Goal: Task Accomplishment & Management: Manage account settings

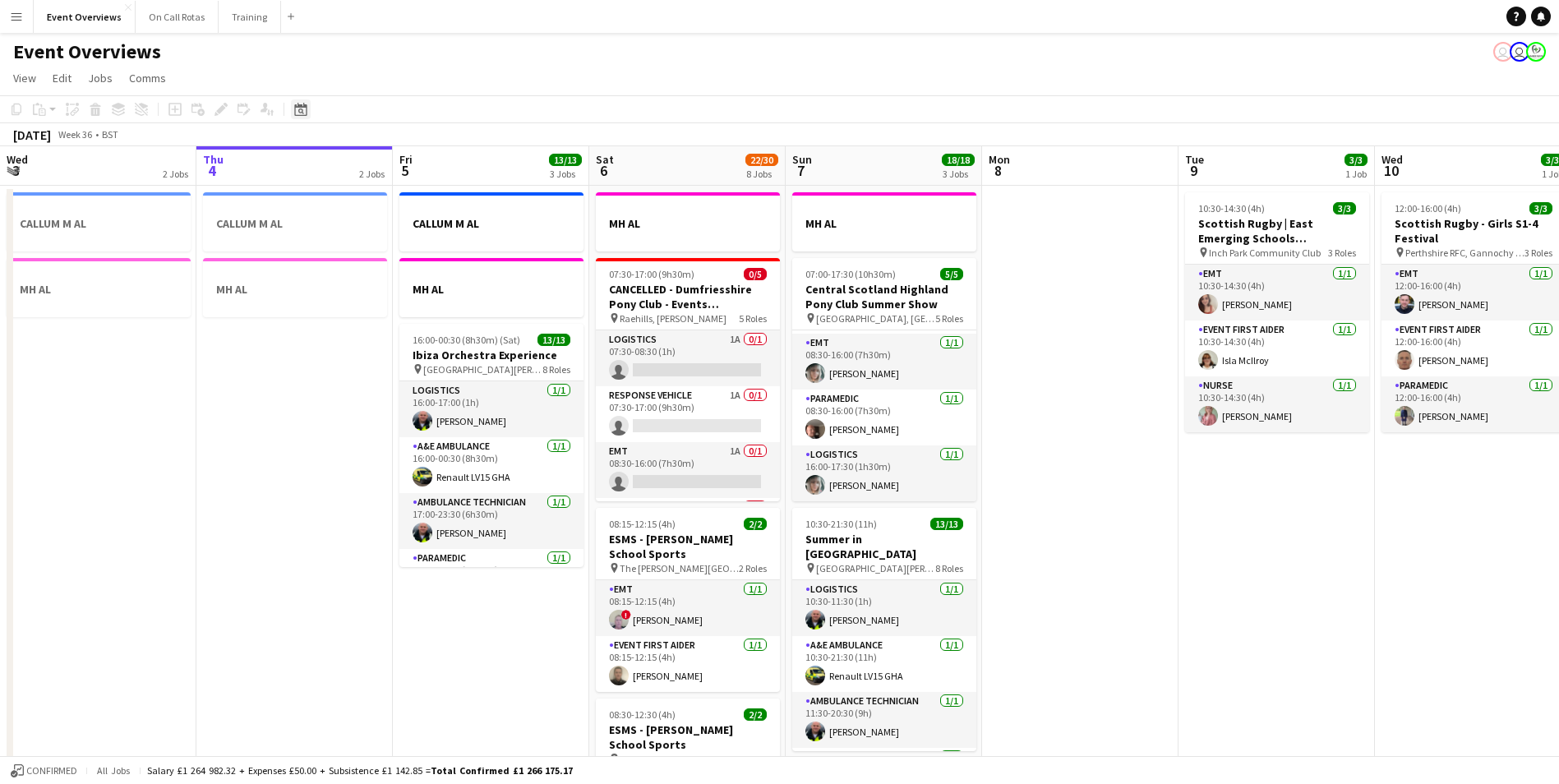
click at [300, 113] on icon "Date picker" at bounding box center [301, 110] width 14 height 14
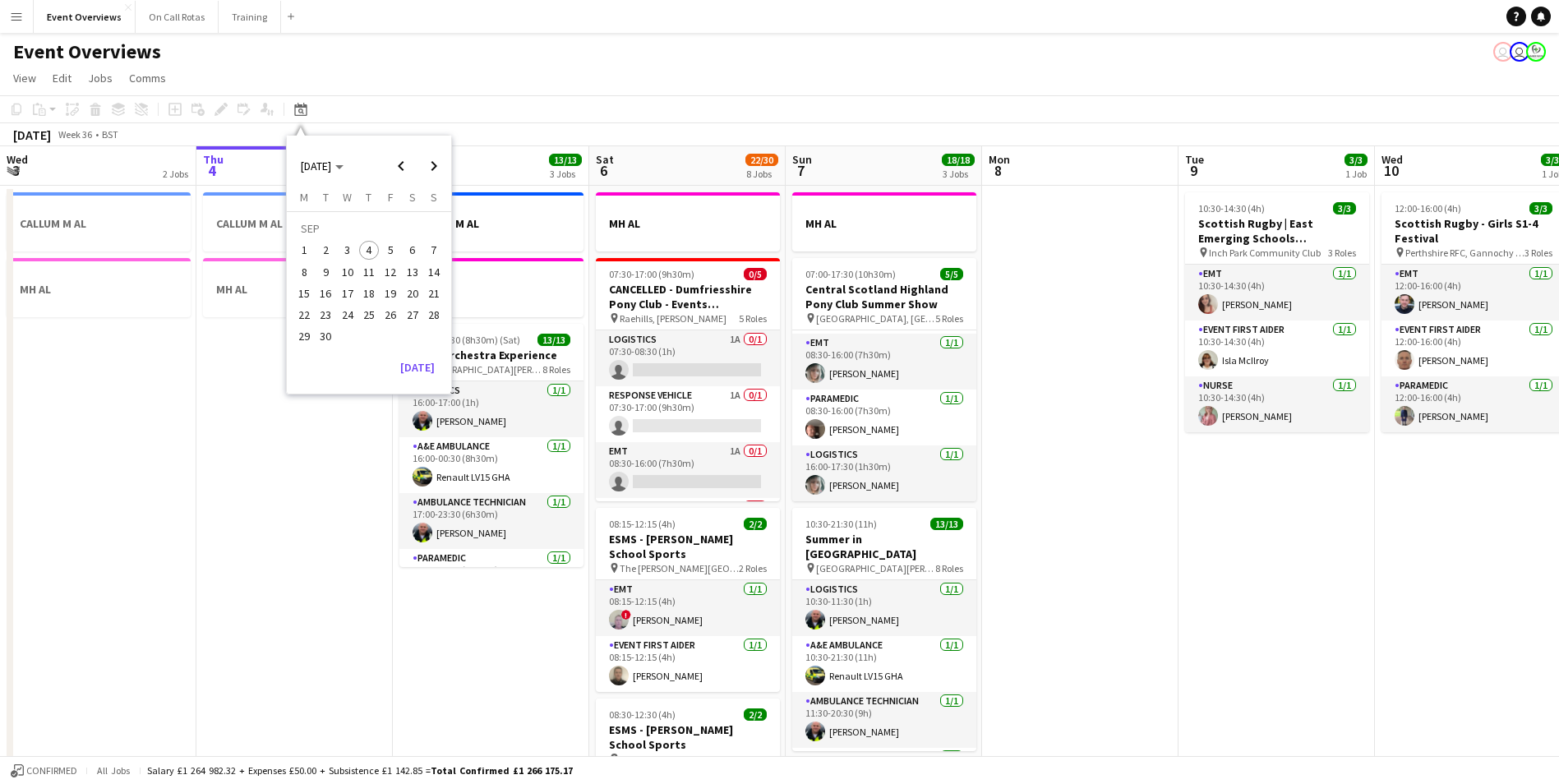
click at [414, 281] on button "13" at bounding box center [412, 271] width 21 height 21
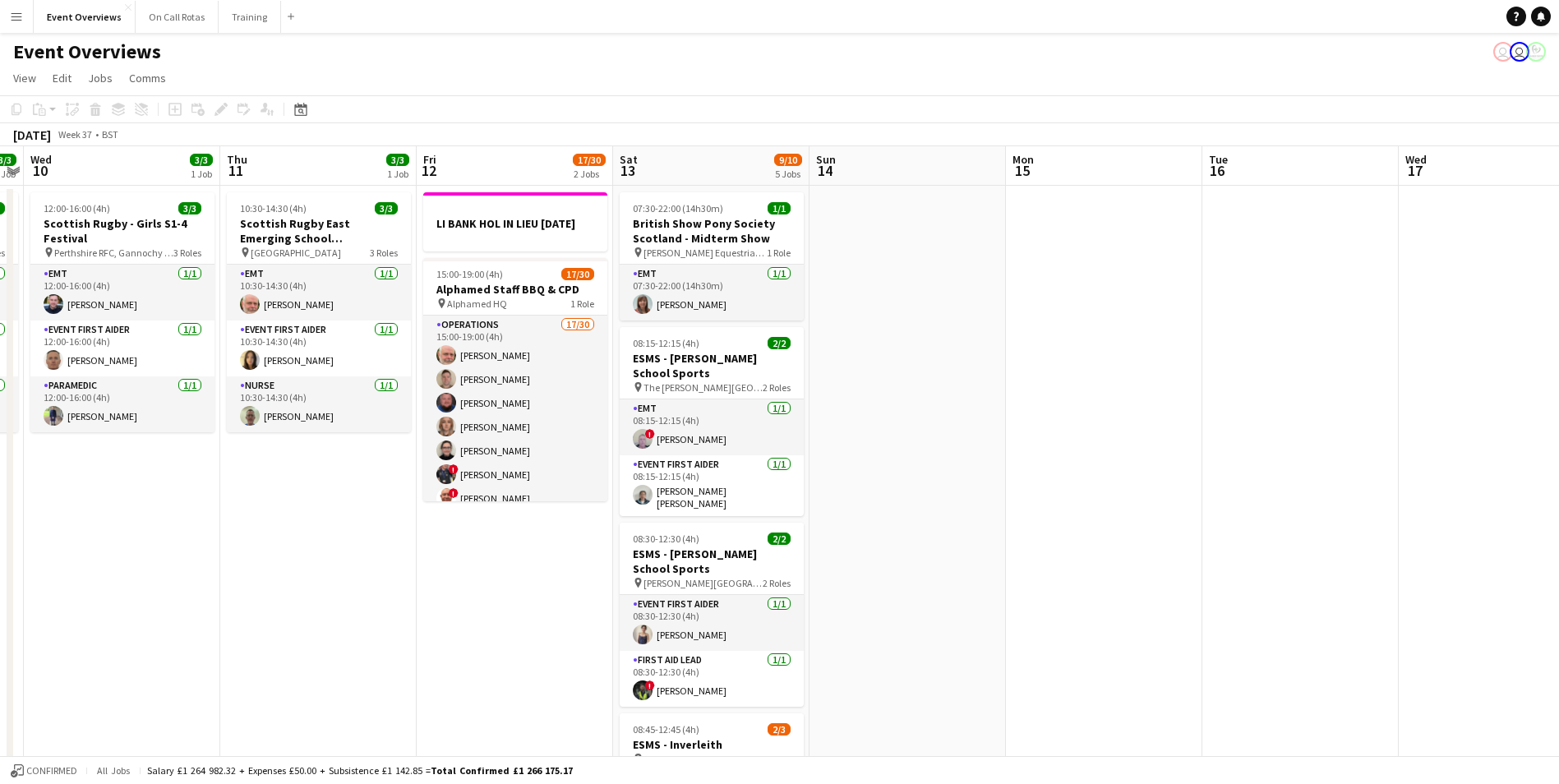
click at [304, 97] on app-toolbar "Copy Paste Paste Ctrl+V Paste with crew Ctrl+Shift+V Paste linked Job Delete Gr…" at bounding box center [779, 109] width 1559 height 28
click at [304, 108] on icon "Date picker" at bounding box center [301, 110] width 14 height 14
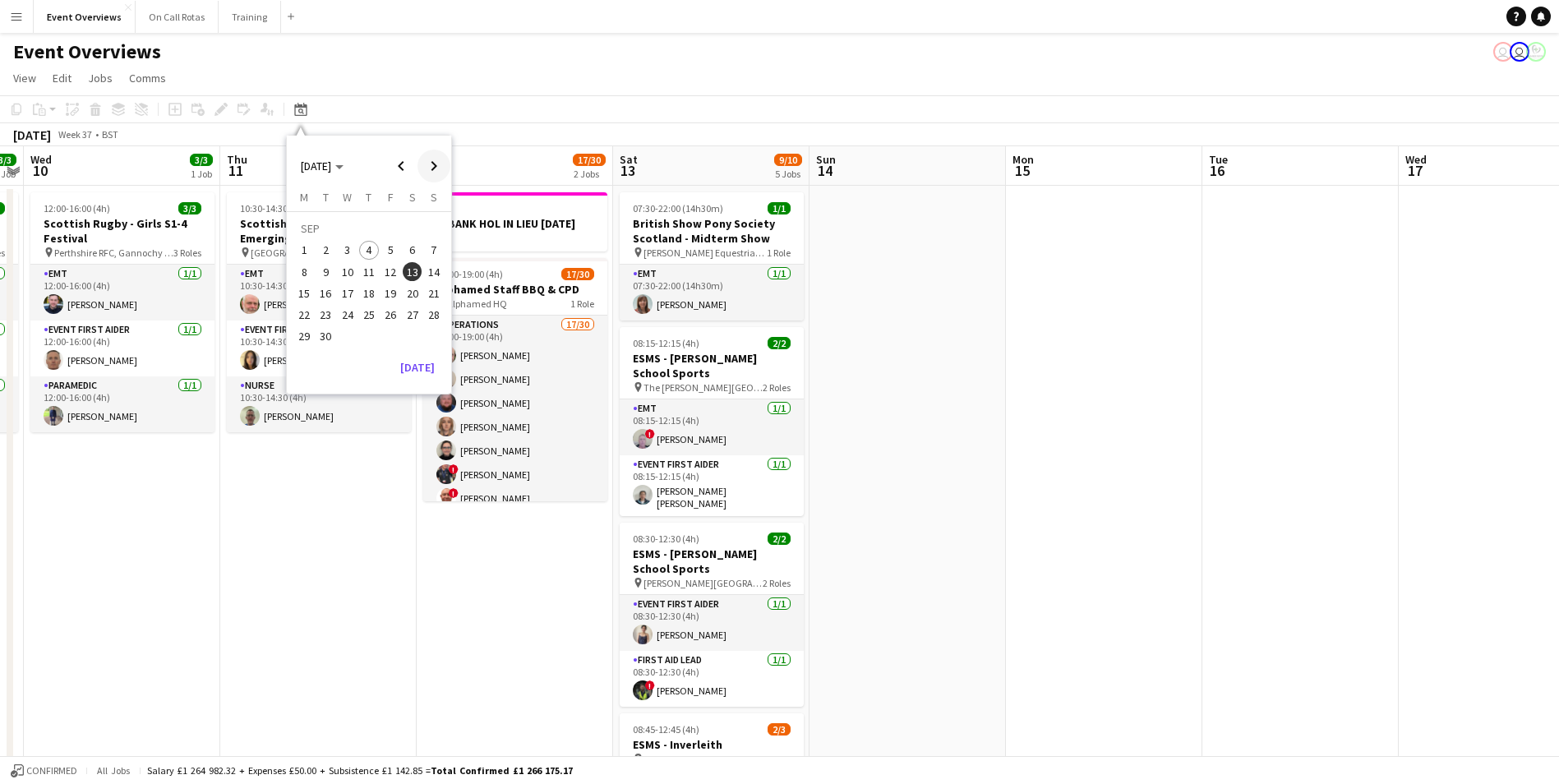
click at [437, 166] on span "Next month" at bounding box center [433, 166] width 33 height 33
click at [362, 241] on button "2" at bounding box center [368, 249] width 21 height 21
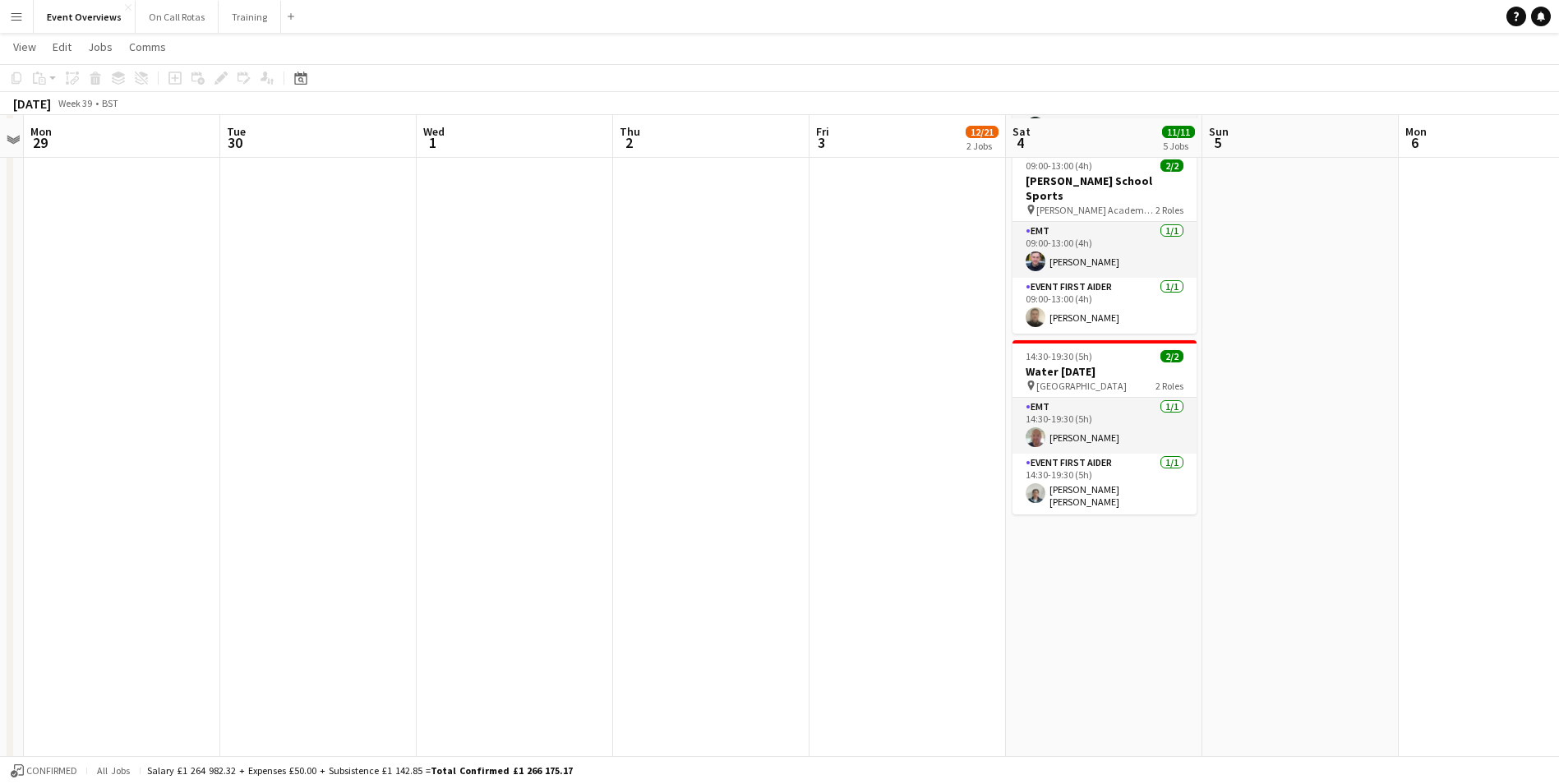
scroll to position [657, 0]
click at [298, 75] on icon at bounding box center [300, 79] width 13 height 14
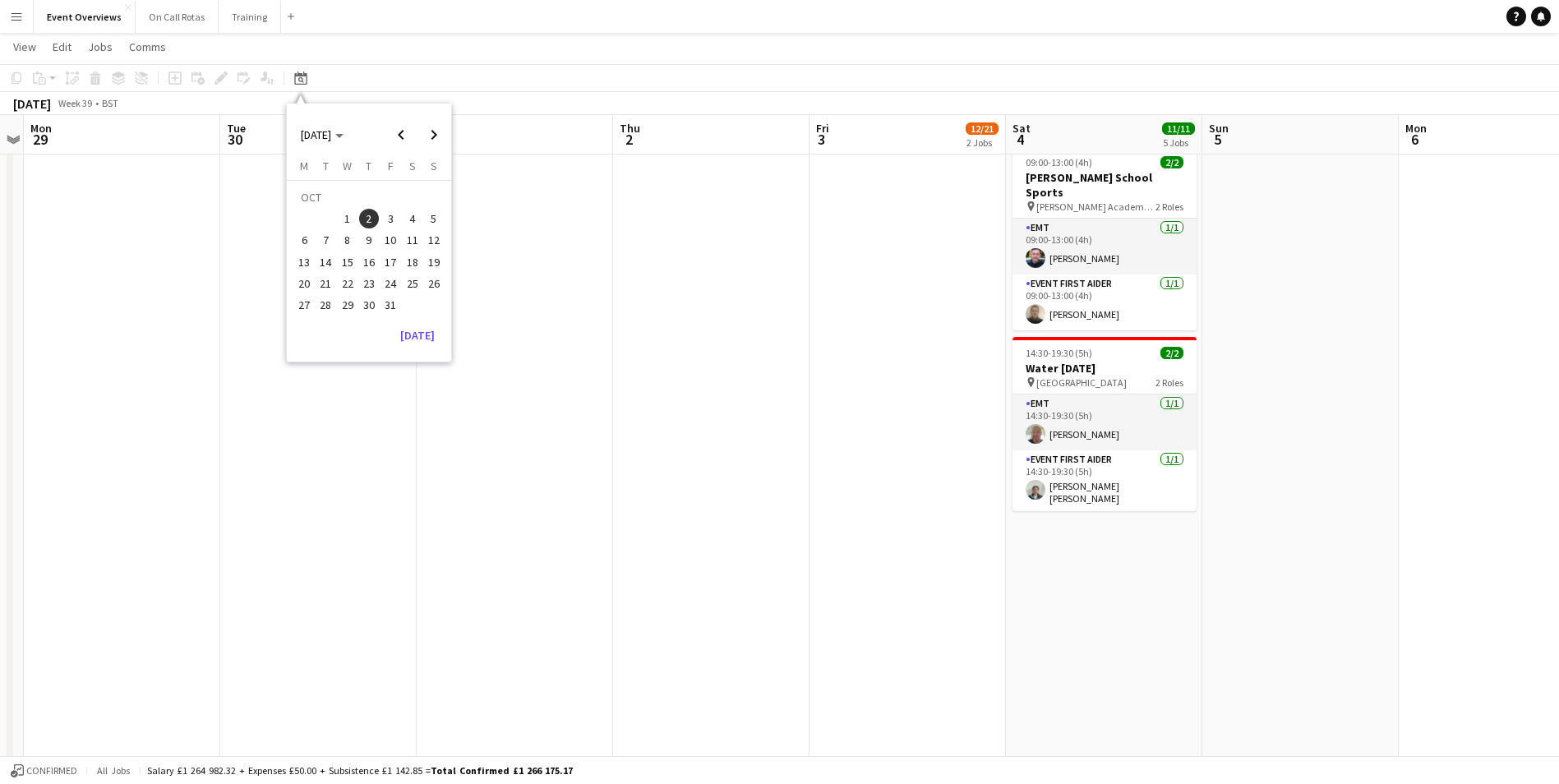
click at [306, 302] on span "27" at bounding box center [303, 304] width 19 height 19
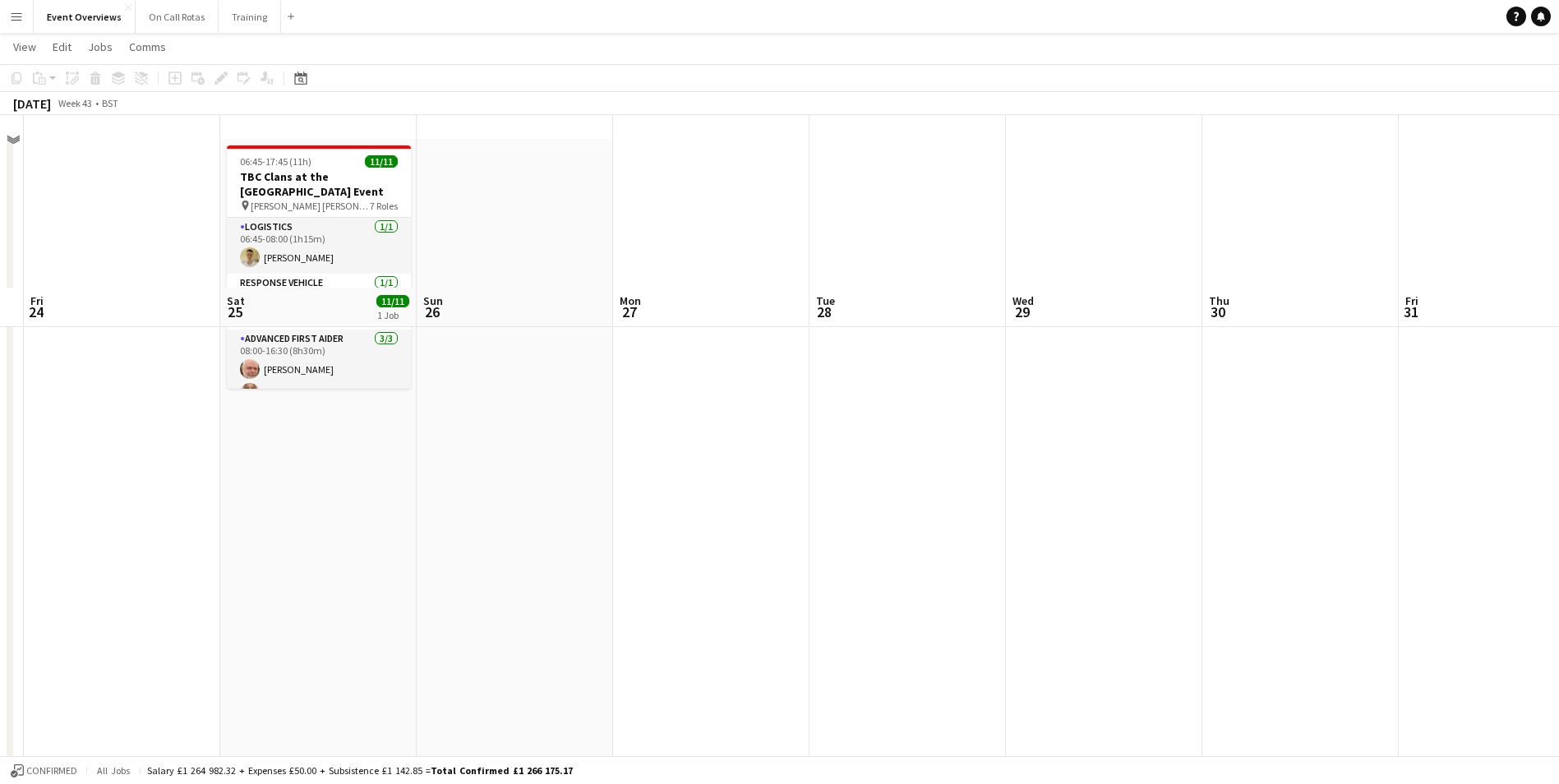
scroll to position [0, 0]
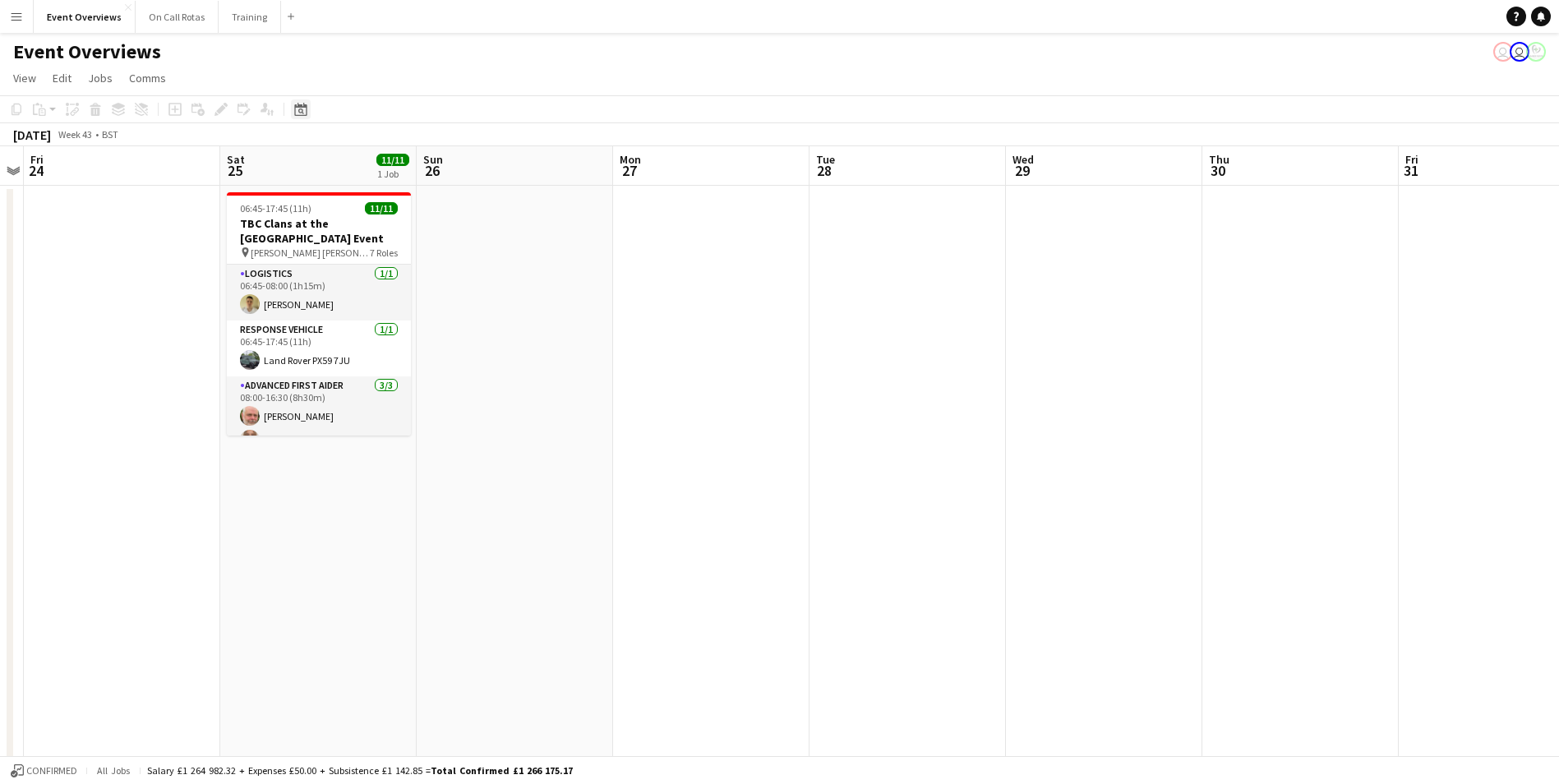
click at [299, 104] on icon "Date picker" at bounding box center [301, 110] width 14 height 14
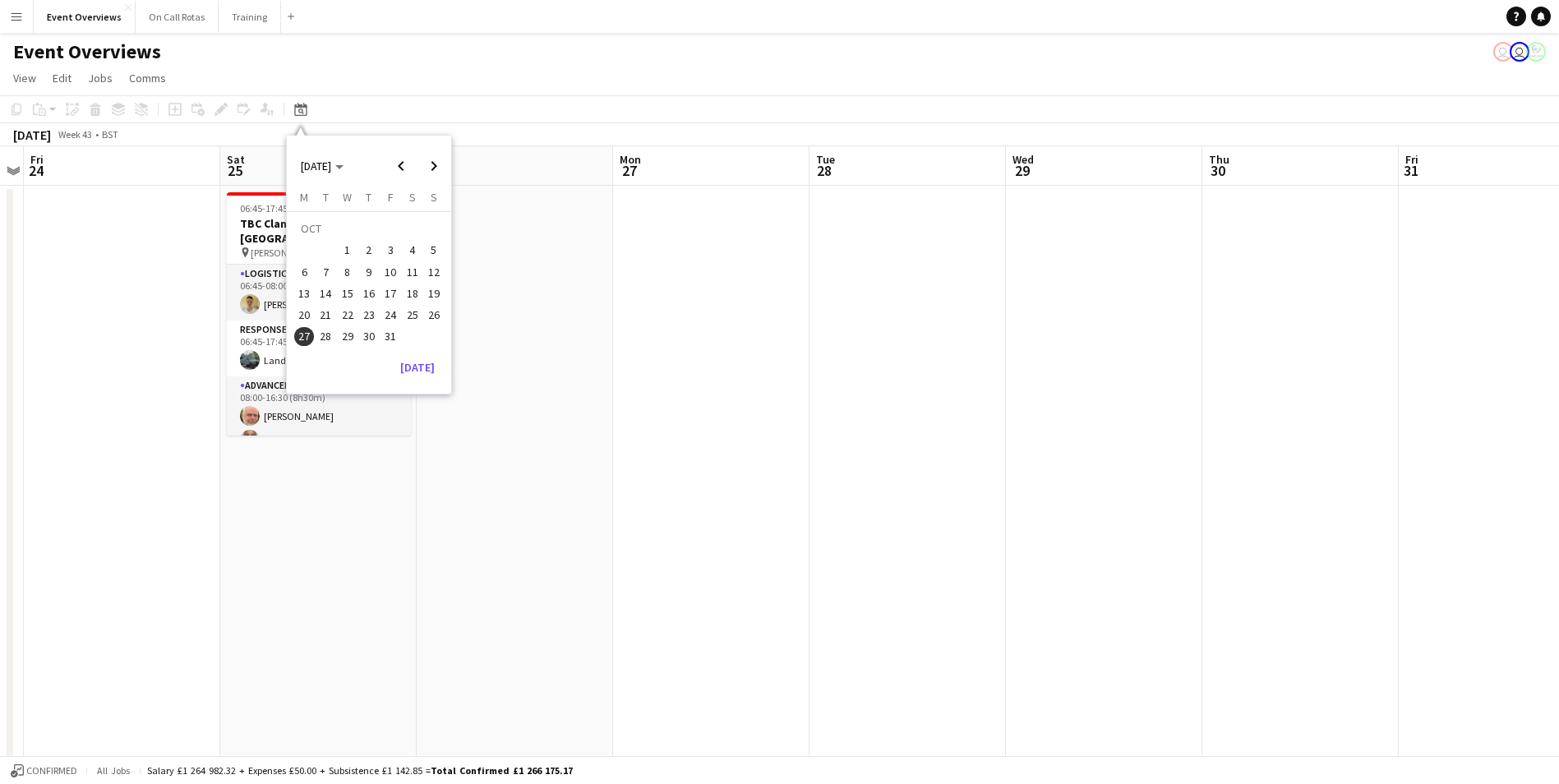
click at [363, 334] on span "30" at bounding box center [368, 336] width 19 height 19
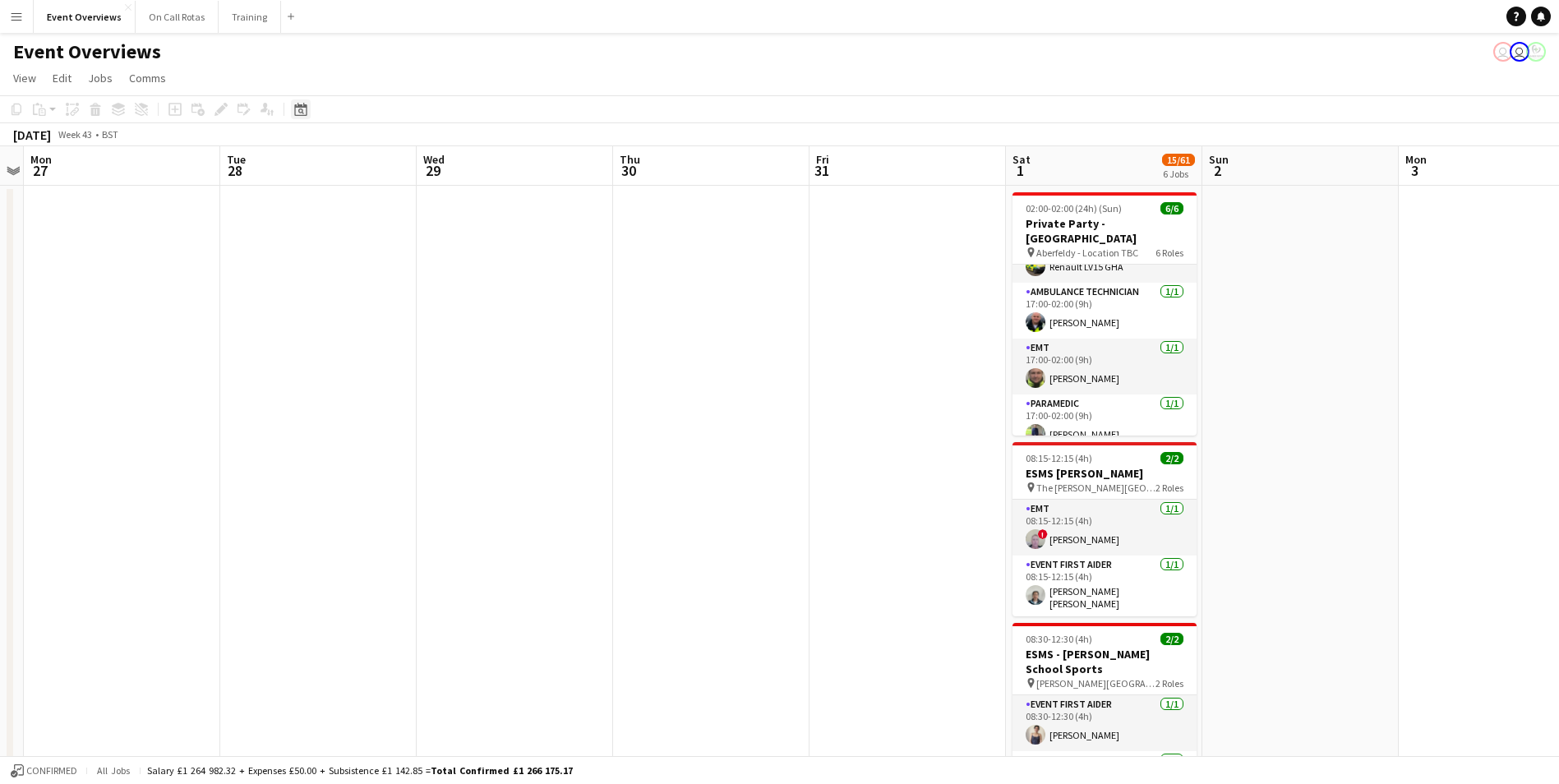
click at [302, 110] on icon at bounding box center [301, 111] width 6 height 6
click at [431, 166] on span "Next month" at bounding box center [433, 166] width 33 height 33
click at [313, 255] on span "3" at bounding box center [303, 254] width 19 height 19
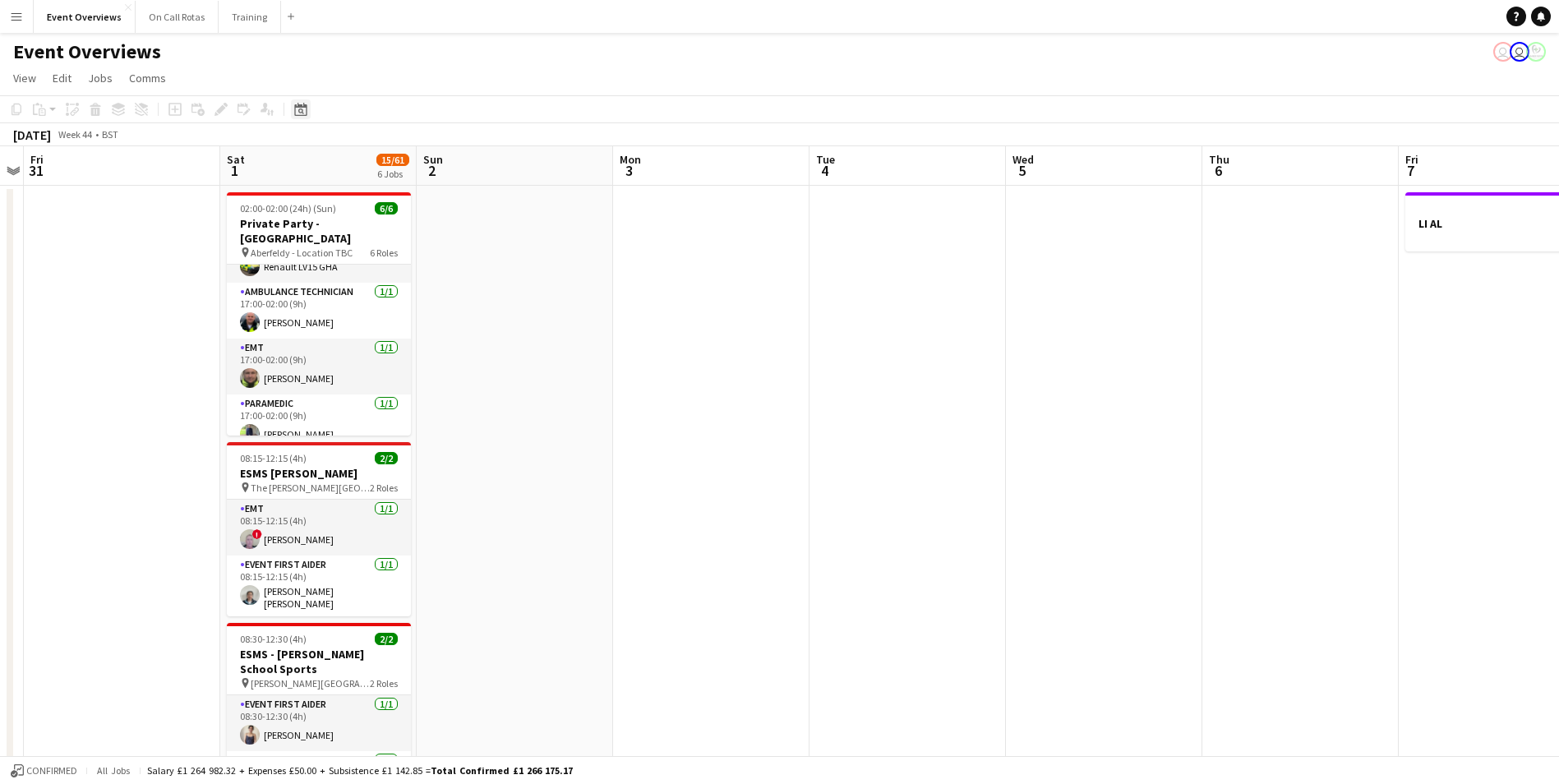
click at [305, 105] on icon at bounding box center [300, 110] width 13 height 14
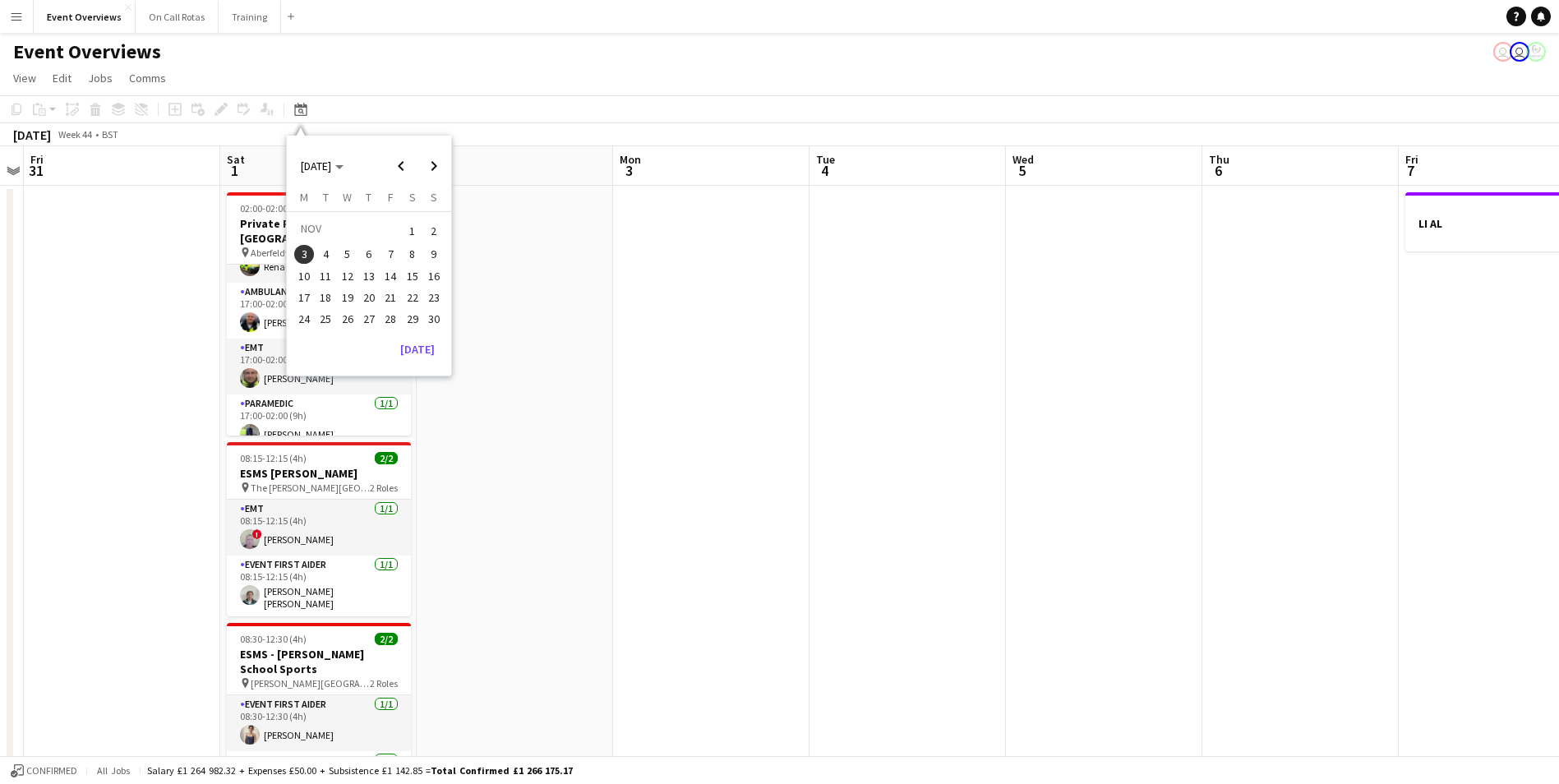
click at [383, 249] on span "7" at bounding box center [390, 254] width 19 height 19
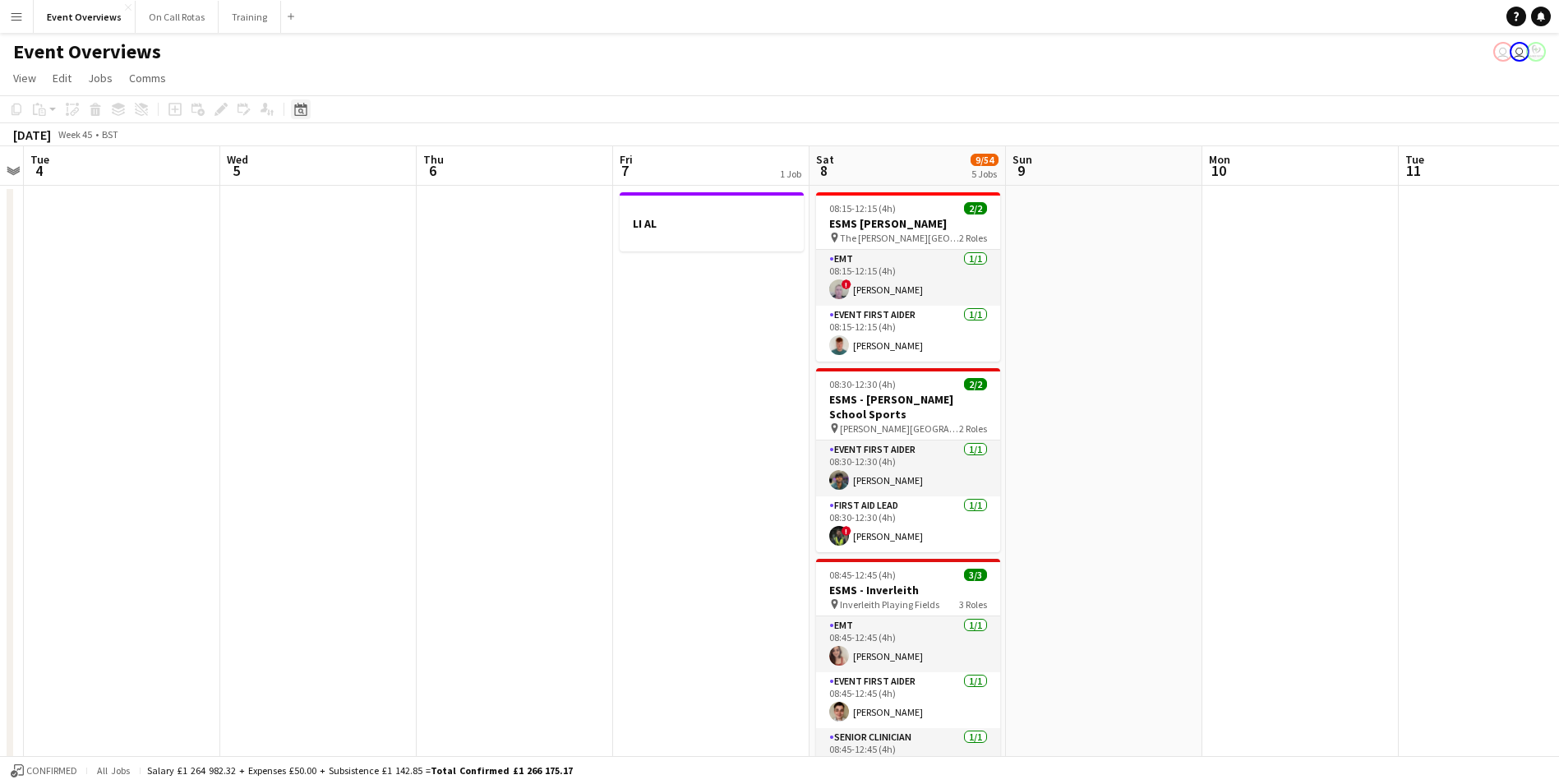
click at [308, 111] on div "Date picker" at bounding box center [300, 109] width 19 height 19
click at [365, 316] on span "27" at bounding box center [368, 318] width 19 height 19
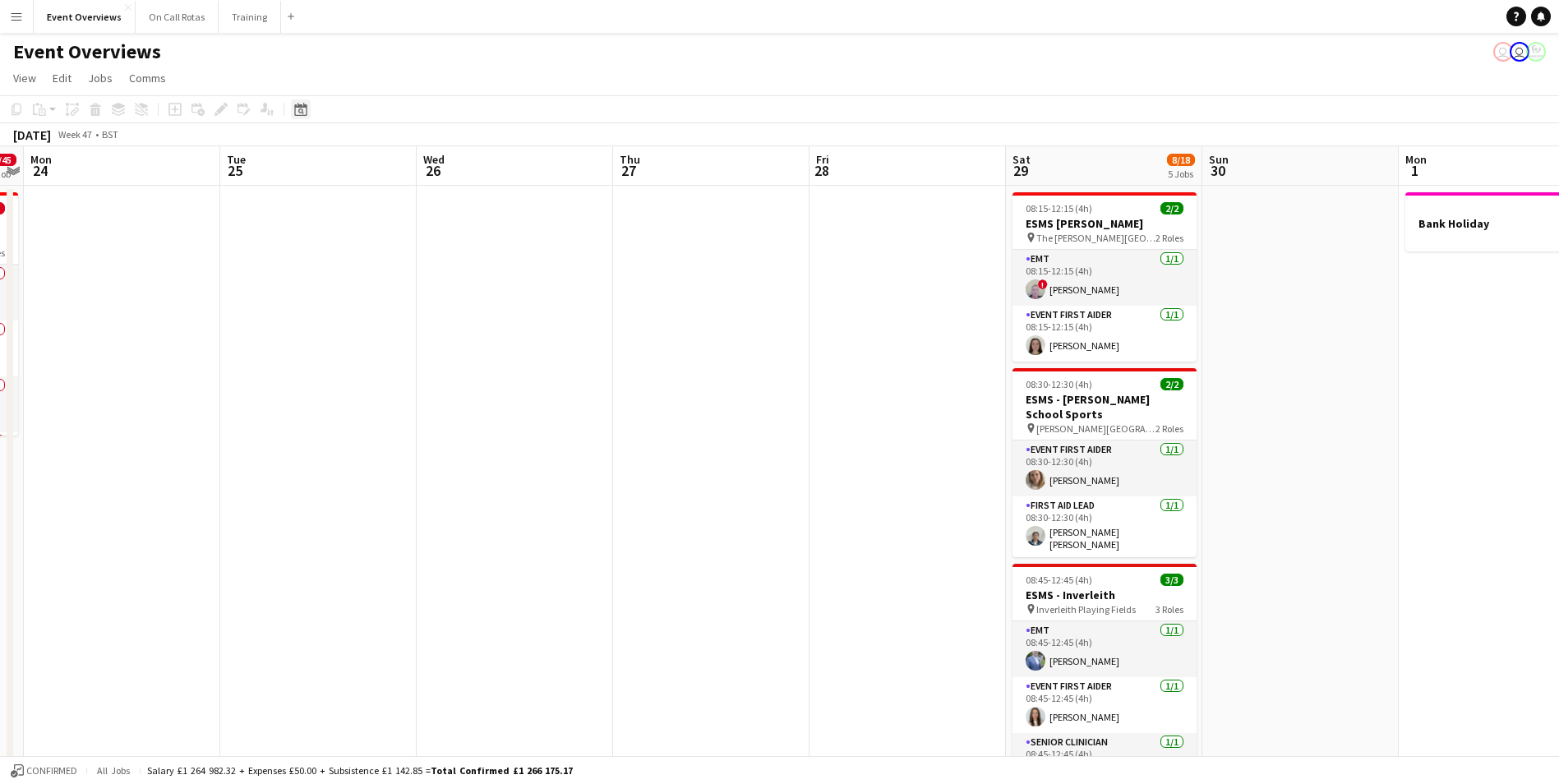
click at [308, 112] on div "Date picker" at bounding box center [300, 109] width 19 height 19
click at [401, 165] on span "Previous month" at bounding box center [401, 166] width 33 height 33
click at [429, 165] on span "Next month" at bounding box center [433, 166] width 33 height 33
click at [305, 338] on span "27" at bounding box center [303, 336] width 19 height 19
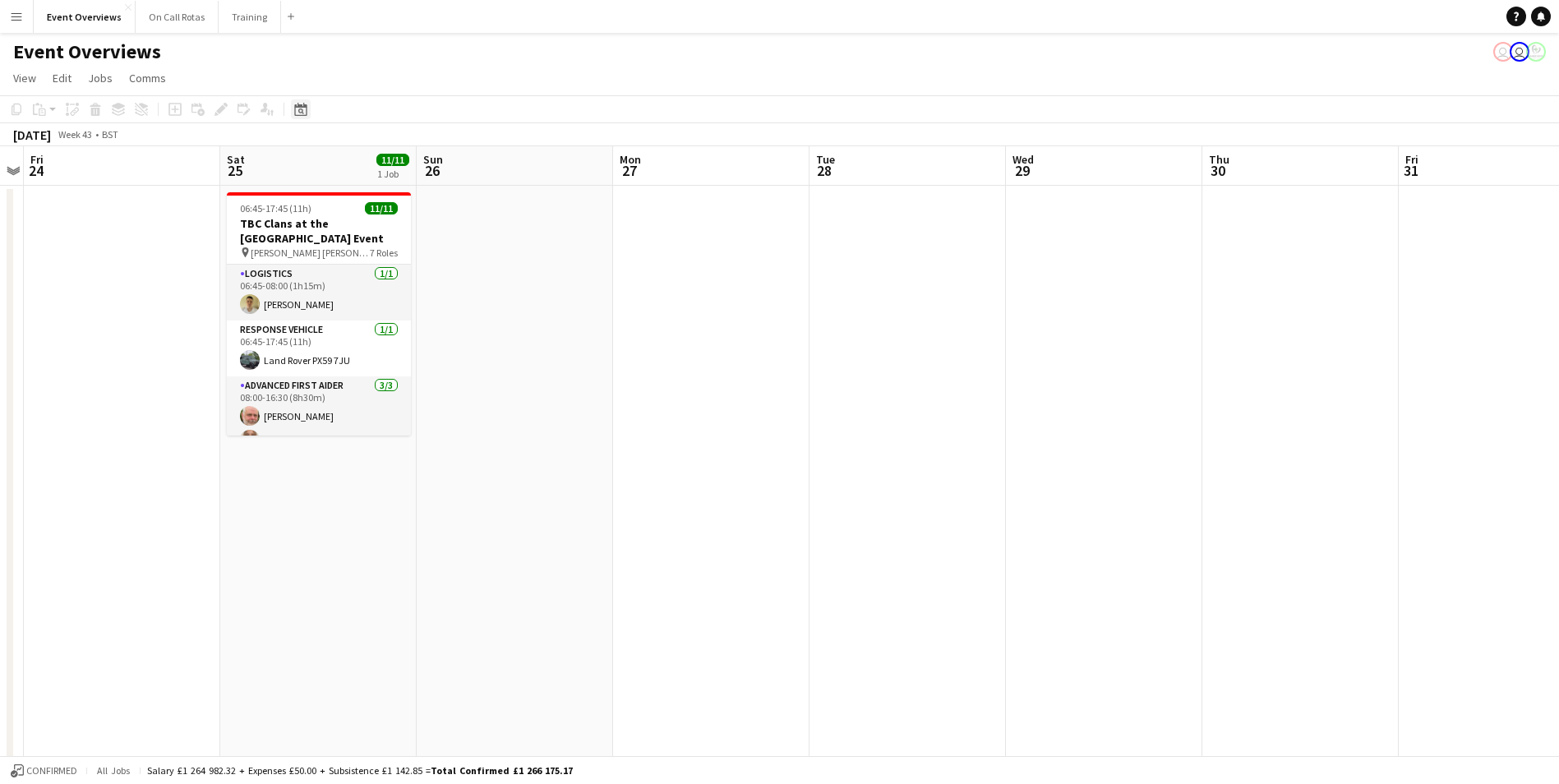
click at [296, 109] on icon "Date picker" at bounding box center [301, 110] width 14 height 14
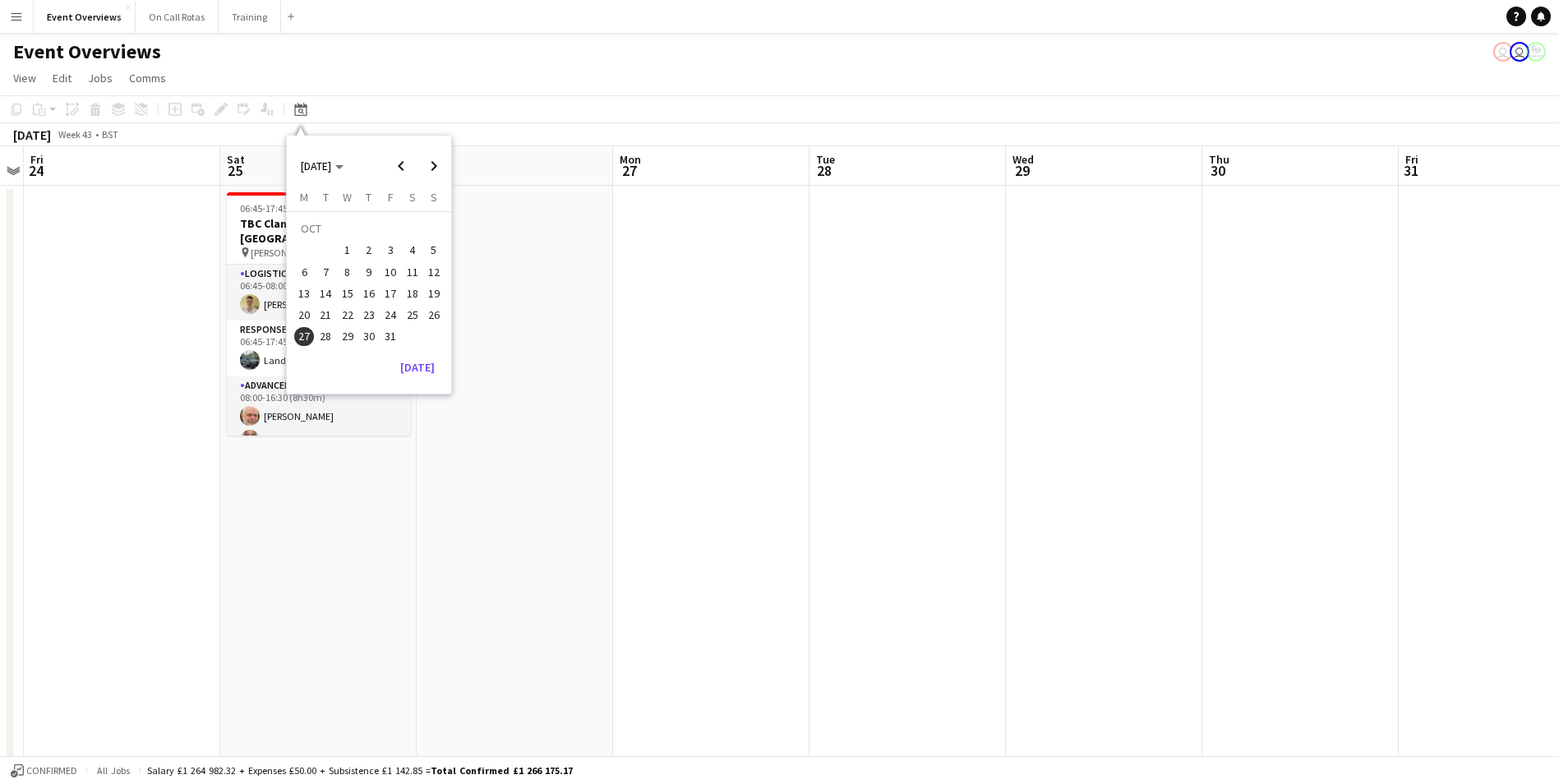
click at [360, 337] on span "30" at bounding box center [368, 336] width 19 height 19
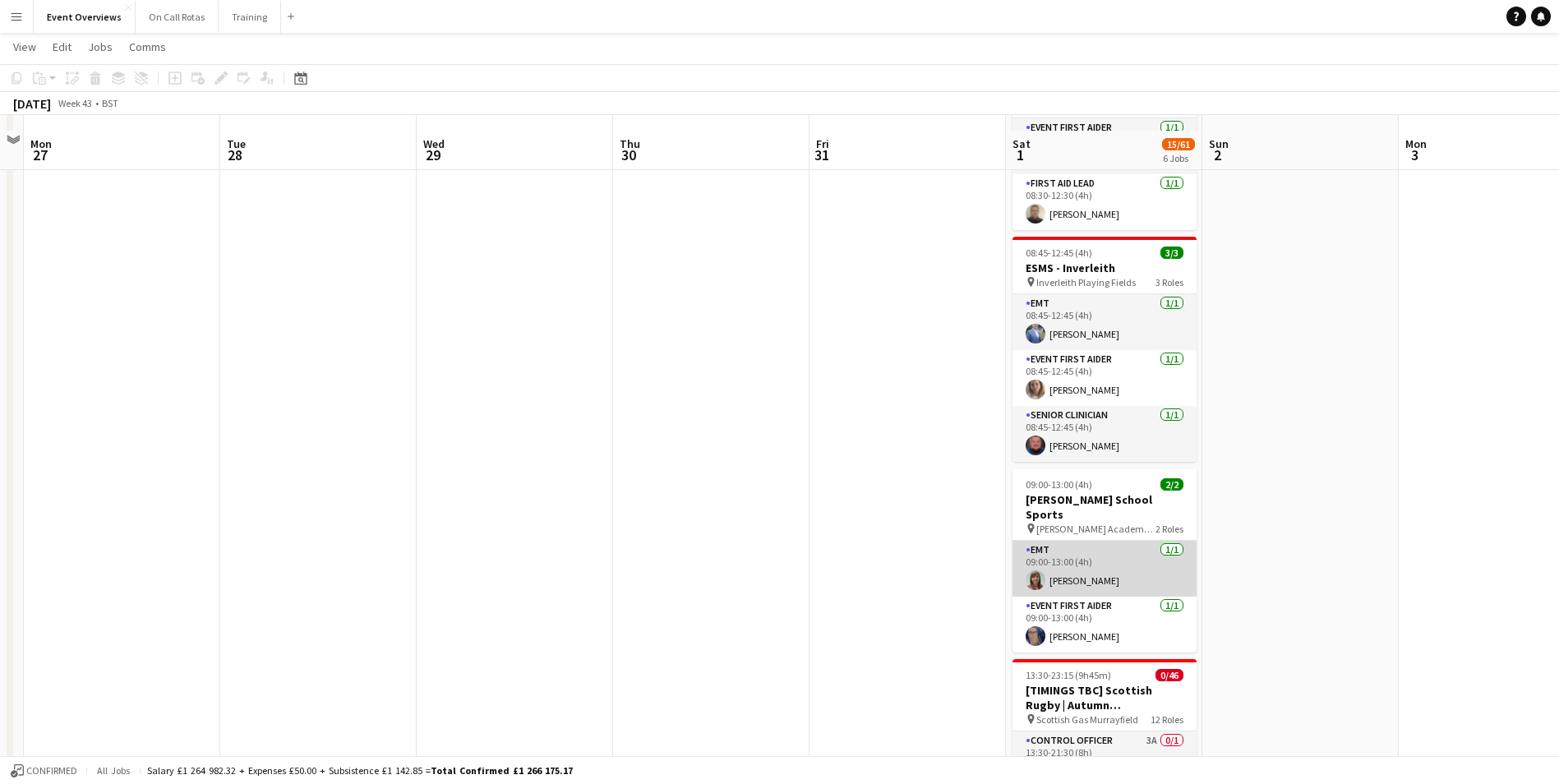
scroll to position [1051, 0]
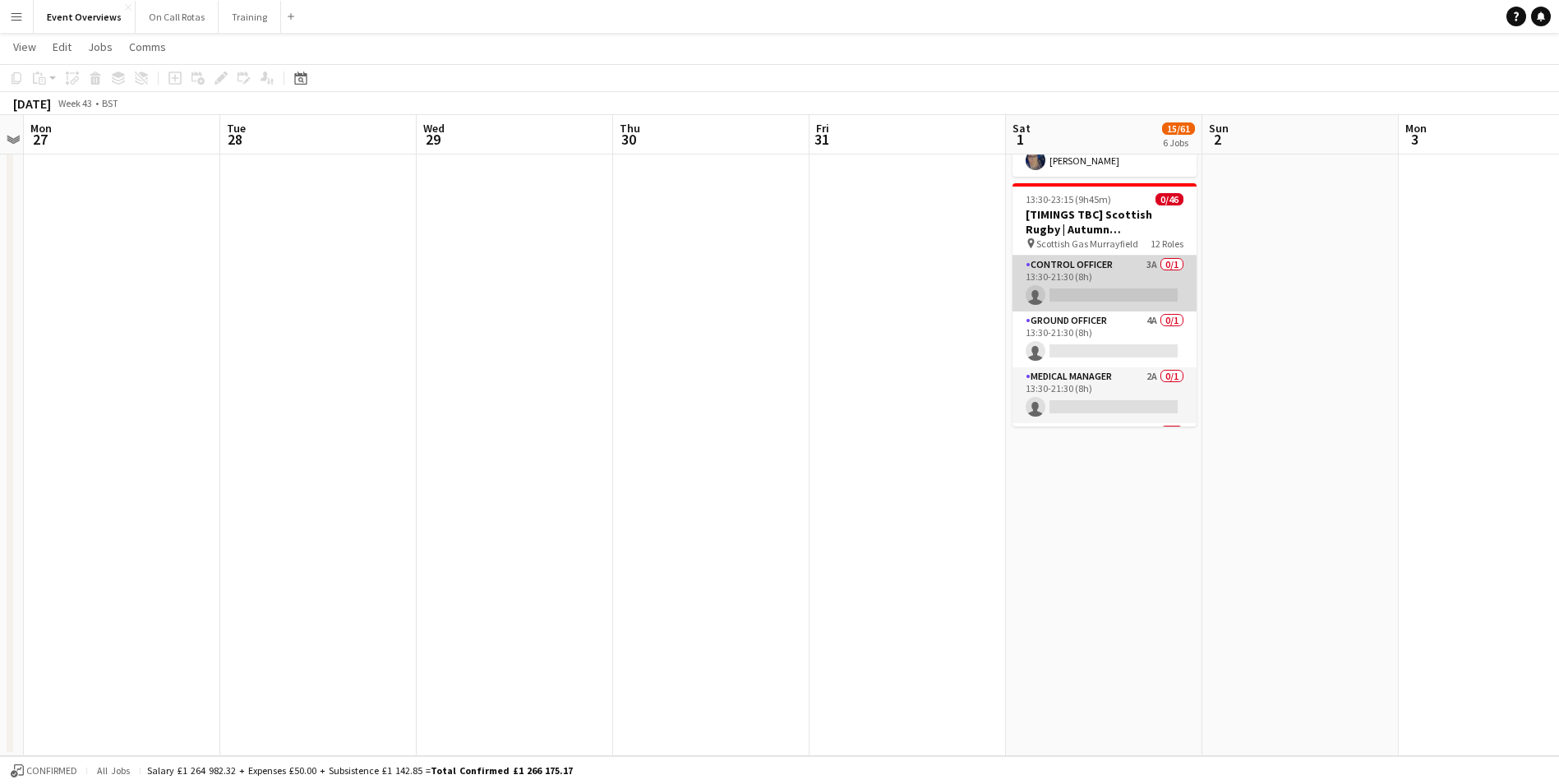
click at [1079, 255] on app-card-role "Control Officer 3A 0/1 13:30-21:30 (8h) single-neutral-actions" at bounding box center [1104, 283] width 184 height 56
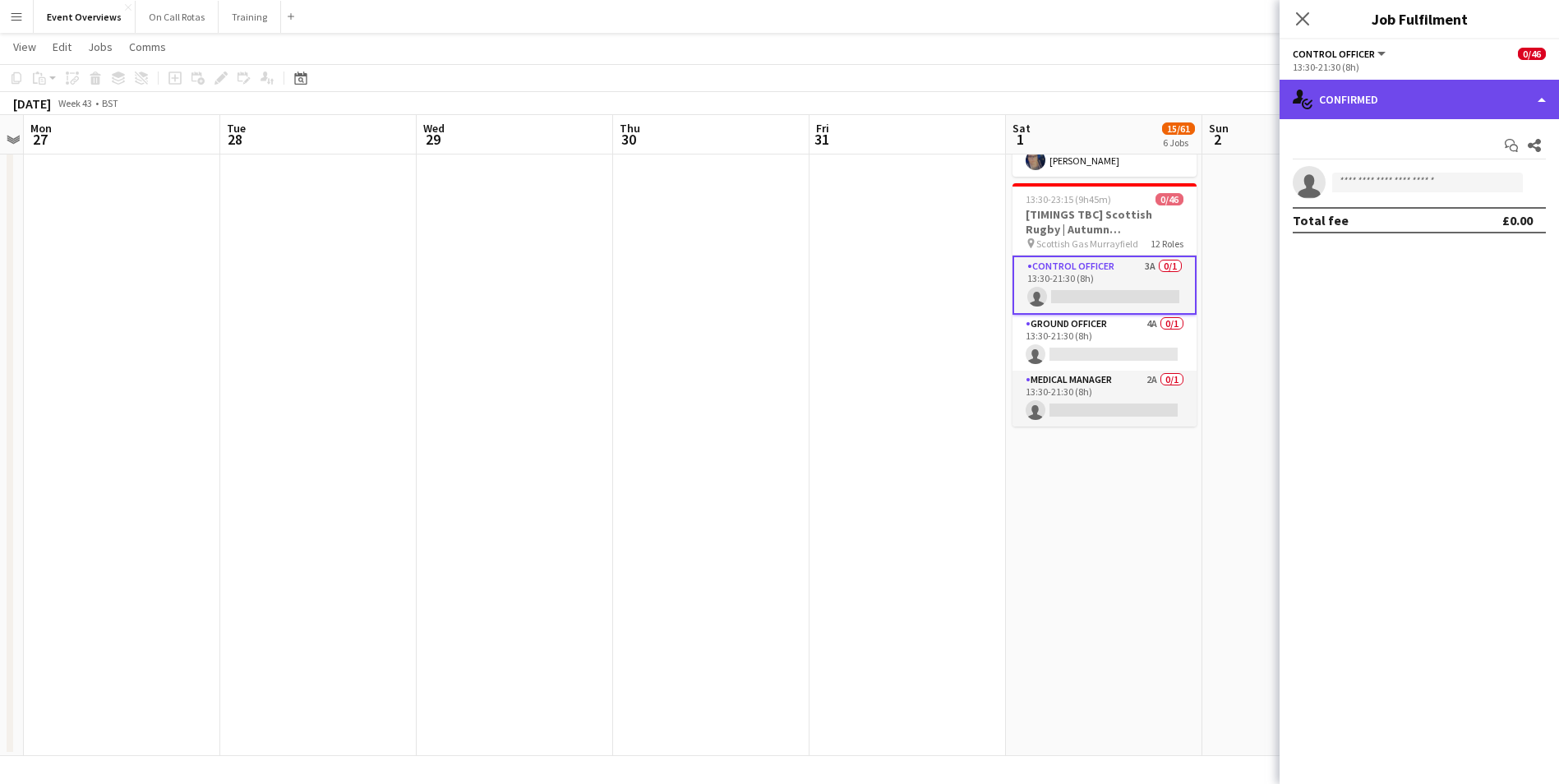
click at [1361, 115] on div "single-neutral-actions-check-2 Confirmed" at bounding box center [1419, 99] width 280 height 40
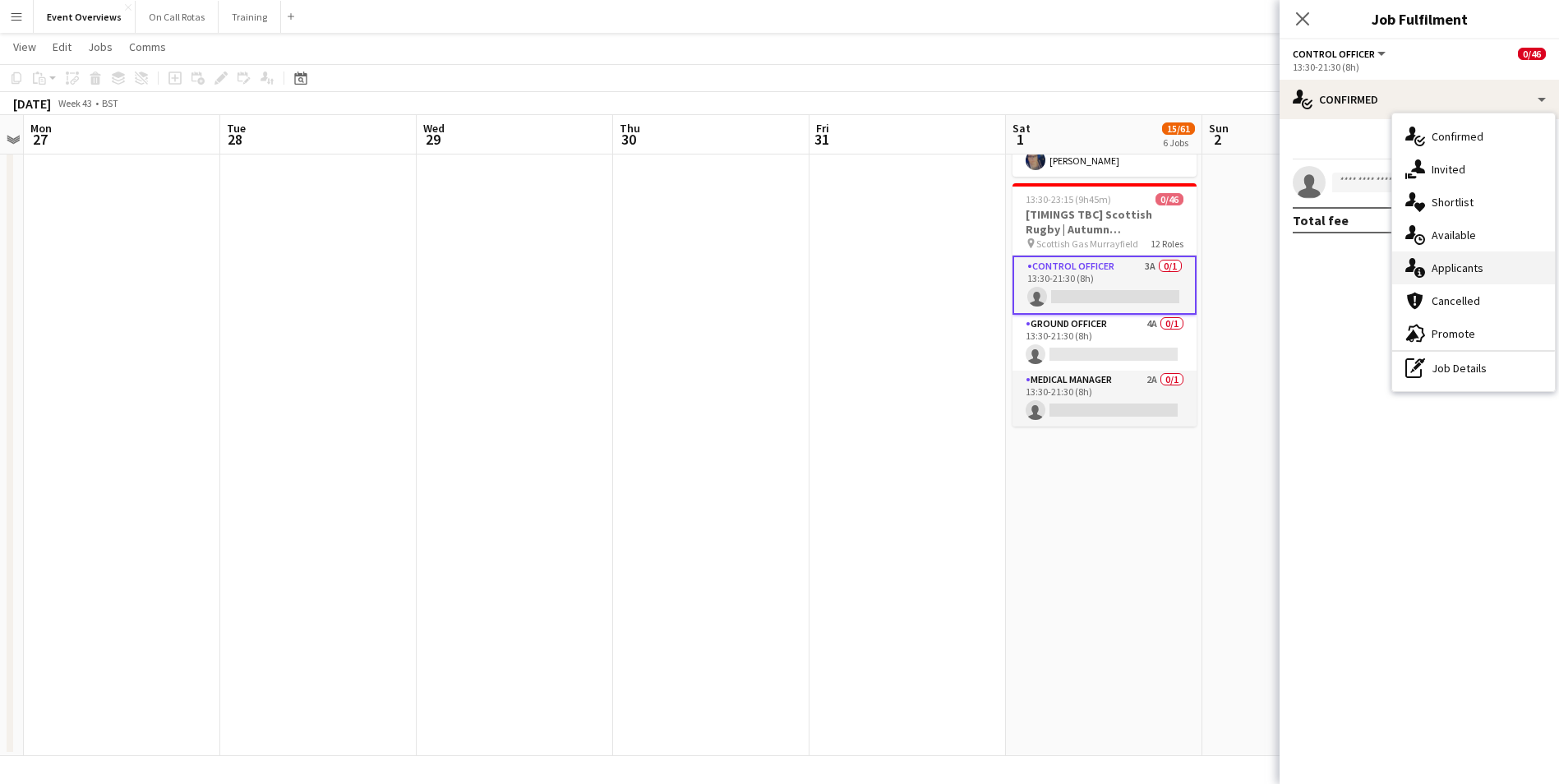
click at [1443, 260] on span "Applicants" at bounding box center [1457, 268] width 52 height 15
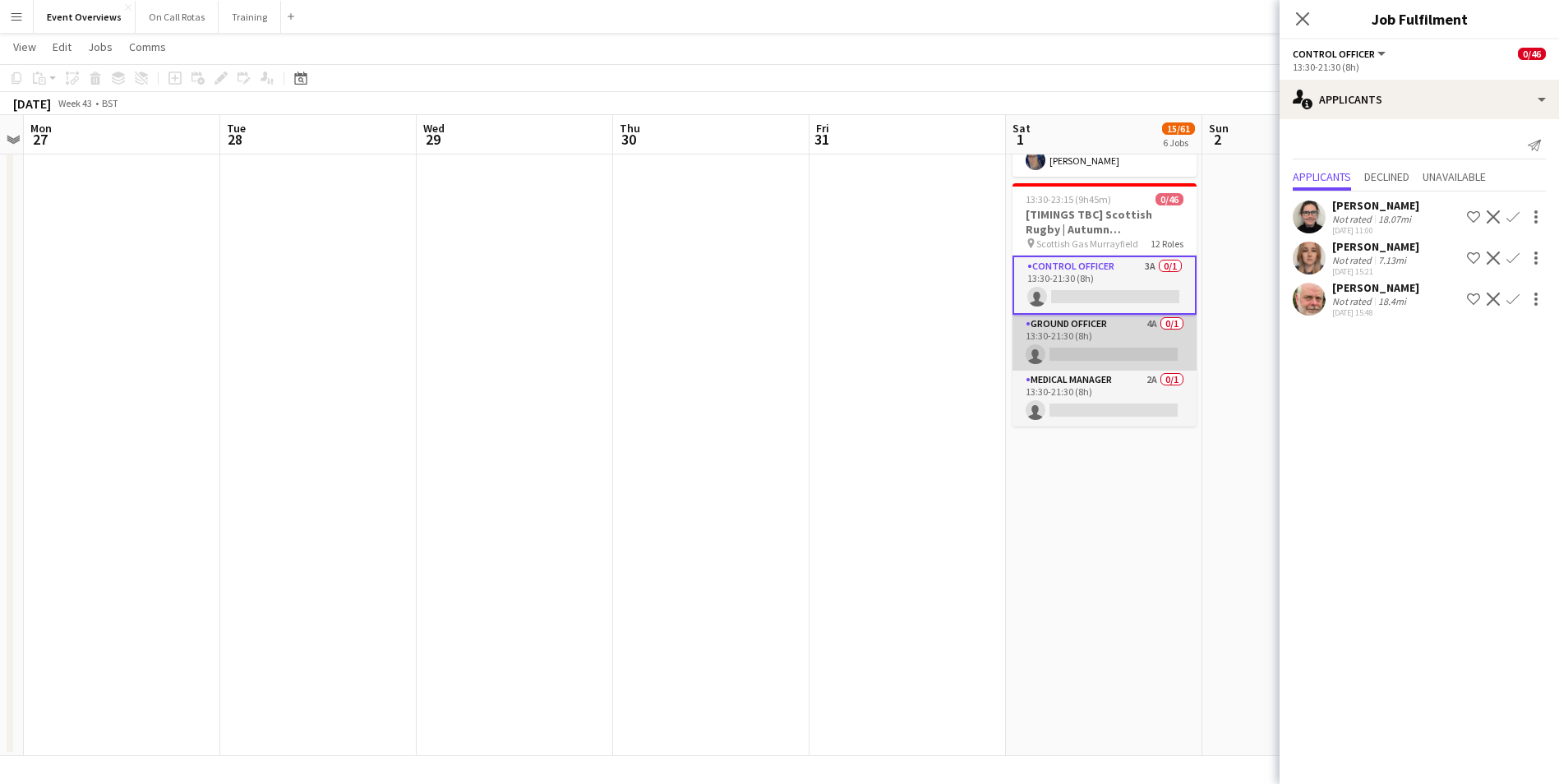
click at [1092, 314] on app-card-role "Ground Officer 4A 0/1 13:30-21:30 (8h) single-neutral-actions" at bounding box center [1104, 342] width 184 height 56
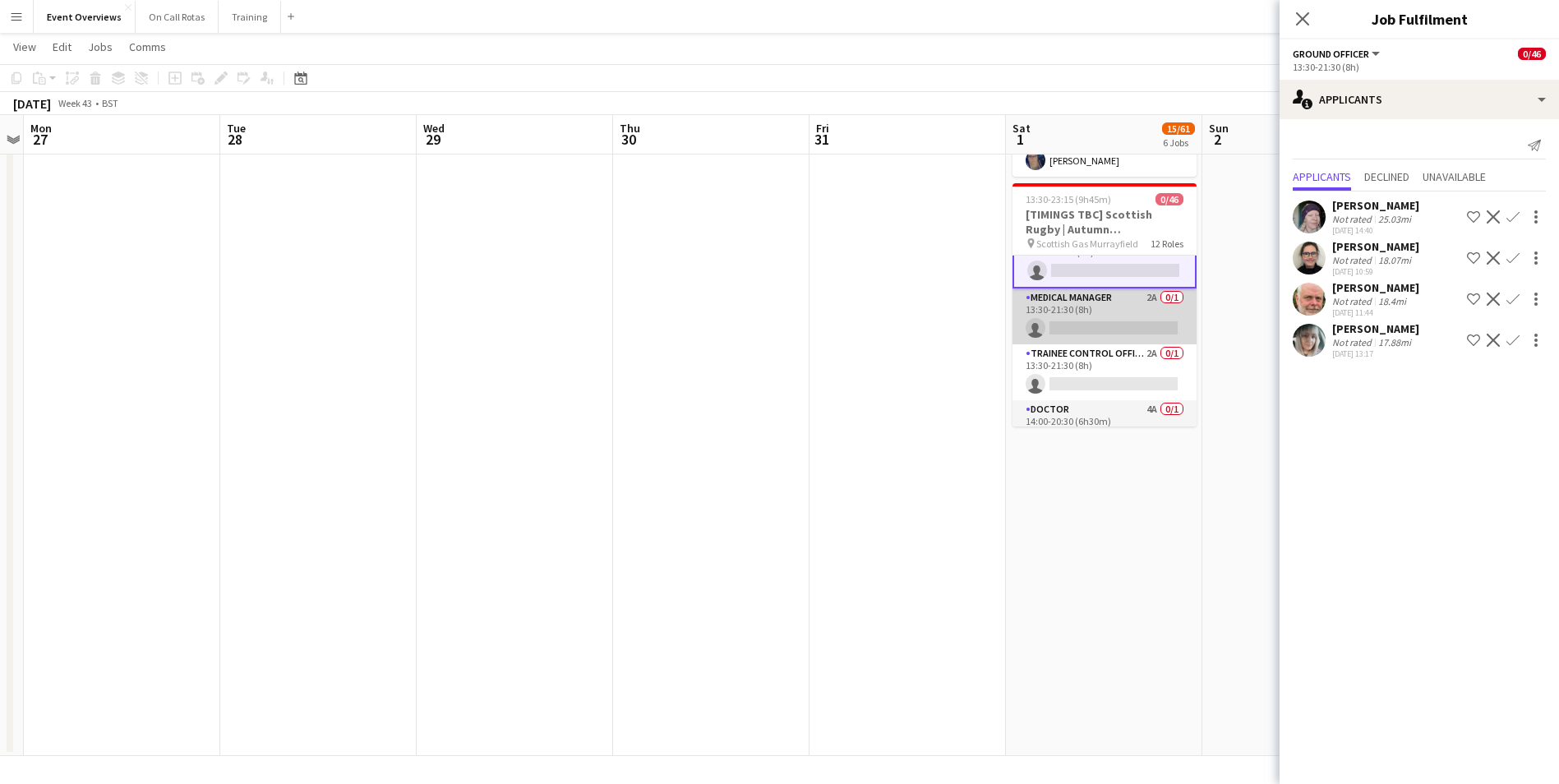
click at [1093, 291] on app-card-role "Medical Manager 2A 0/1 13:30-21:30 (8h) single-neutral-actions" at bounding box center [1104, 316] width 184 height 56
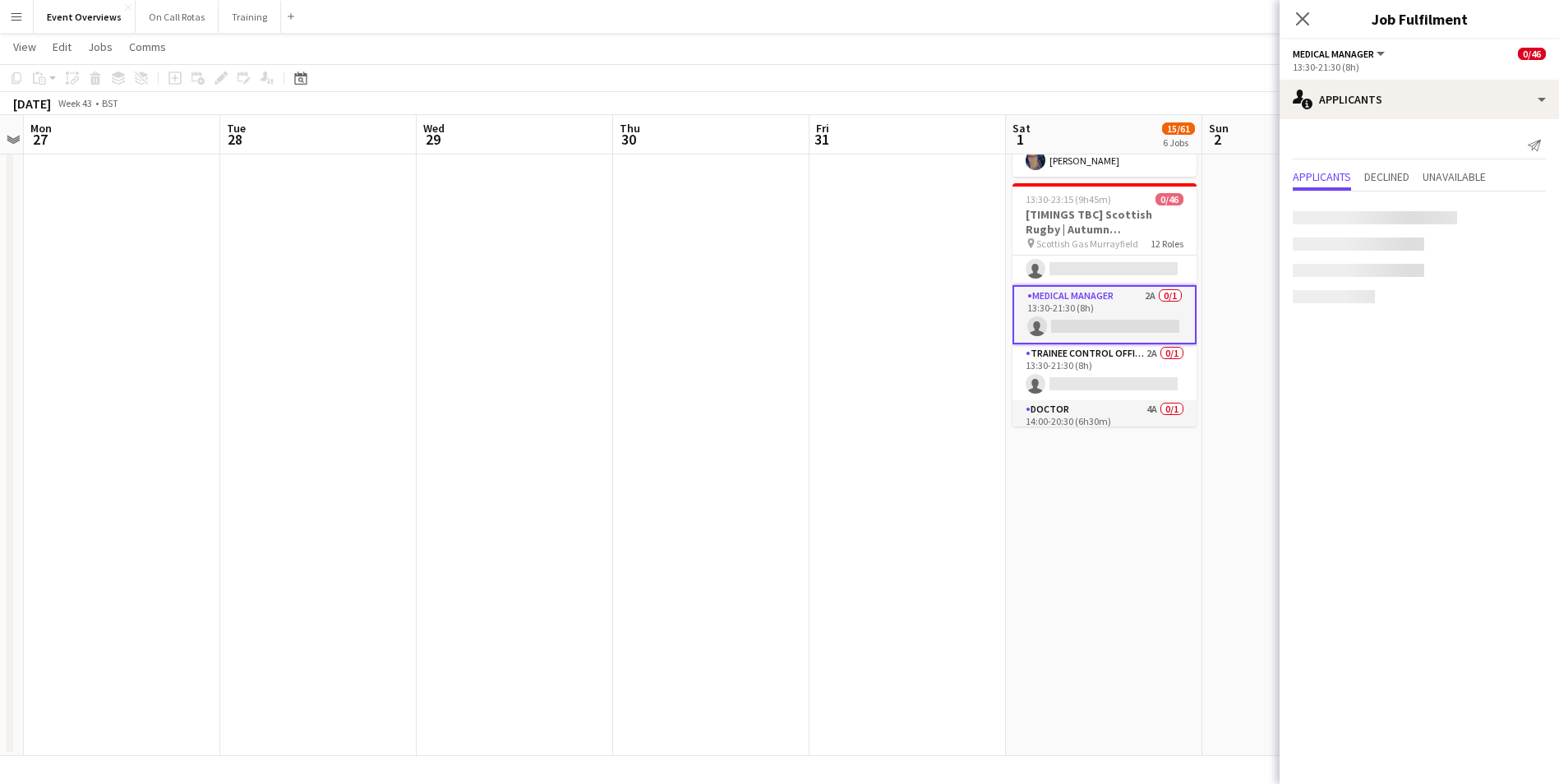
scroll to position [80, 0]
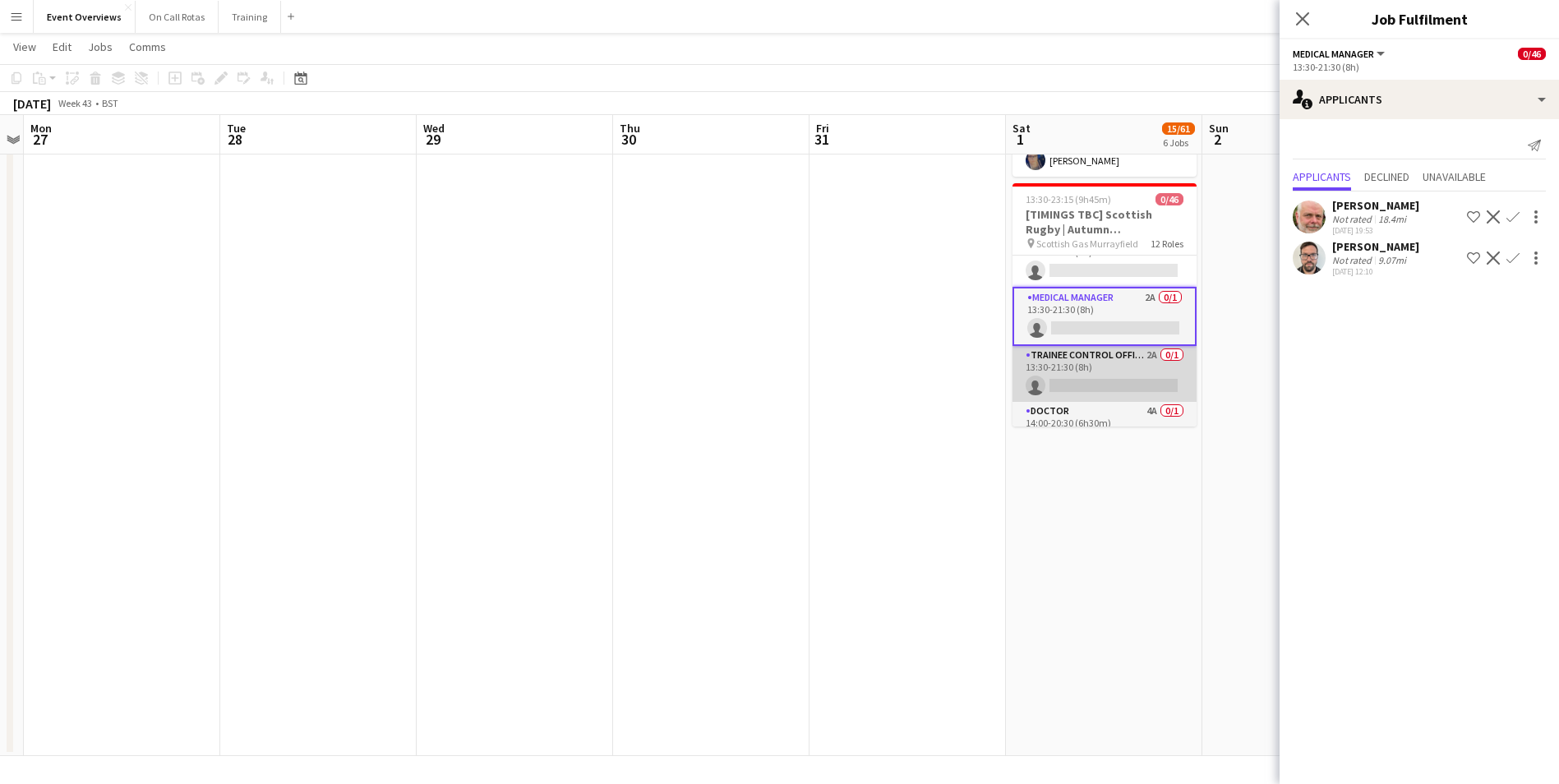
click at [1098, 346] on app-card-role "Trainee Control Officer 2A 0/1 13:30-21:30 (8h) single-neutral-actions" at bounding box center [1104, 373] width 184 height 56
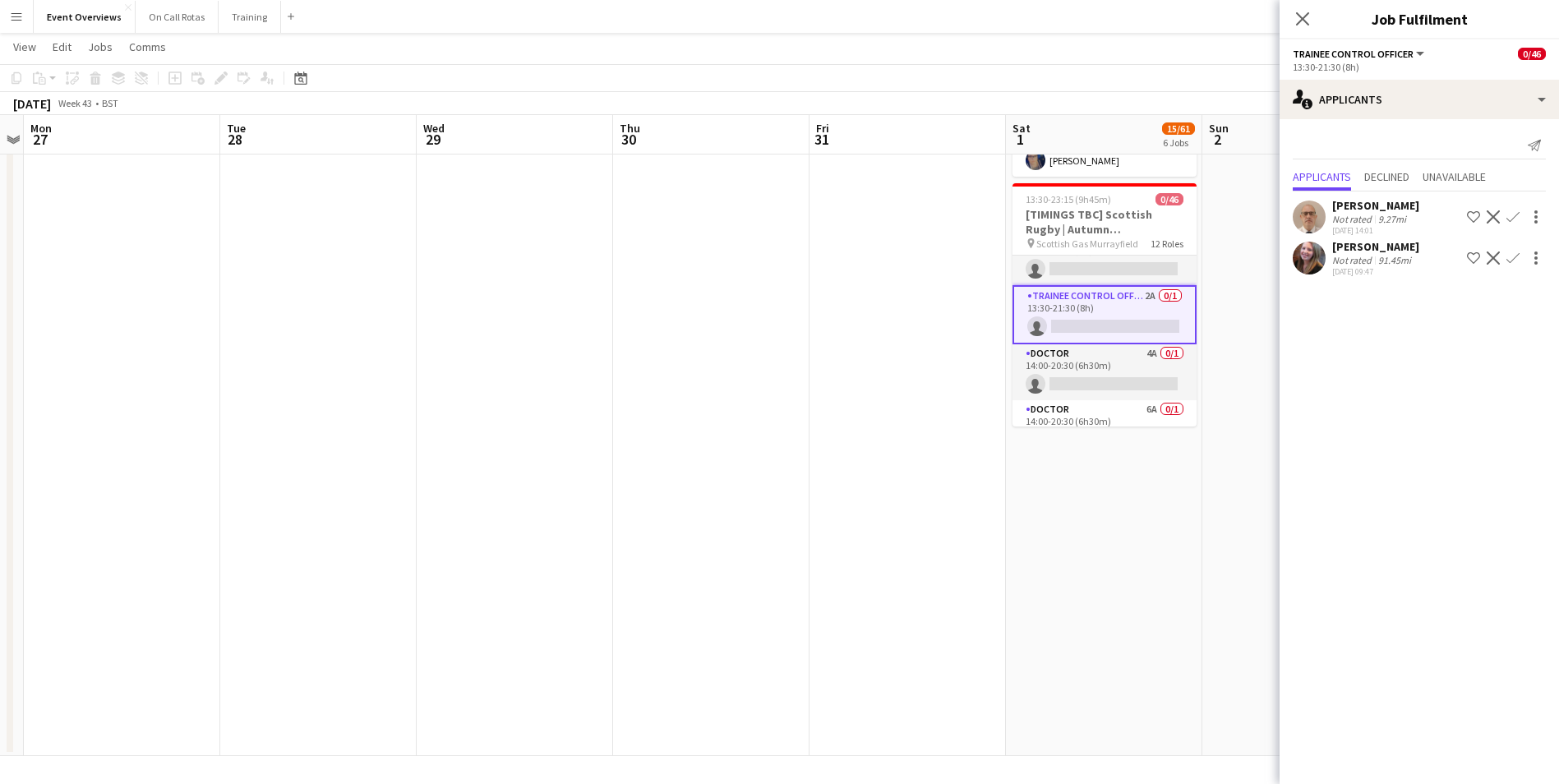
scroll to position [163, 0]
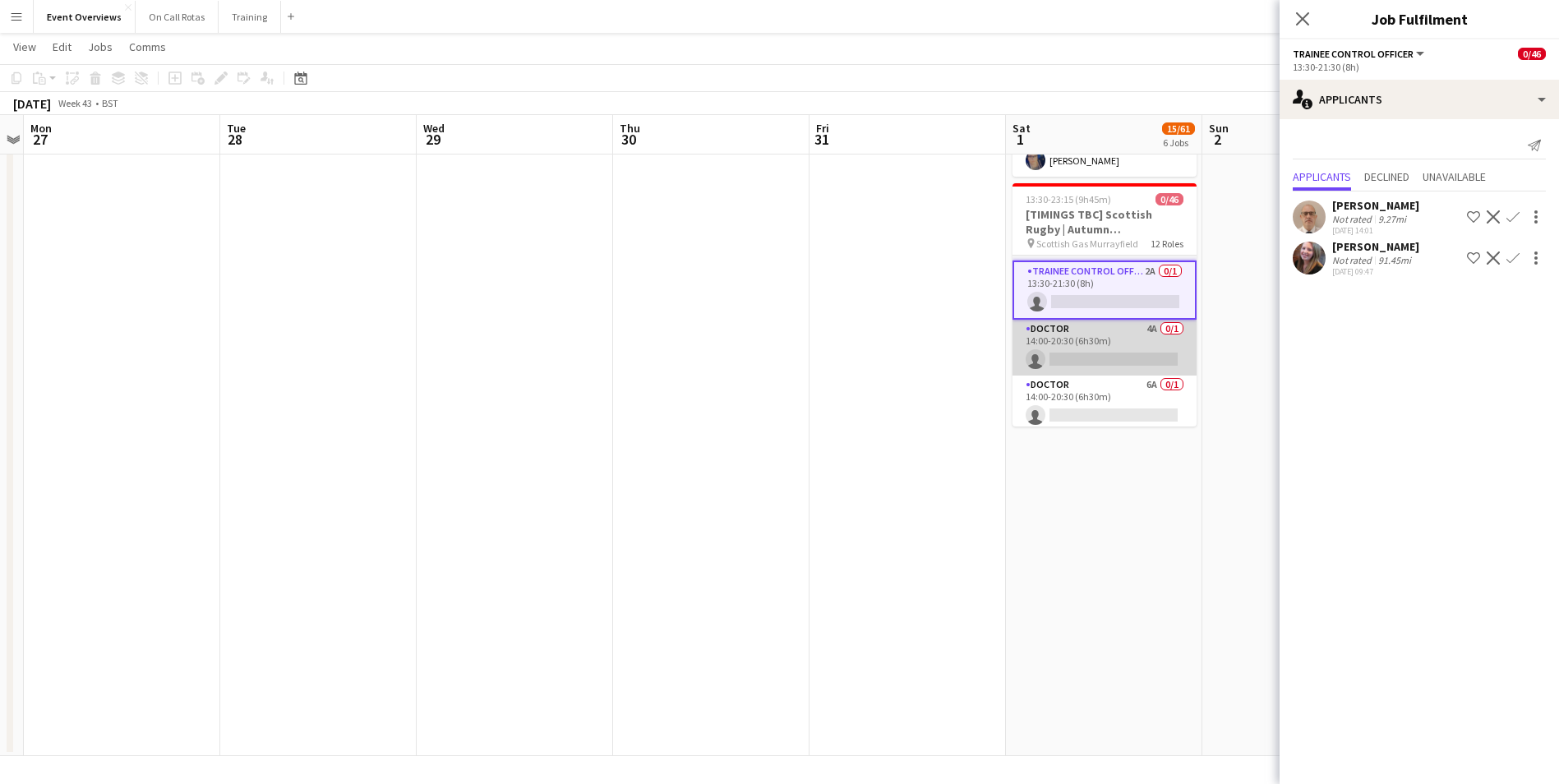
click at [1098, 319] on app-card-role "Doctor 4A 0/1 14:00-20:30 (6h30m) single-neutral-actions" at bounding box center [1104, 347] width 184 height 56
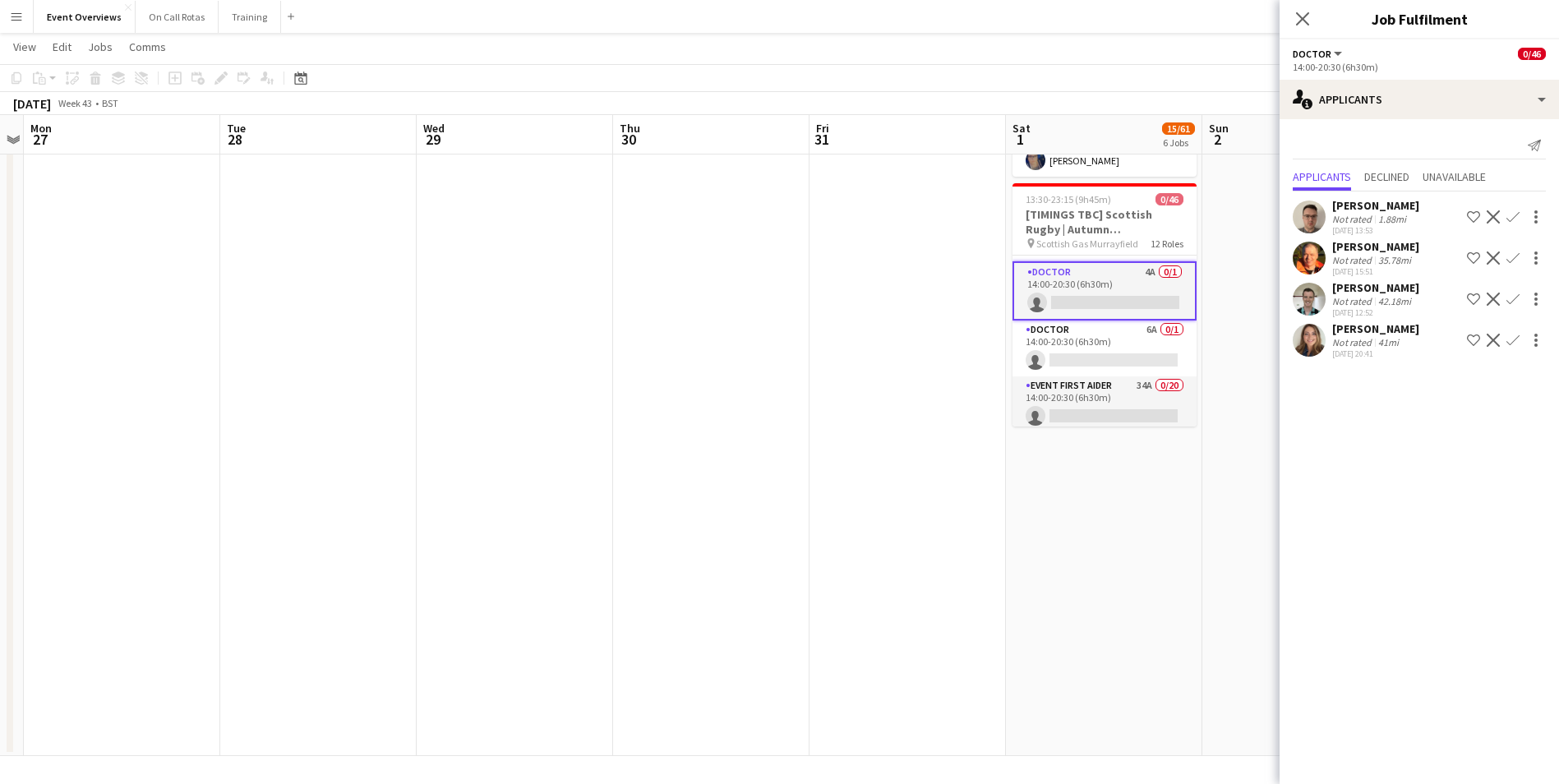
scroll to position [245, 0]
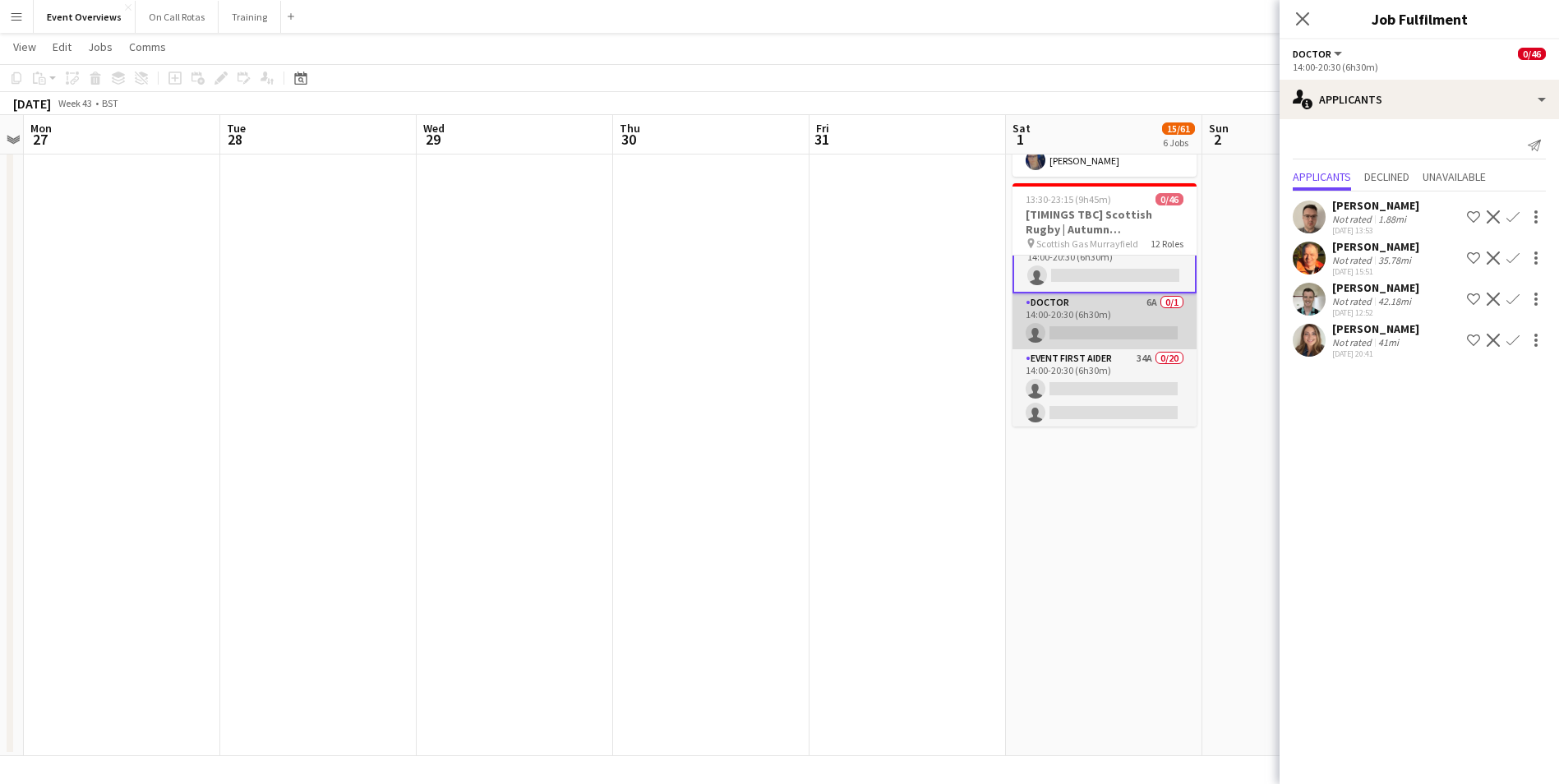
click at [1098, 293] on app-card-role "Doctor 6A 0/1 14:00-20:30 (6h30m) single-neutral-actions" at bounding box center [1104, 321] width 184 height 56
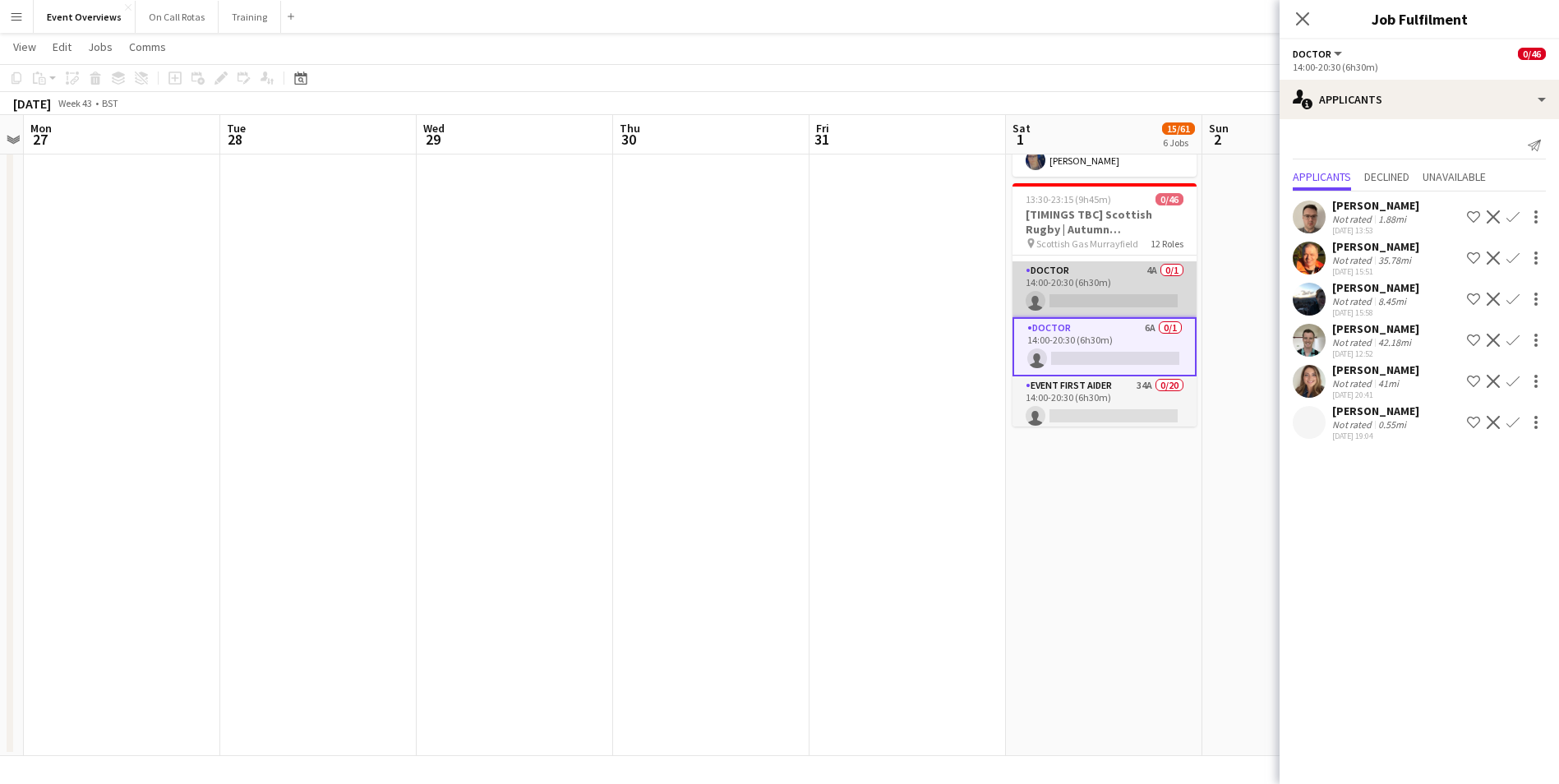
scroll to position [243, 0]
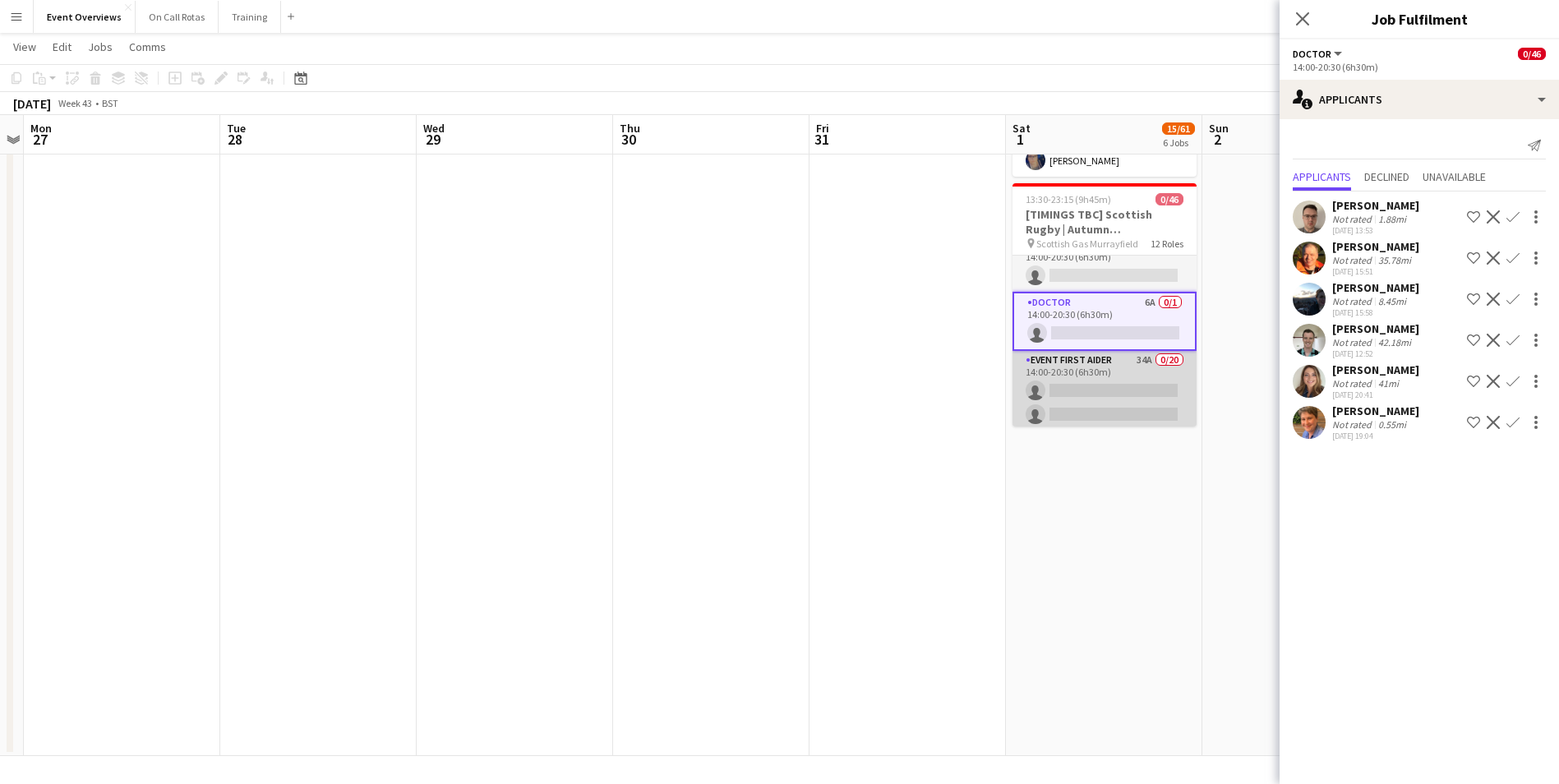
click at [1096, 351] on app-card-role "Event First Aider 34A 0/20 14:00-20:30 (6h30m) single-neutral-actions single-ne…" at bounding box center [1104, 605] width 184 height 509
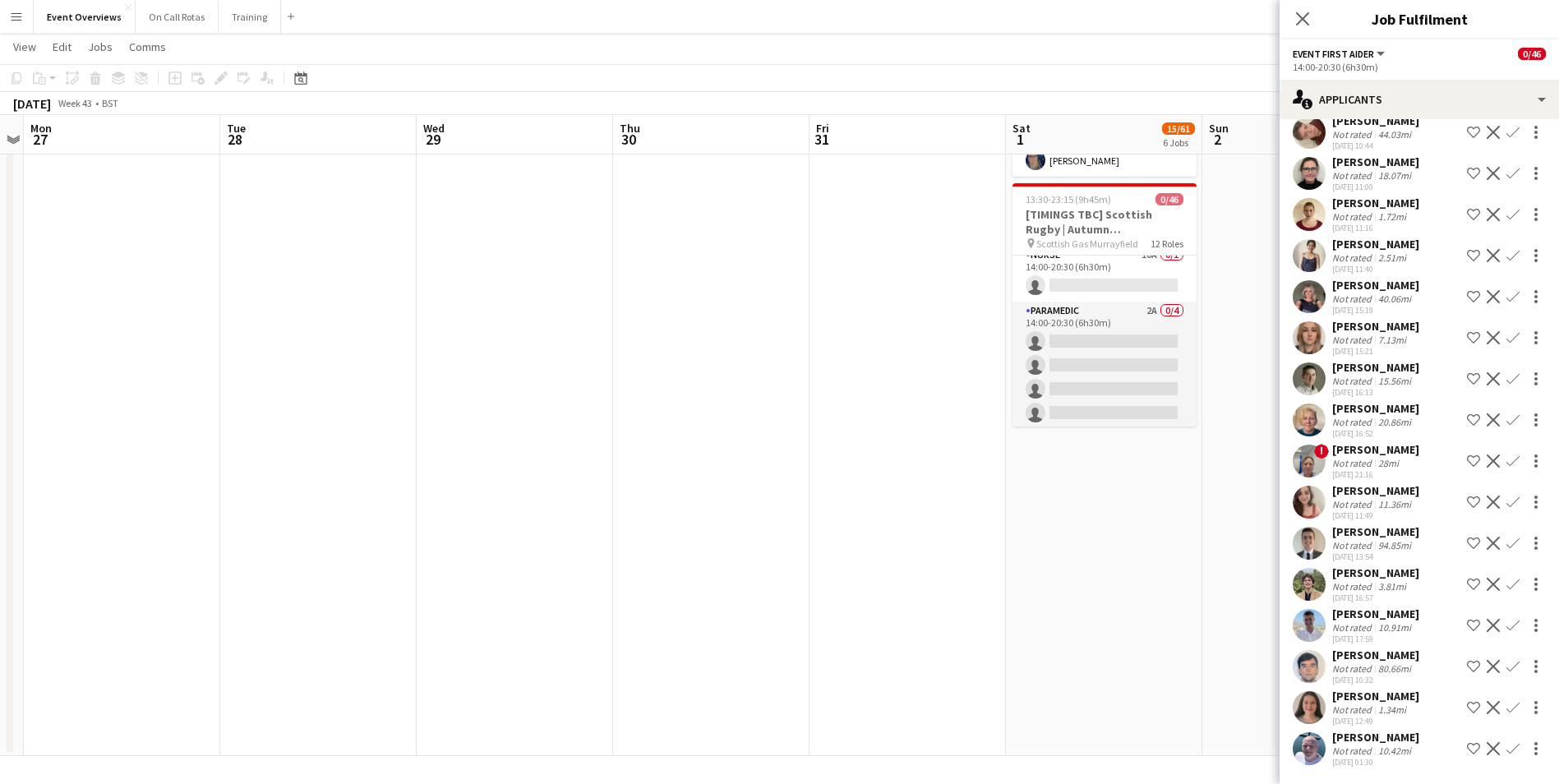
scroll to position [819, 0]
click at [1085, 284] on app-card-role "Nurse 10A 0/1 14:00-20:30 (6h30m) single-neutral-actions" at bounding box center [1104, 312] width 184 height 56
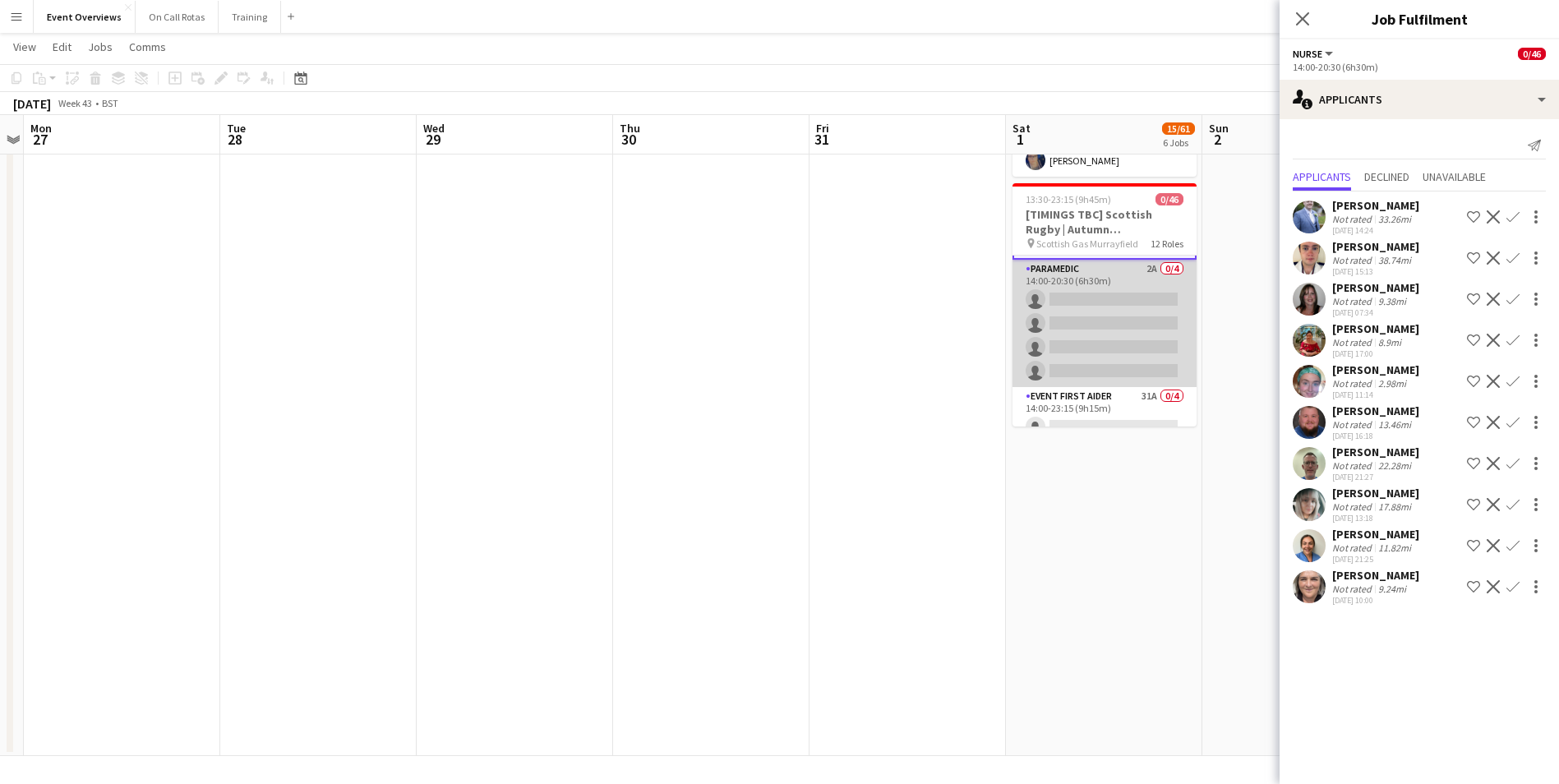
click at [1099, 259] on app-card-role "Paramedic 2A 0/4 14:00-20:30 (6h30m) single-neutral-actions single-neutral-acti…" at bounding box center [1104, 323] width 184 height 128
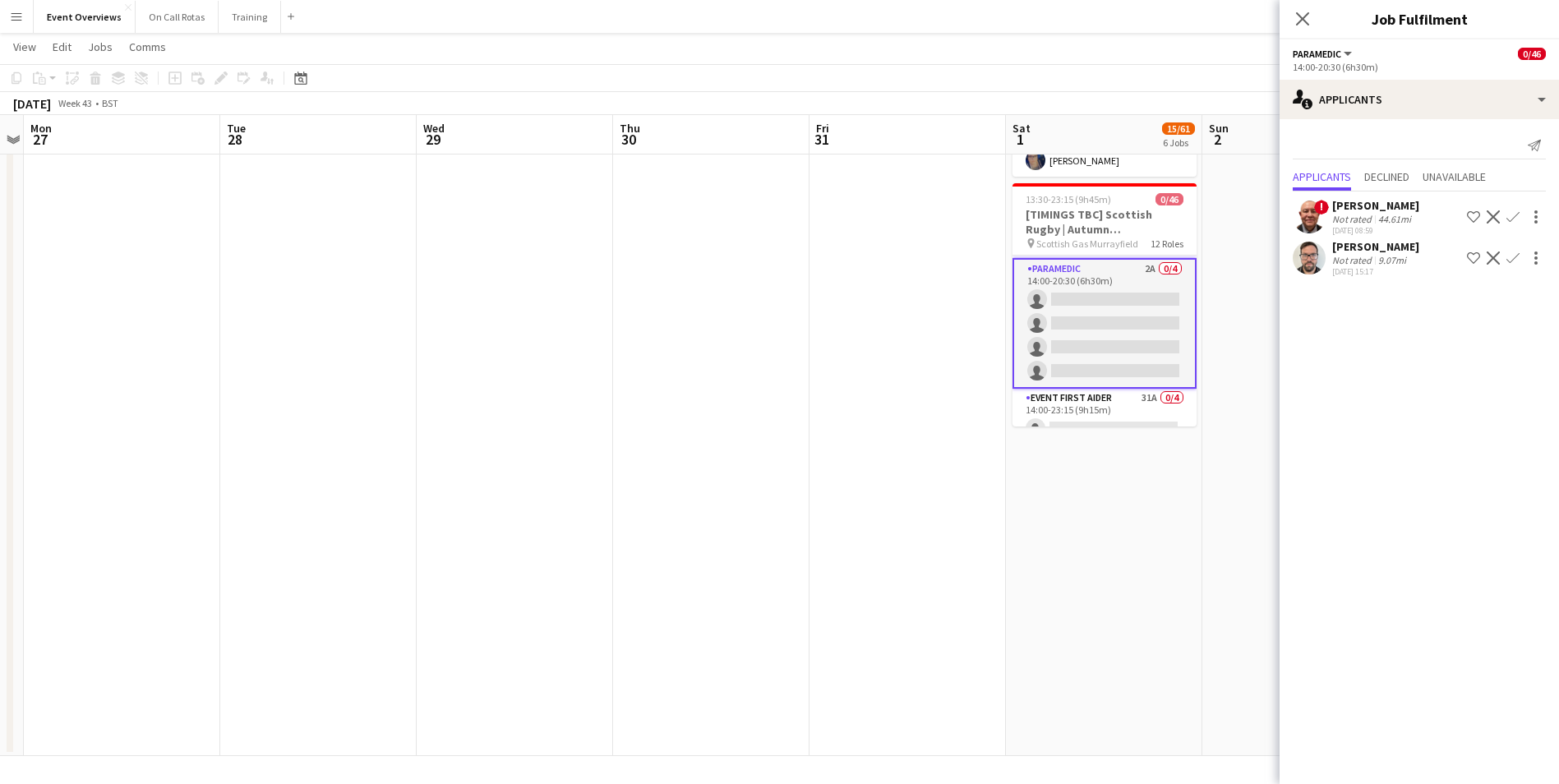
scroll to position [979, 0]
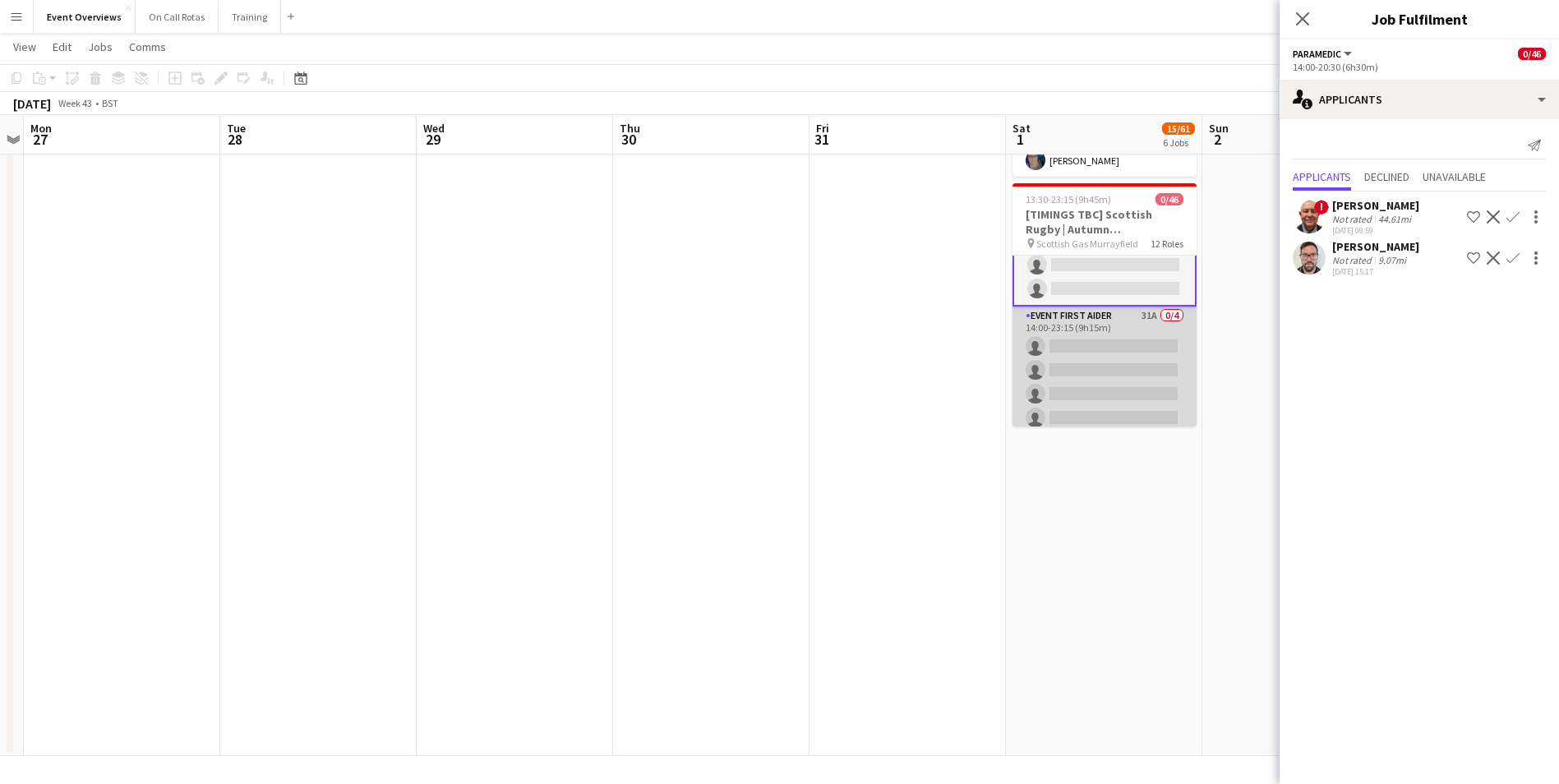
click at [1100, 307] on app-card-role "Event First Aider 31A 0/4 14:00-23:15 (9h15m) single-neutral-actions single-neu…" at bounding box center [1104, 370] width 184 height 128
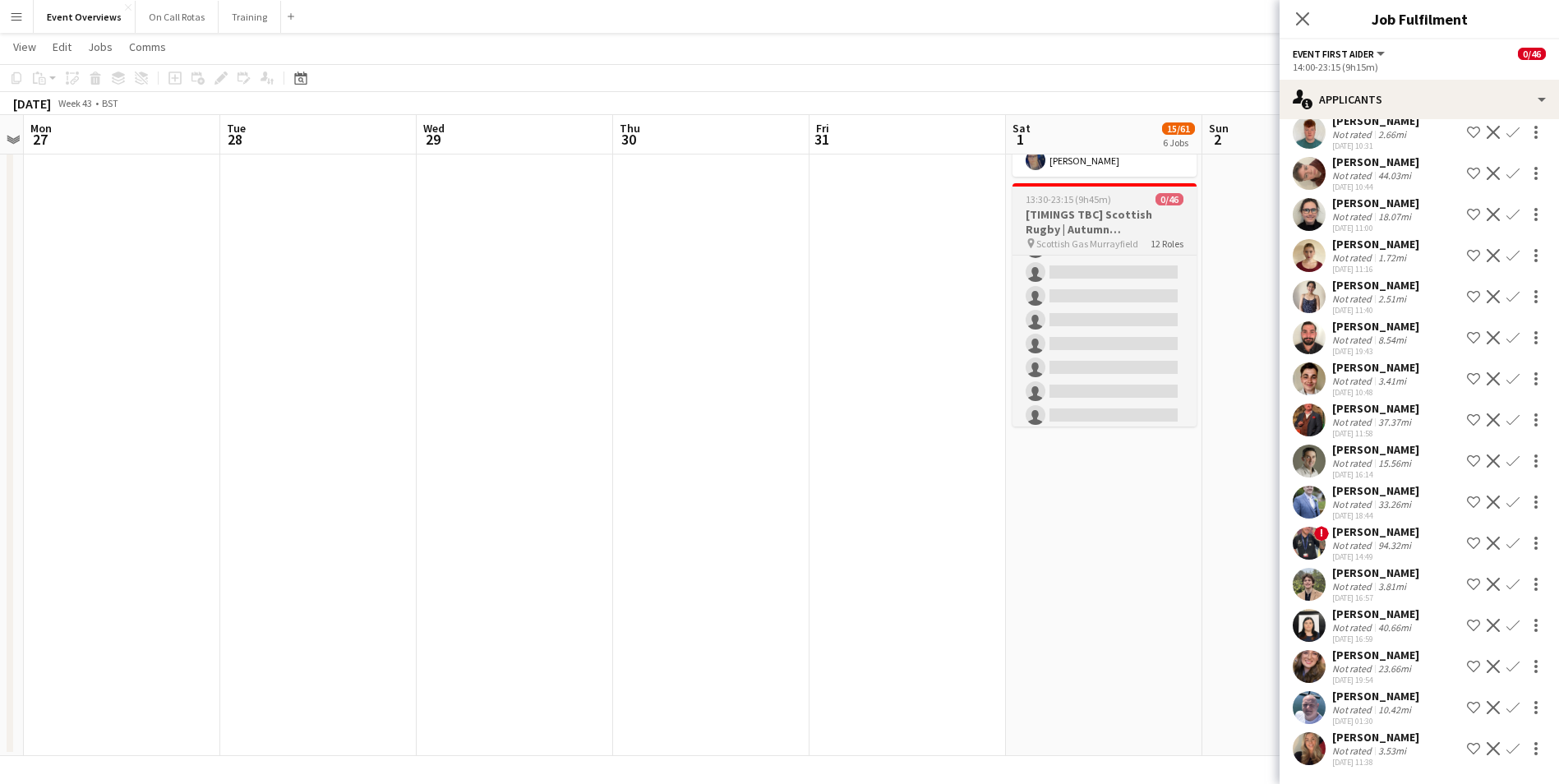
scroll to position [485, 0]
click at [1302, 18] on icon at bounding box center [1302, 19] width 15 height 15
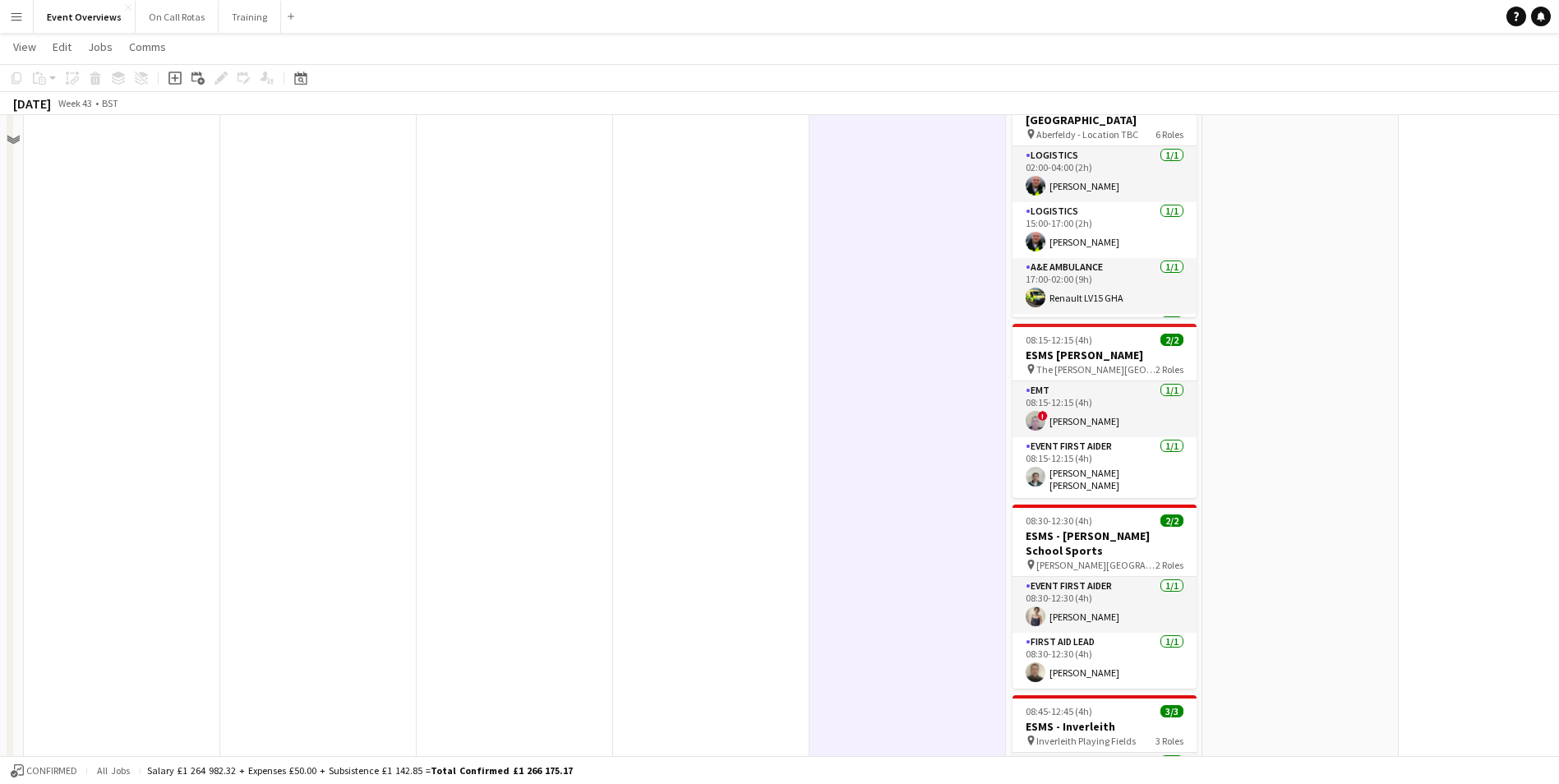
scroll to position [0, 0]
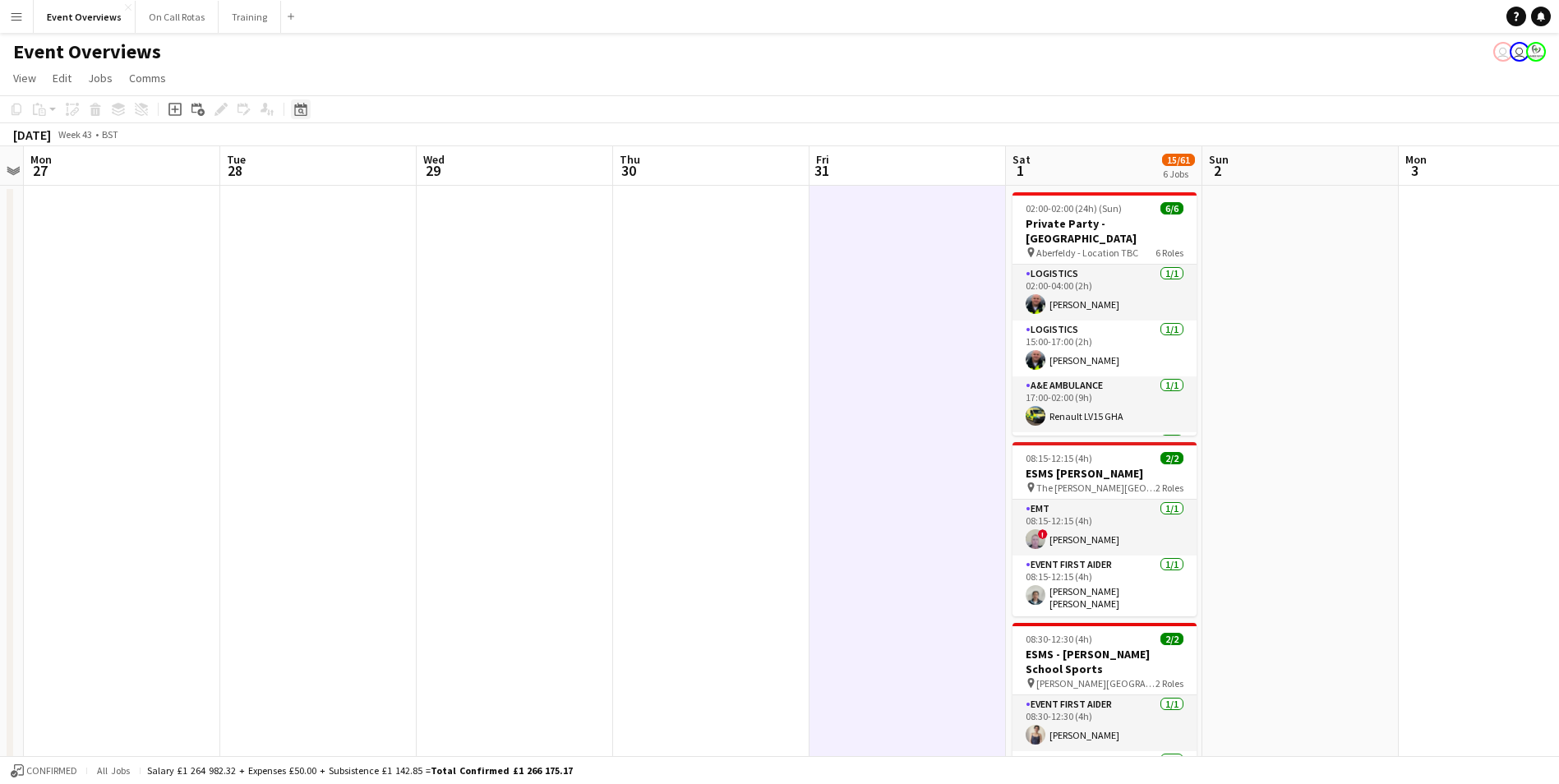
click at [301, 106] on icon at bounding box center [300, 110] width 13 height 14
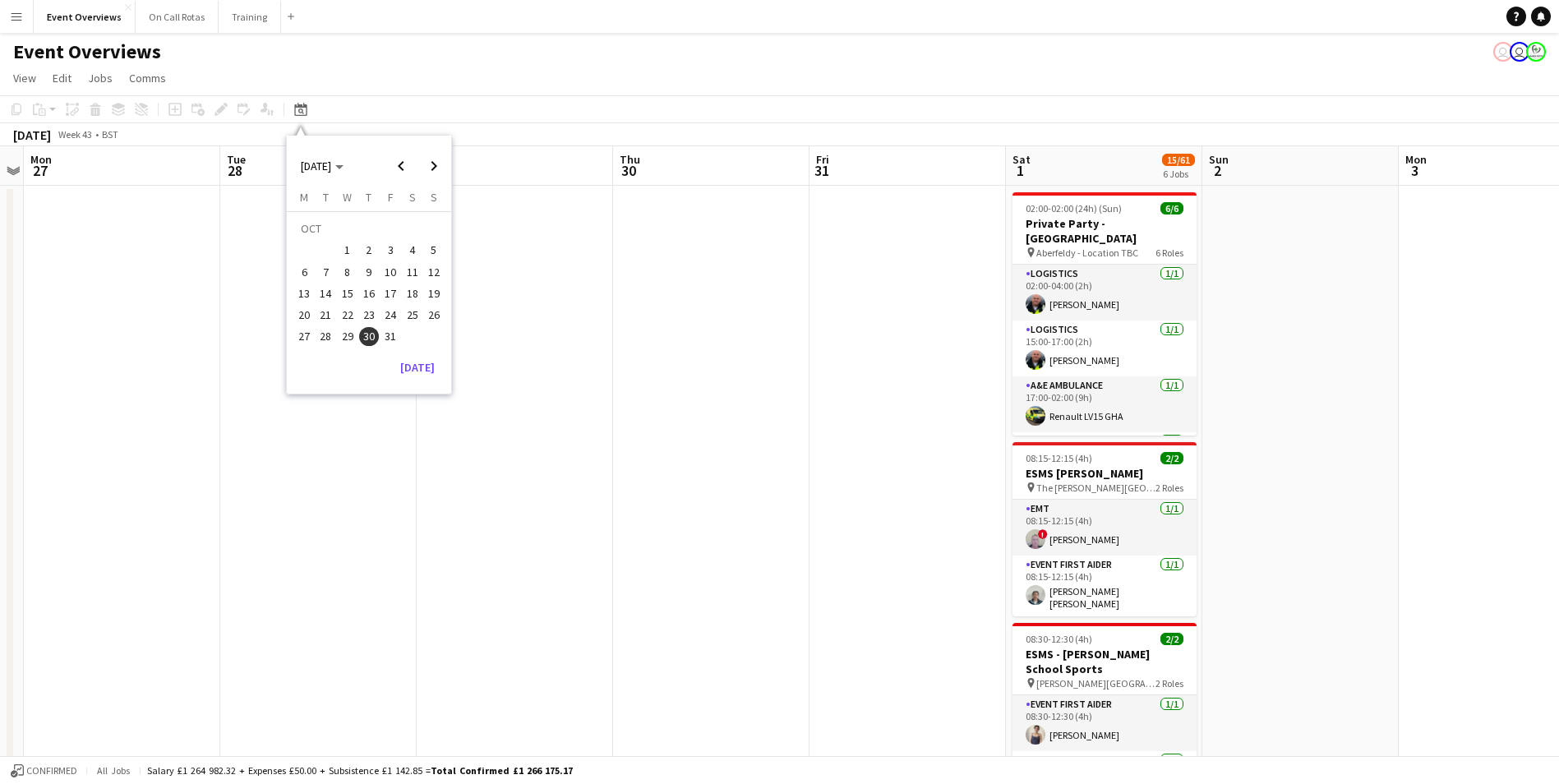
click at [315, 337] on button "28" at bounding box center [324, 335] width 21 height 21
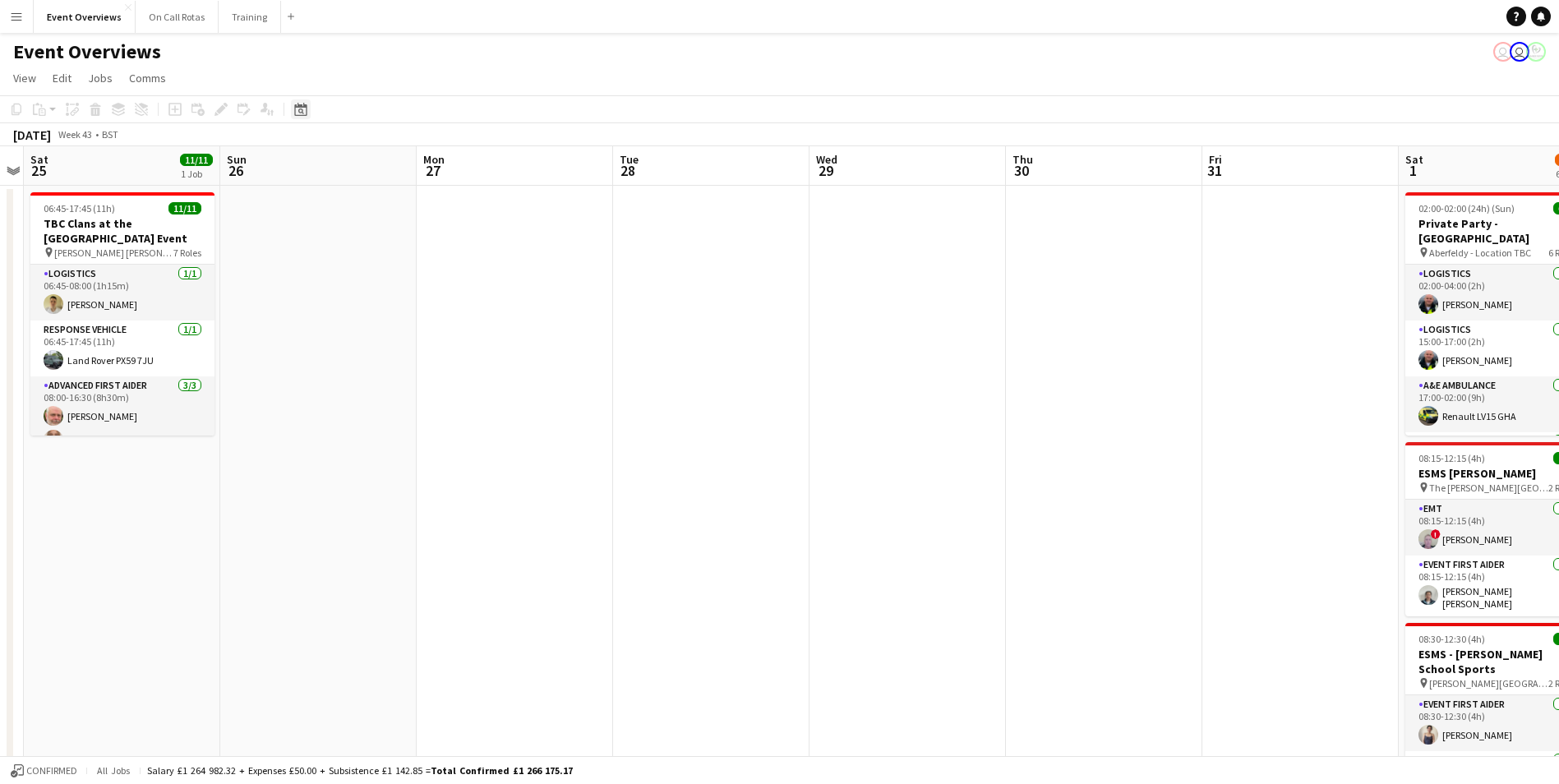
click at [299, 105] on icon at bounding box center [300, 110] width 13 height 14
click at [406, 167] on span "Previous month" at bounding box center [401, 166] width 33 height 33
click at [396, 284] on button "19" at bounding box center [390, 293] width 21 height 21
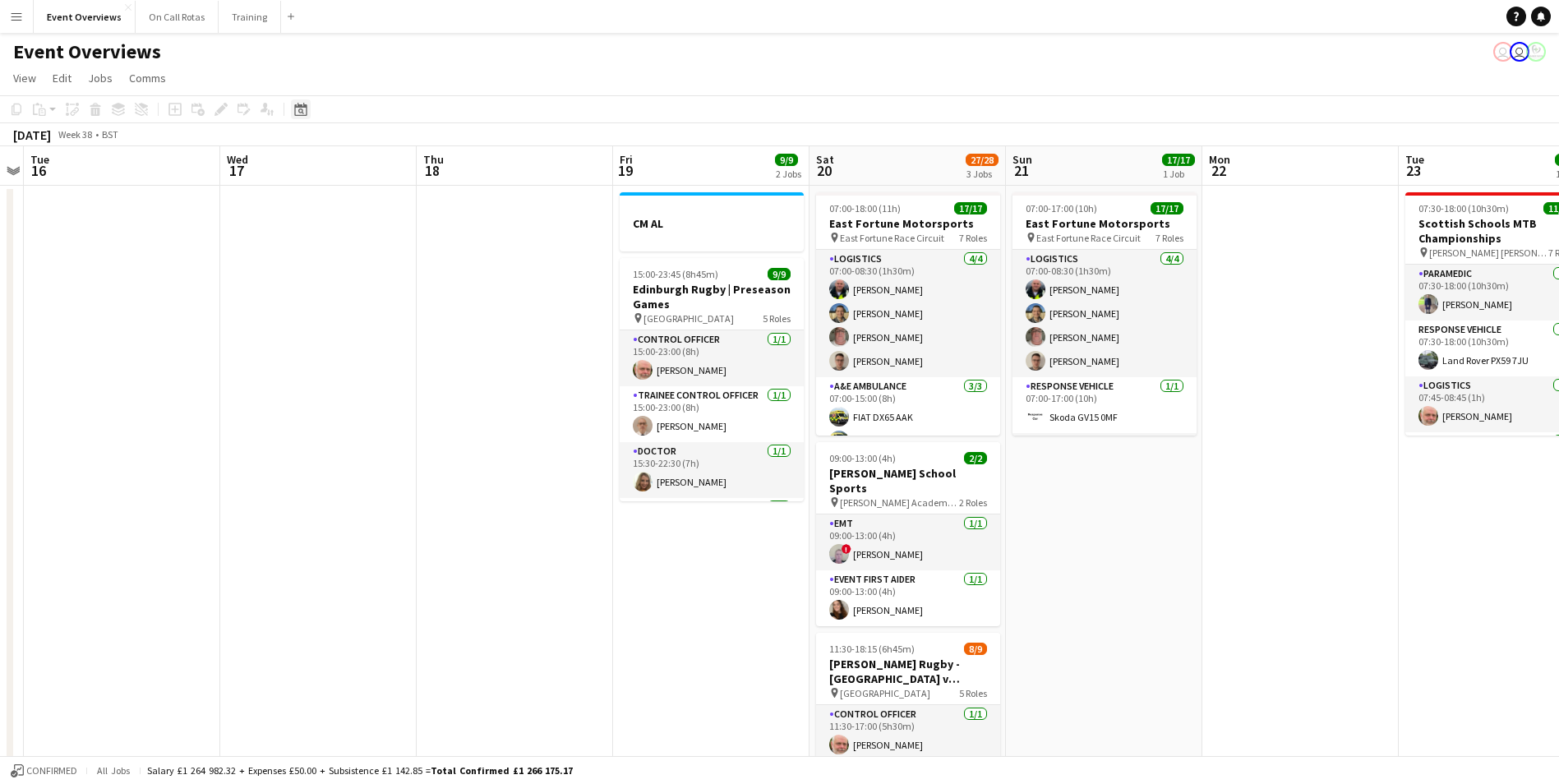
click at [298, 103] on icon "Date picker" at bounding box center [301, 110] width 14 height 14
click at [322, 340] on span "30" at bounding box center [325, 336] width 19 height 19
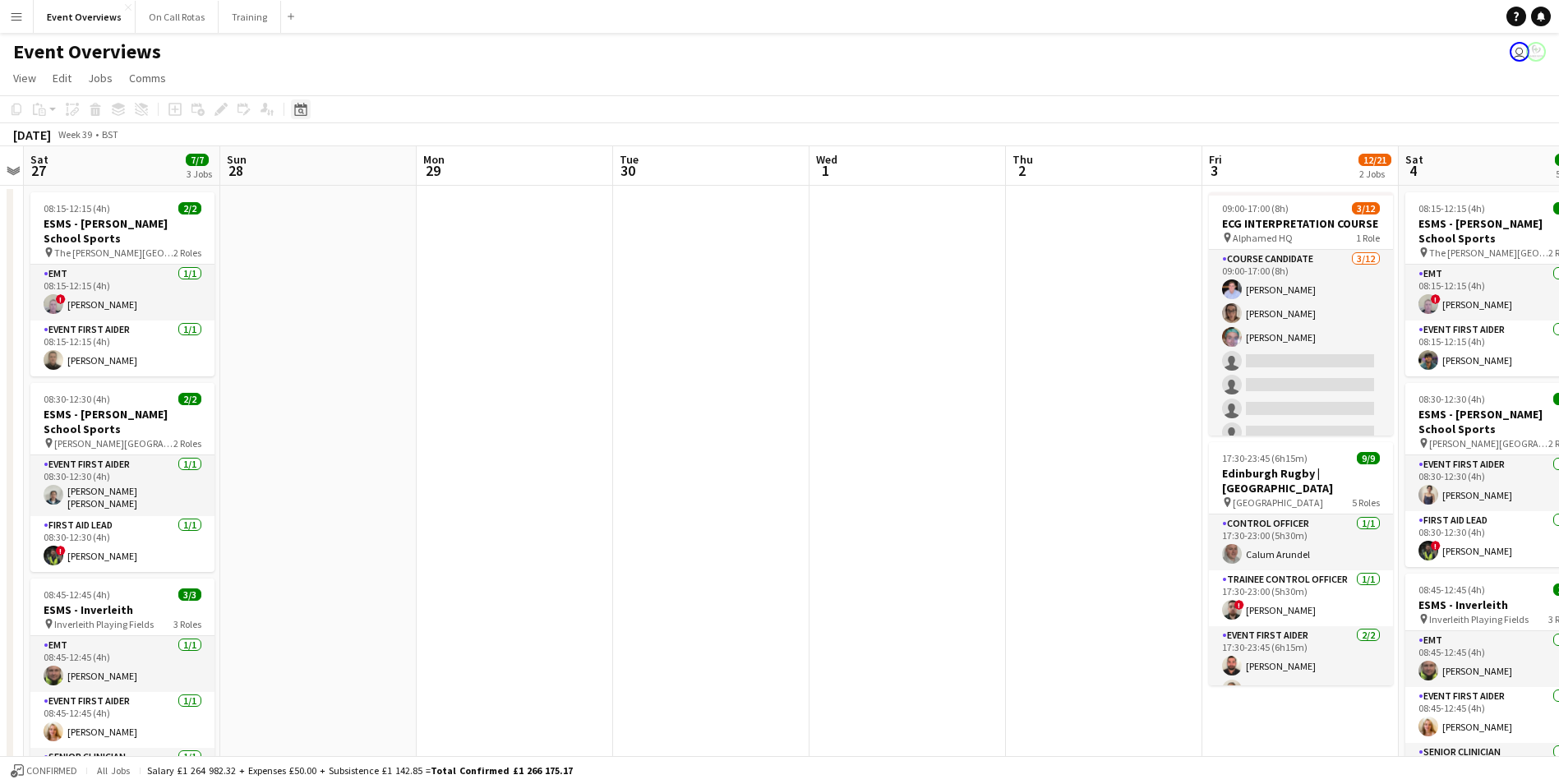
click at [302, 114] on icon "Date picker" at bounding box center [301, 110] width 14 height 14
click at [390, 286] on span "19" at bounding box center [390, 293] width 19 height 19
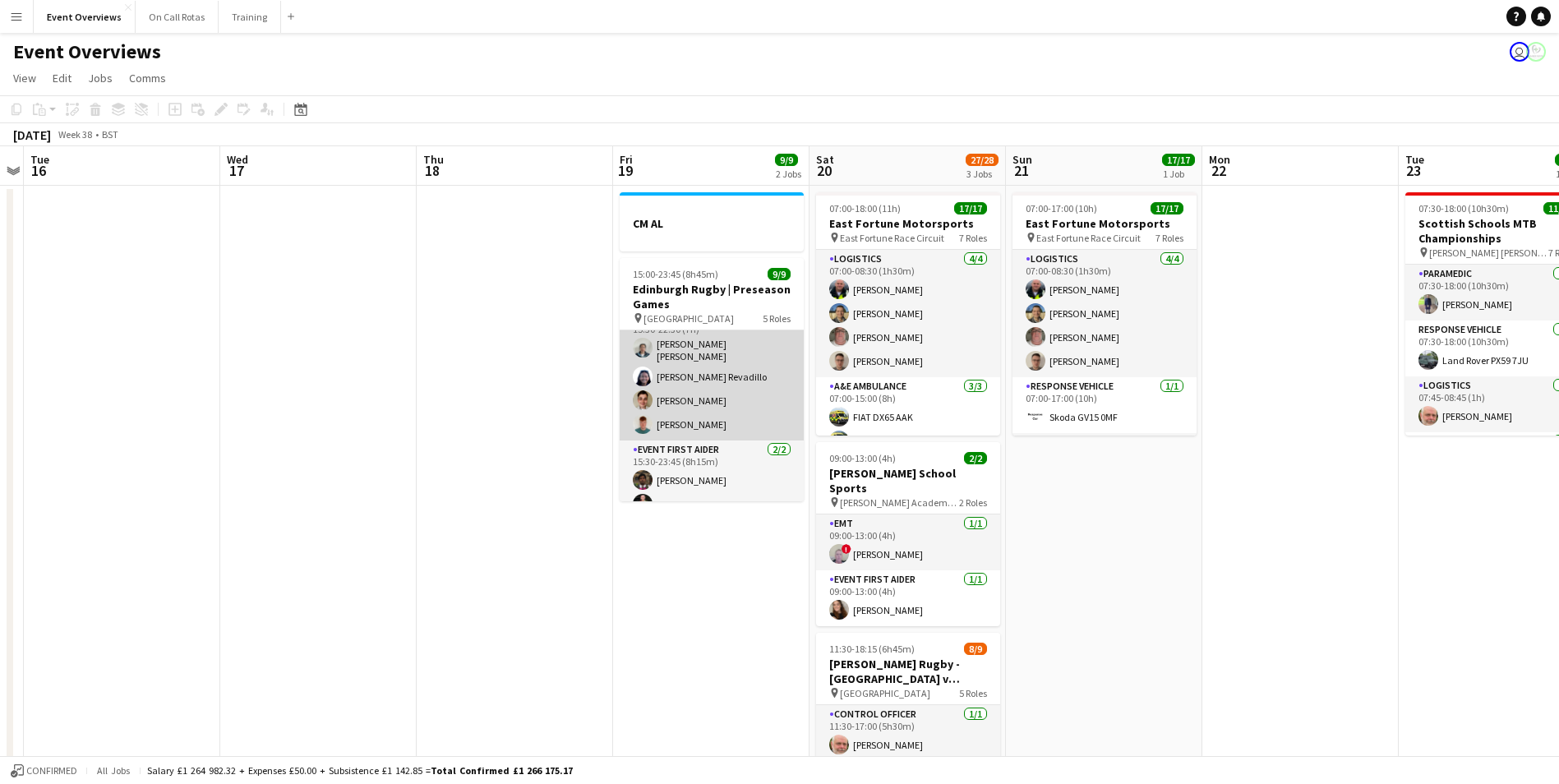
scroll to position [204, 0]
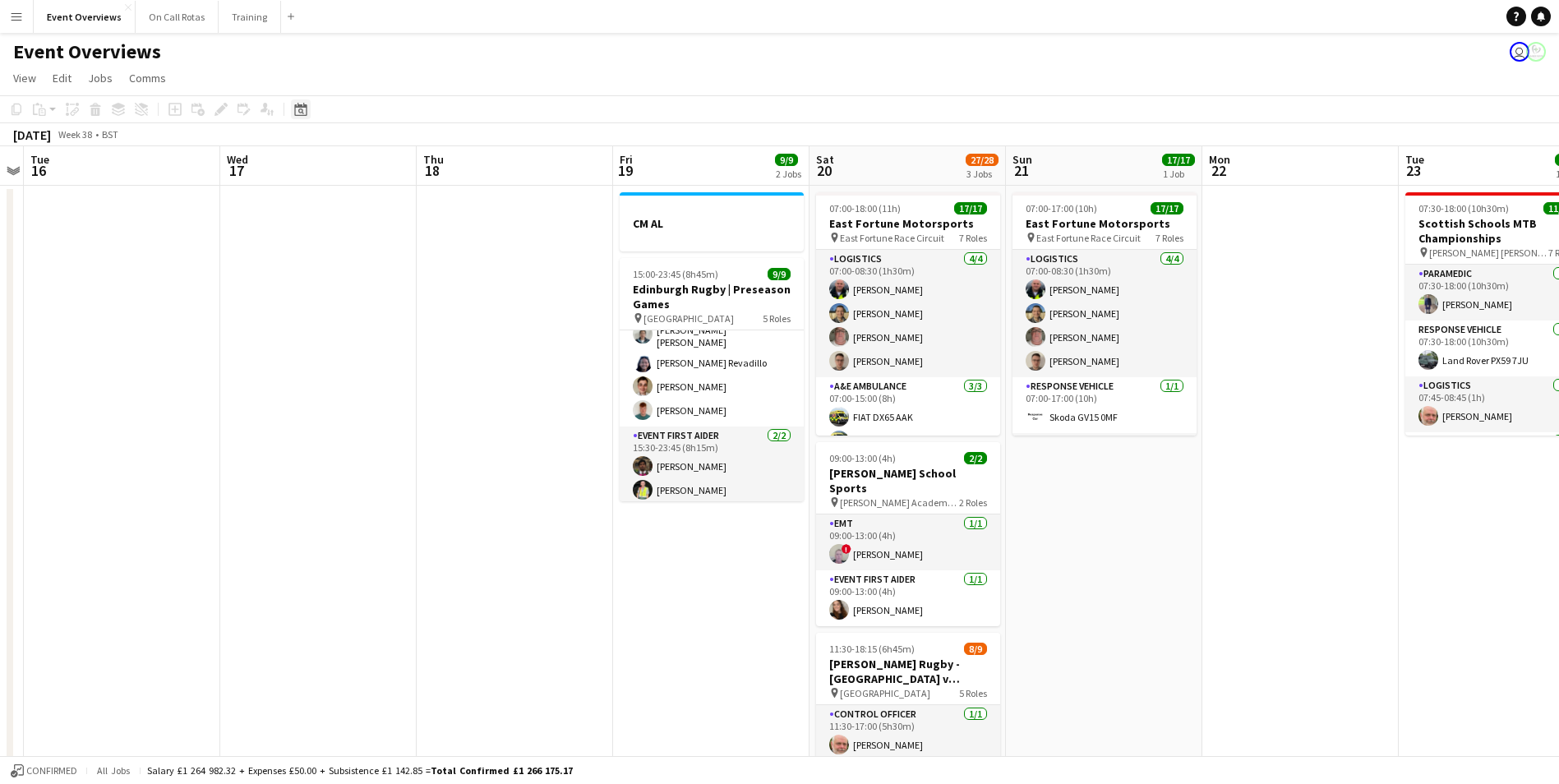
click at [297, 112] on icon "Date picker" at bounding box center [301, 110] width 14 height 14
click at [318, 329] on span "30" at bounding box center [325, 336] width 19 height 19
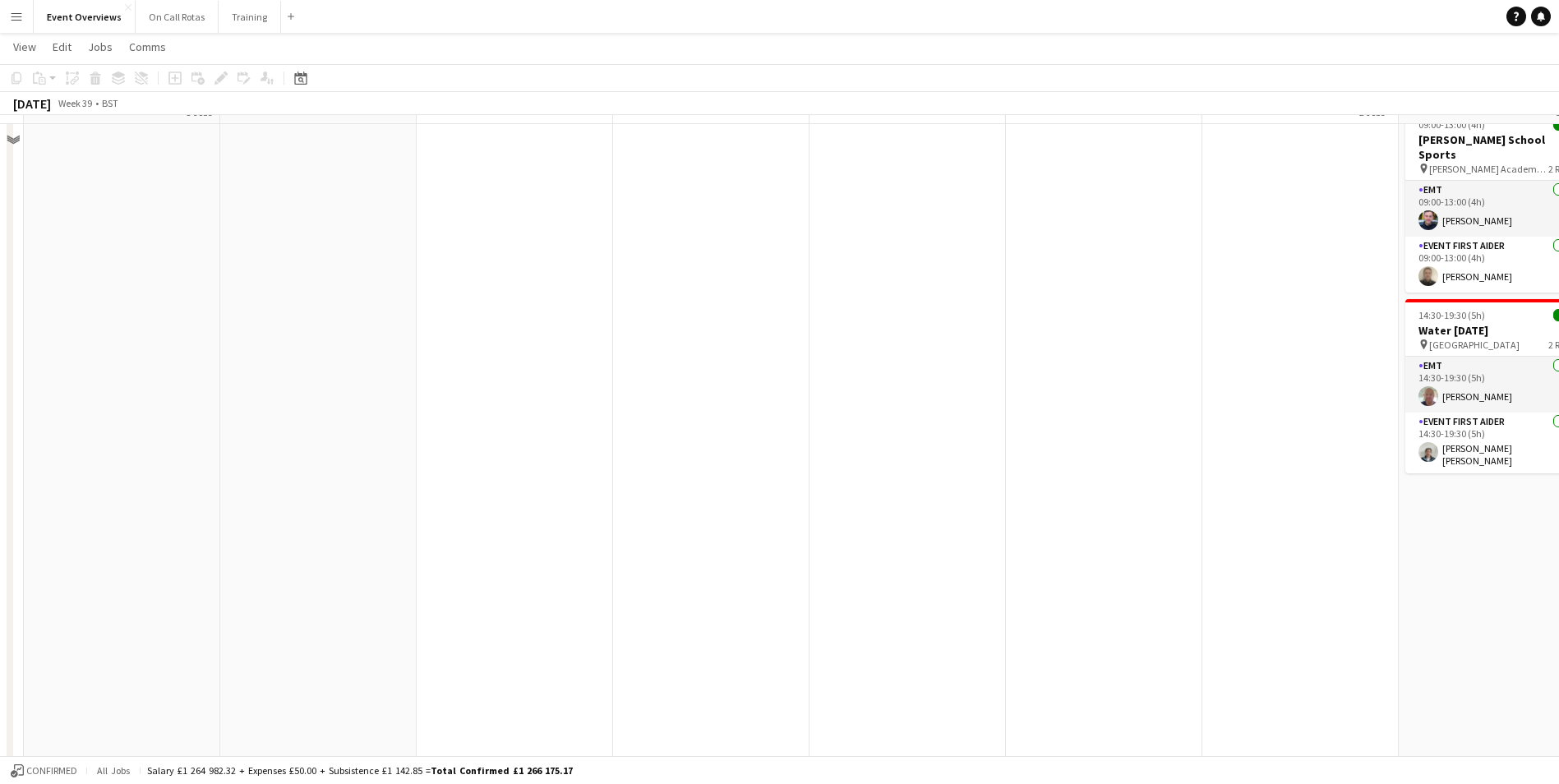
scroll to position [657, 0]
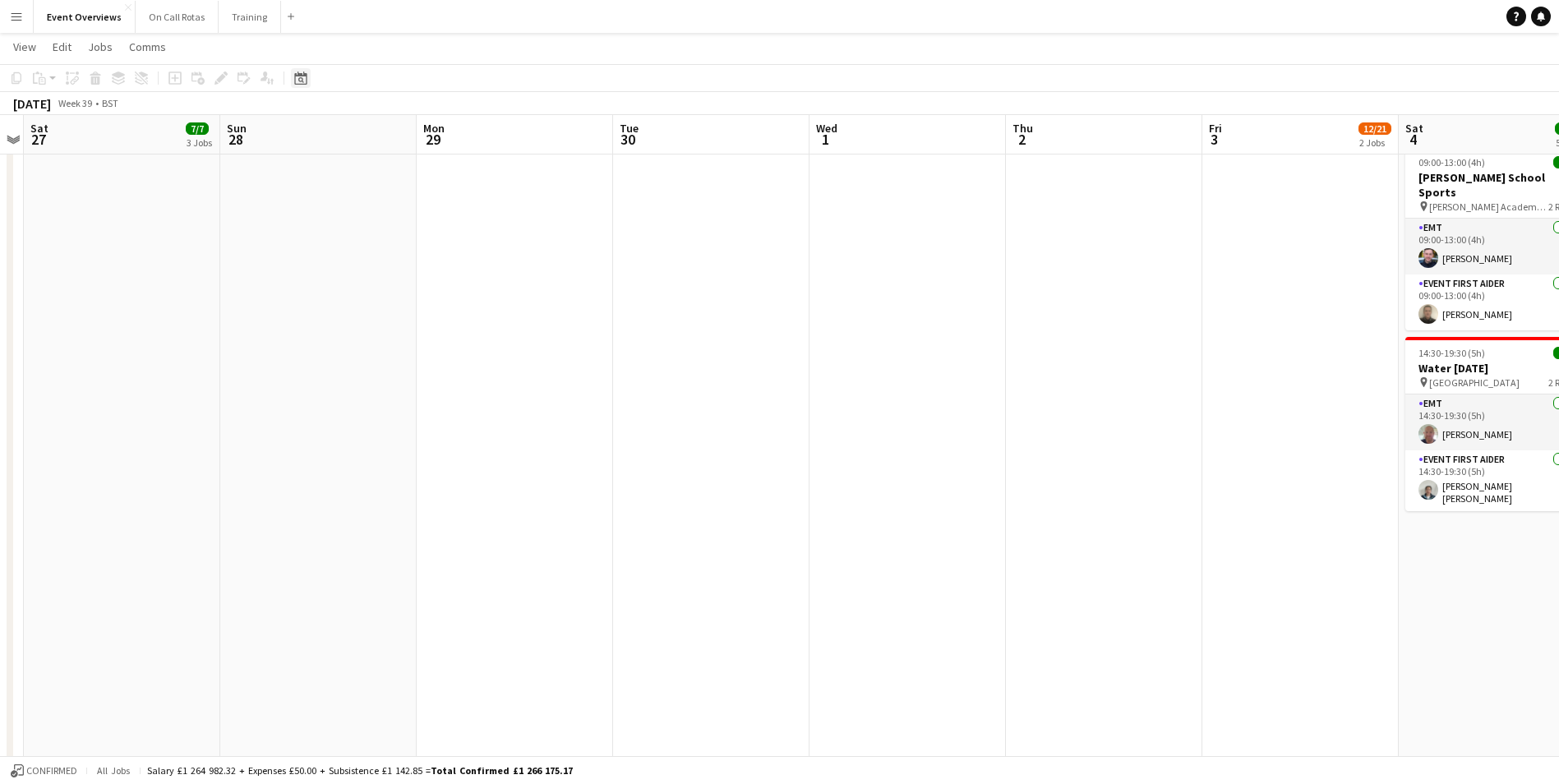
click at [296, 79] on icon "Date picker" at bounding box center [301, 79] width 14 height 14
click at [402, 136] on span "Previous month" at bounding box center [401, 134] width 33 height 33
click at [433, 140] on span "Next month" at bounding box center [433, 134] width 33 height 33
click at [368, 219] on span "4" at bounding box center [368, 218] width 19 height 19
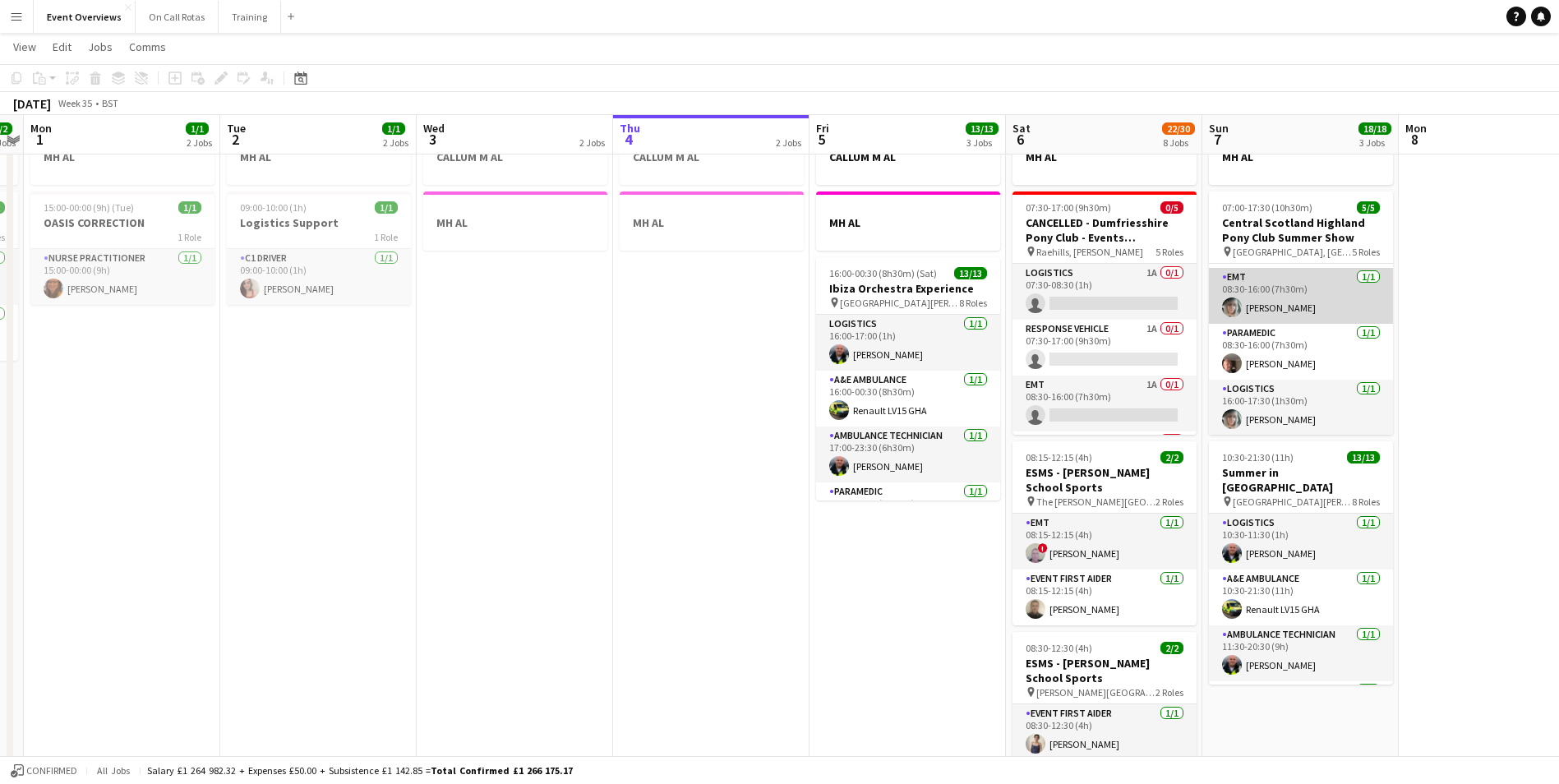
scroll to position [108, 0]
click at [295, 74] on icon "Date picker" at bounding box center [301, 79] width 14 height 14
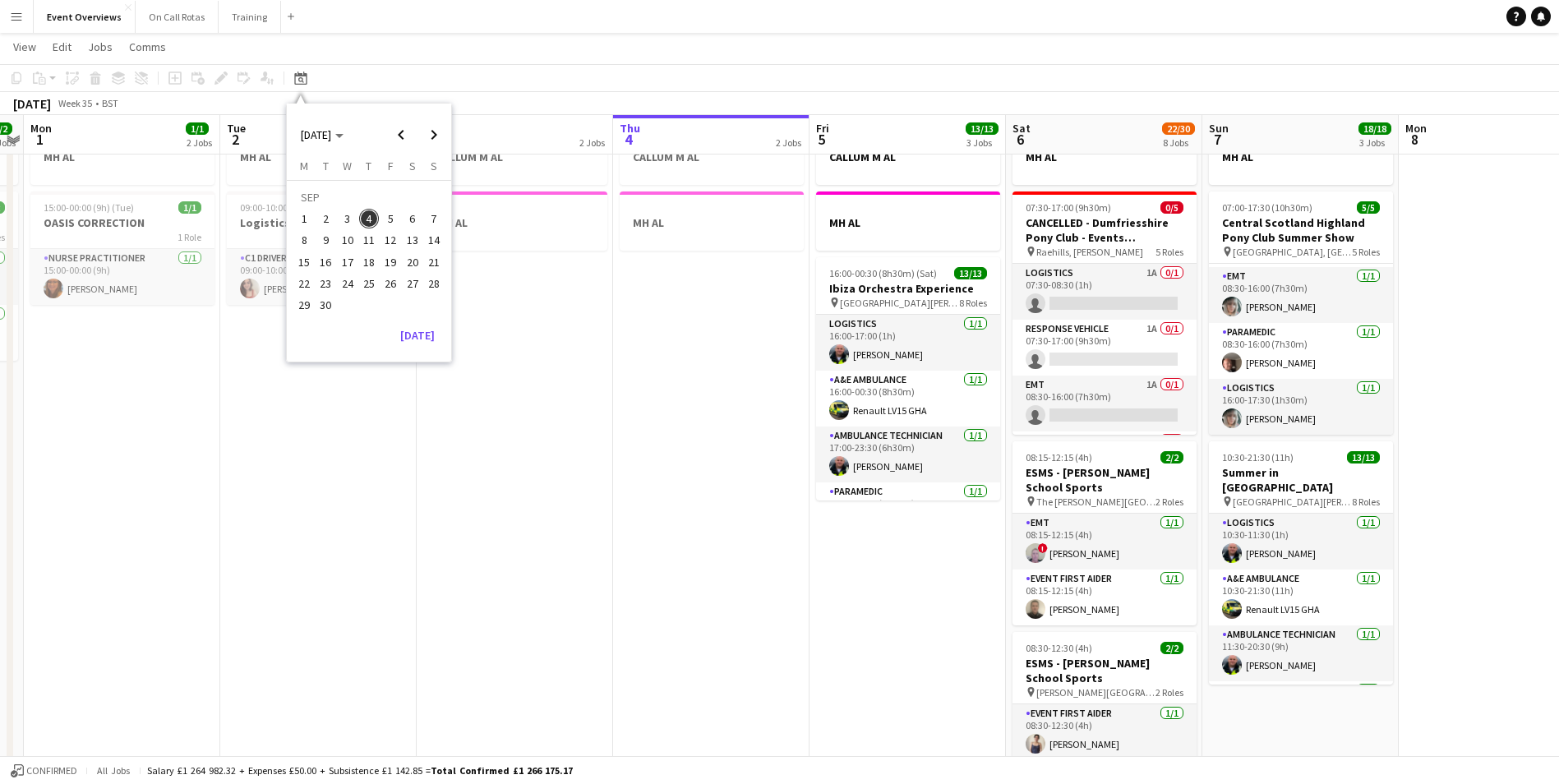
click at [319, 306] on span "30" at bounding box center [325, 304] width 19 height 19
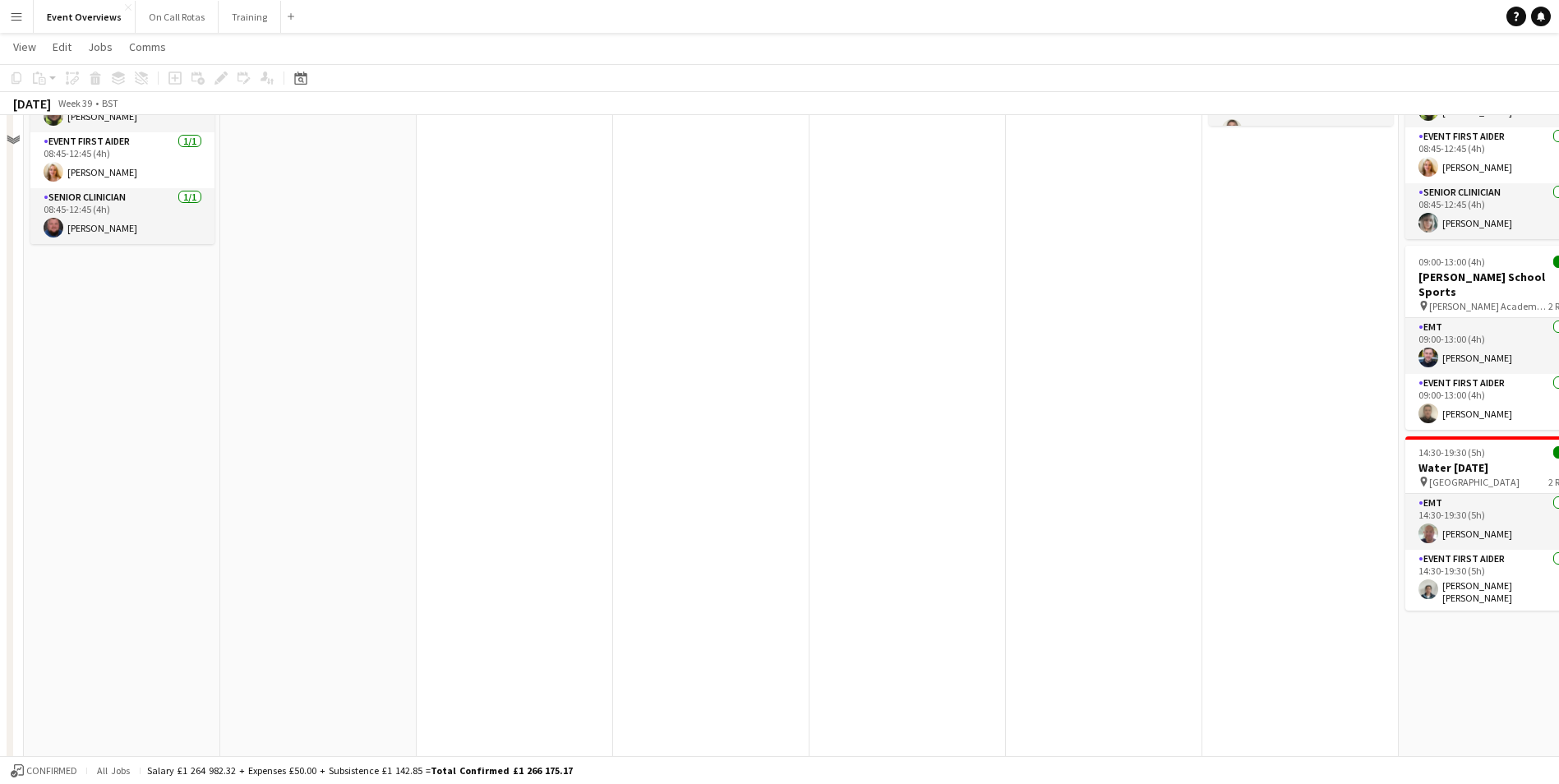
scroll to position [476, 0]
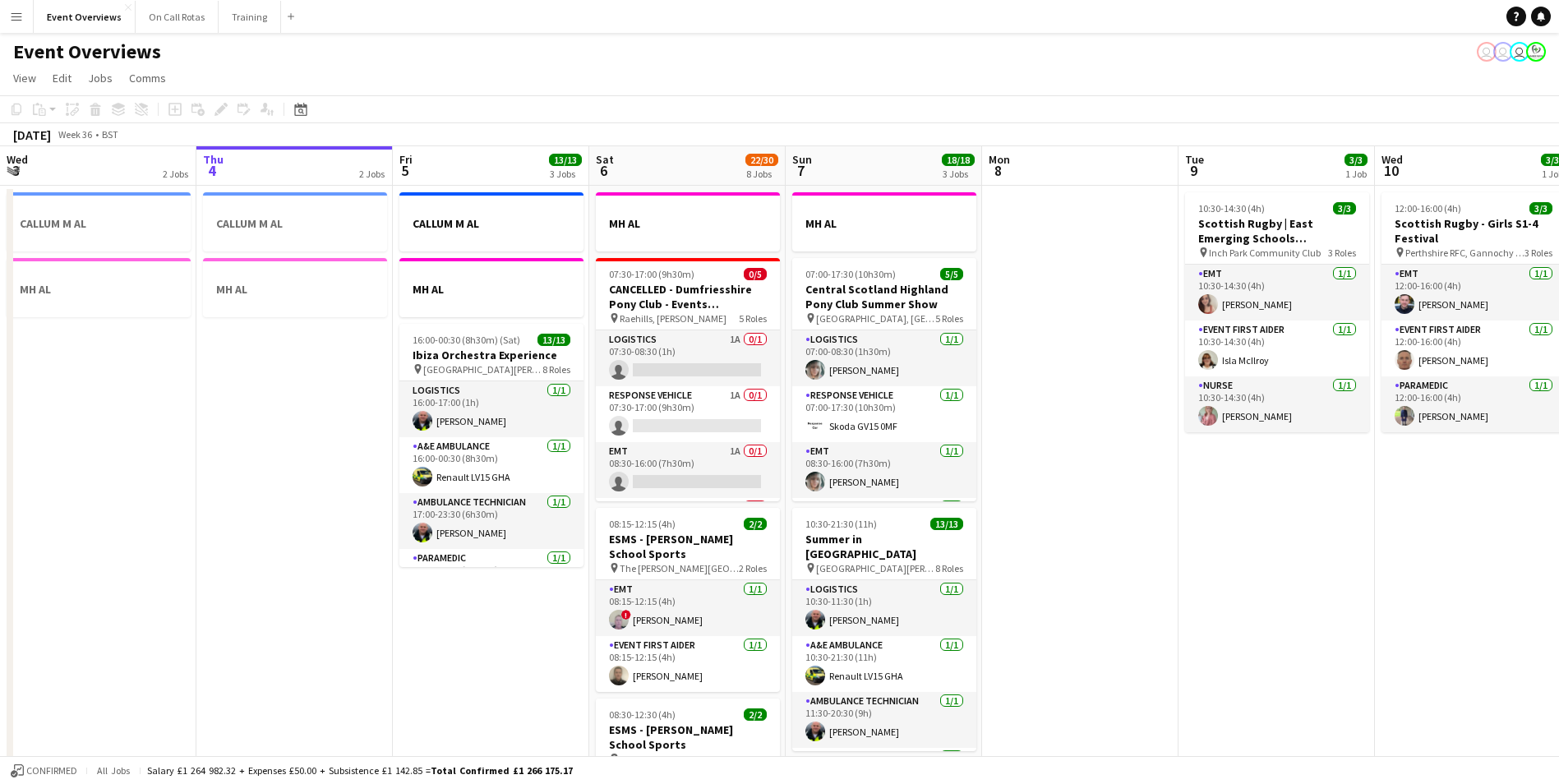
click at [12, 11] on app-icon "Menu" at bounding box center [17, 17] width 14 height 14
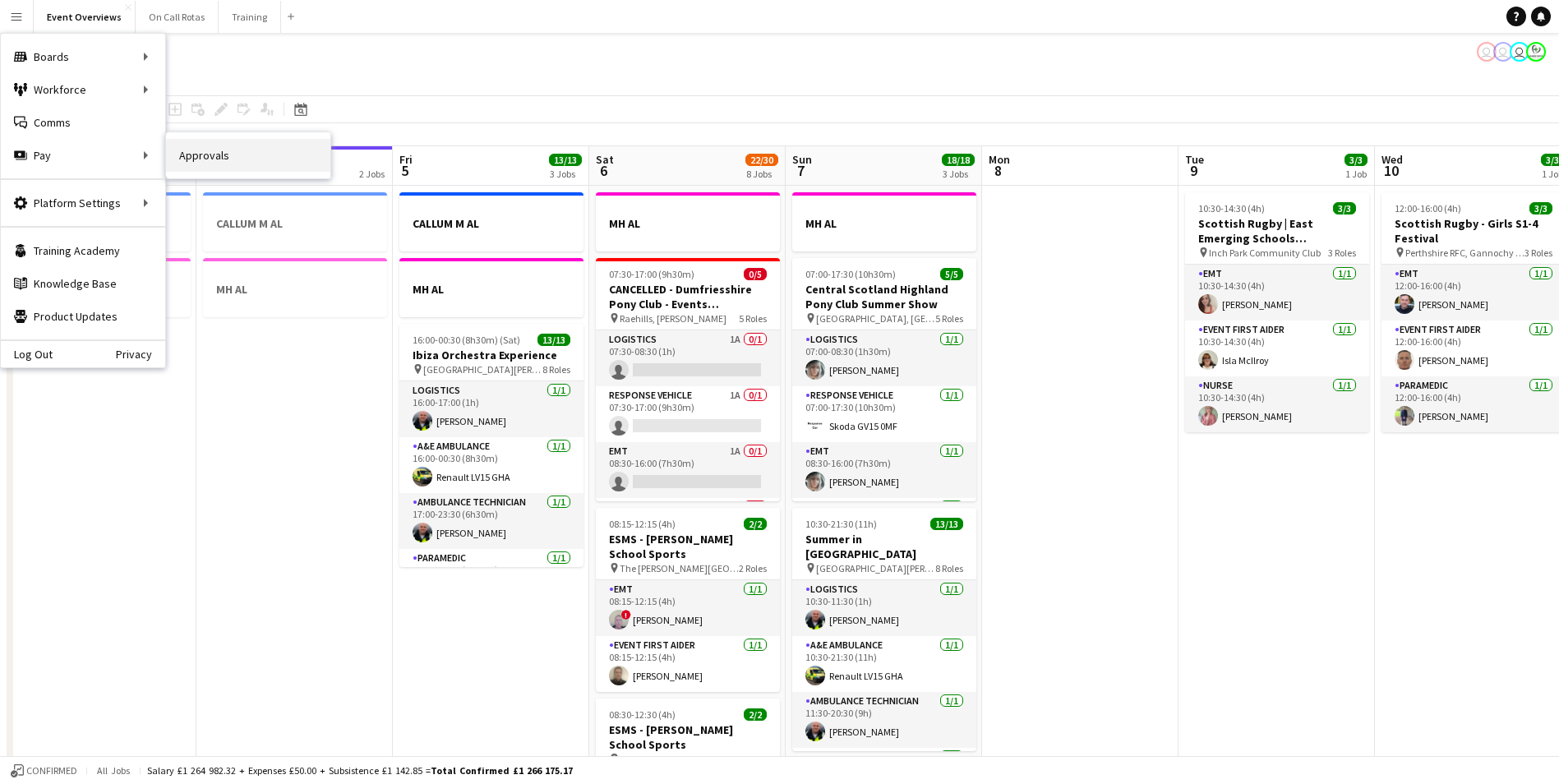
click at [193, 152] on link "Approvals" at bounding box center [248, 155] width 165 height 33
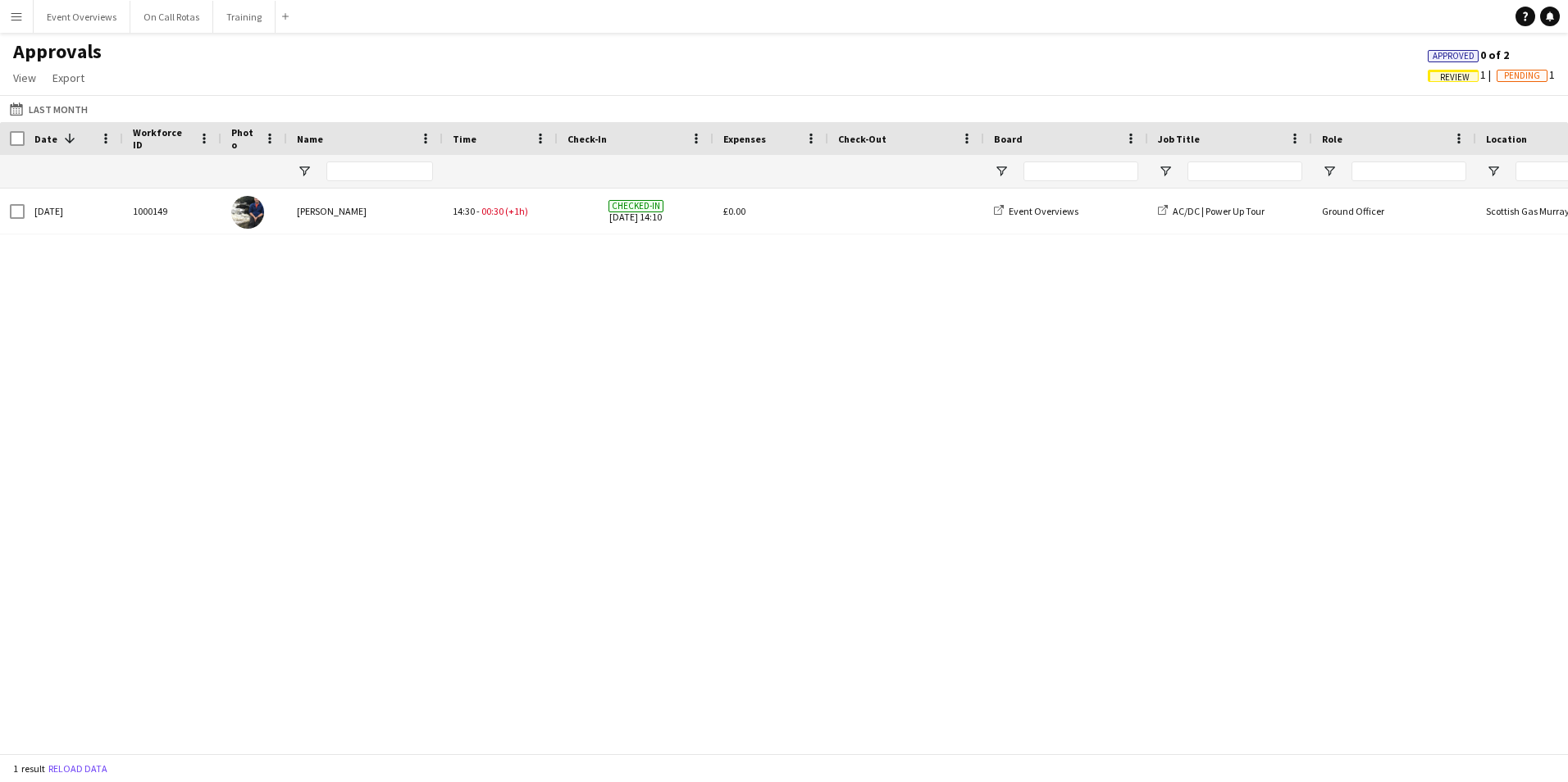
click at [18, 9] on button "Menu" at bounding box center [16, 16] width 33 height 33
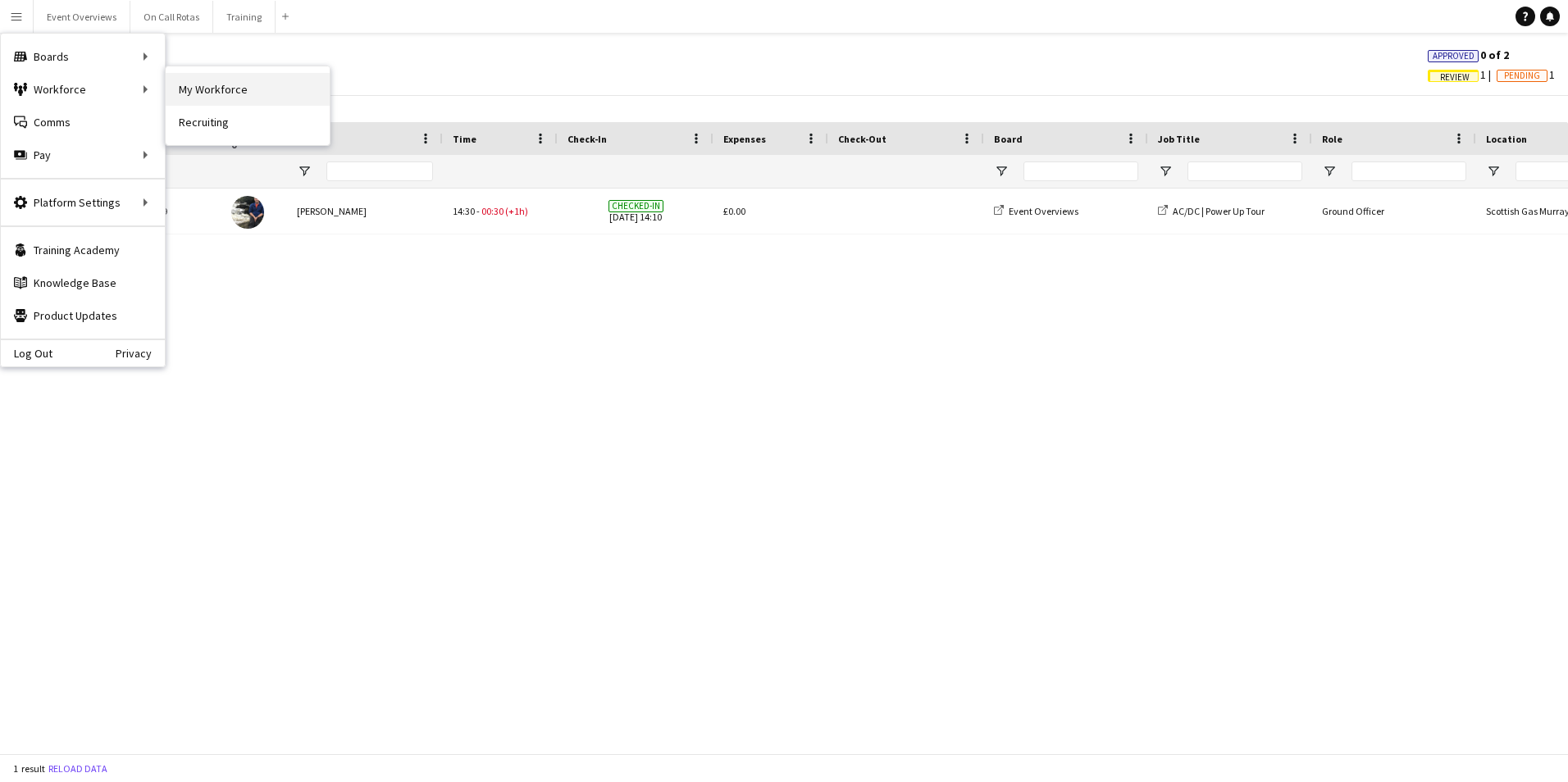
click at [180, 91] on link "My Workforce" at bounding box center [247, 89] width 164 height 33
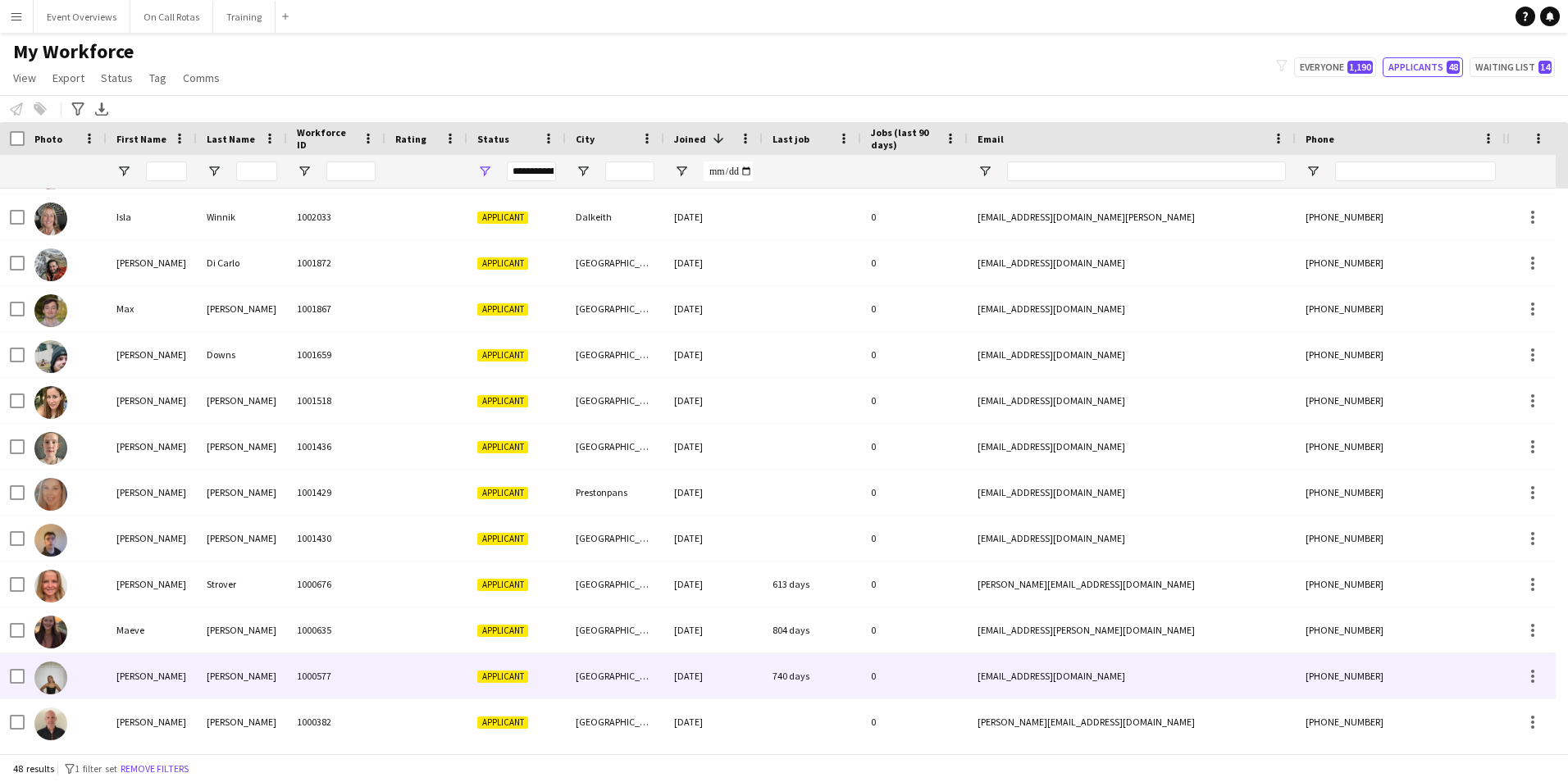
scroll to position [1651, 0]
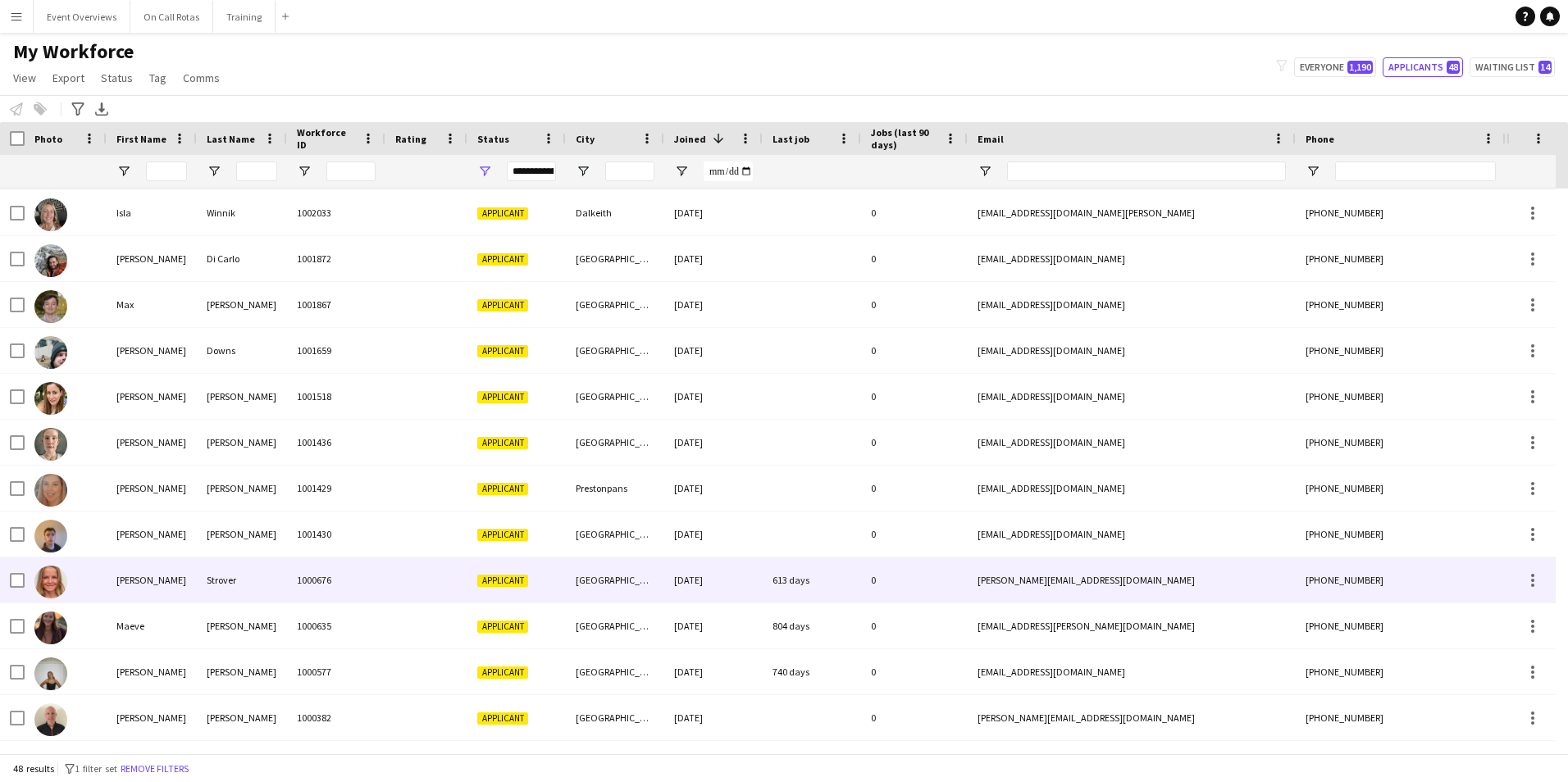
click at [180, 592] on div "[PERSON_NAME]" at bounding box center [151, 579] width 90 height 45
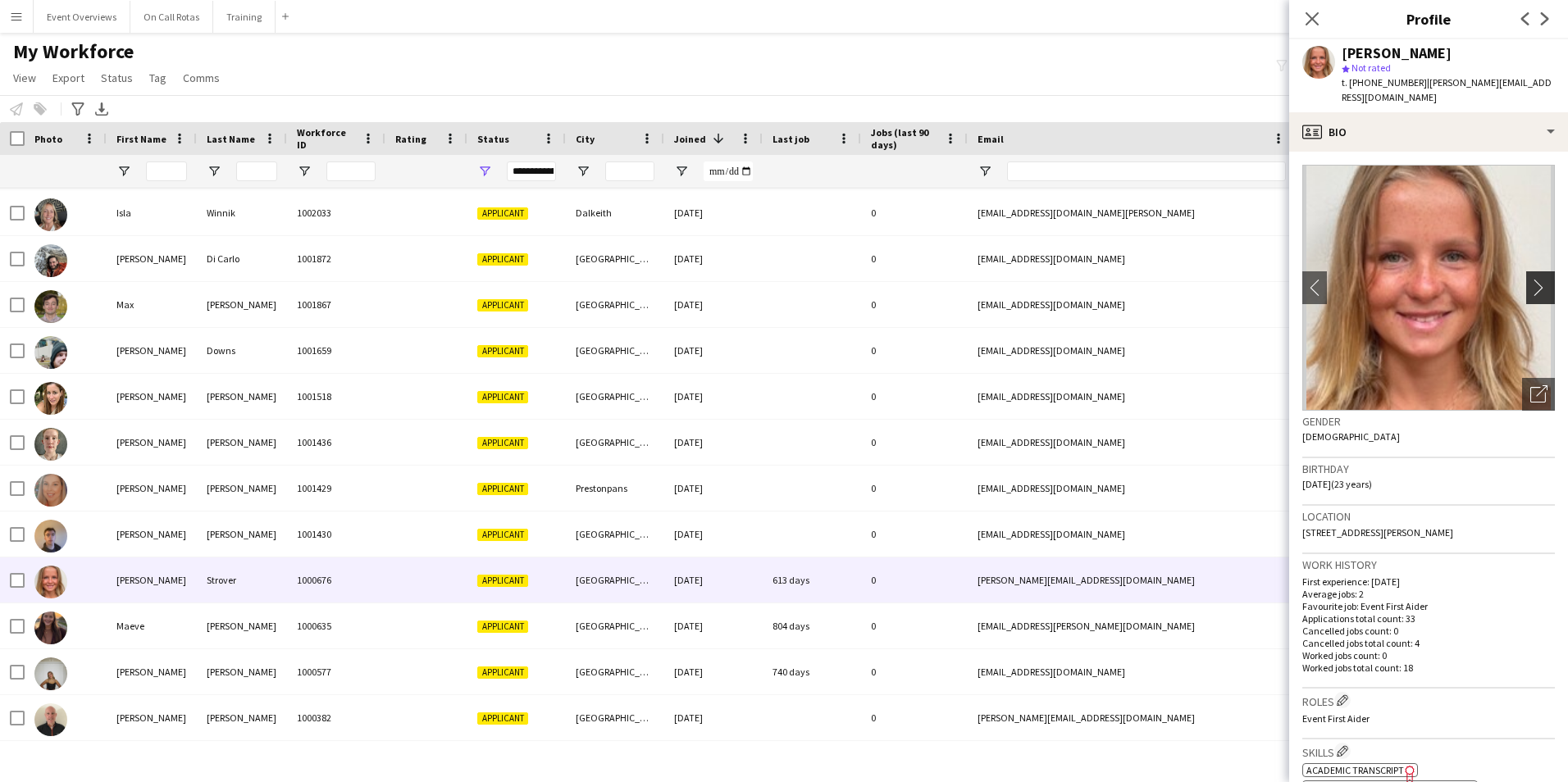
click at [1530, 279] on app-icon "chevron-right" at bounding box center [1543, 287] width 25 height 17
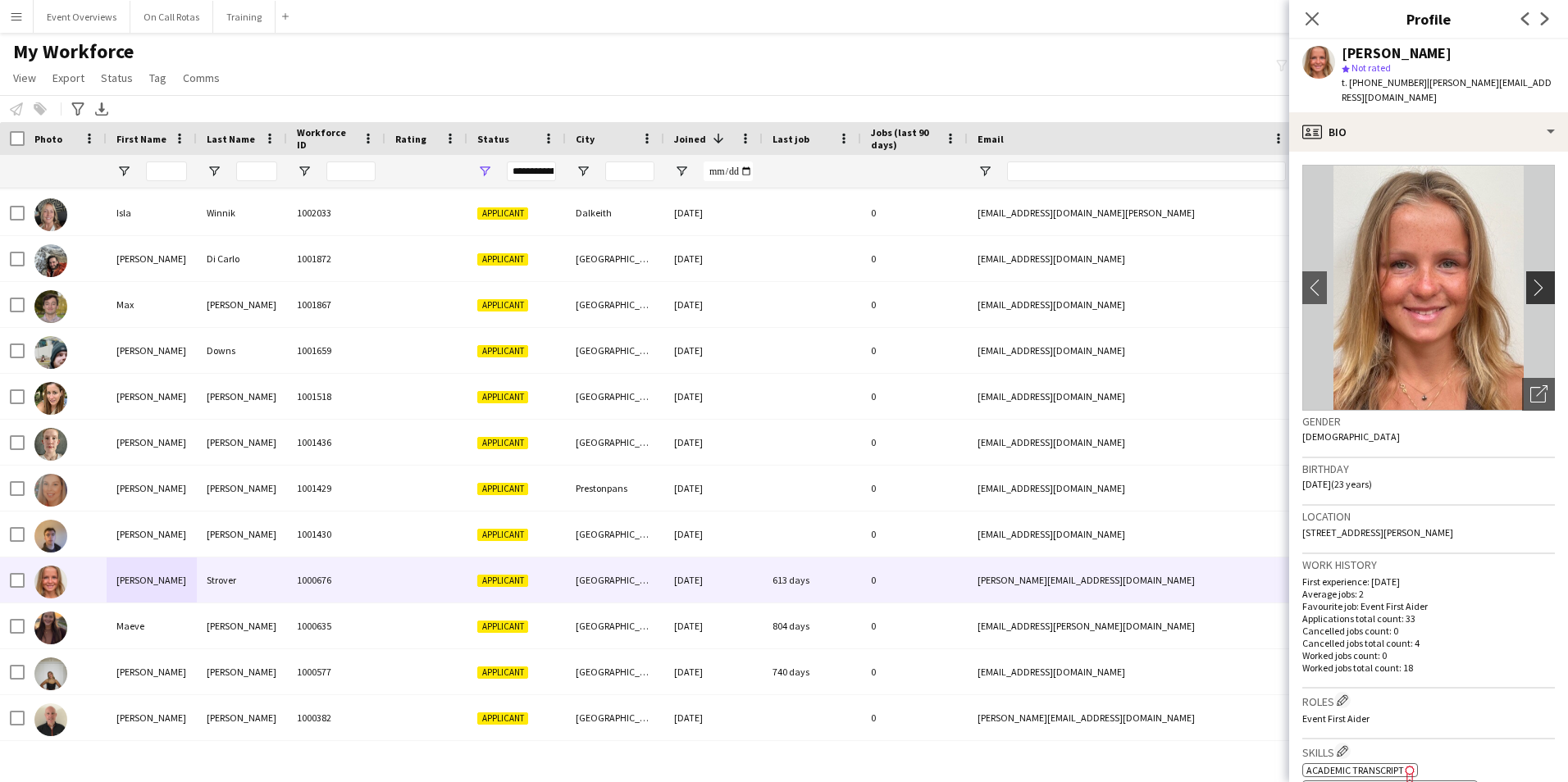
click at [1530, 279] on app-icon "chevron-right" at bounding box center [1543, 287] width 25 height 17
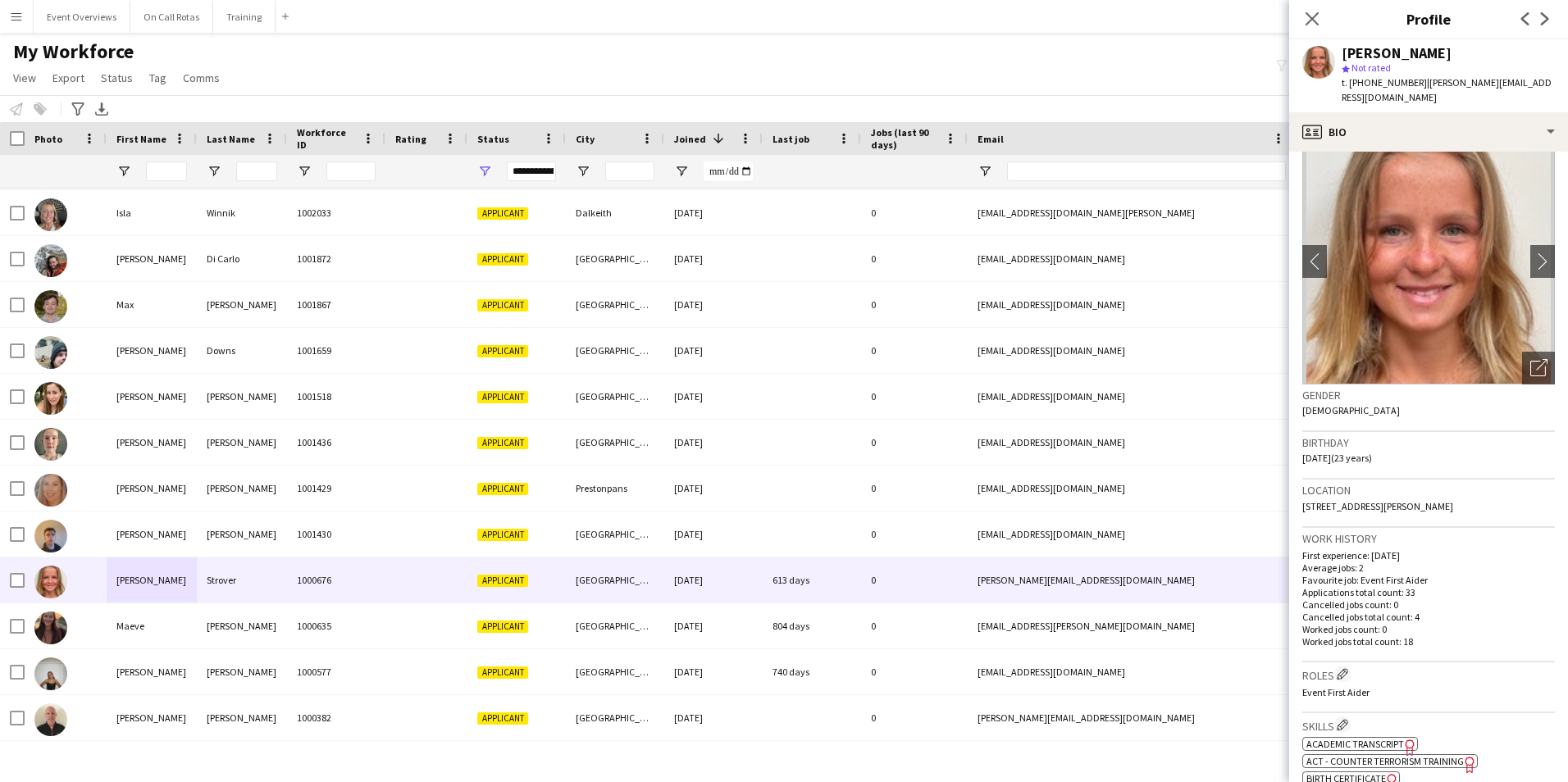
scroll to position [0, 0]
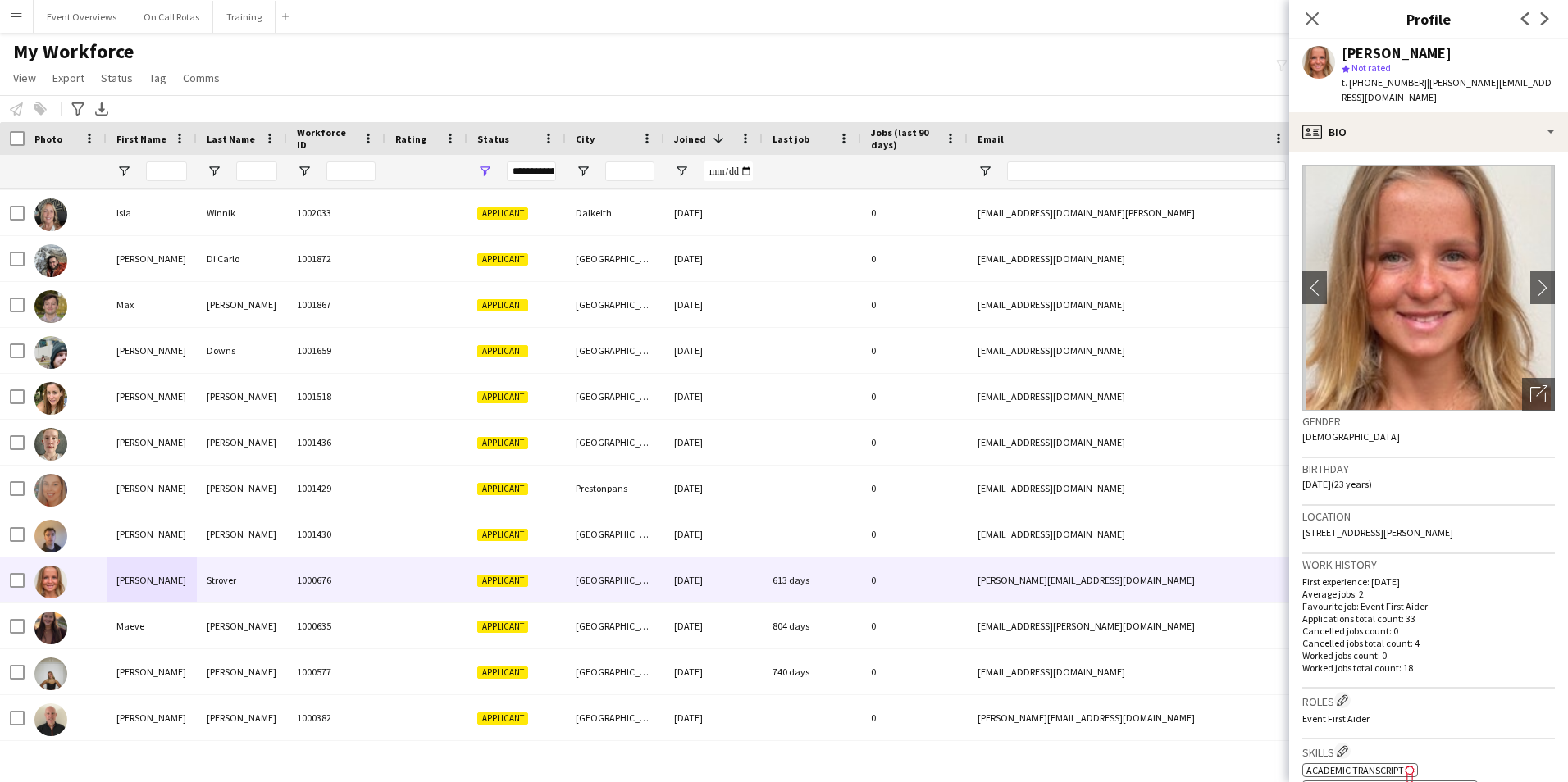
drag, startPoint x: 1472, startPoint y: 538, endPoint x: 1485, endPoint y: 517, distance: 24.7
click at [1485, 517] on div "Location [STREET_ADDRESS][PERSON_NAME]" at bounding box center [1428, 529] width 253 height 47
copy span "[STREET_ADDRESS][PERSON_NAME]"
click at [1431, 506] on div "Location [STREET_ADDRESS][PERSON_NAME]" at bounding box center [1428, 529] width 253 height 47
click at [183, 170] on input "First Name Filter Input" at bounding box center [166, 171] width 41 height 19
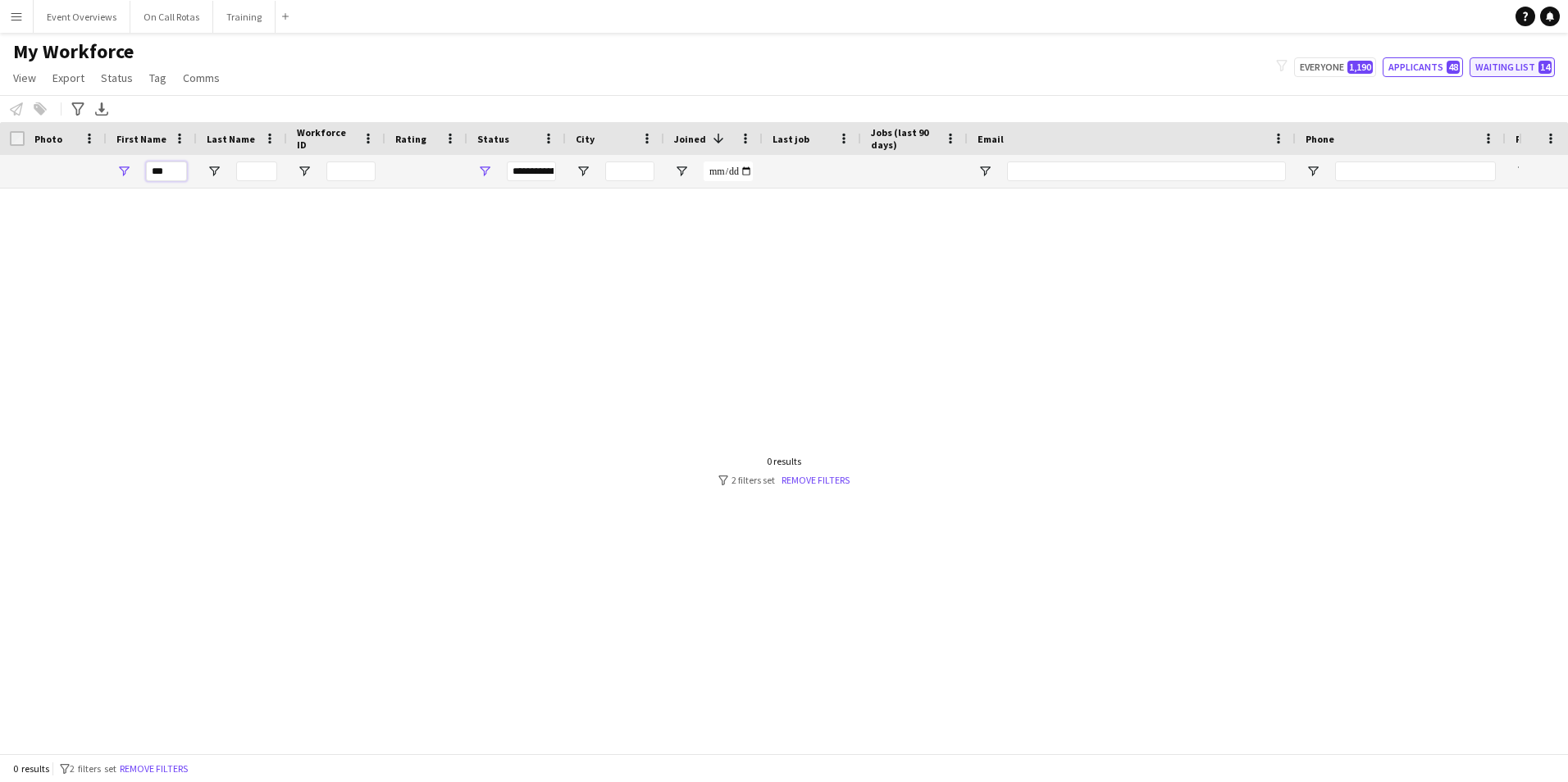
type input "***"
click at [1510, 67] on button "Waiting list 14" at bounding box center [1512, 67] width 85 height 19
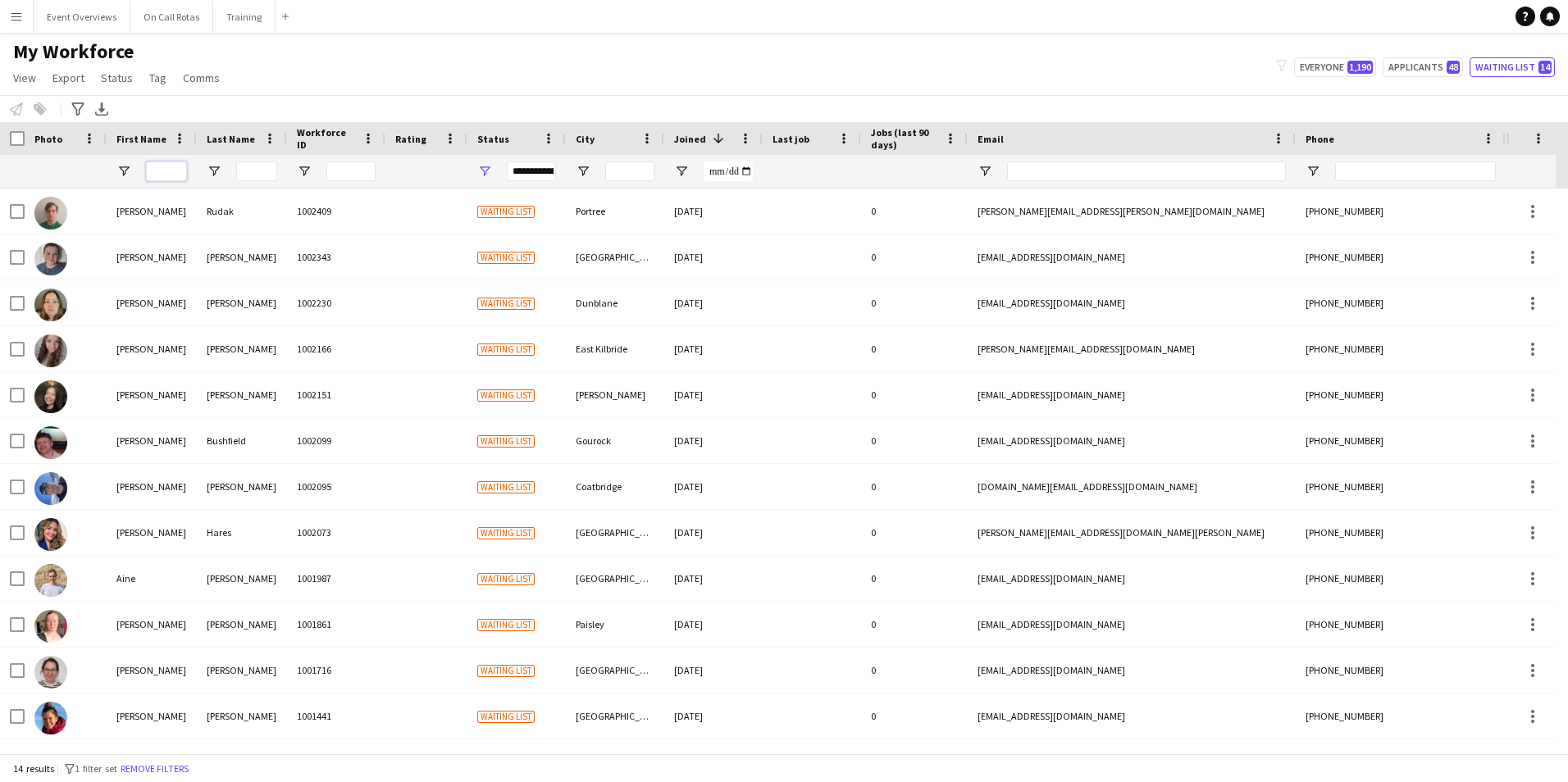
click at [172, 164] on input "First Name Filter Input" at bounding box center [166, 171] width 41 height 19
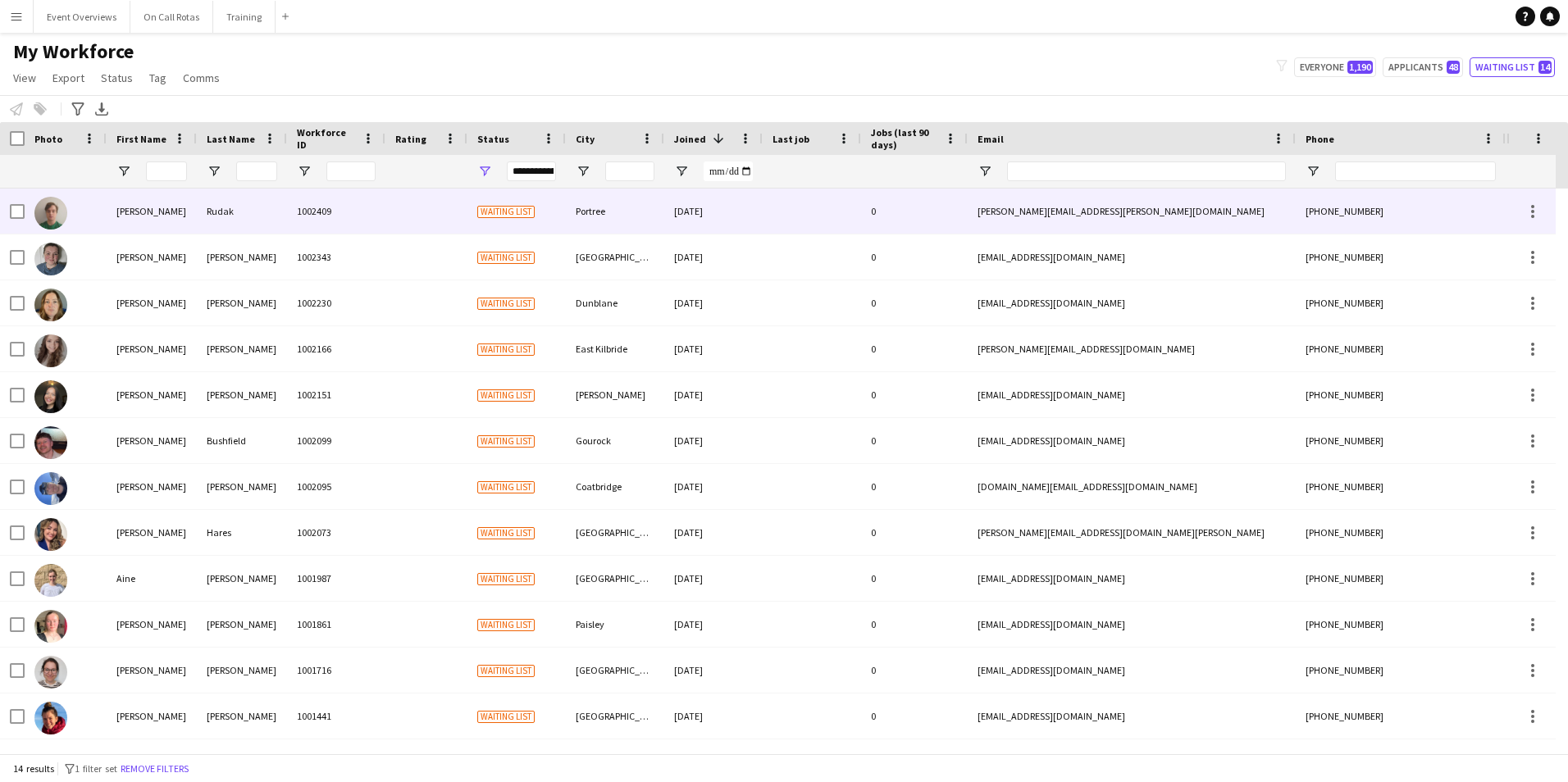
click at [676, 201] on div "[DATE]" at bounding box center [713, 211] width 99 height 45
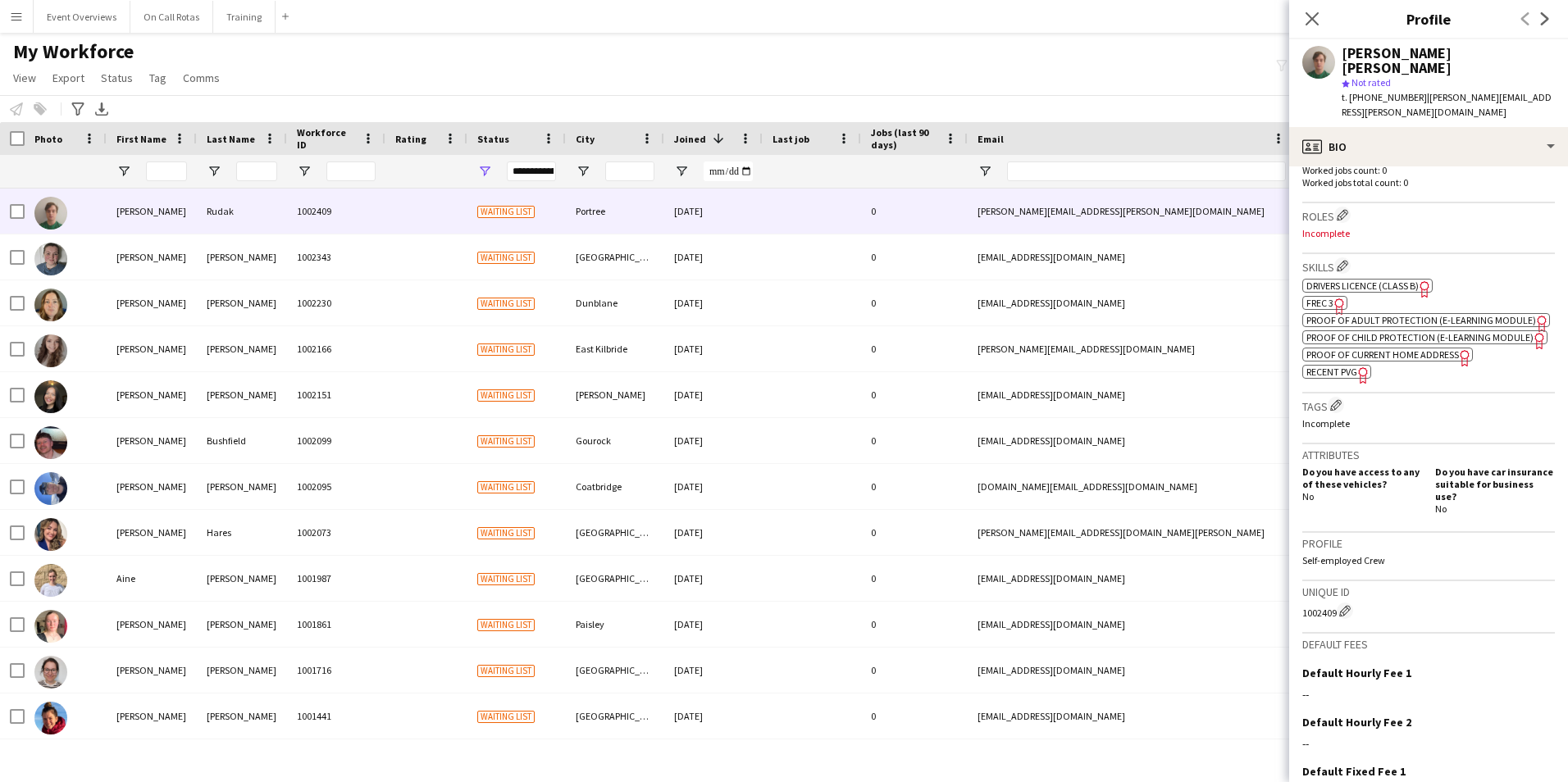
scroll to position [586, 0]
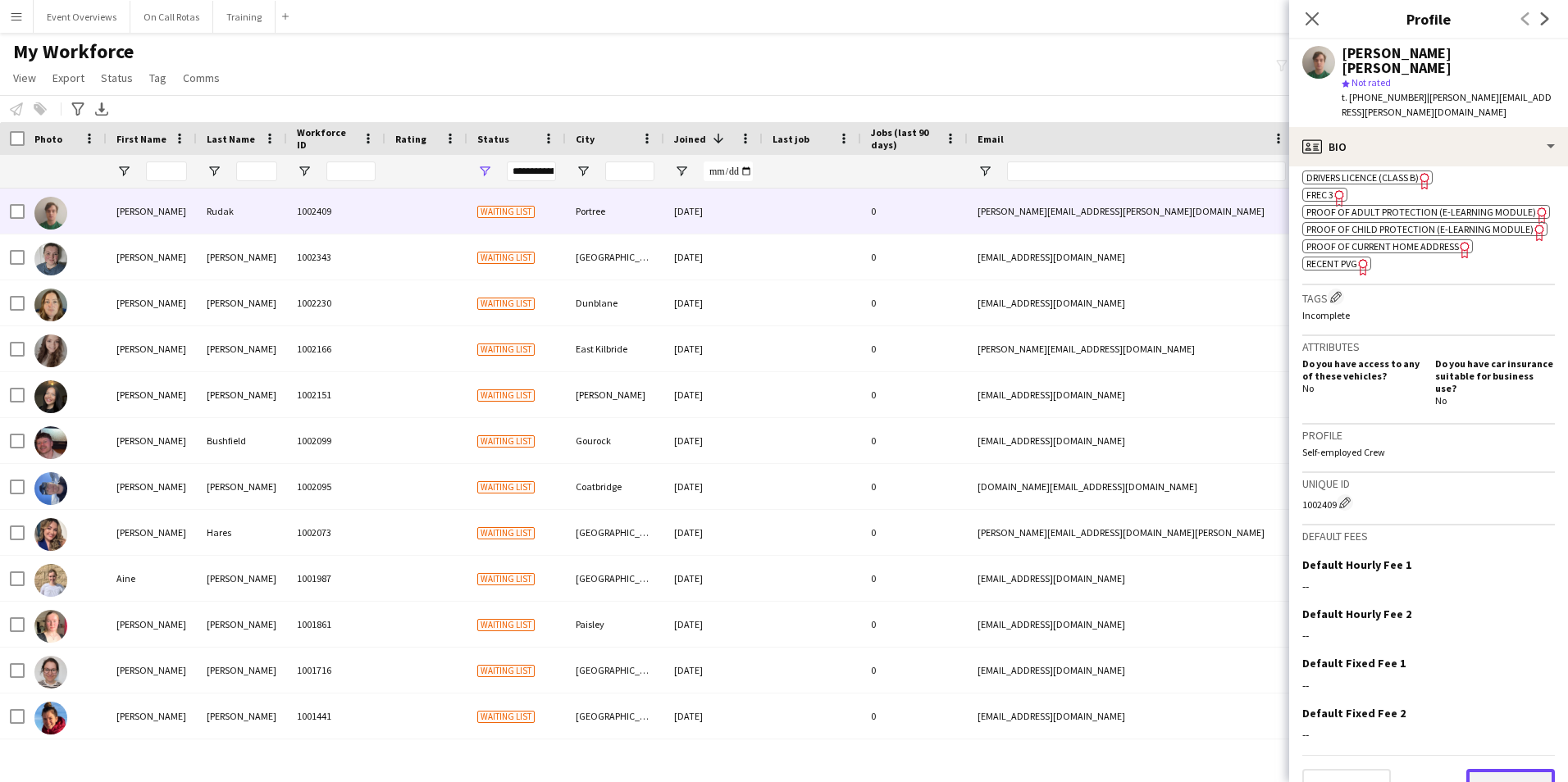
click at [1479, 769] on button "Next" at bounding box center [1510, 785] width 89 height 33
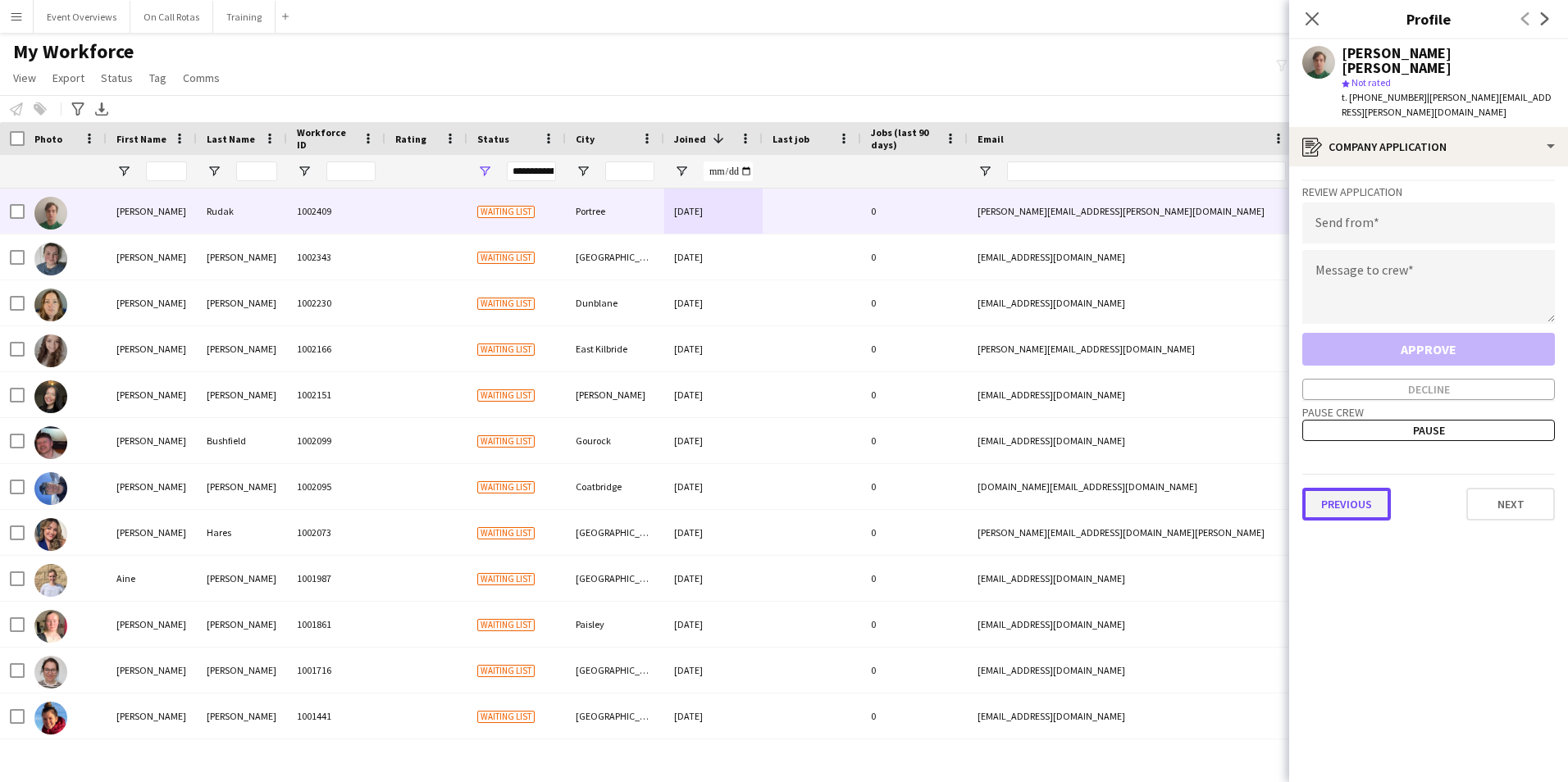
click at [1329, 488] on button "Previous" at bounding box center [1345, 504] width 89 height 33
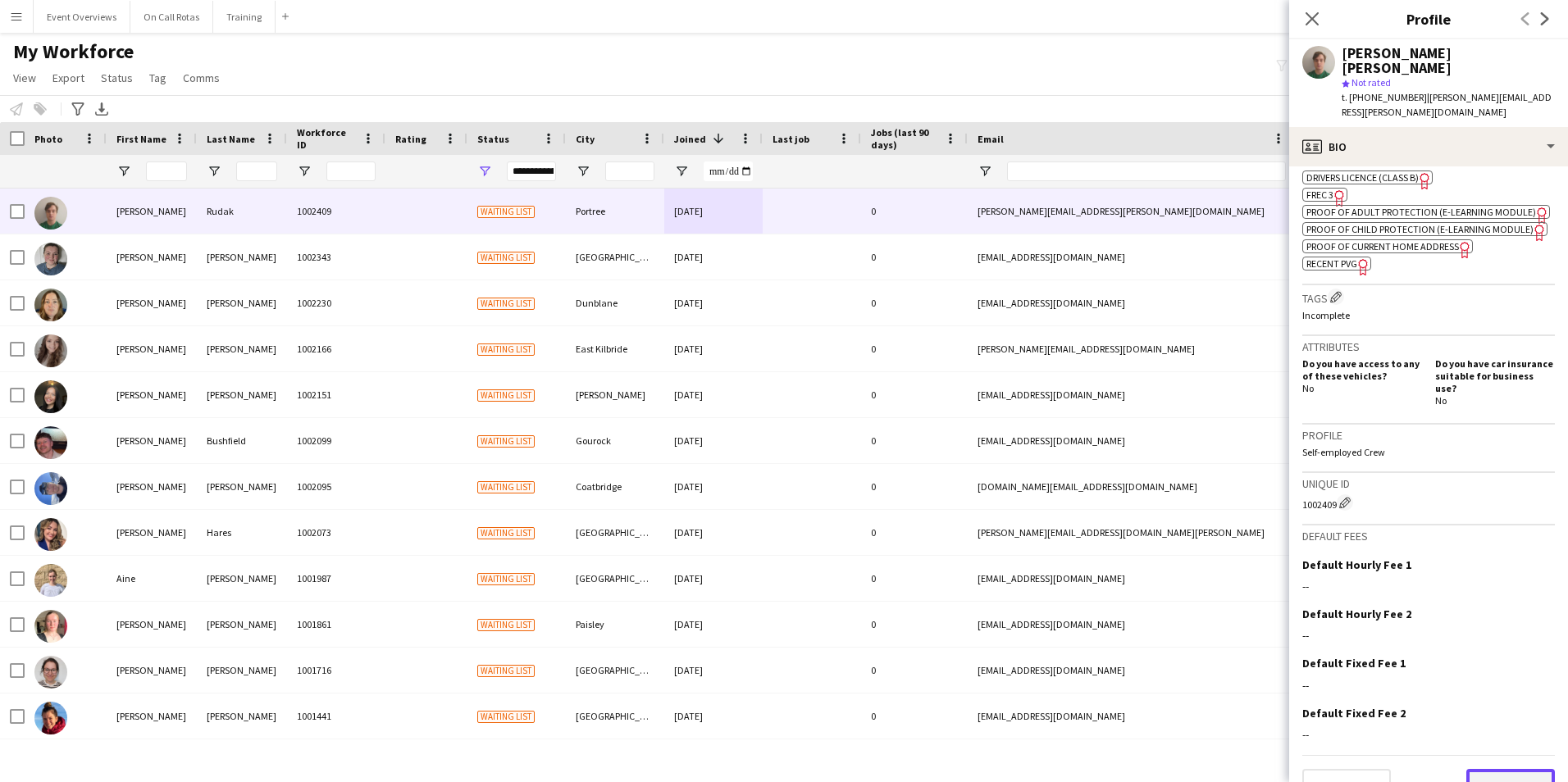
click at [1490, 769] on button "Next" at bounding box center [1510, 785] width 89 height 33
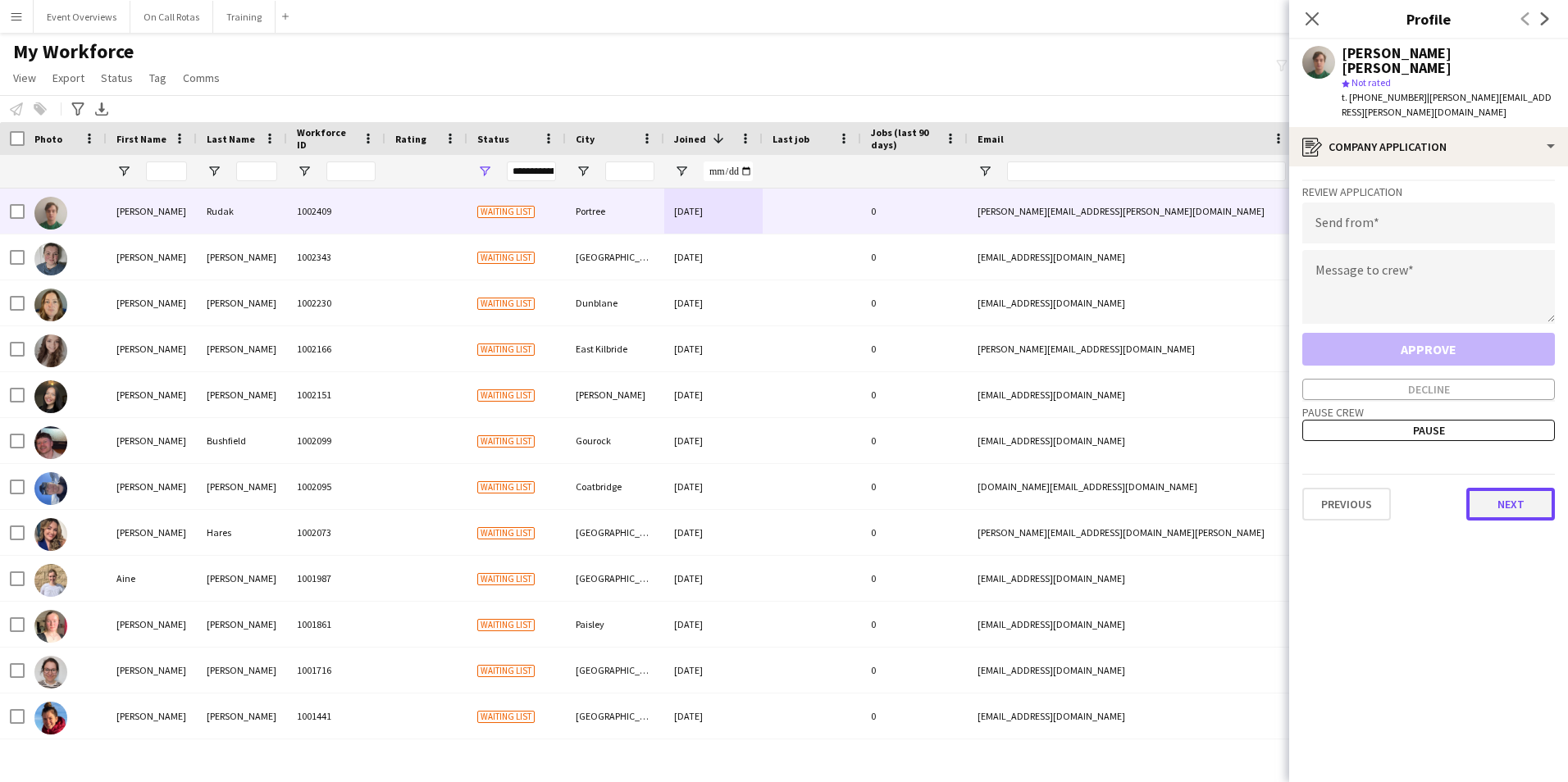
click at [1502, 488] on button "Next" at bounding box center [1510, 504] width 89 height 33
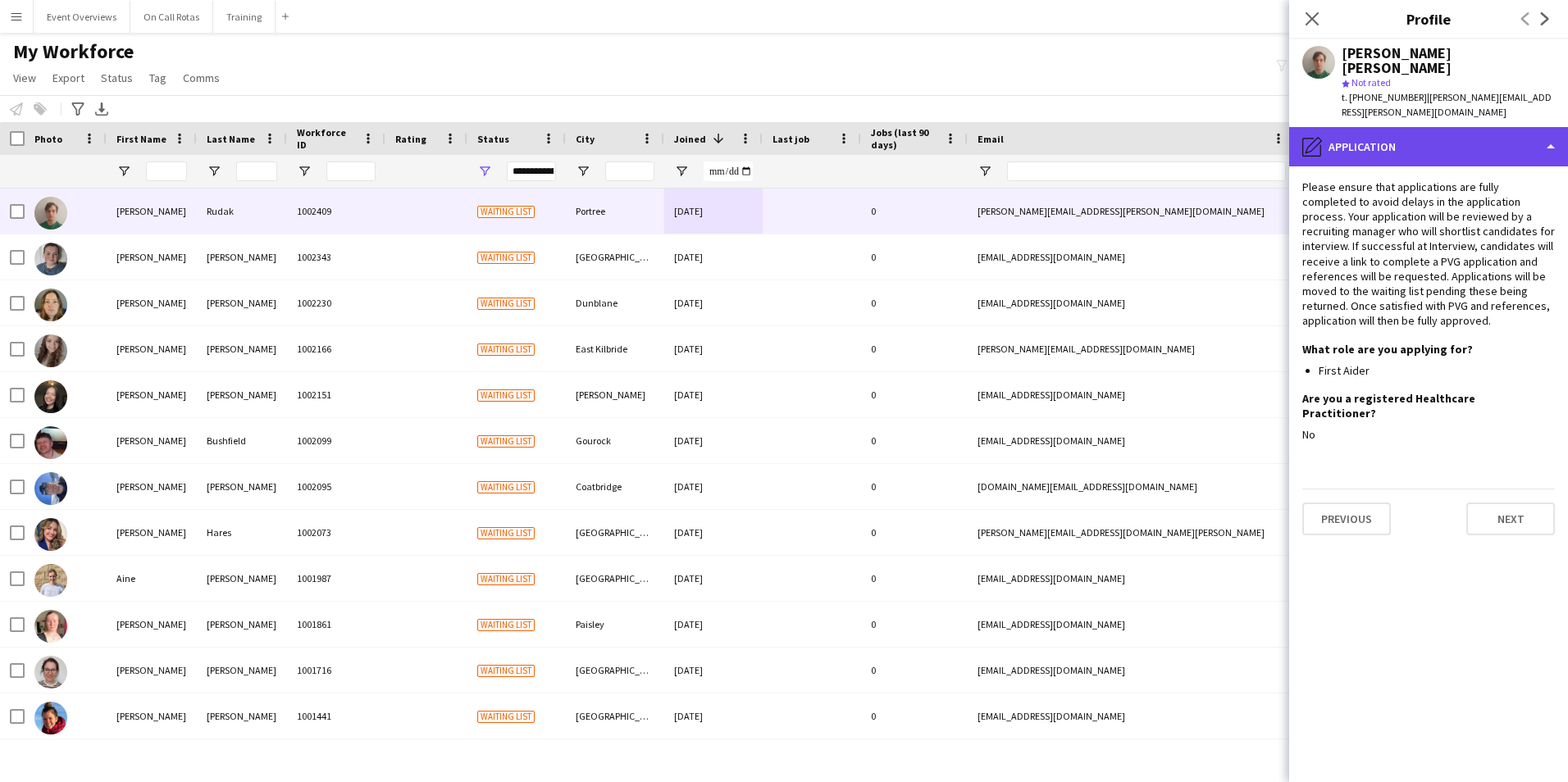
drag, startPoint x: 1322, startPoint y: 109, endPoint x: 1330, endPoint y: 115, distance: 10.0
click at [1323, 127] on div "pencil4 Application" at bounding box center [1428, 147] width 279 height 40
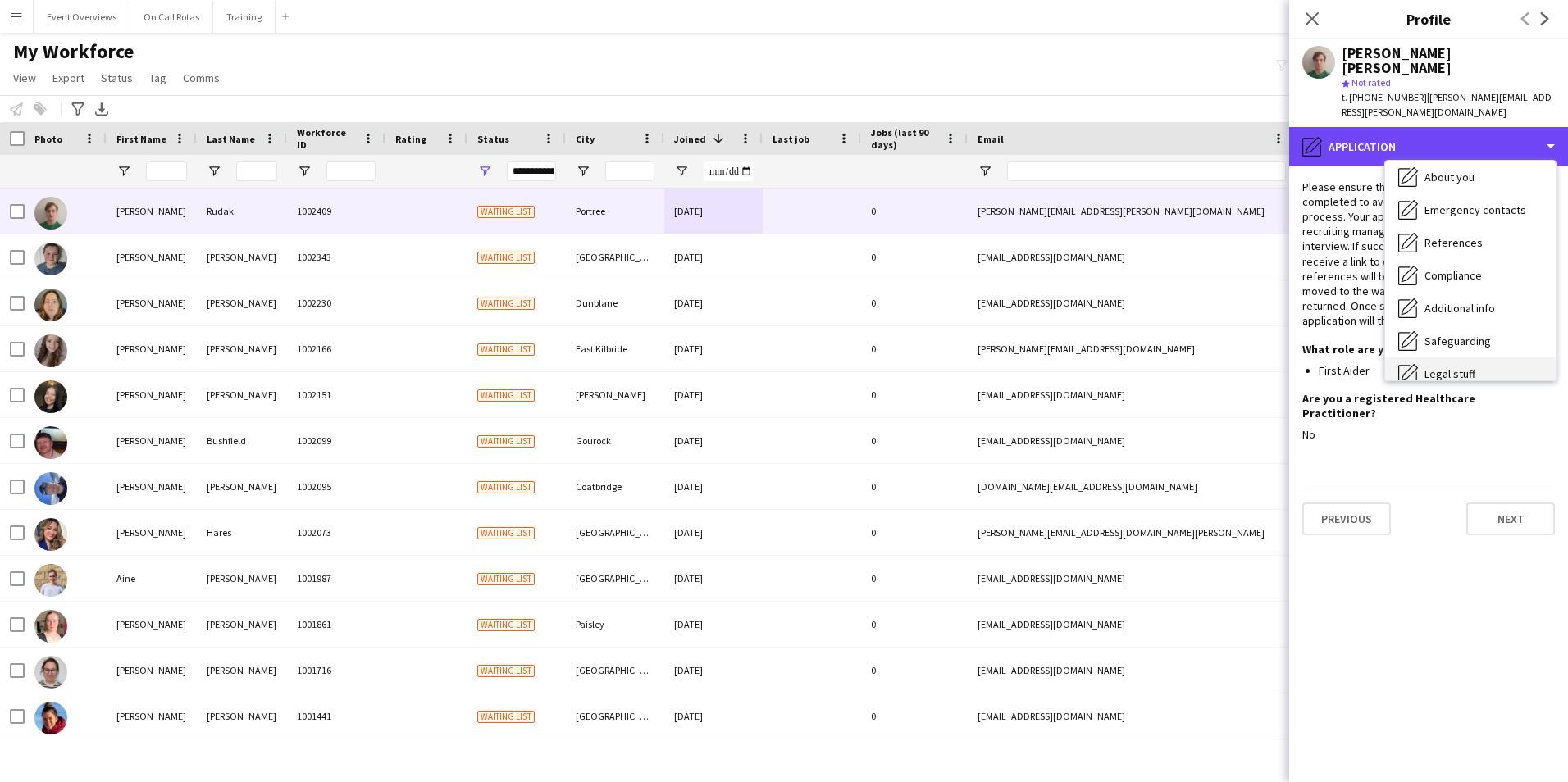
scroll to position [164, 0]
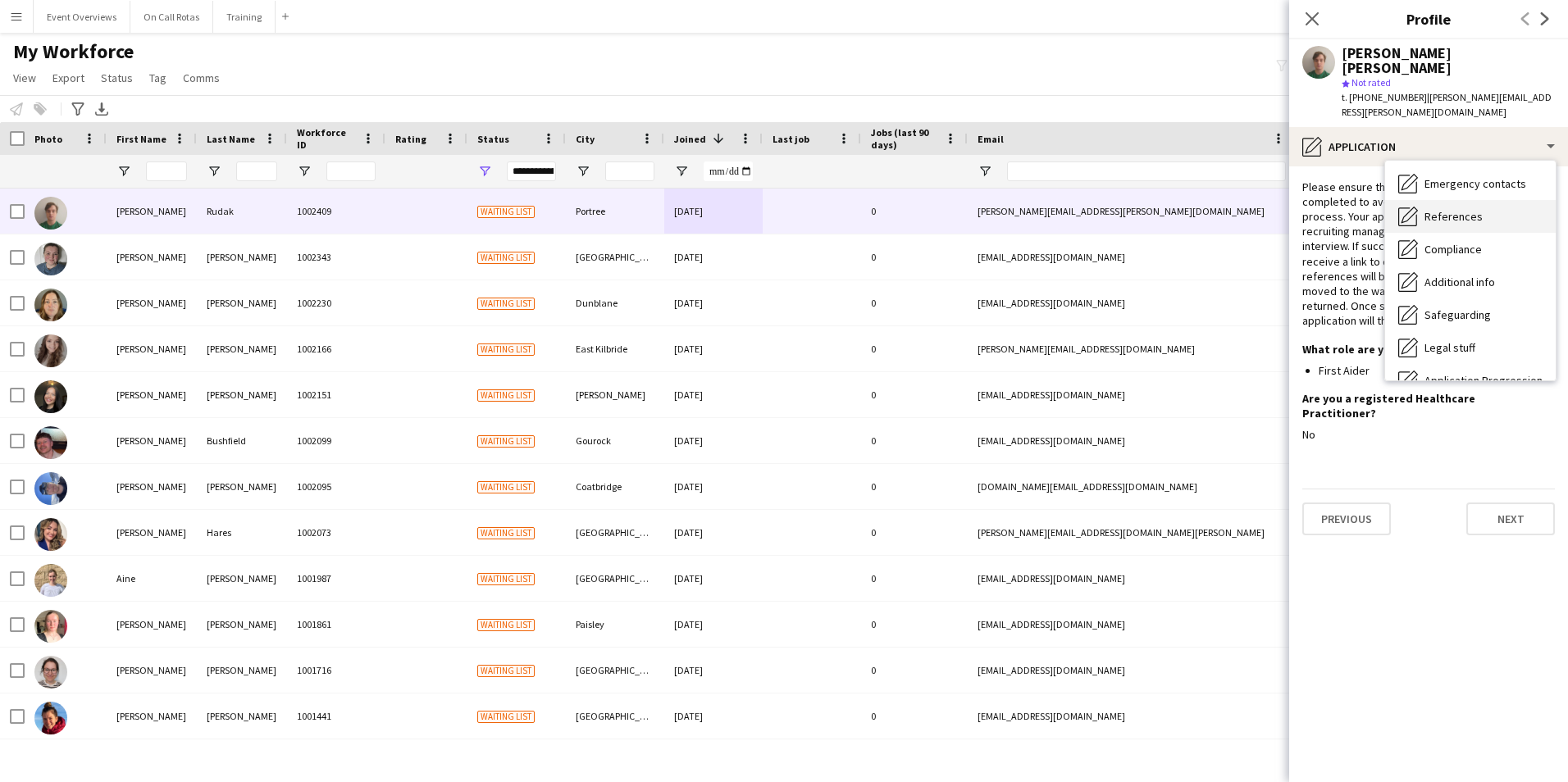
click at [1444, 209] on span "References" at bounding box center [1453, 217] width 58 height 15
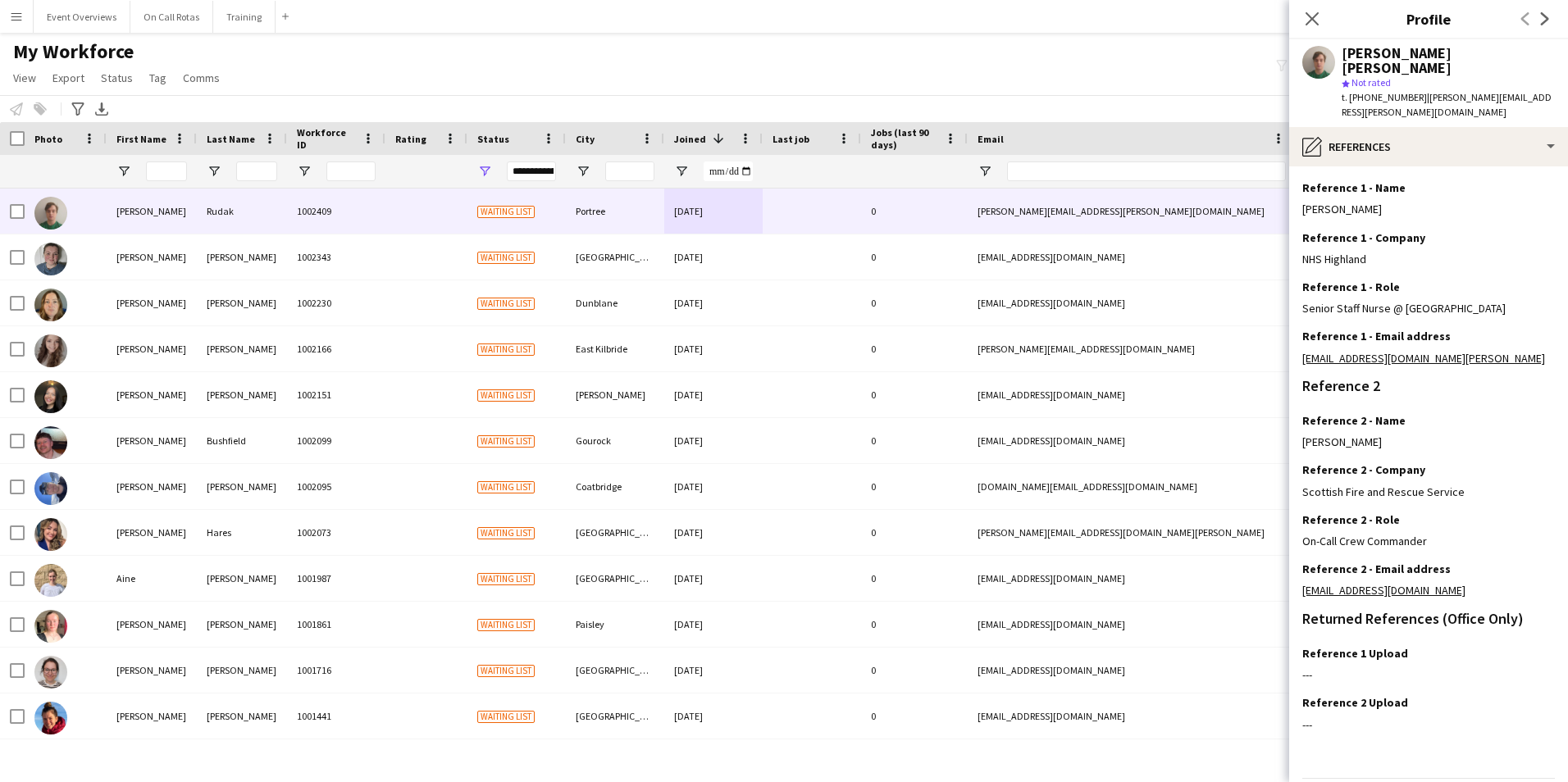
scroll to position [196, 0]
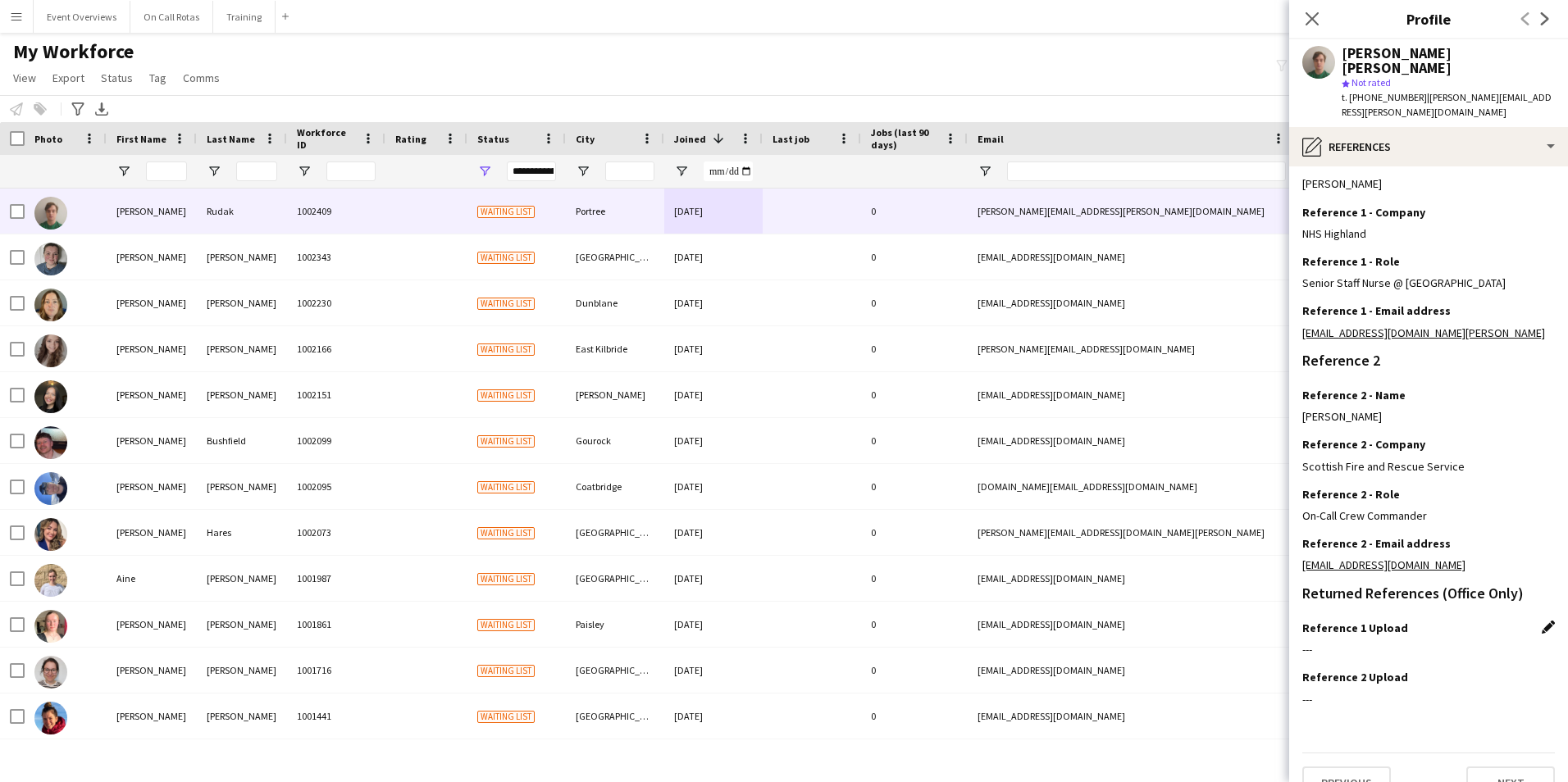
click at [1541, 620] on app-icon "Edit this field" at bounding box center [1548, 627] width 13 height 13
click at [1468, 642] on button "Upload new file" at bounding box center [1503, 655] width 103 height 26
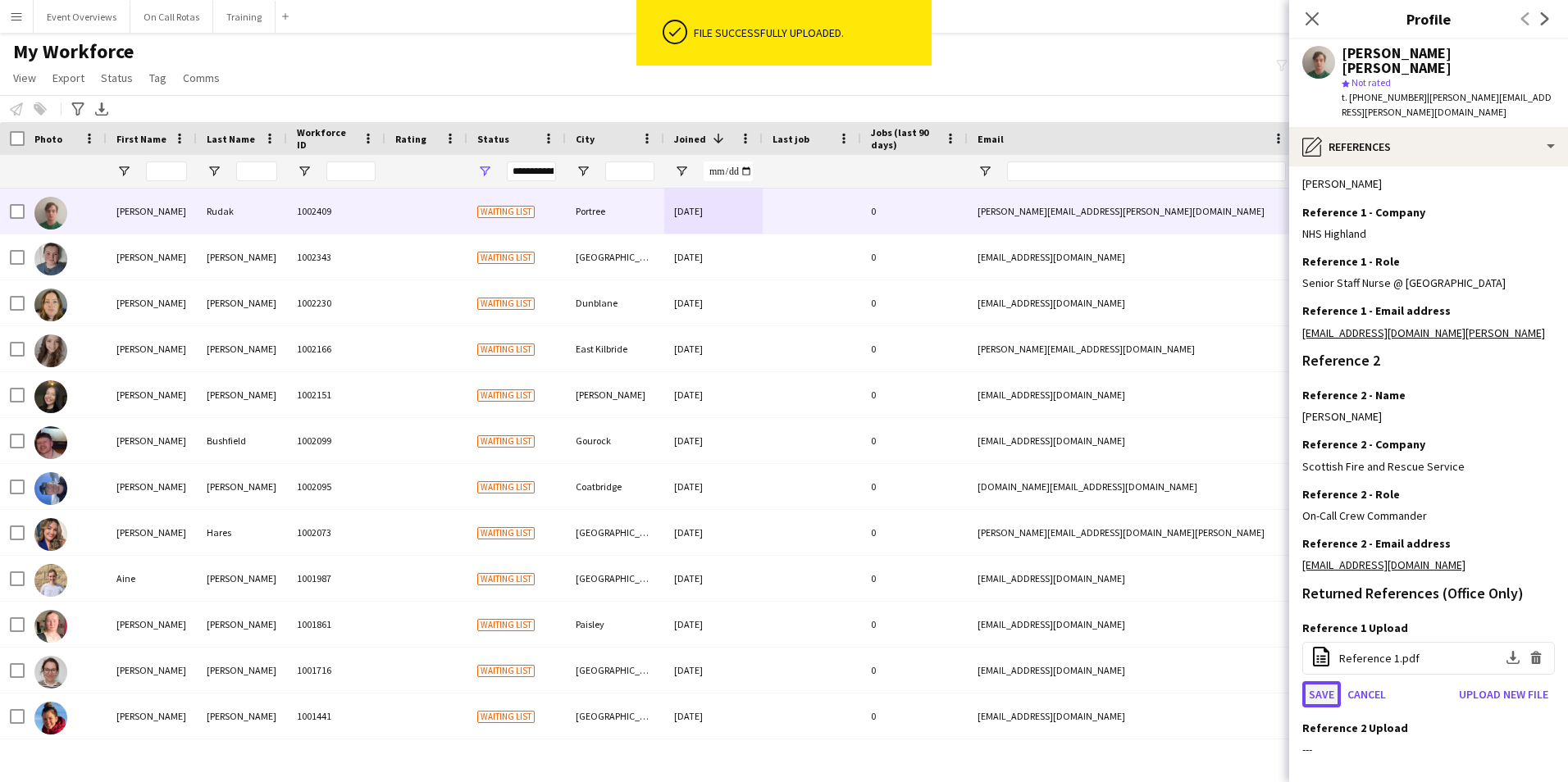
click at [1312, 681] on button "Save" at bounding box center [1321, 694] width 39 height 26
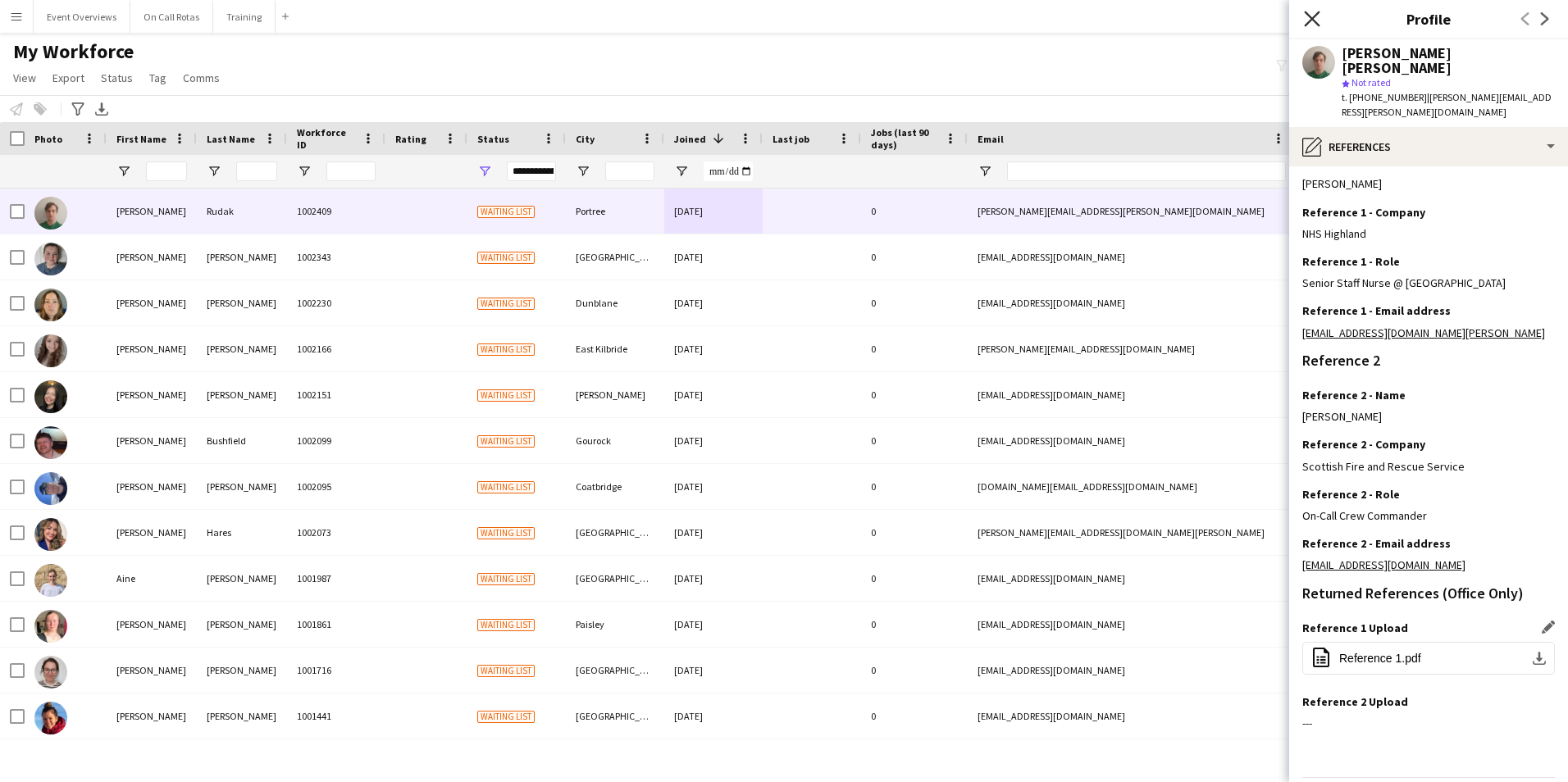
click at [1311, 15] on icon "Close pop-in" at bounding box center [1311, 19] width 15 height 15
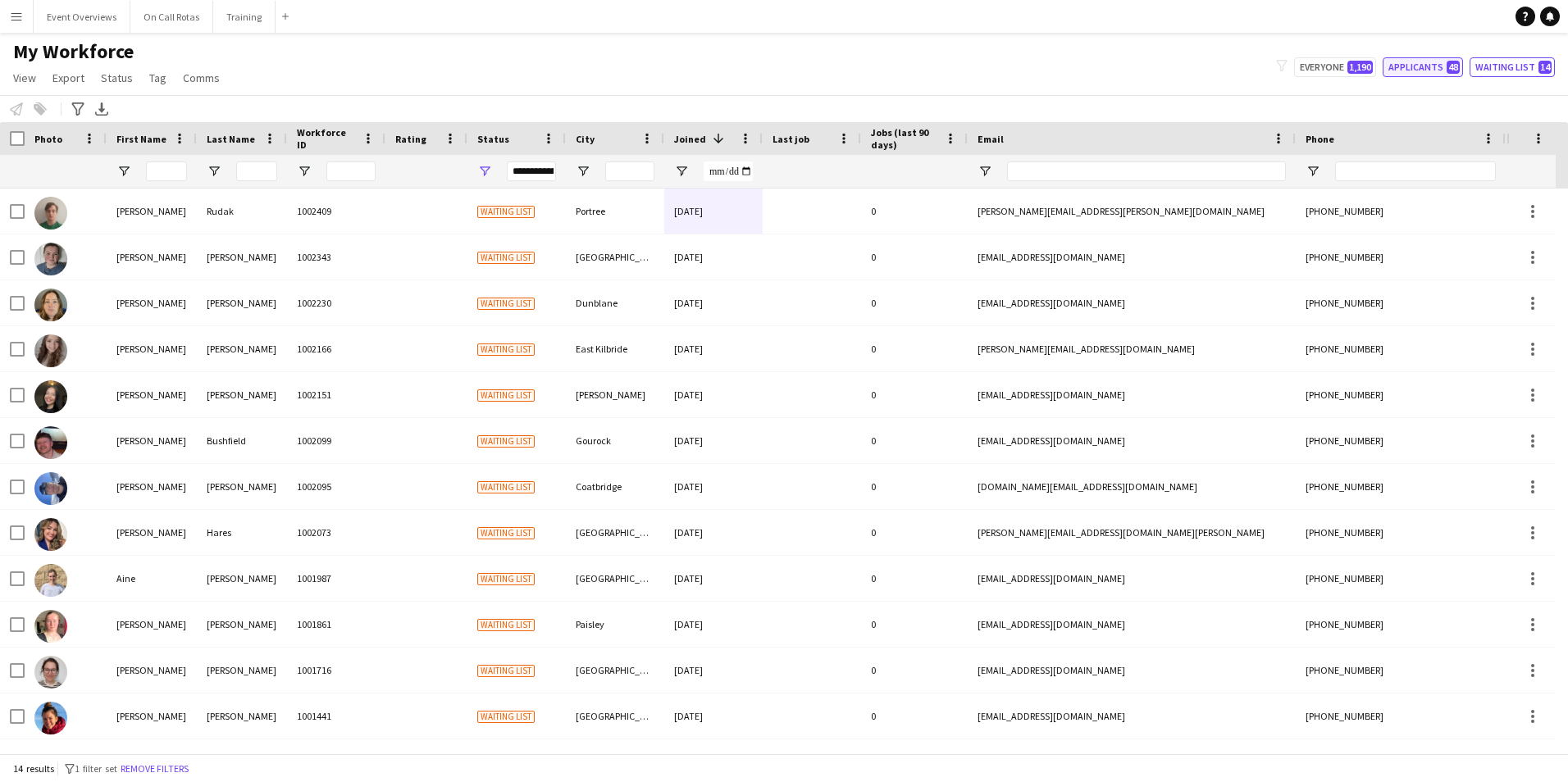
click at [1412, 67] on button "Applicants 48" at bounding box center [1422, 67] width 80 height 19
type input "**********"
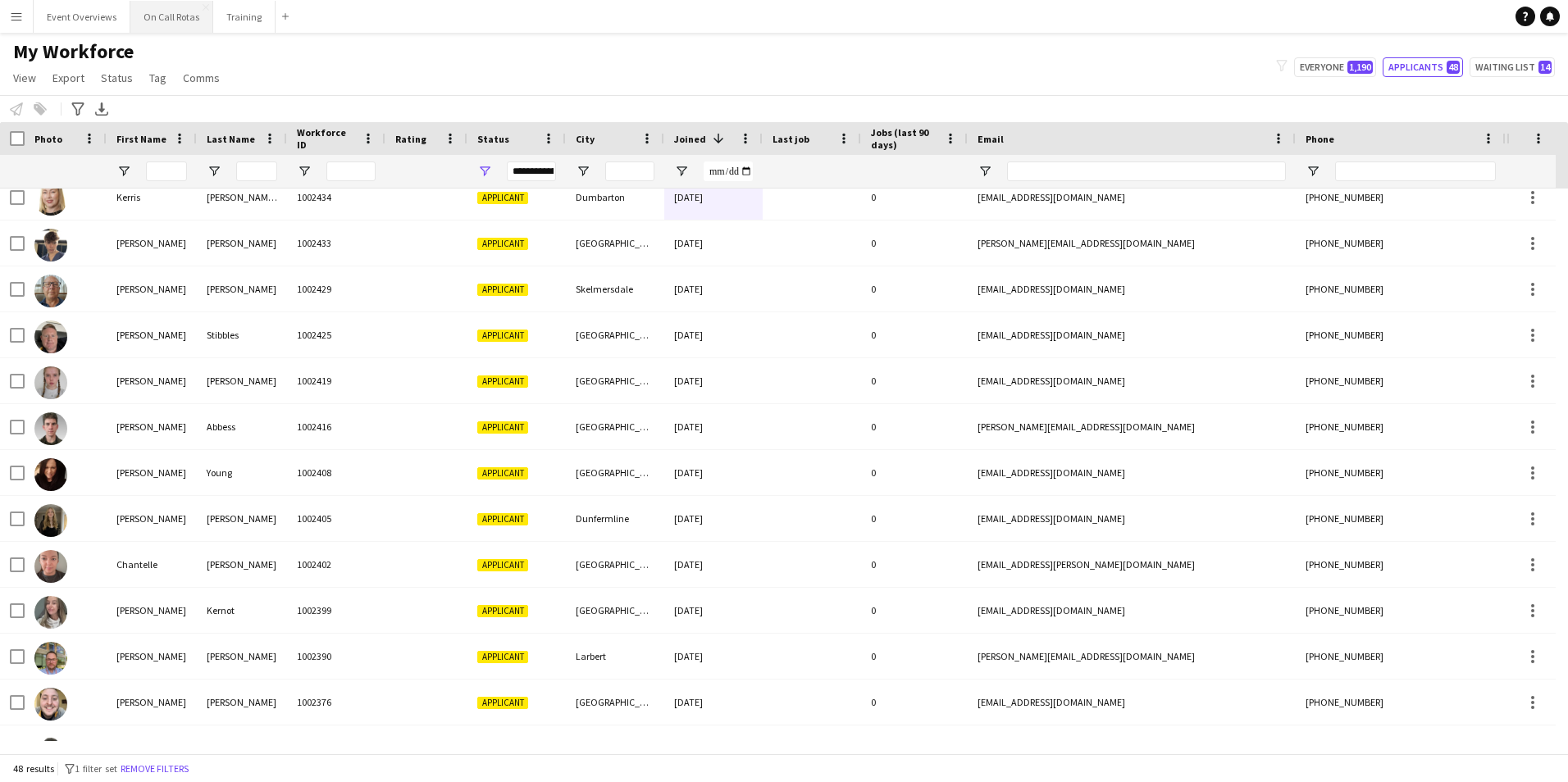
scroll to position [0, 0]
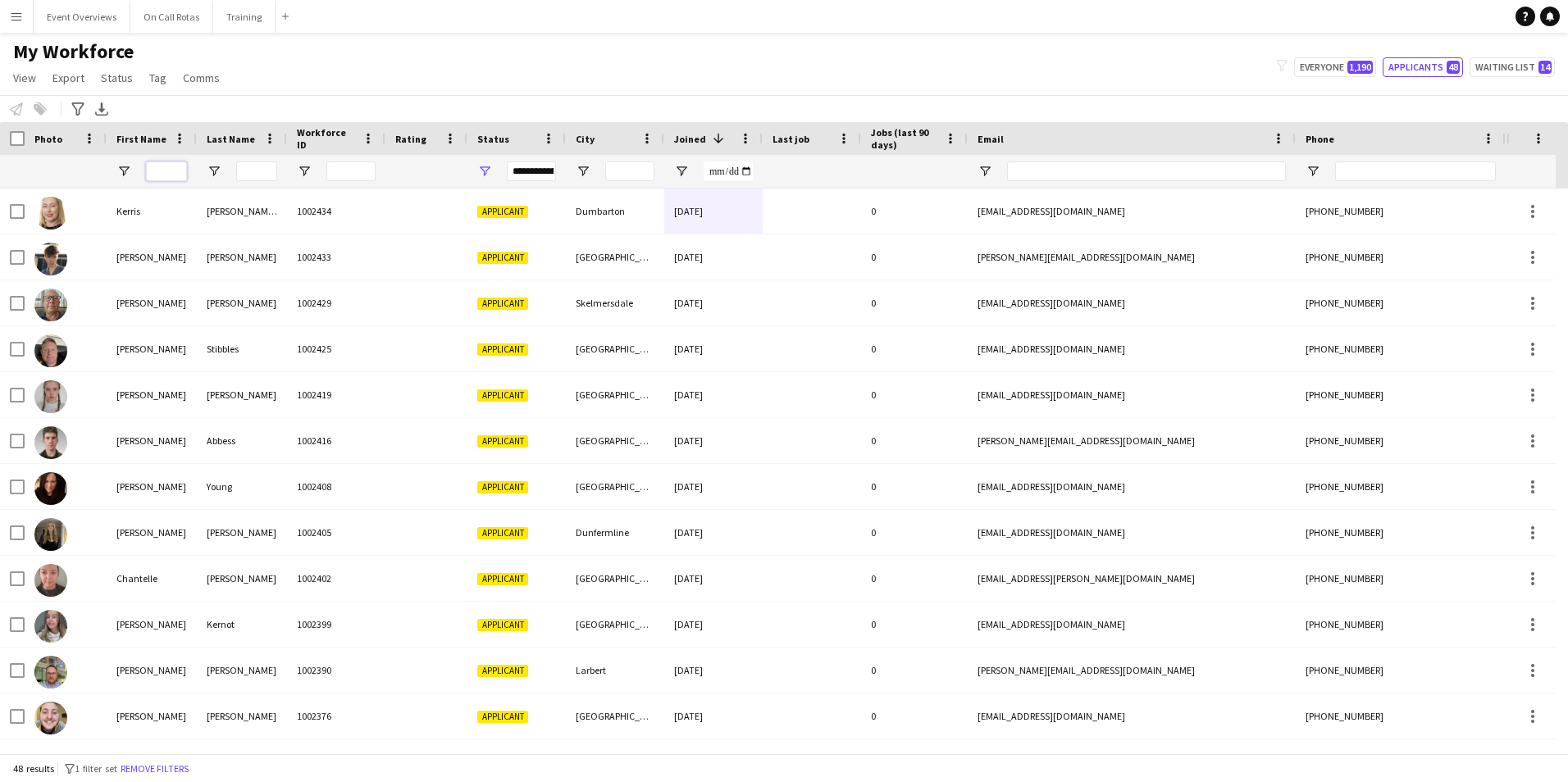
click at [167, 171] on input "First Name Filter Input" at bounding box center [166, 171] width 41 height 19
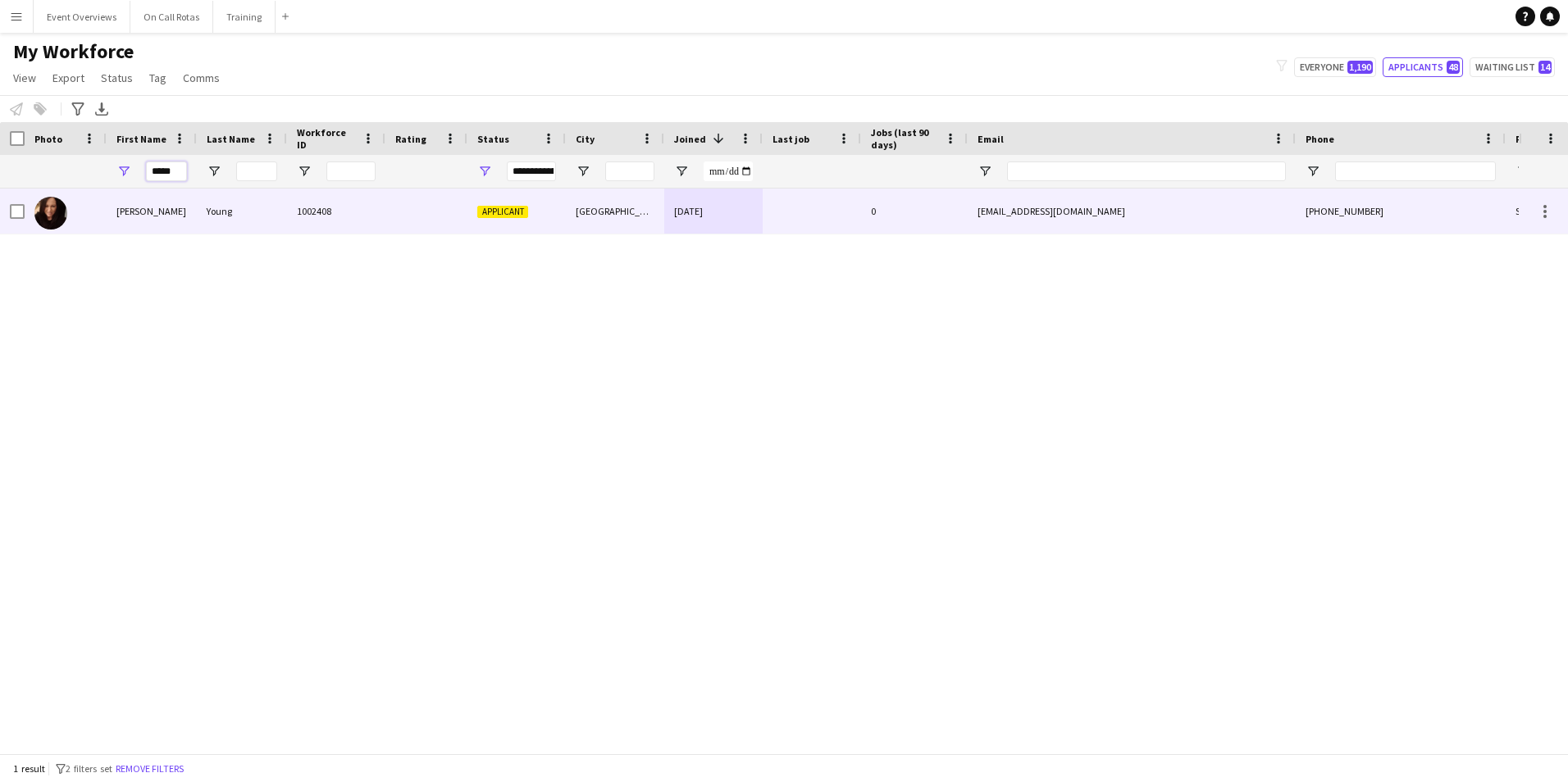
type input "*****"
click at [250, 216] on div "Young" at bounding box center [241, 211] width 90 height 45
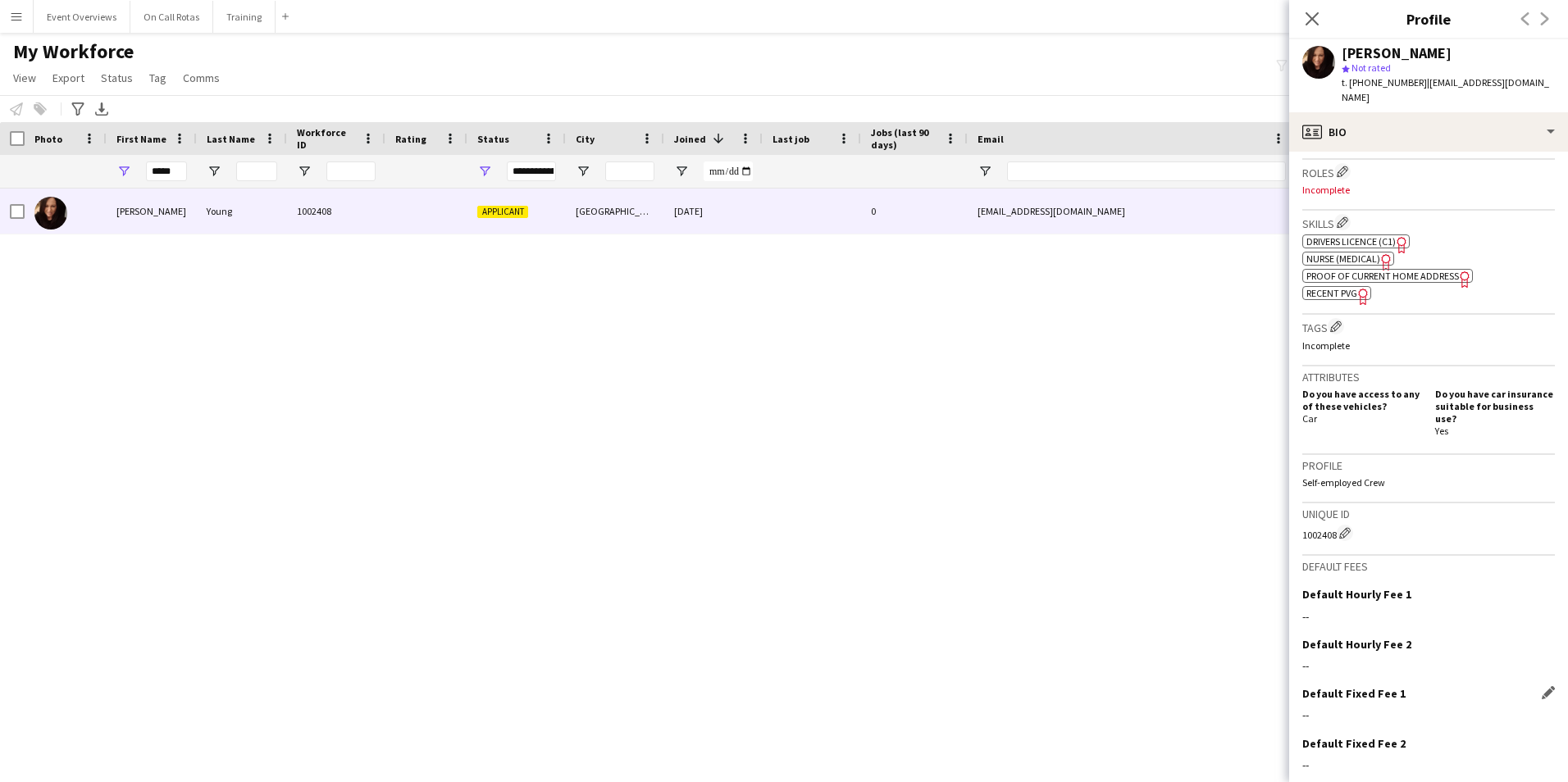
scroll to position [527, 0]
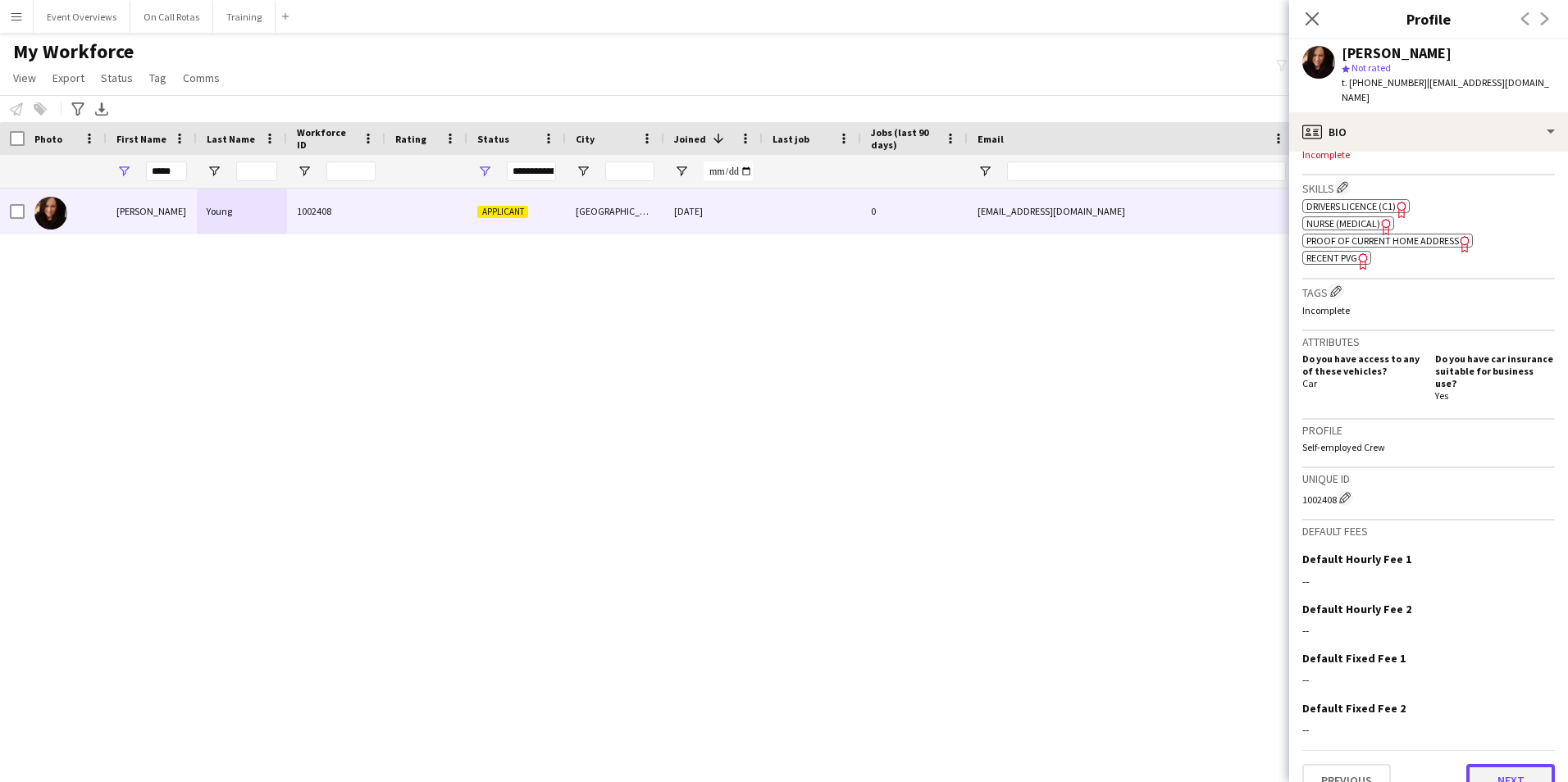
click at [1492, 763] on button "Next" at bounding box center [1510, 779] width 89 height 33
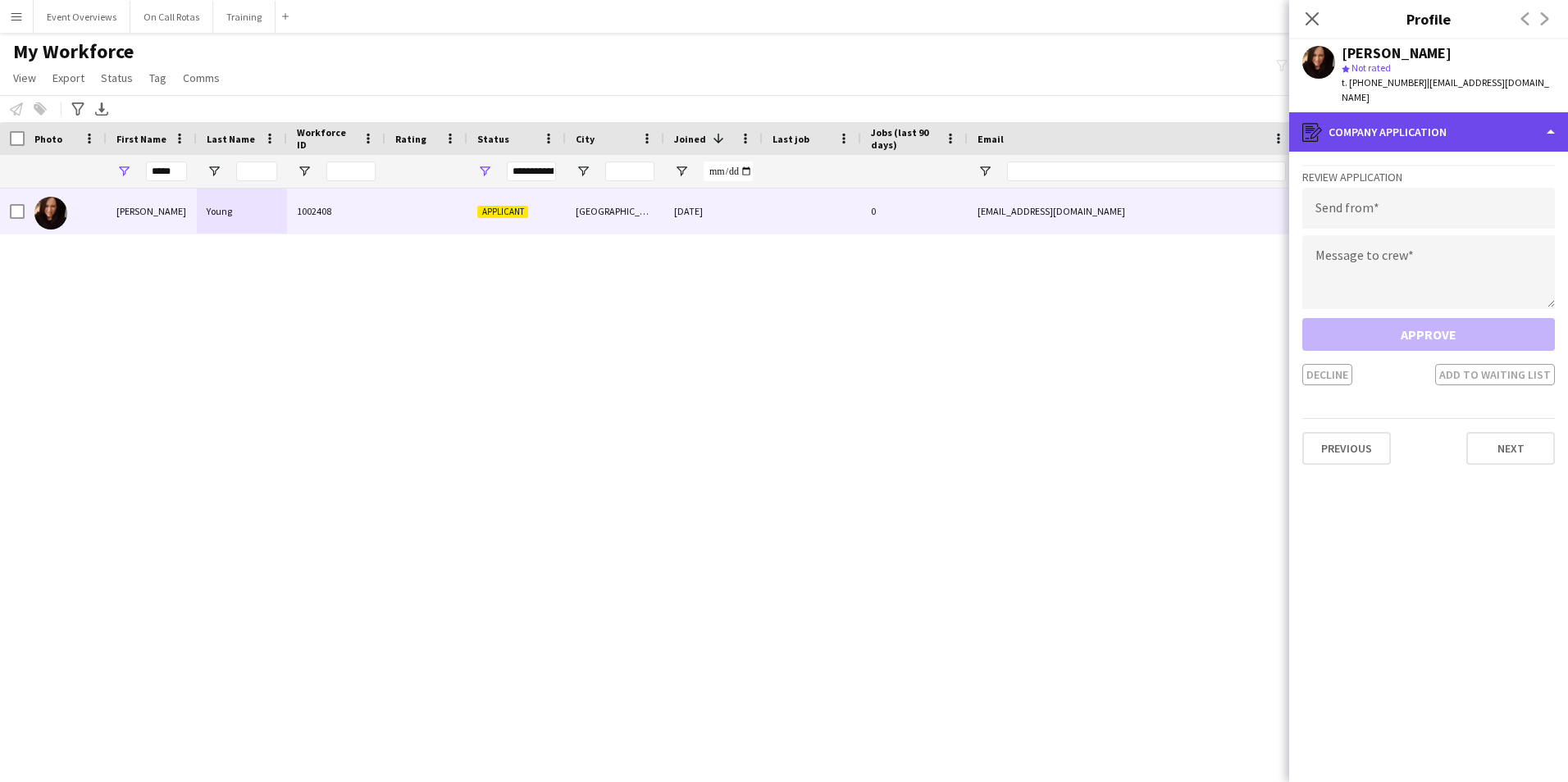
click at [1385, 122] on div "register Company application" at bounding box center [1428, 131] width 279 height 40
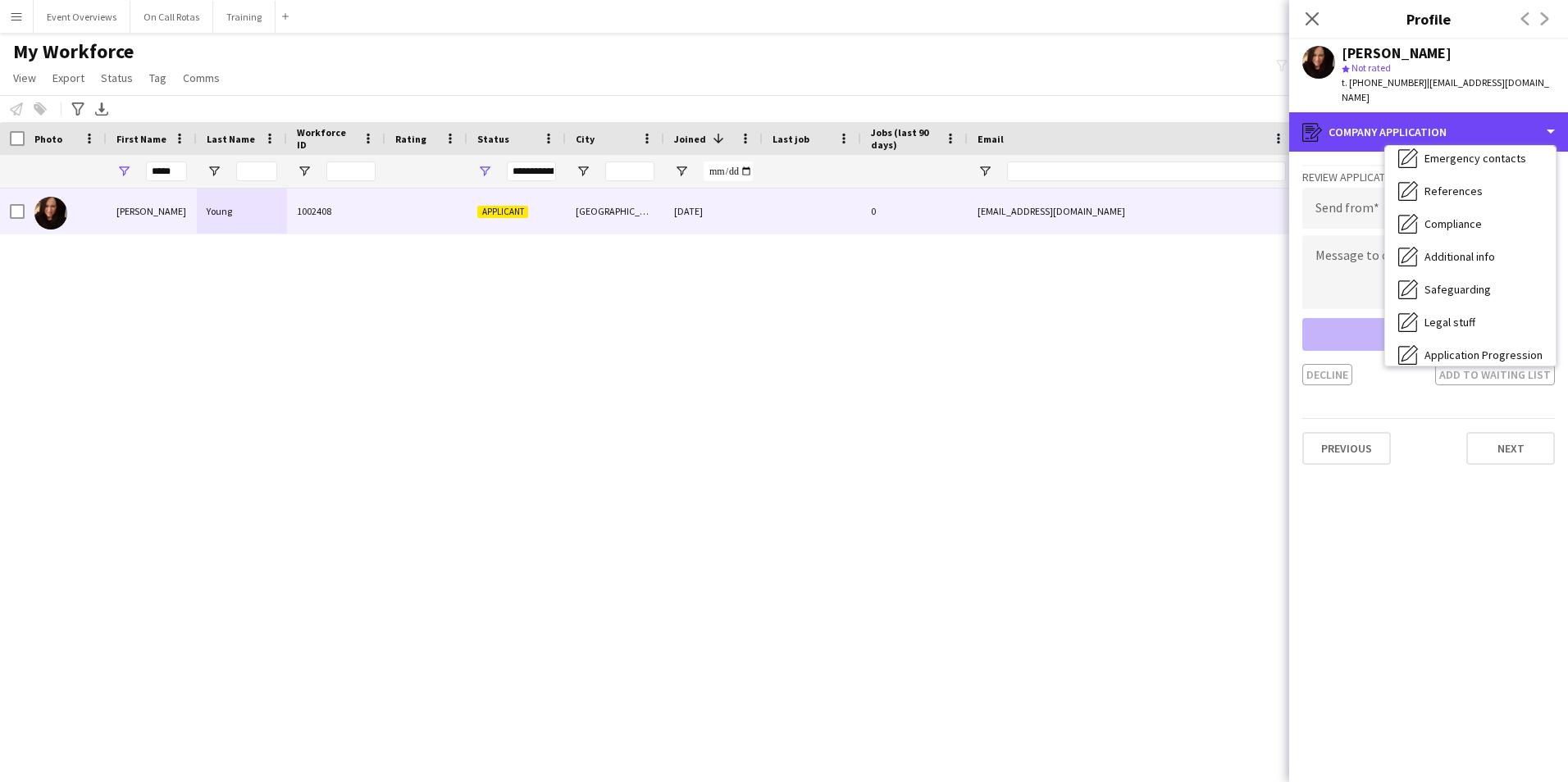
scroll to position [285, 0]
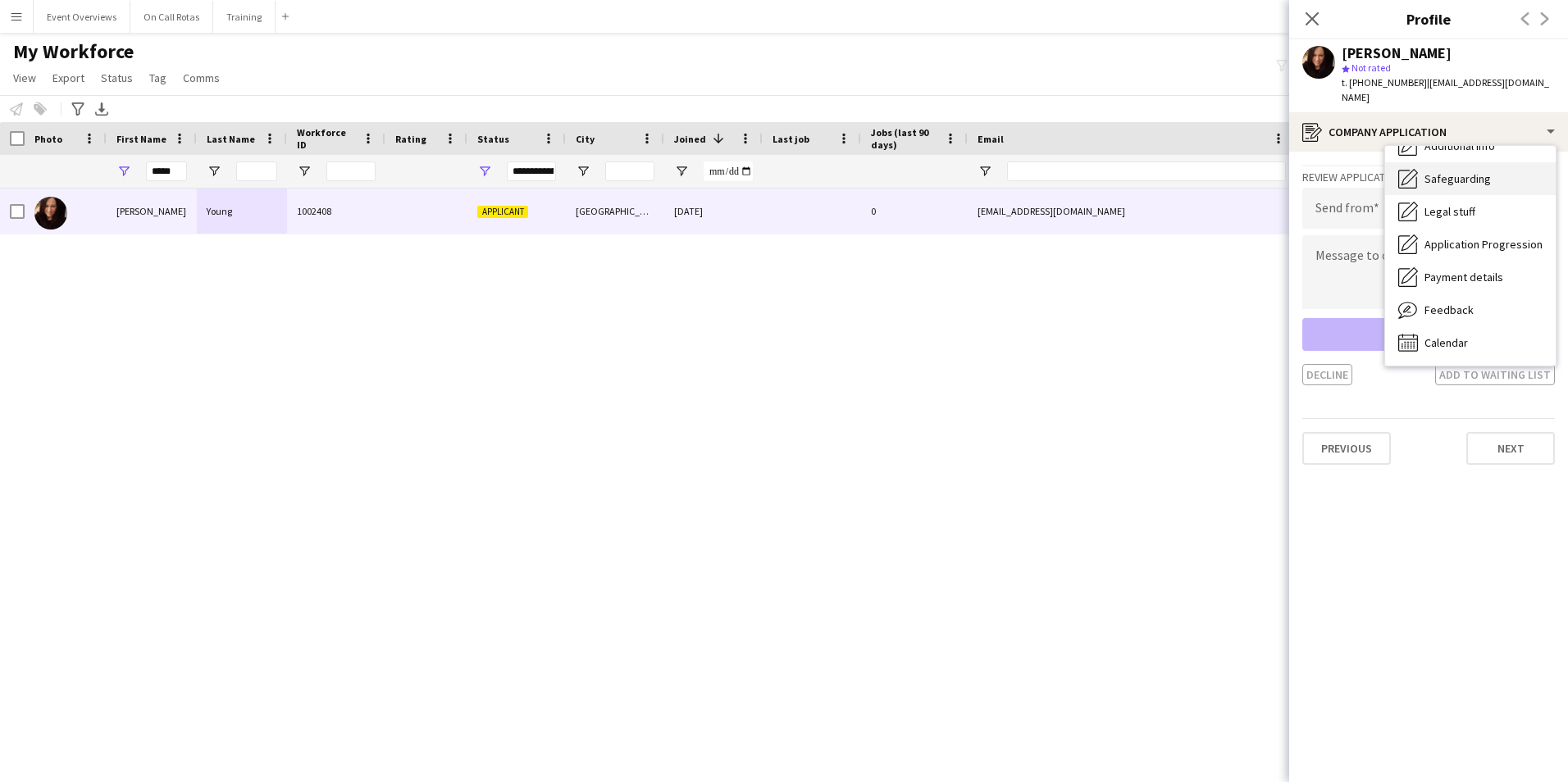
click at [1438, 171] on span "Safeguarding" at bounding box center [1457, 179] width 67 height 15
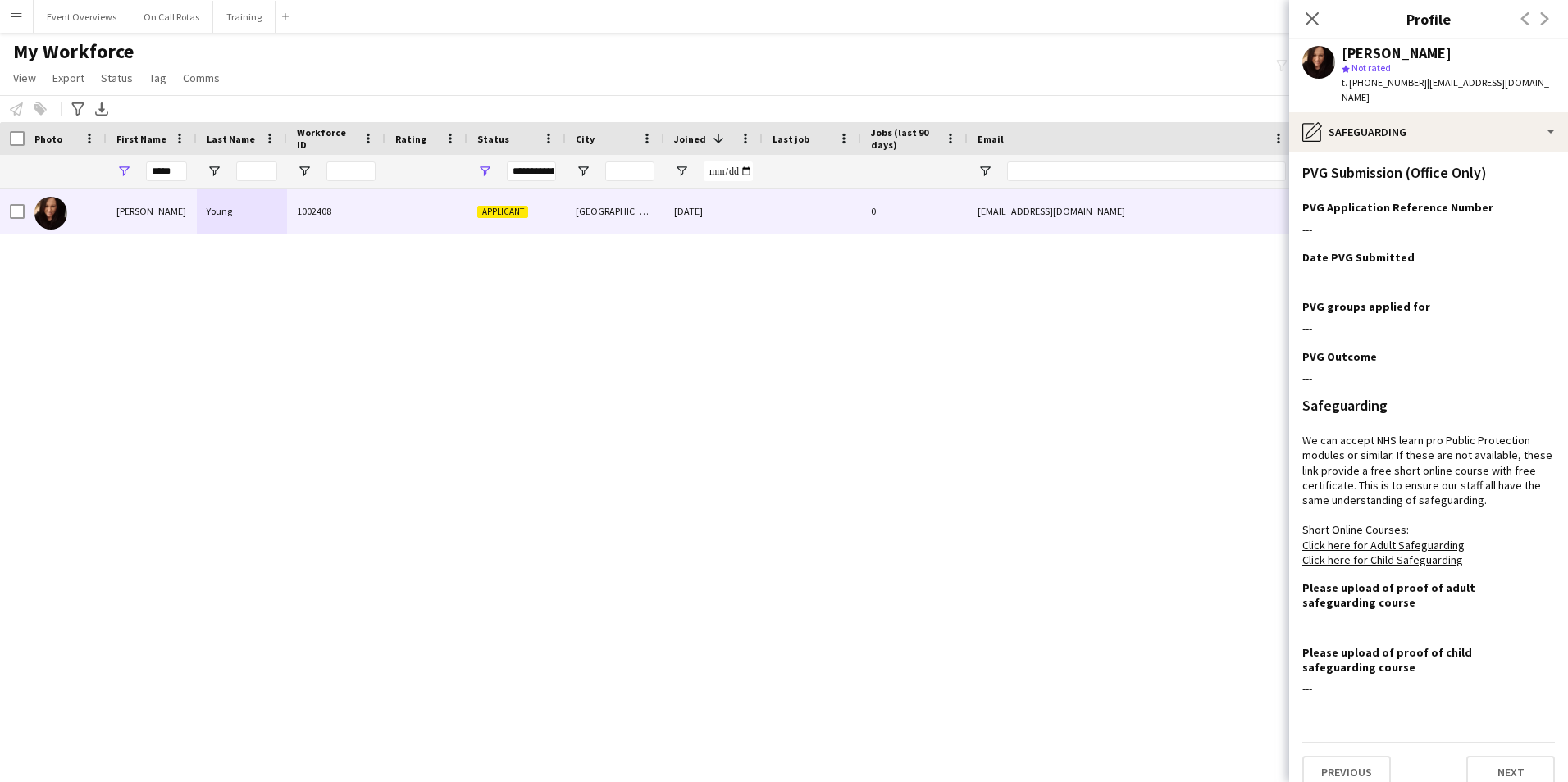
scroll to position [518, 0]
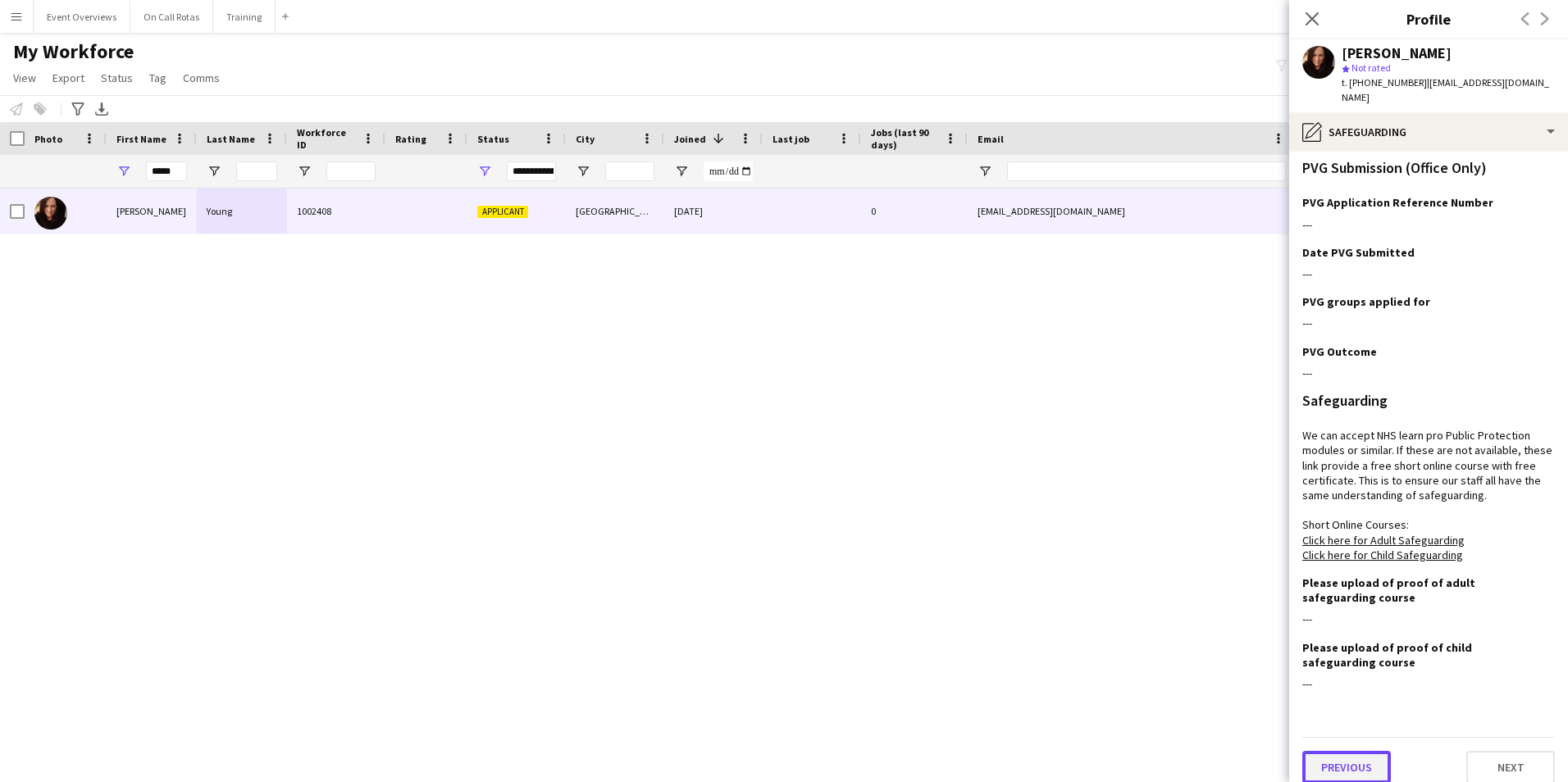
click at [1364, 751] on button "Previous" at bounding box center [1345, 767] width 89 height 33
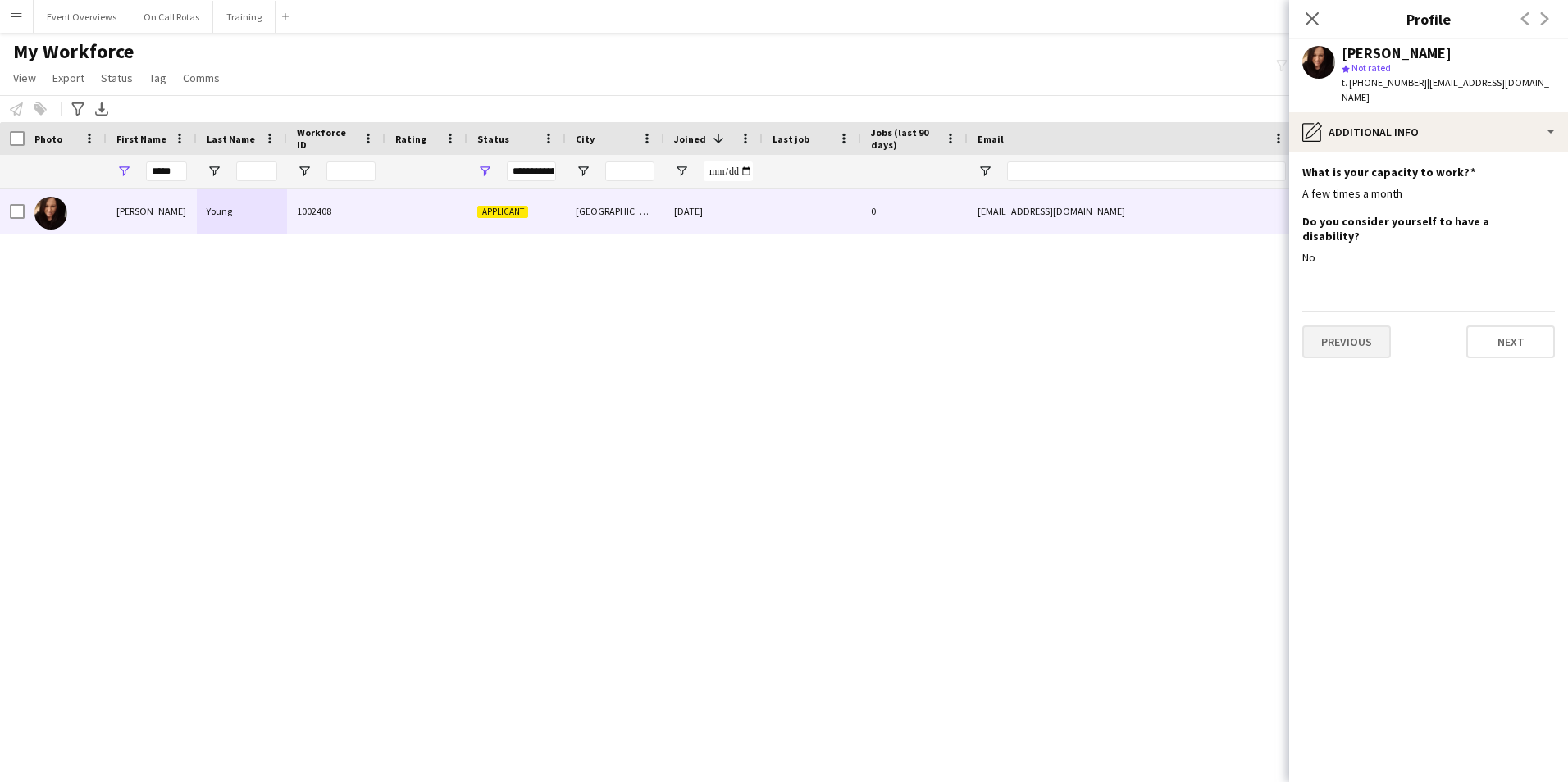
scroll to position [0, 0]
click at [1345, 325] on button "Previous" at bounding box center [1345, 341] width 89 height 33
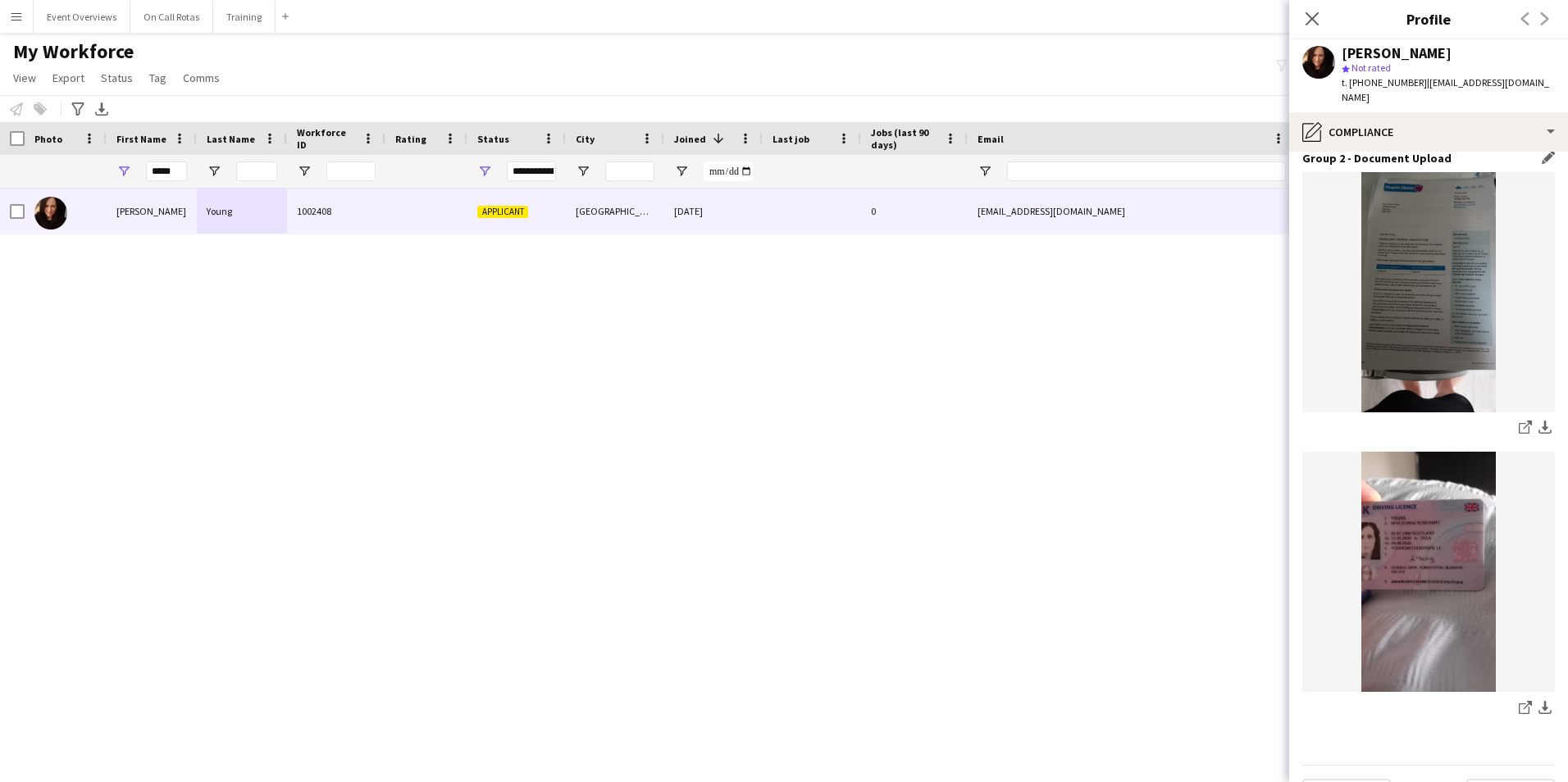
scroll to position [2006, 0]
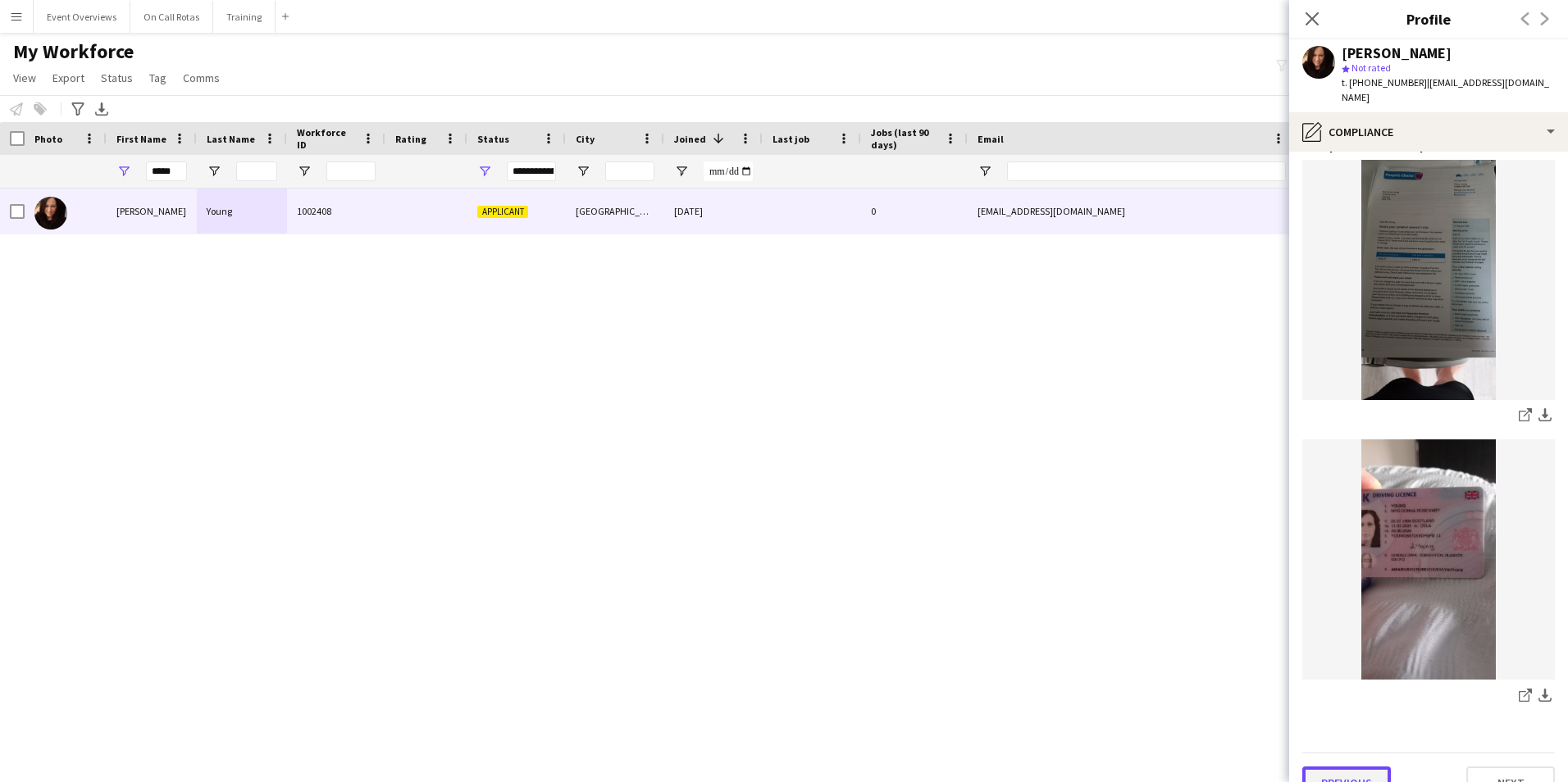
click at [1340, 766] on button "Previous" at bounding box center [1345, 782] width 89 height 33
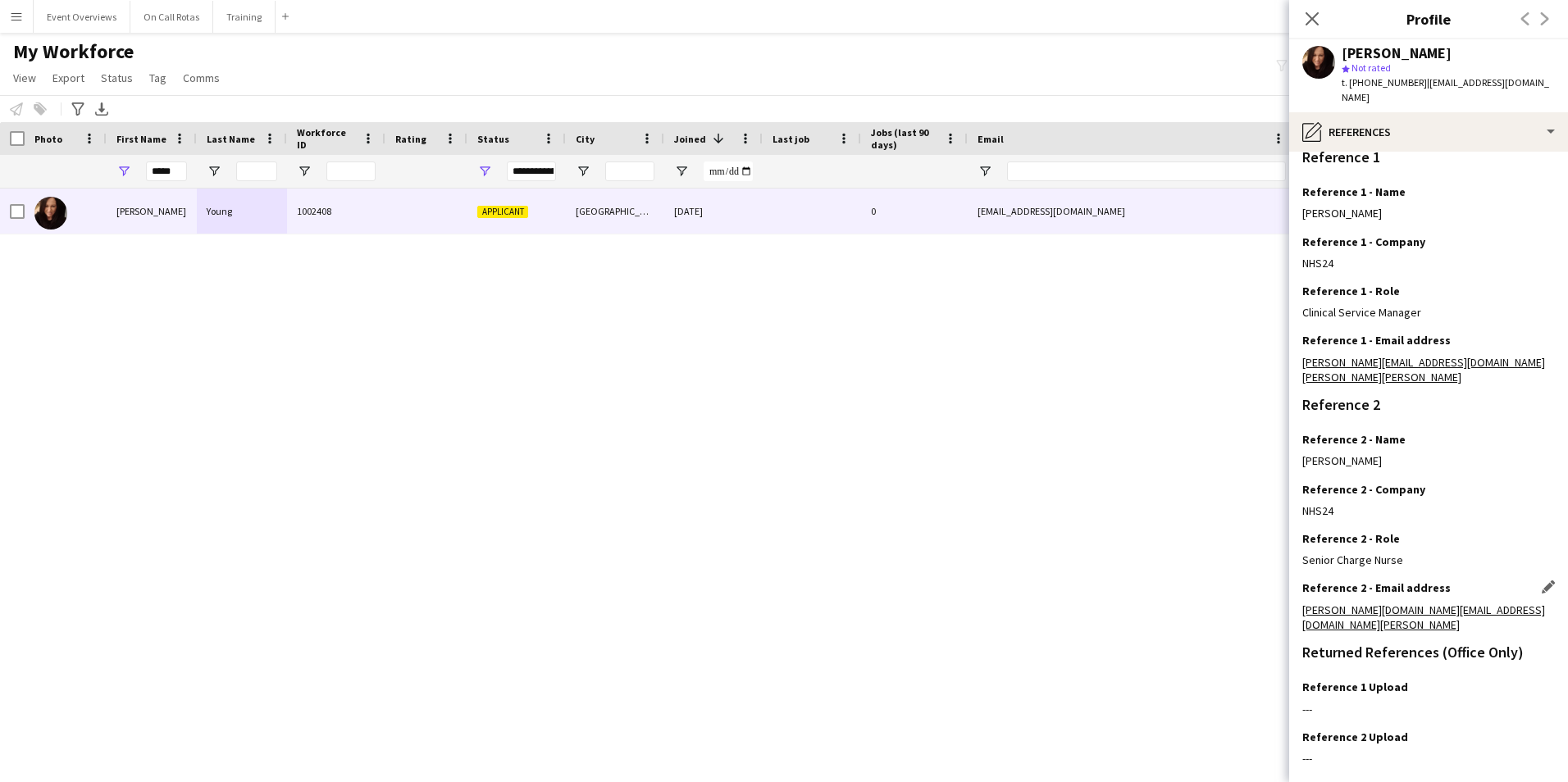
scroll to position [196, 0]
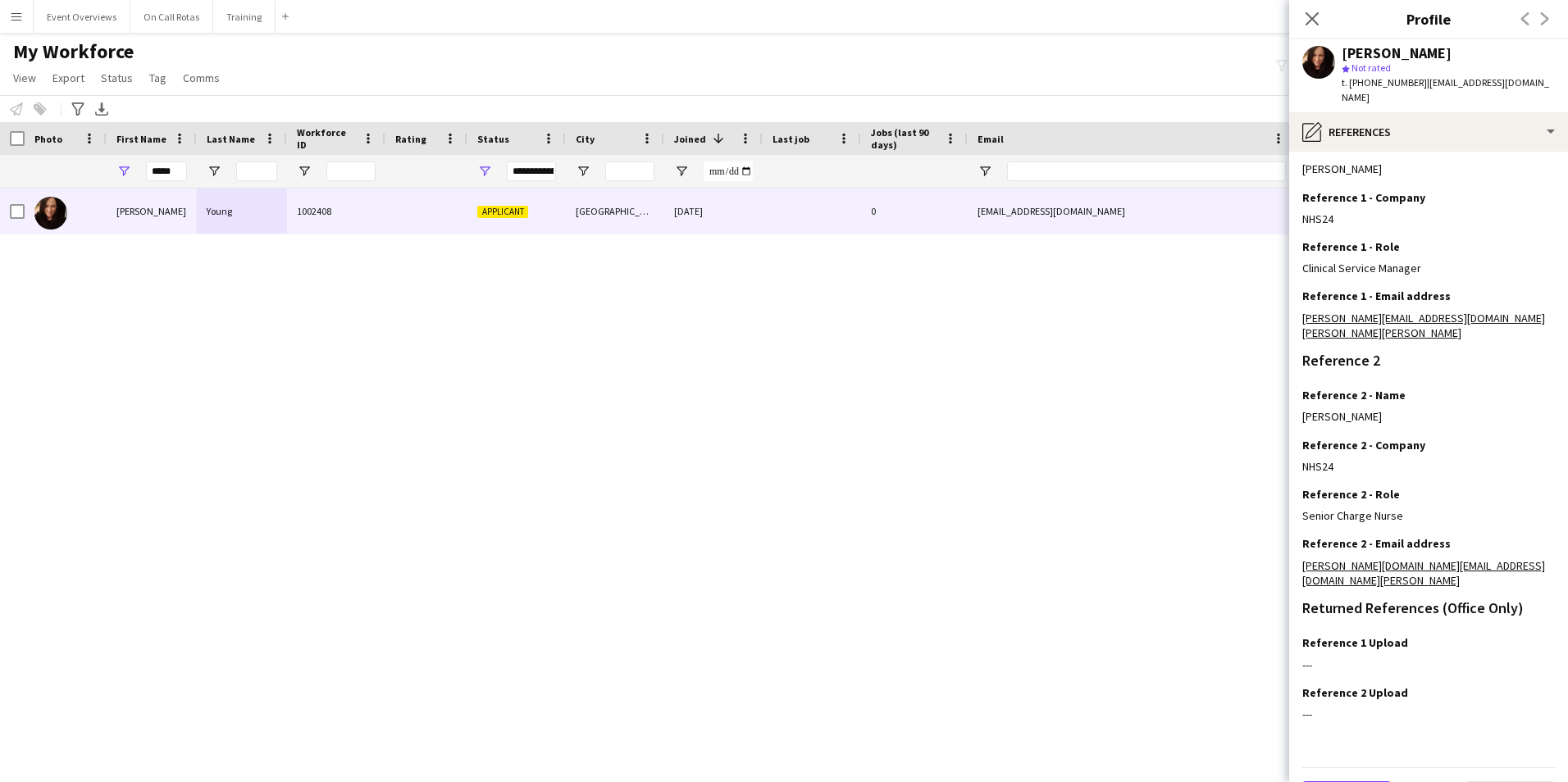
click at [1350, 781] on button "Previous" at bounding box center [1345, 797] width 89 height 33
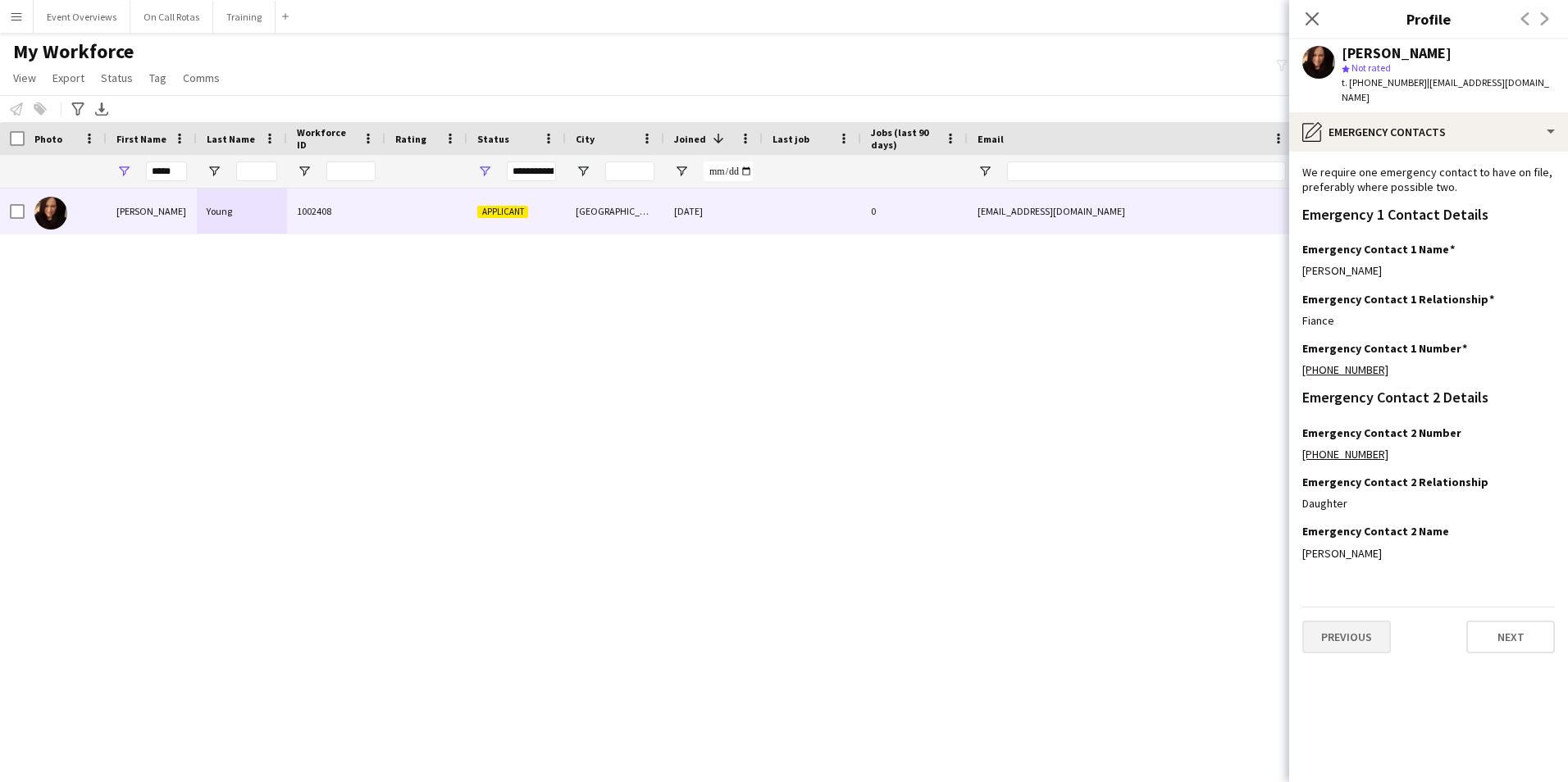
scroll to position [0, 0]
click at [1367, 589] on app-section-data-types "We require one emergency contact to have on file, preferably where possible two…" at bounding box center [1428, 467] width 279 height 630
click at [1366, 607] on div "Previous Next" at bounding box center [1428, 629] width 253 height 46
click at [1363, 620] on button "Previous" at bounding box center [1345, 636] width 89 height 33
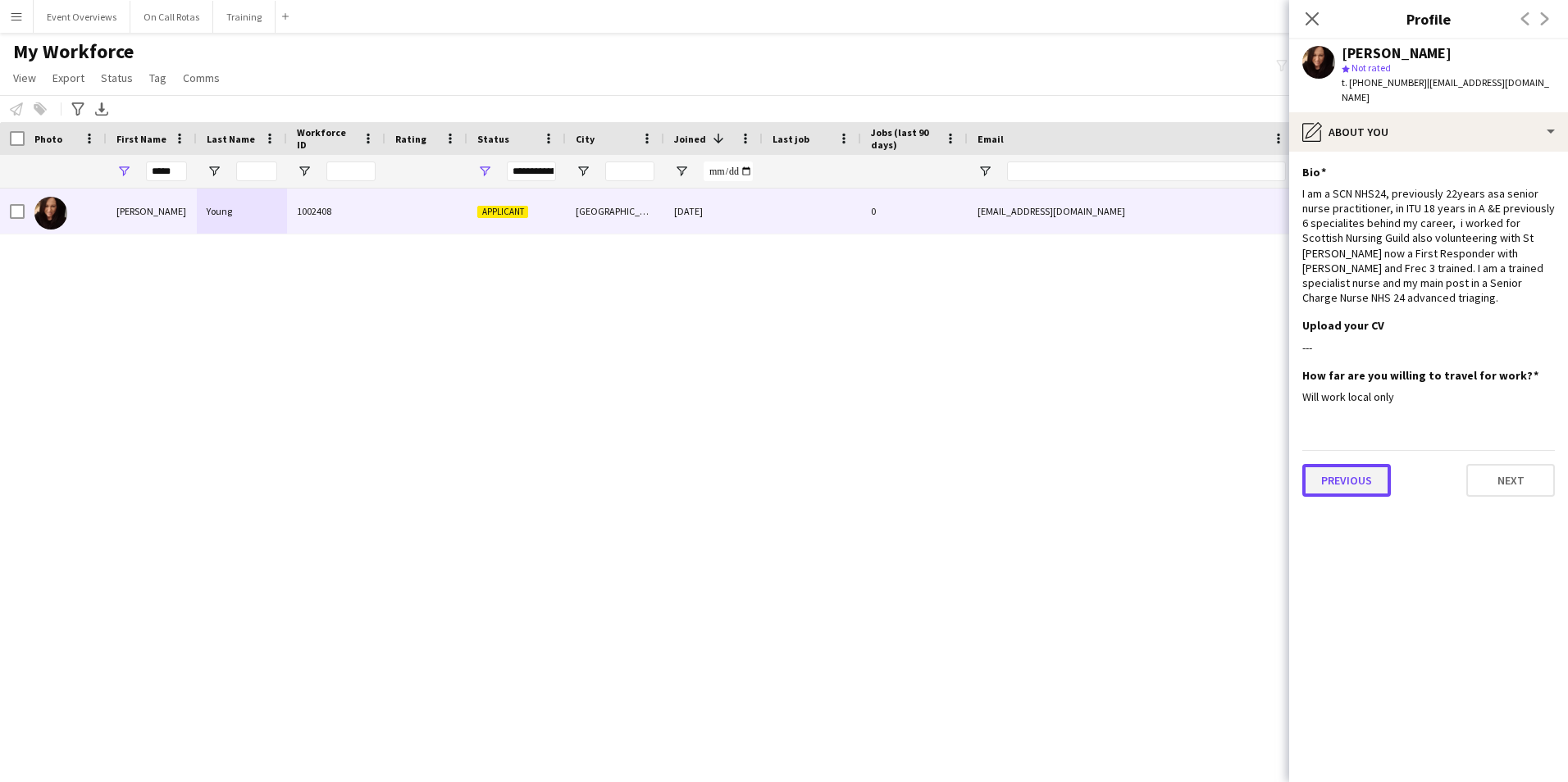
click at [1359, 467] on button "Previous" at bounding box center [1345, 479] width 89 height 33
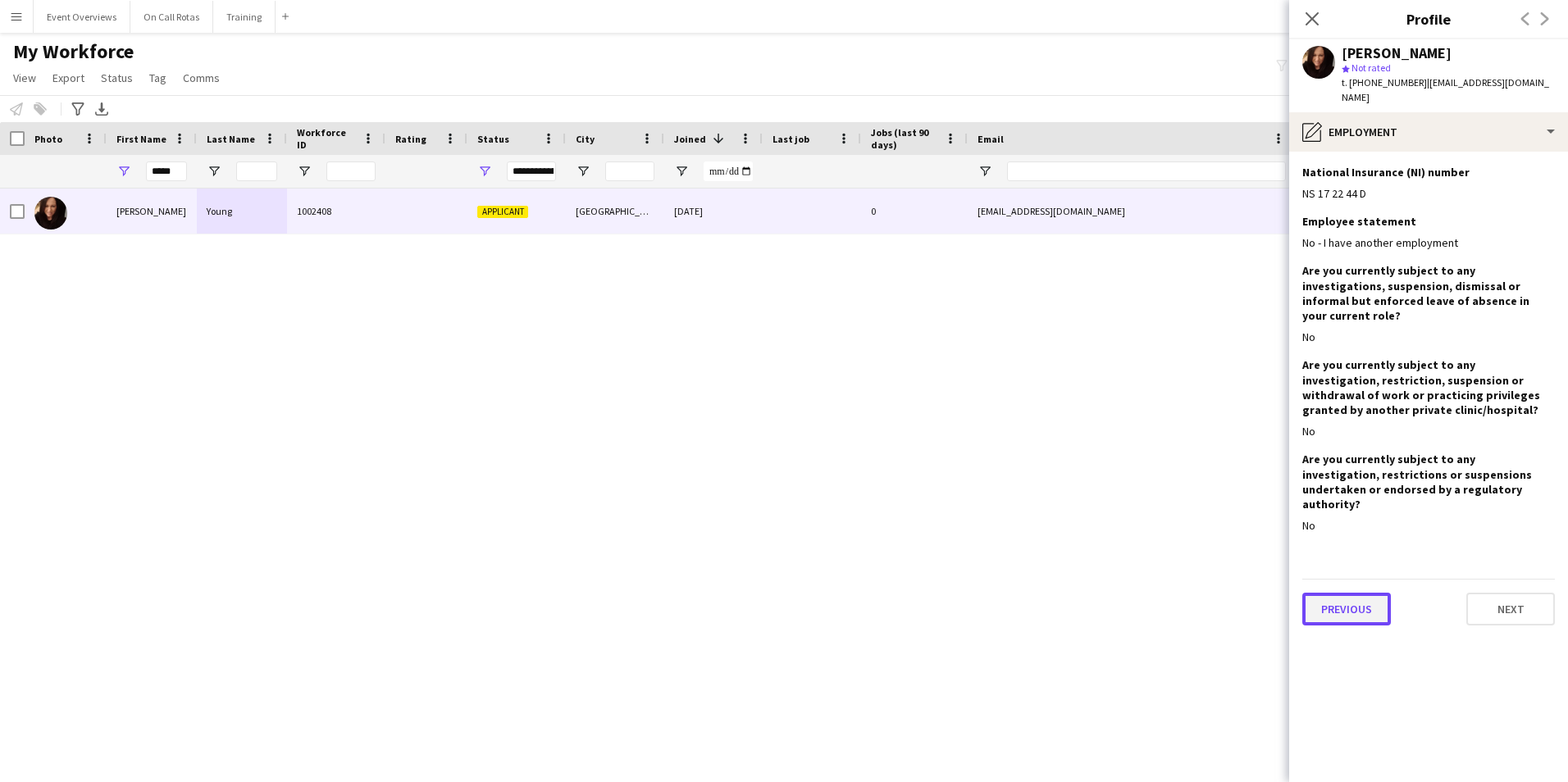
click at [1357, 592] on button "Previous" at bounding box center [1345, 608] width 89 height 33
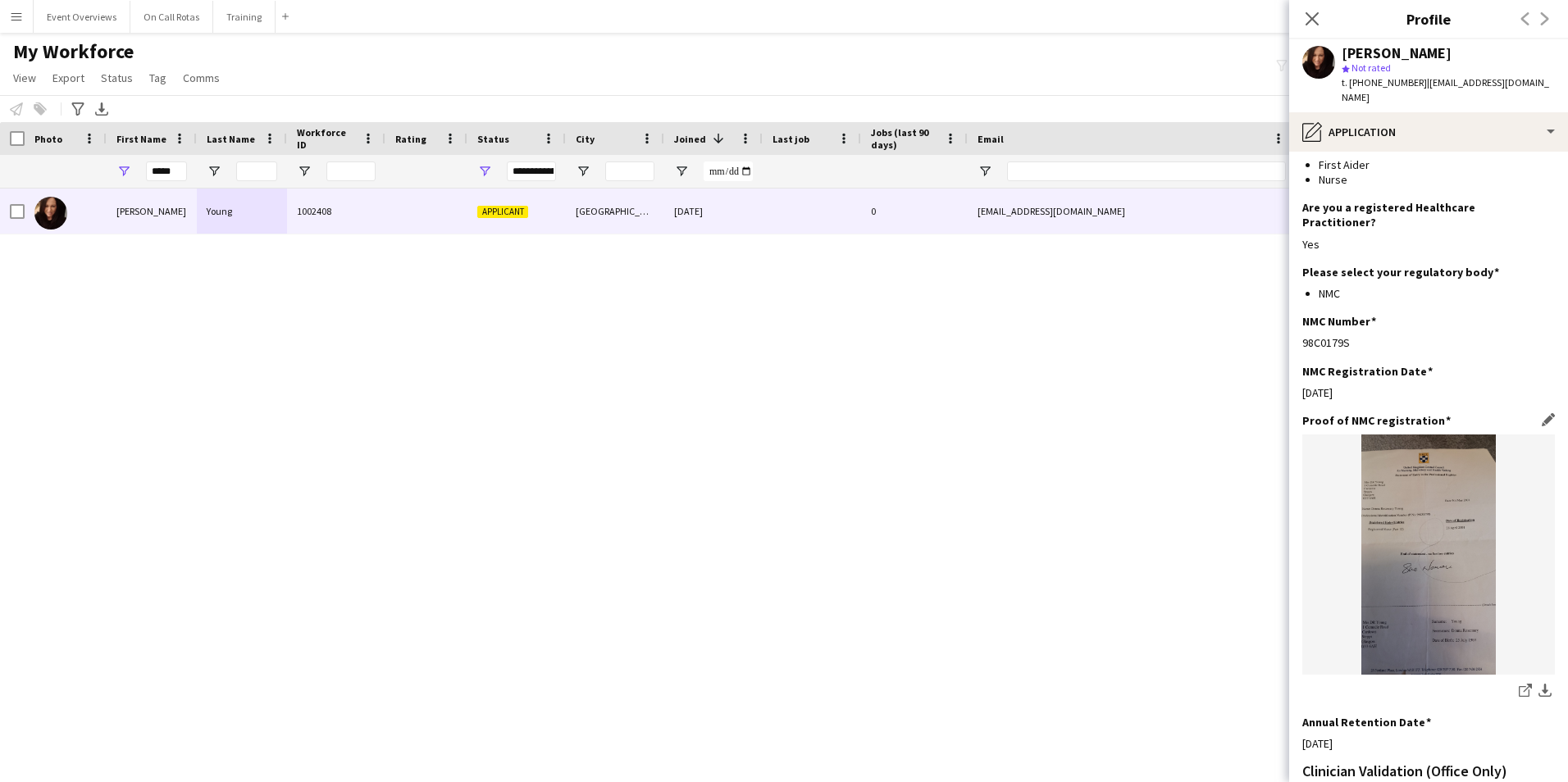
scroll to position [369, 0]
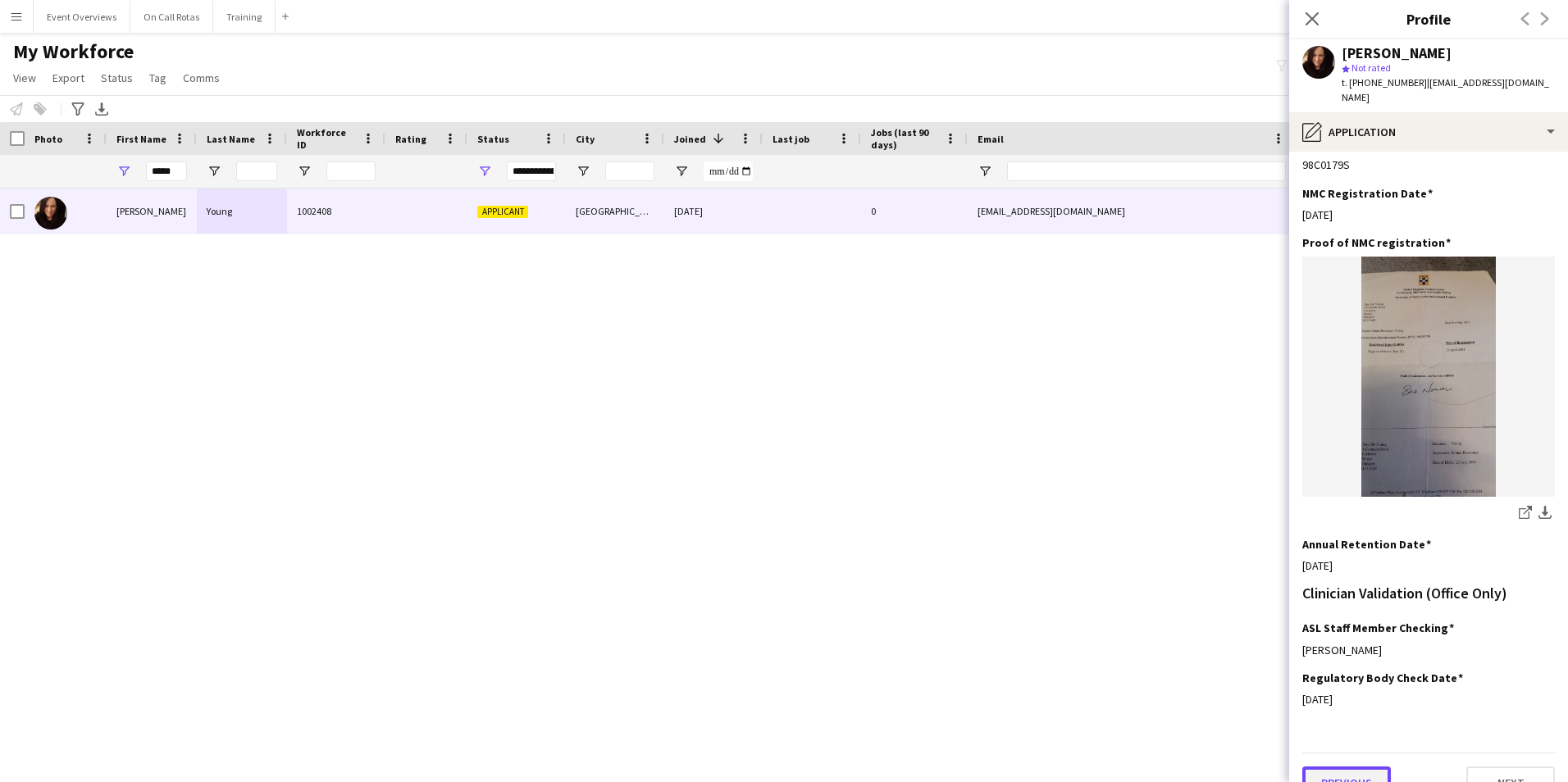
click at [1343, 766] on button "Previous" at bounding box center [1345, 782] width 89 height 33
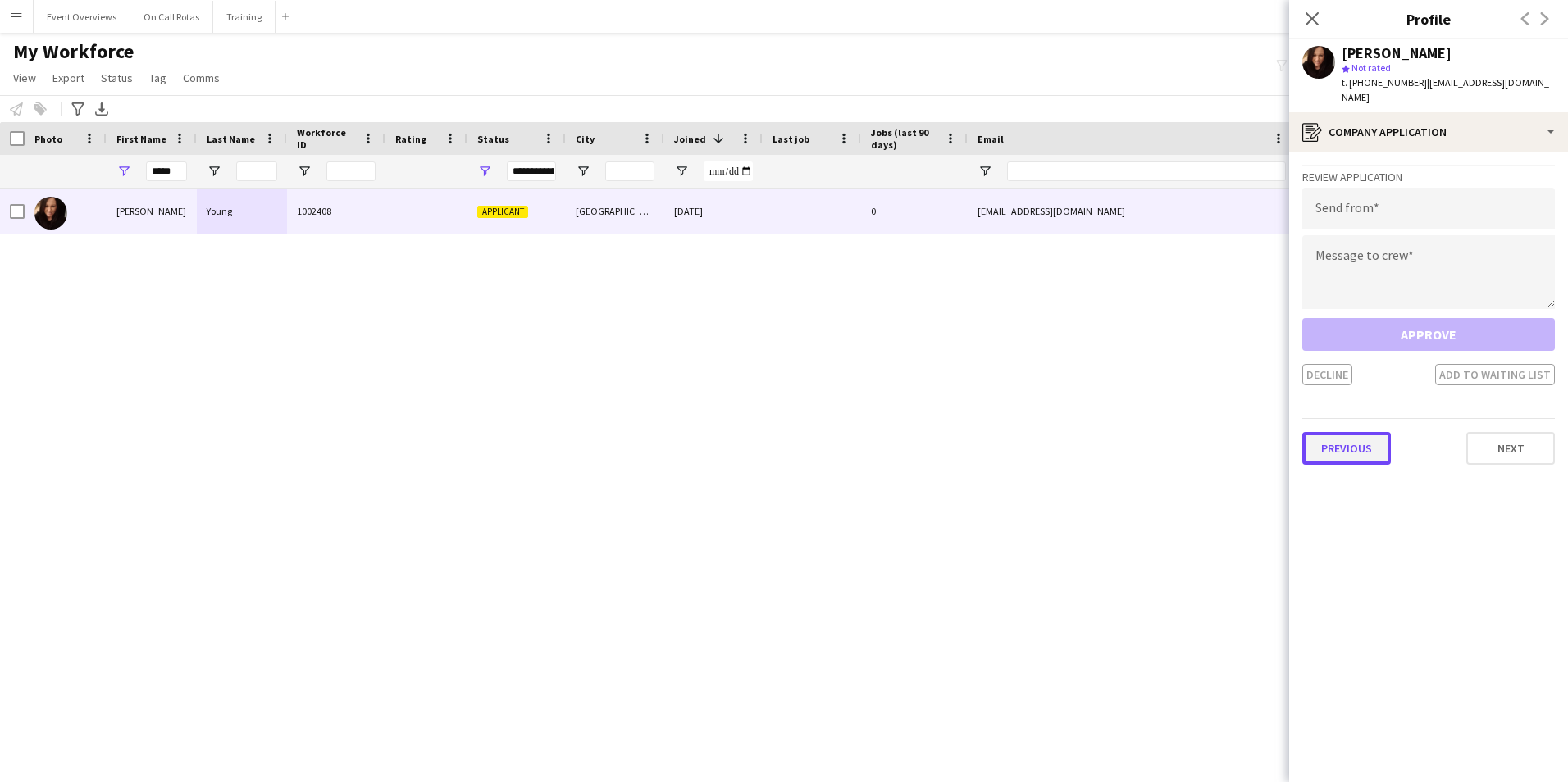
click at [1350, 443] on button "Previous" at bounding box center [1345, 448] width 89 height 33
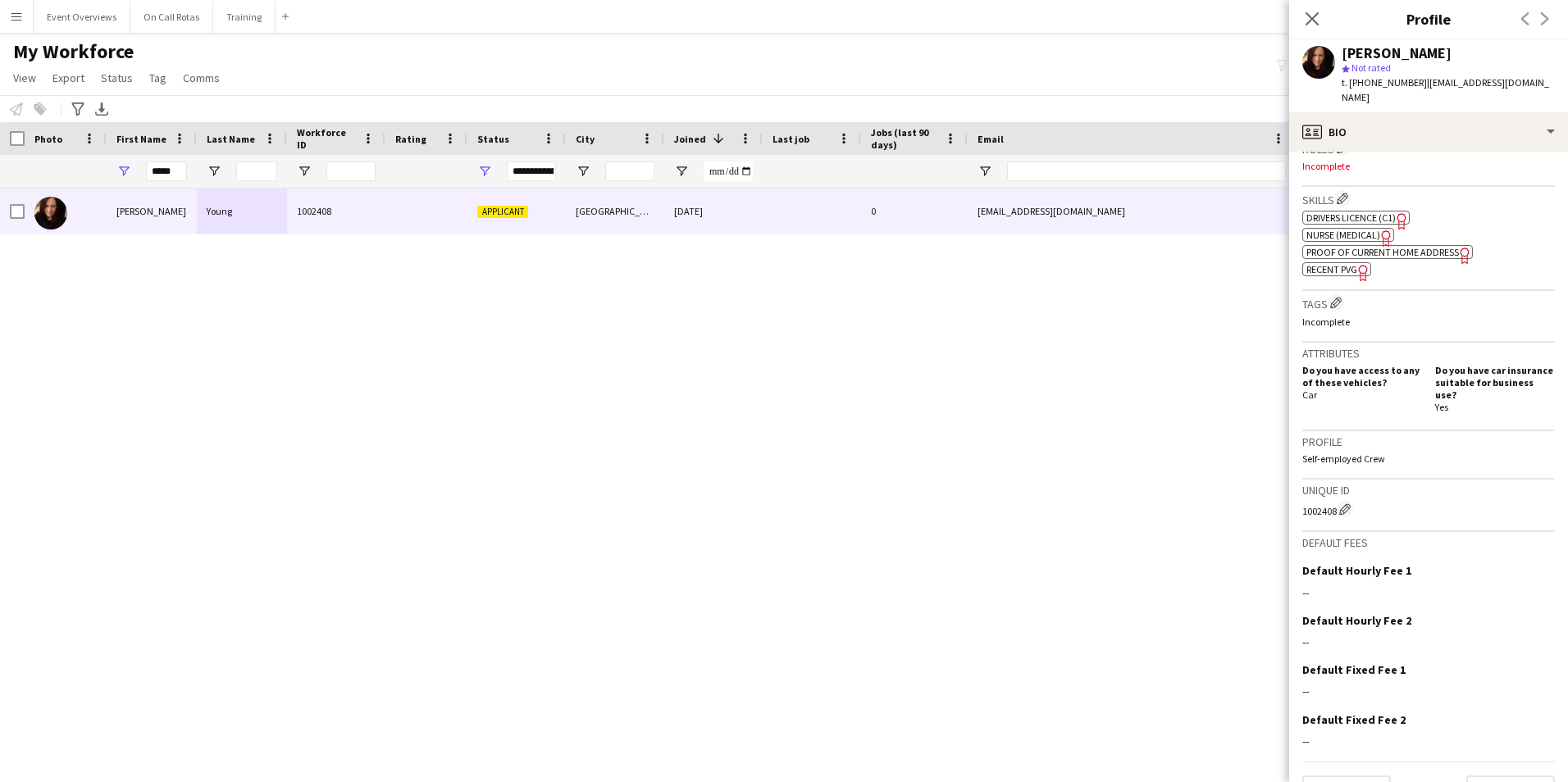
scroll to position [527, 0]
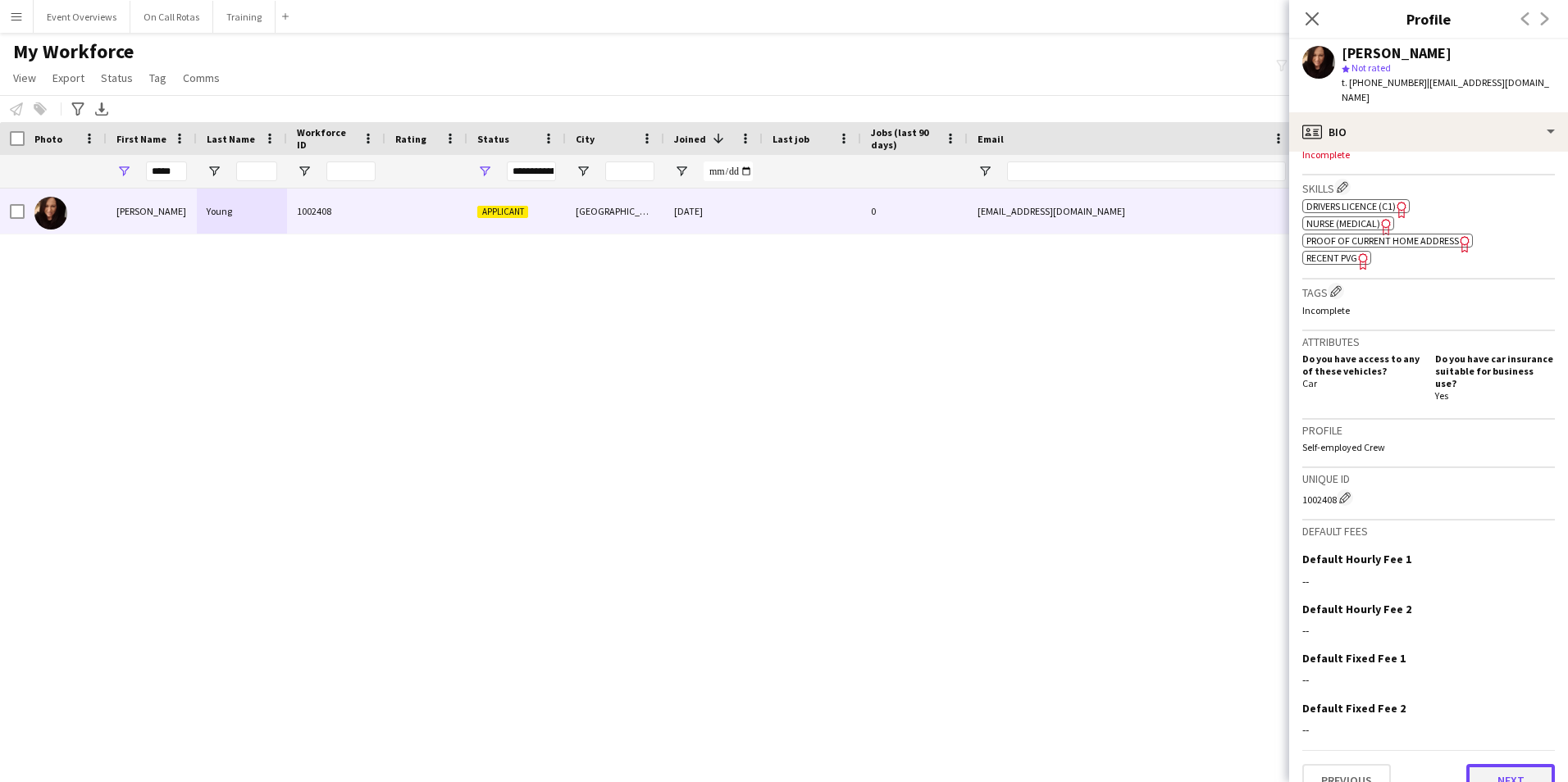
click at [1469, 763] on button "Next" at bounding box center [1510, 779] width 89 height 33
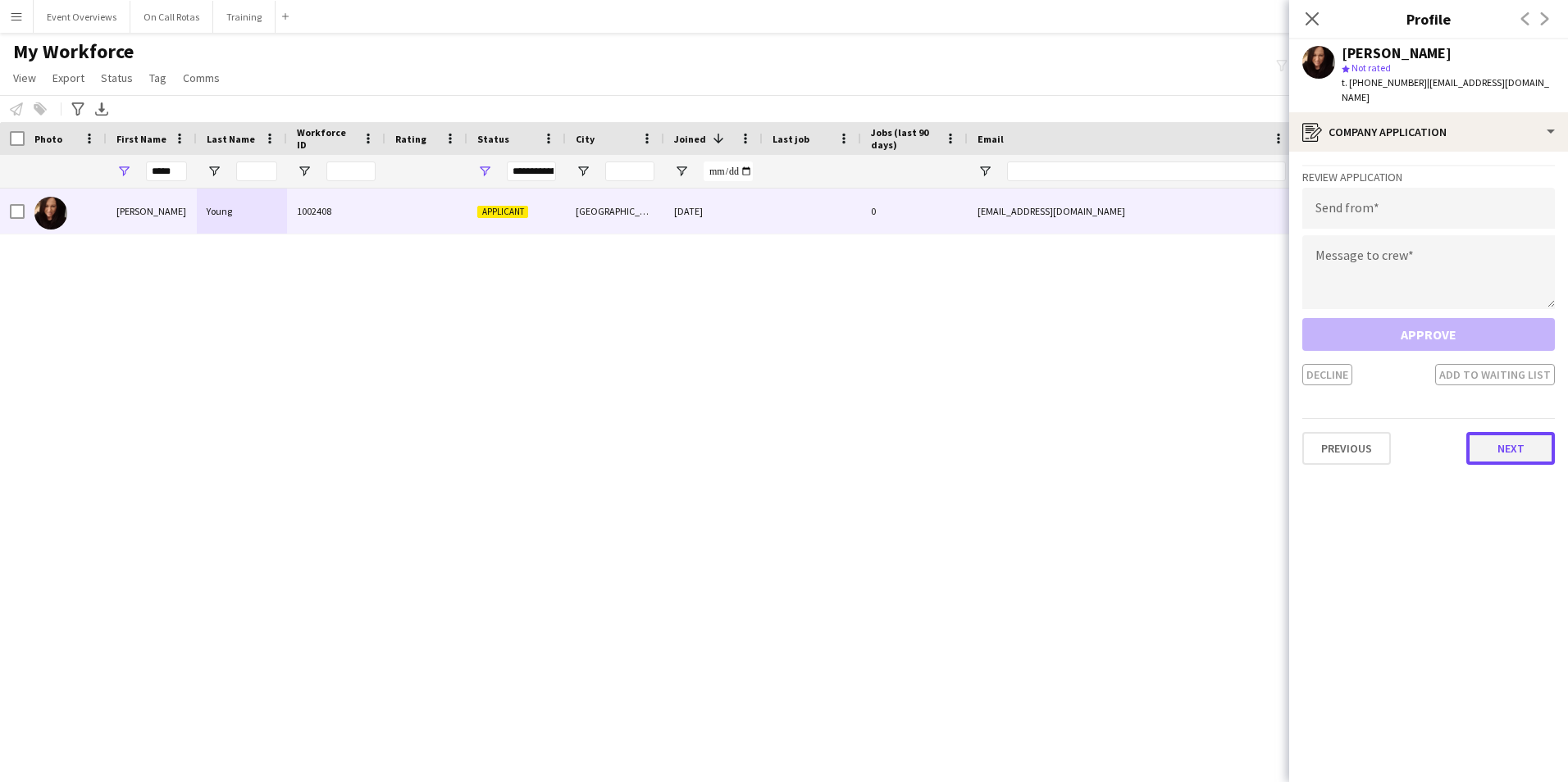
click at [1498, 437] on button "Next" at bounding box center [1510, 448] width 89 height 33
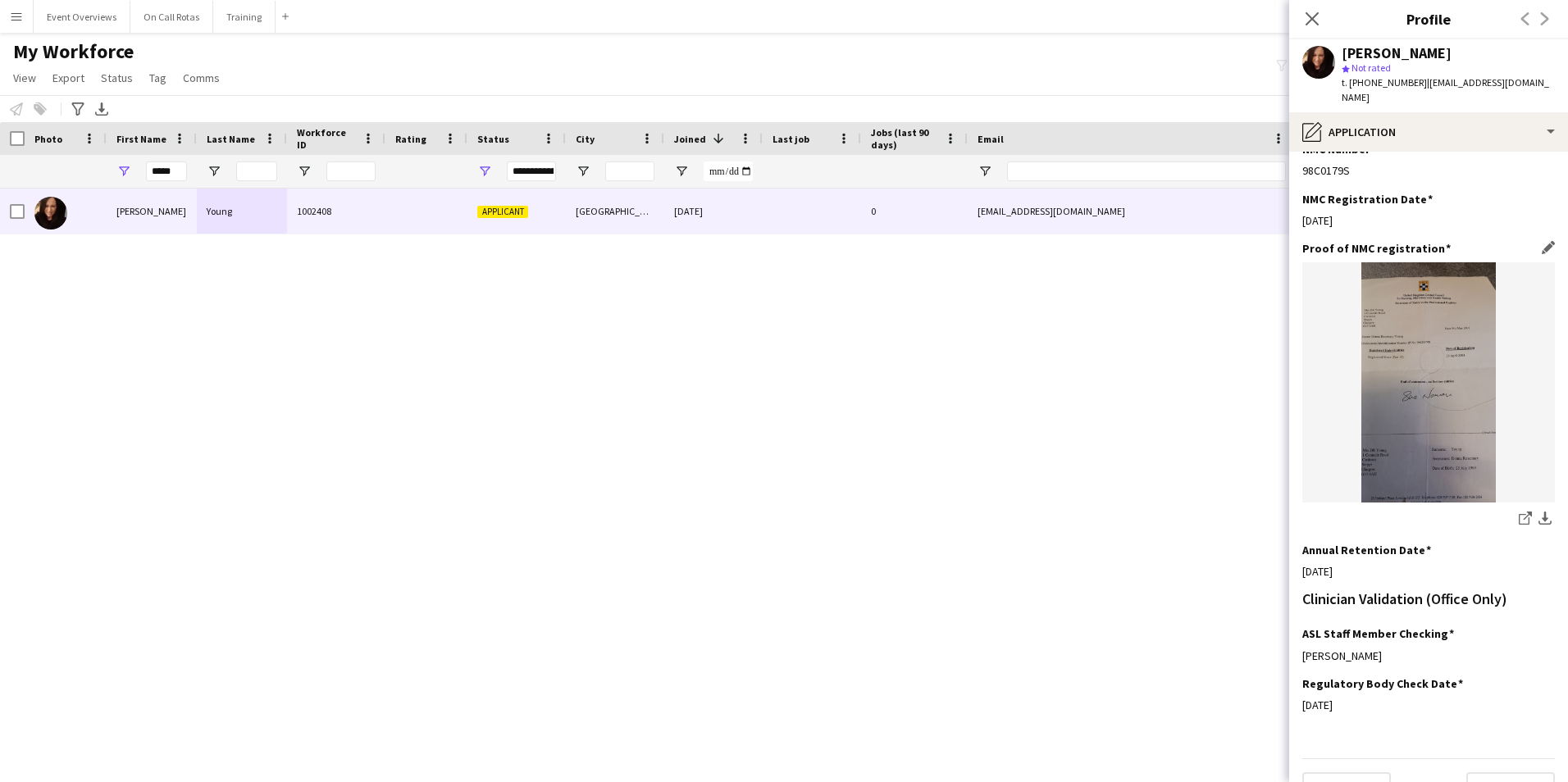
scroll to position [369, 0]
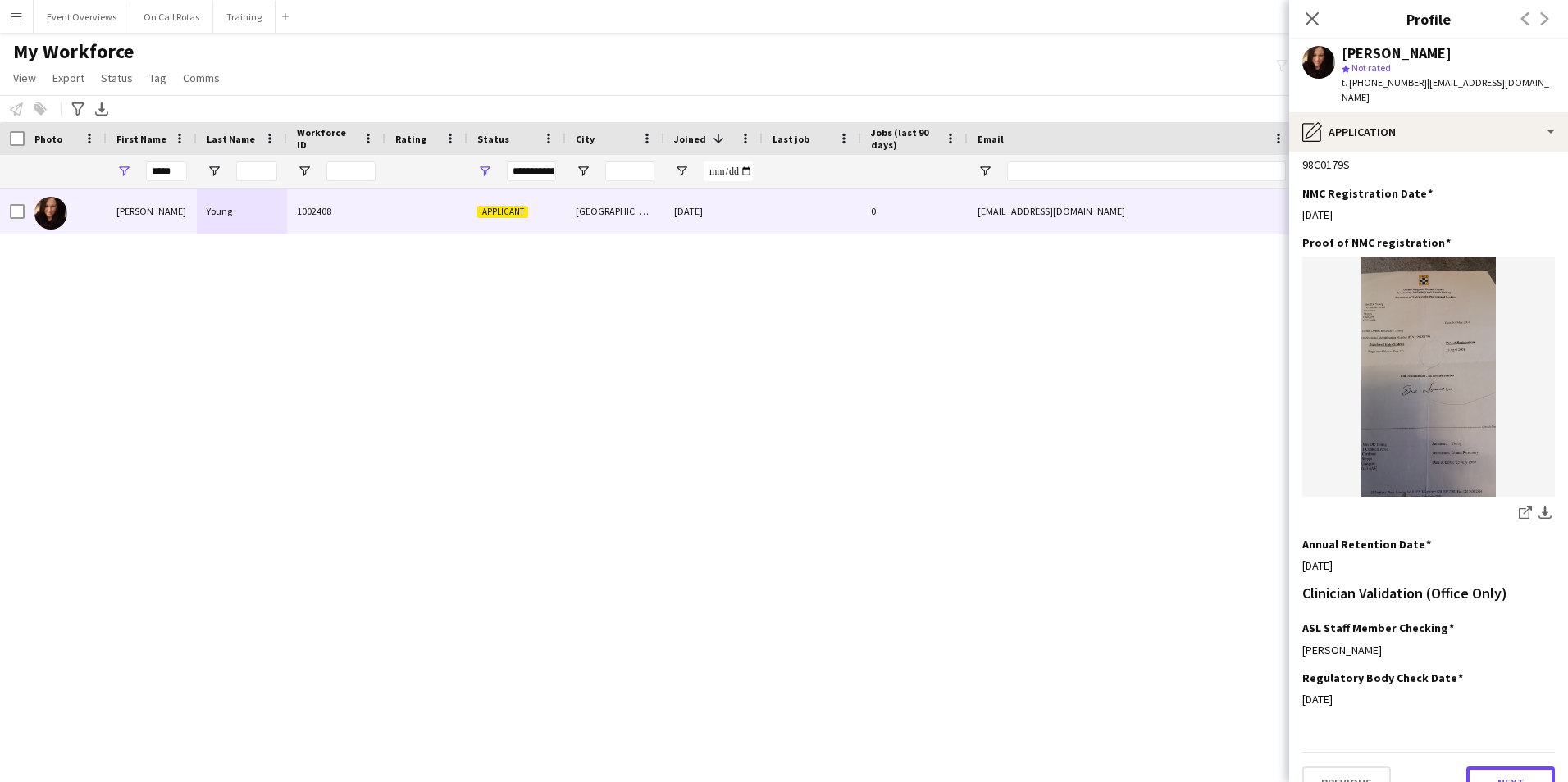
click at [1485, 766] on button "Next" at bounding box center [1510, 782] width 89 height 33
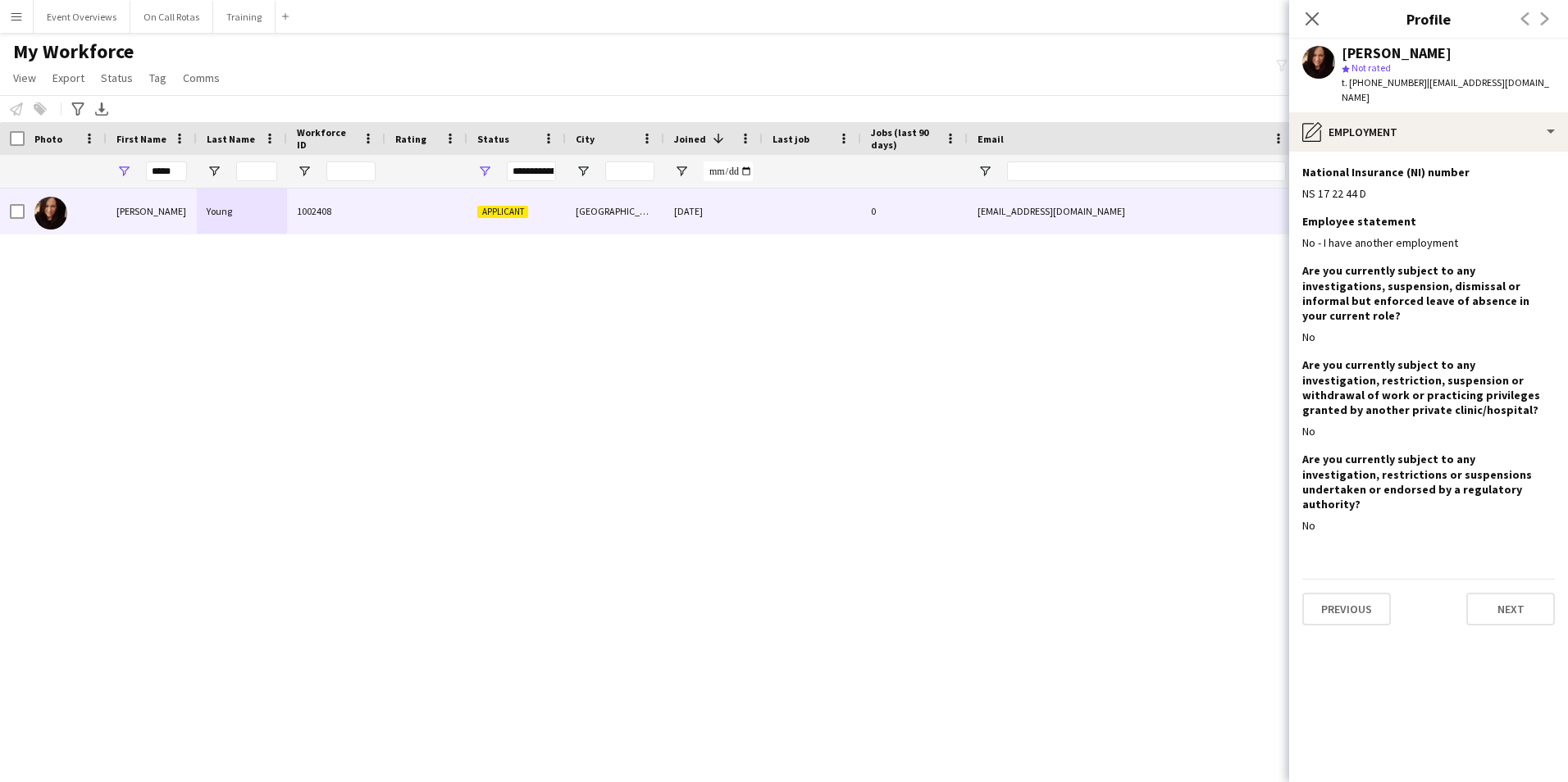
scroll to position [0, 0]
click at [1508, 592] on button "Next" at bounding box center [1510, 608] width 89 height 33
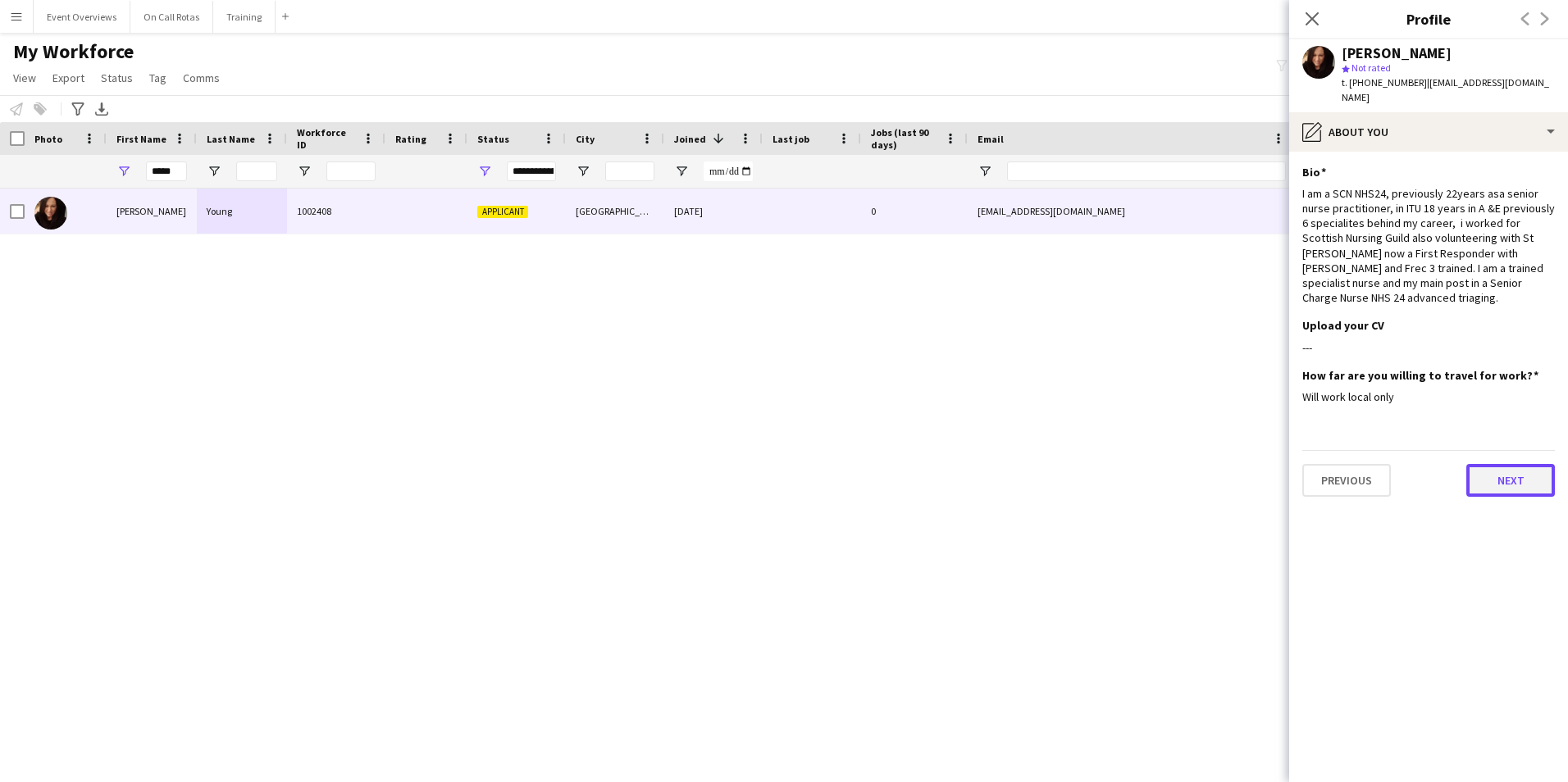
click at [1512, 469] on button "Next" at bounding box center [1510, 479] width 89 height 33
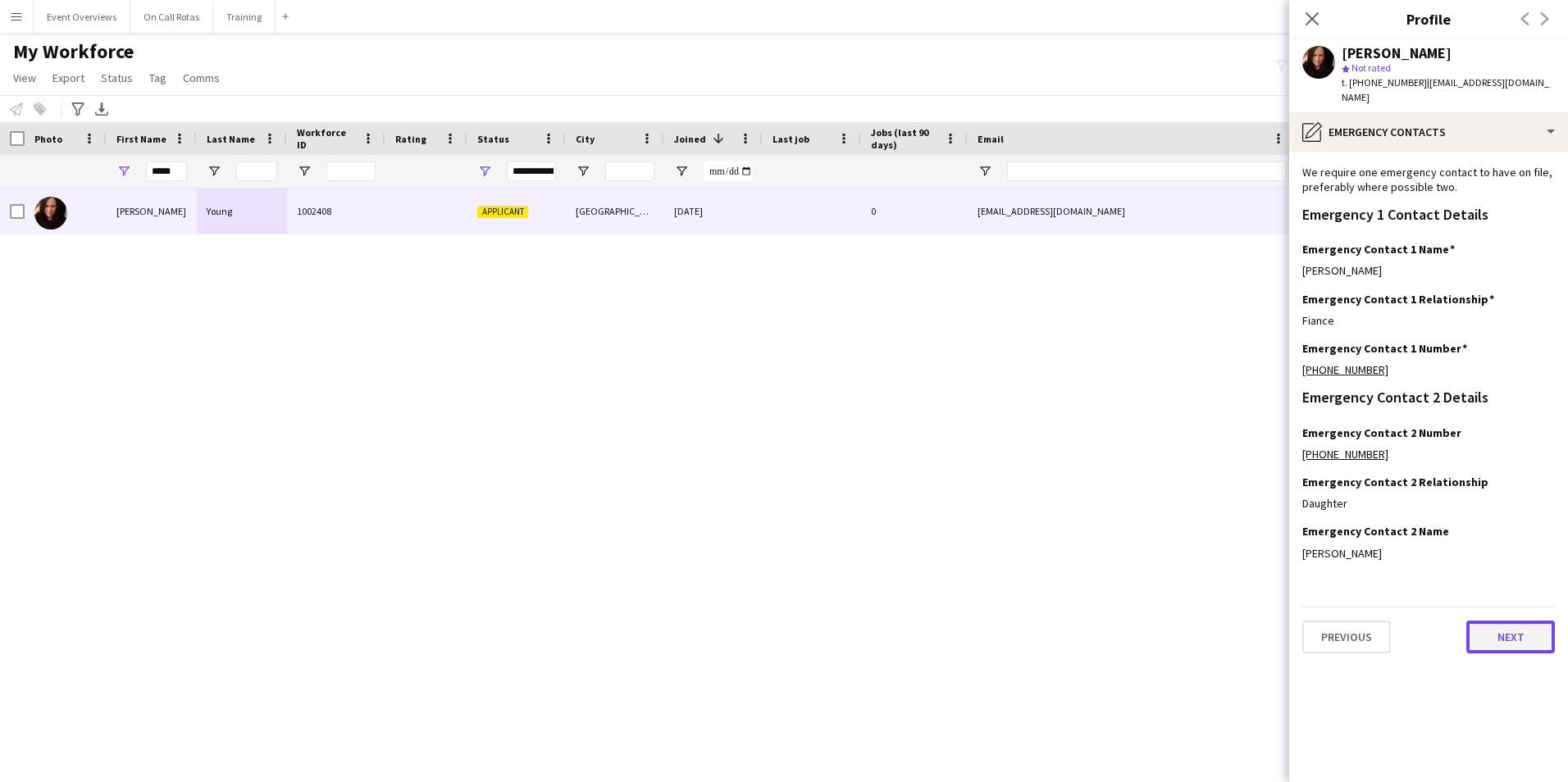
click at [1486, 620] on button "Next" at bounding box center [1510, 636] width 89 height 33
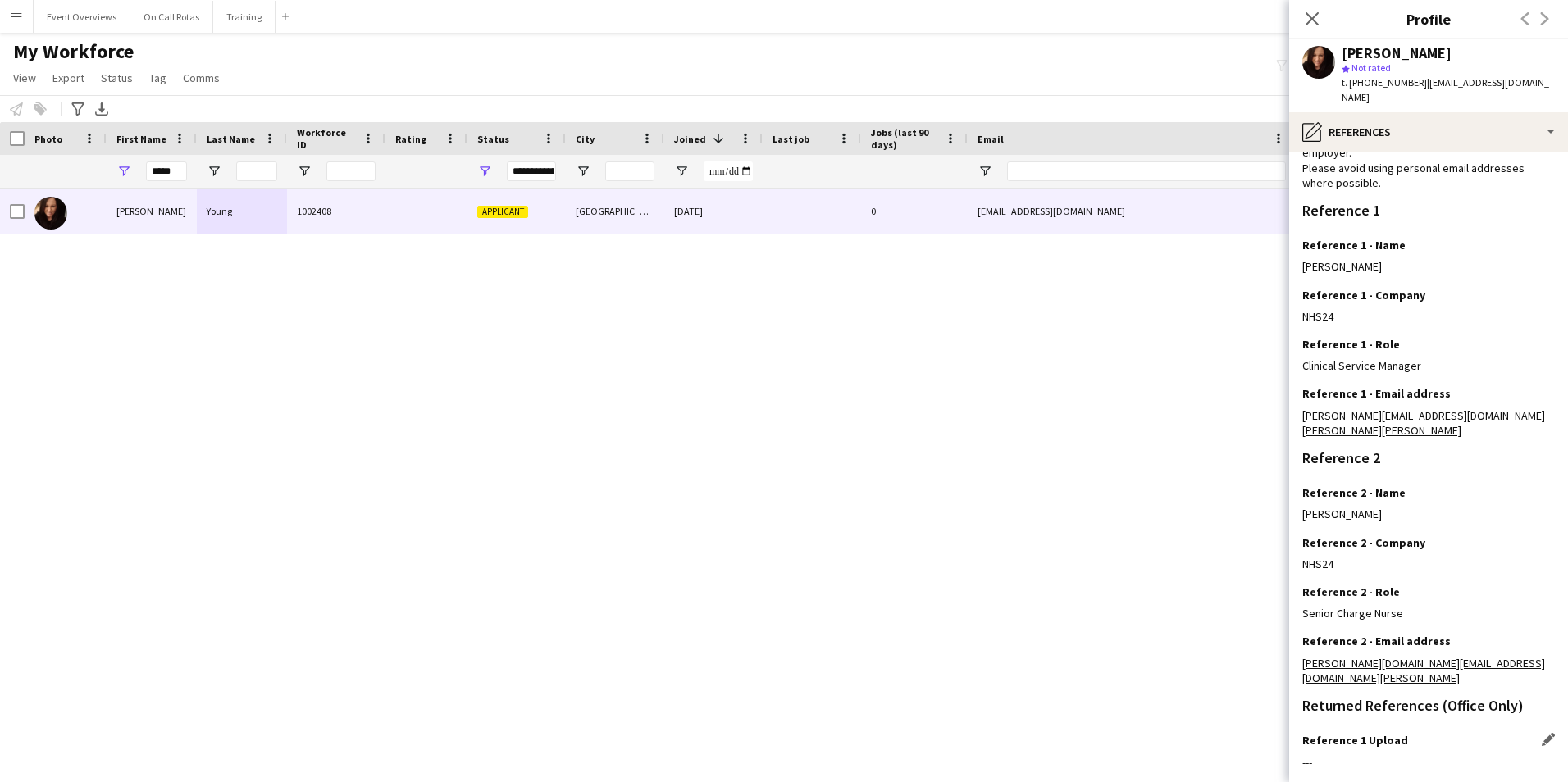
scroll to position [196, 0]
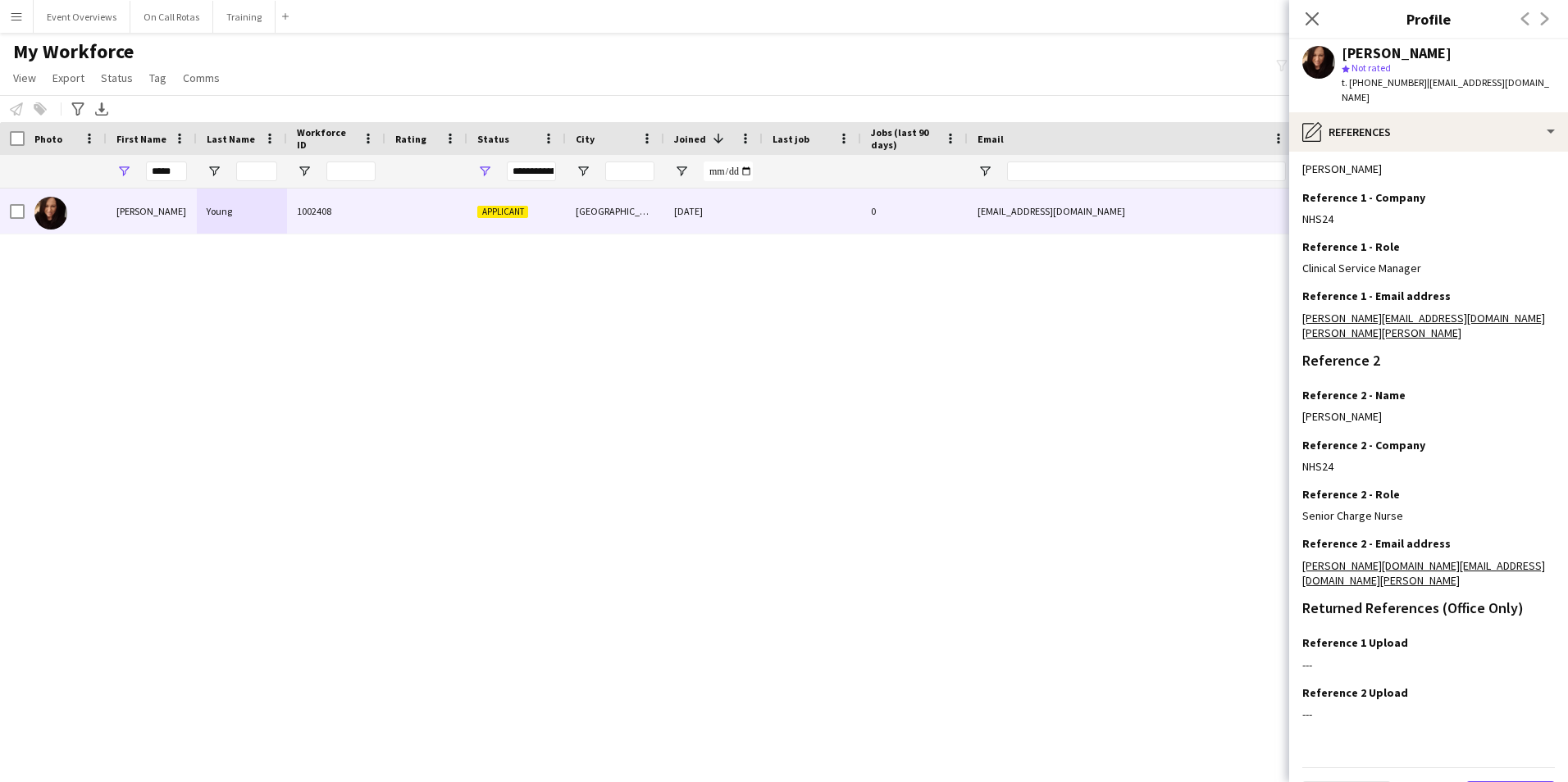
click at [1491, 781] on button "Next" at bounding box center [1510, 797] width 89 height 33
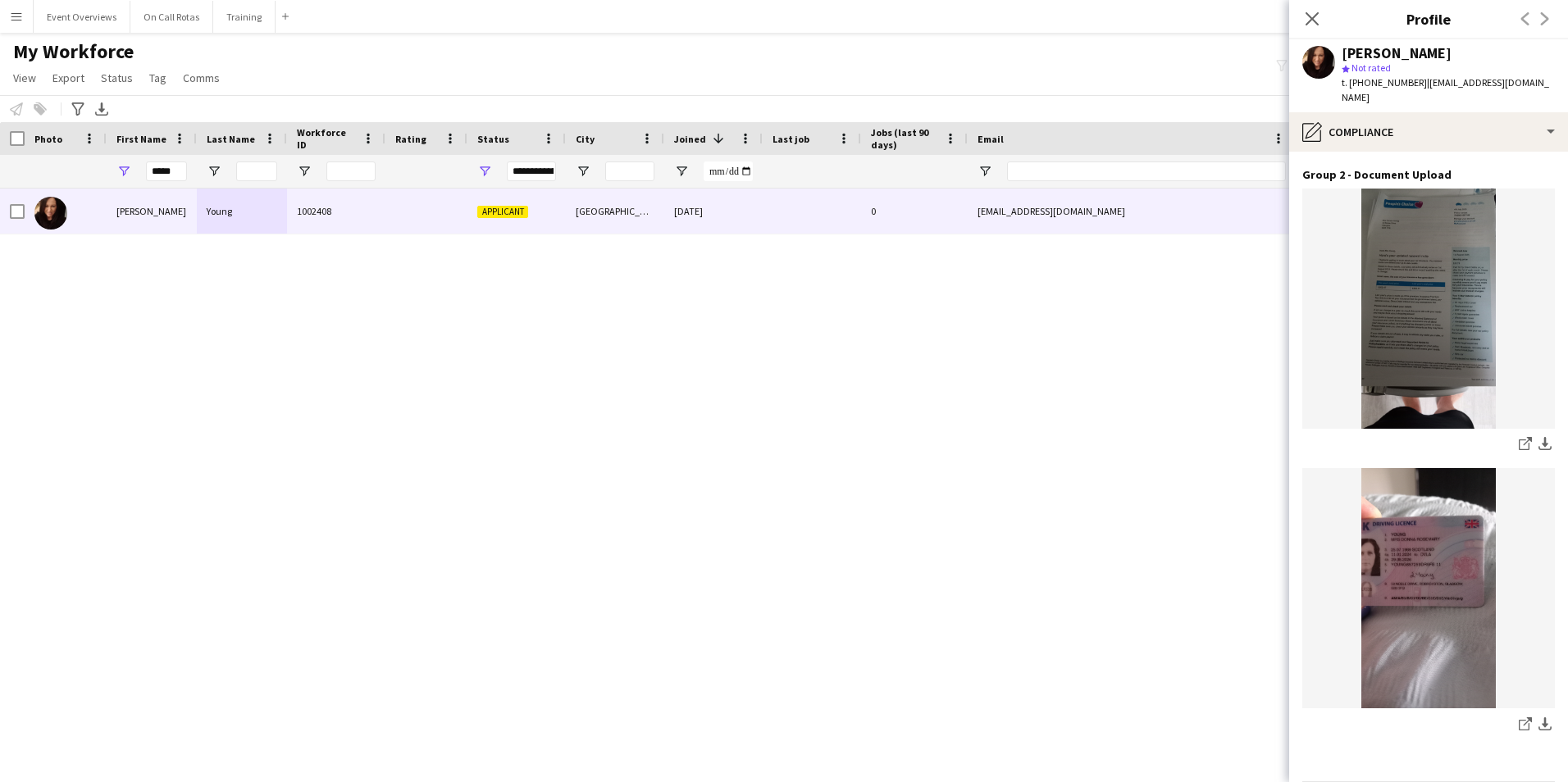
scroll to position [2006, 0]
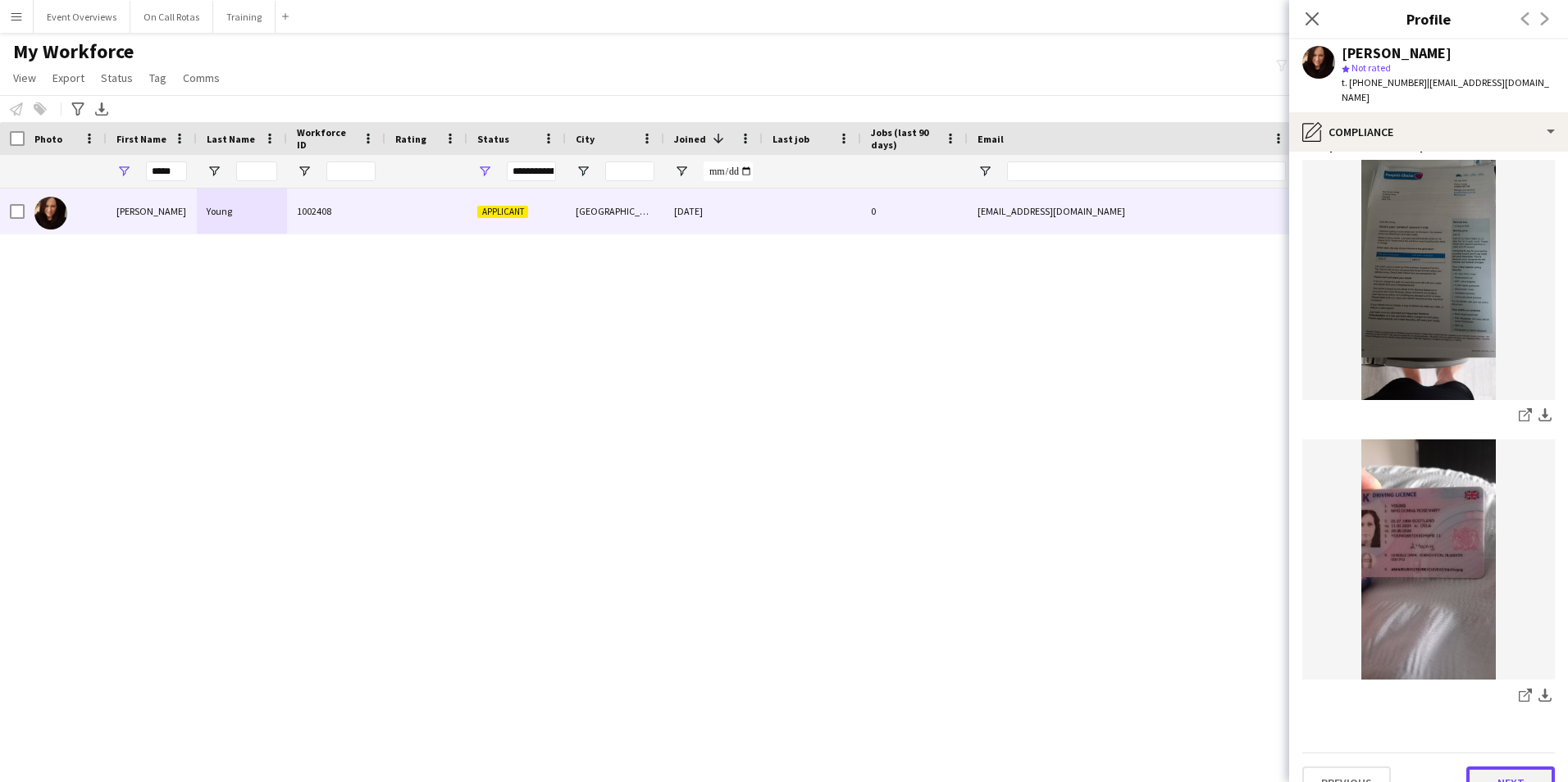
click at [1490, 766] on button "Next" at bounding box center [1510, 782] width 89 height 33
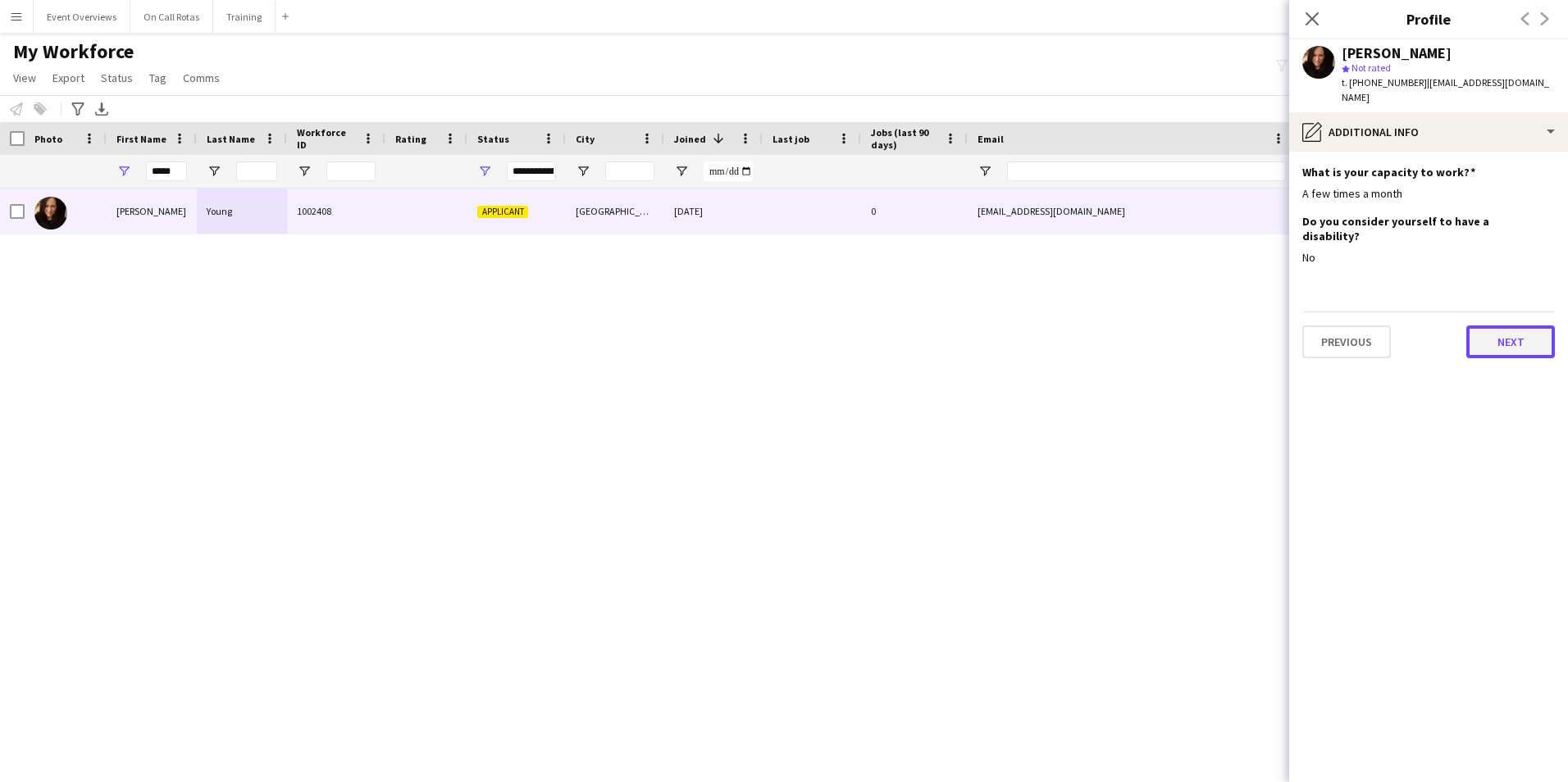
click at [1501, 325] on button "Next" at bounding box center [1510, 341] width 89 height 33
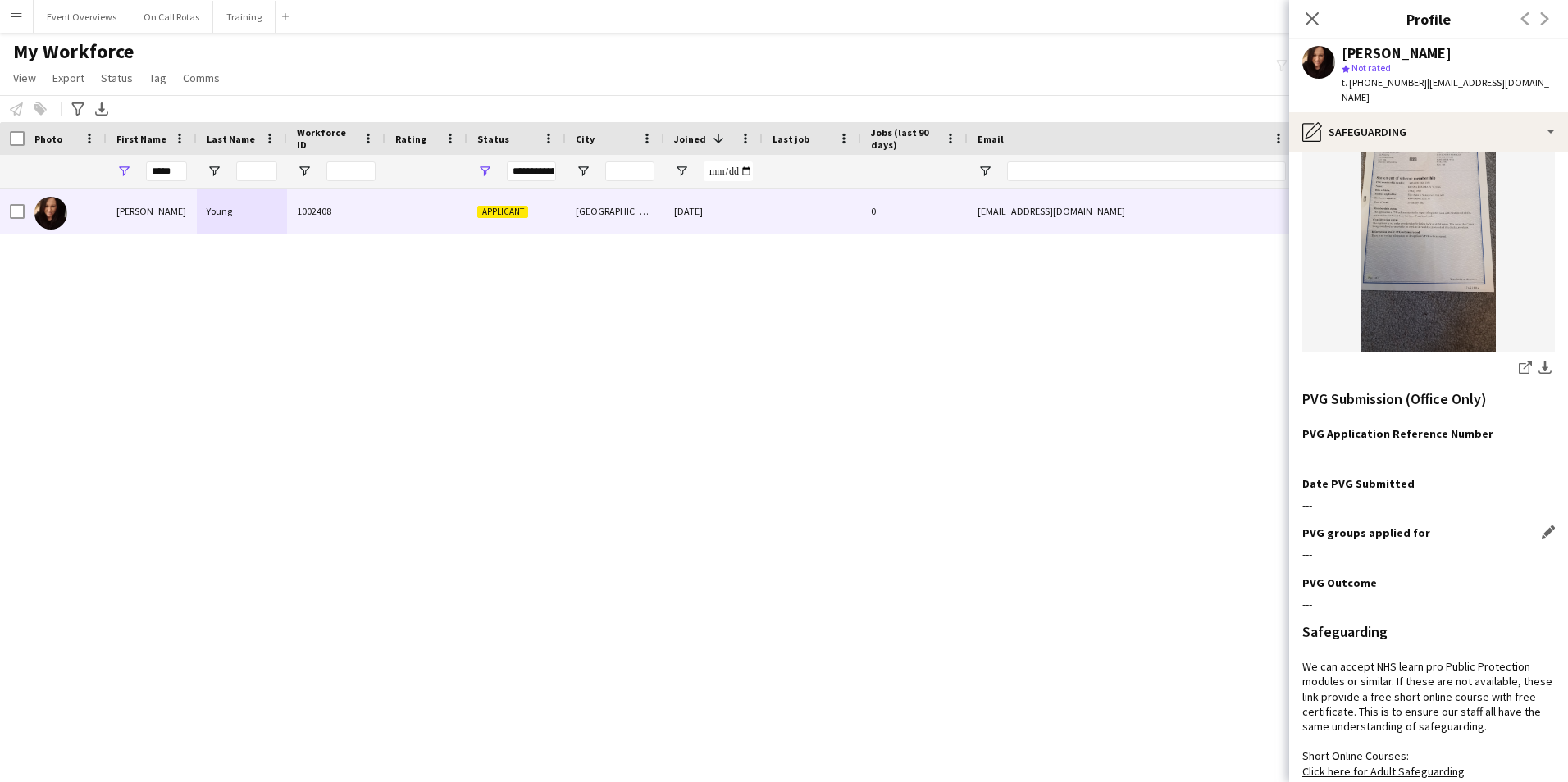
scroll to position [518, 0]
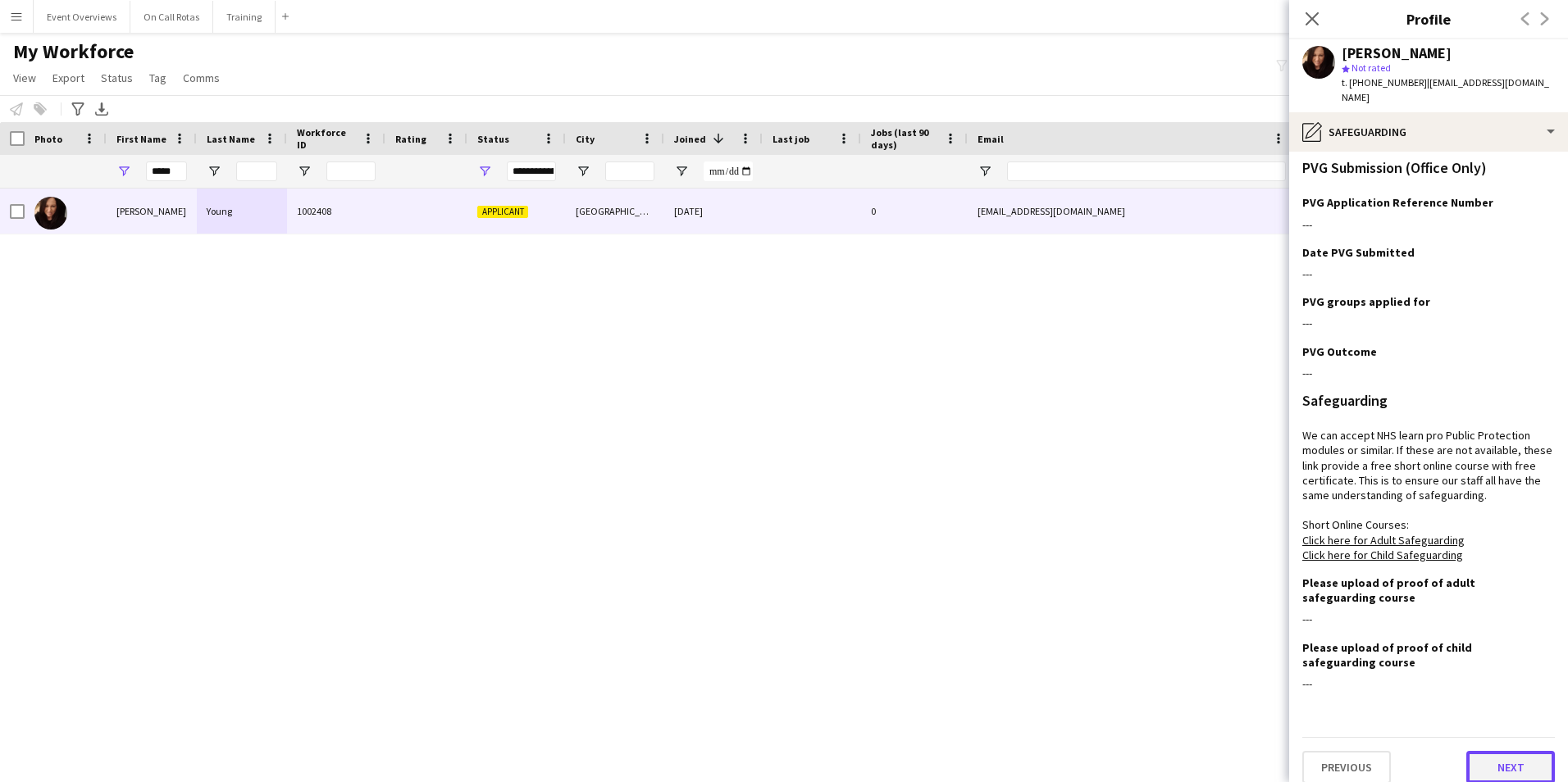
click at [1484, 751] on button "Next" at bounding box center [1510, 767] width 89 height 33
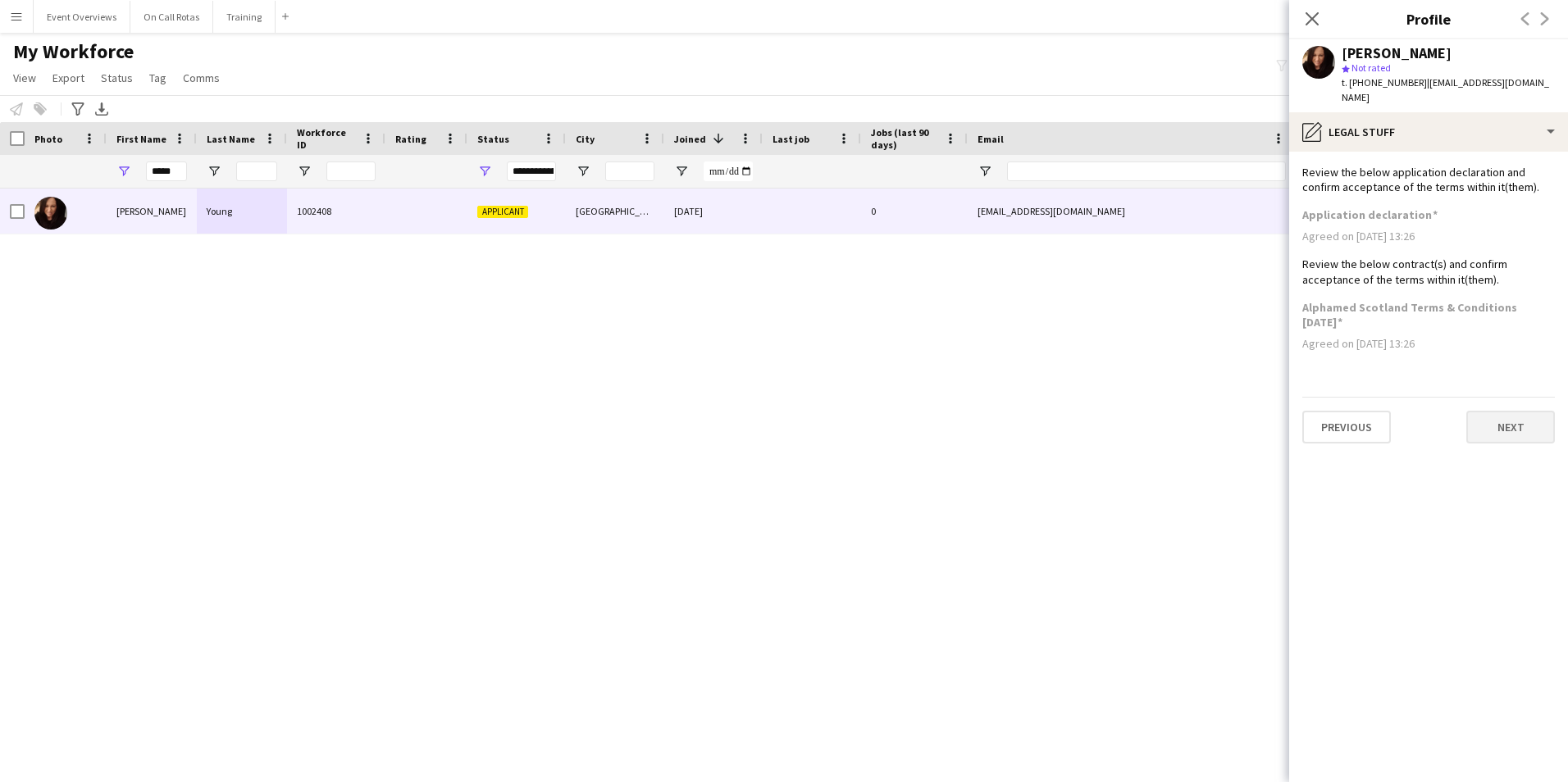
scroll to position [0, 0]
click at [1495, 411] on button "Next" at bounding box center [1510, 426] width 89 height 33
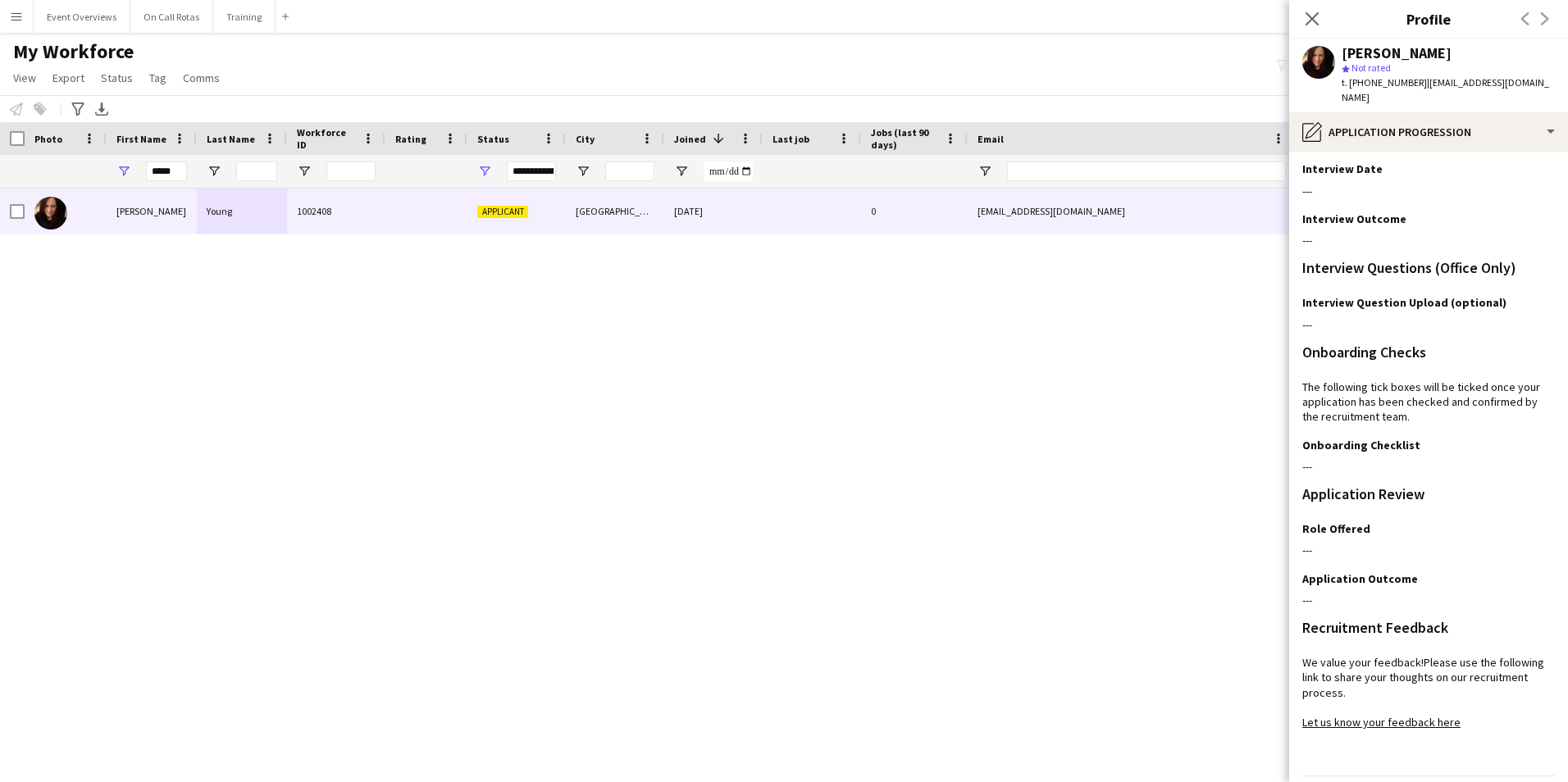
scroll to position [134, 0]
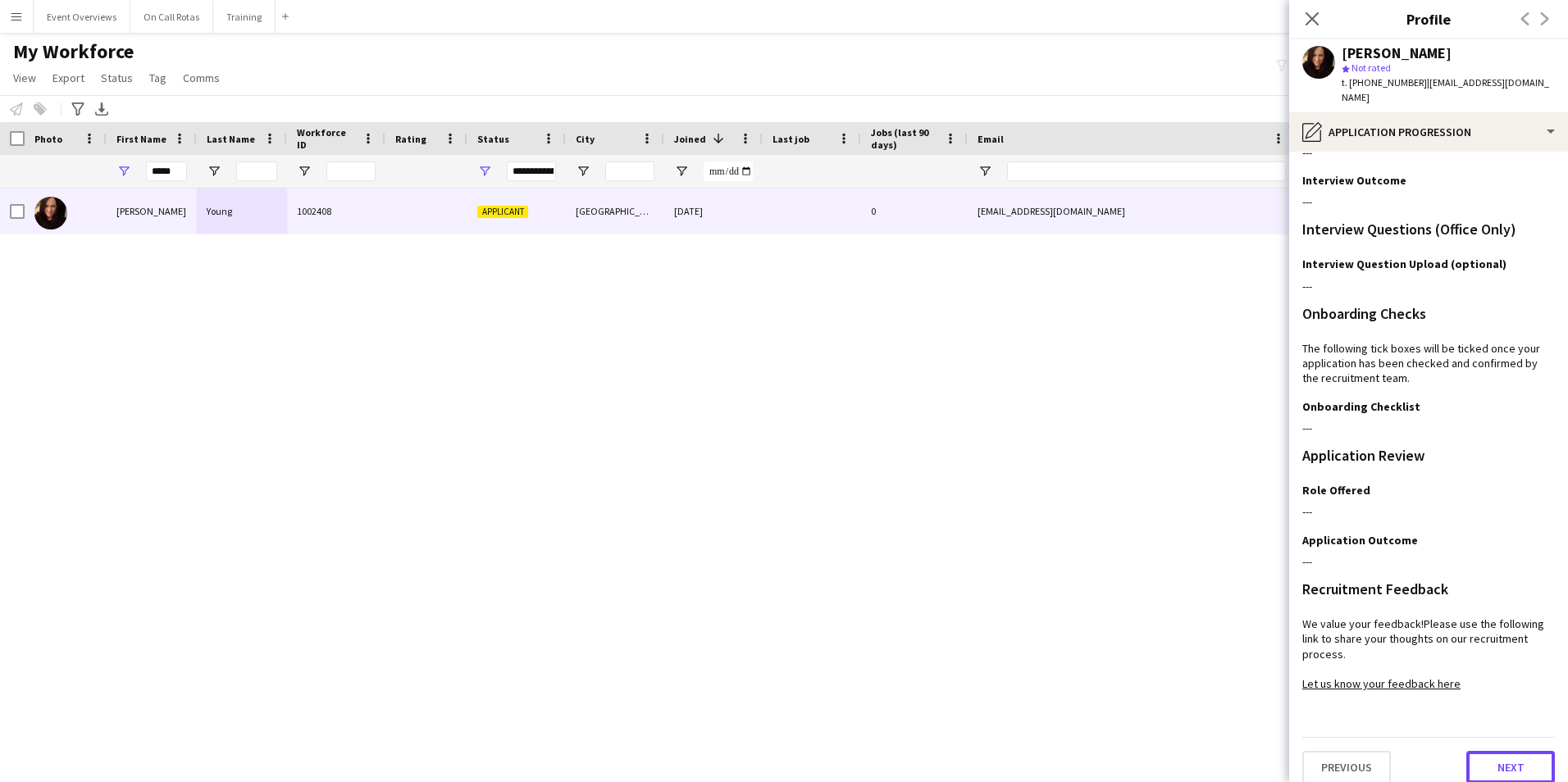
click at [1483, 751] on button "Next" at bounding box center [1510, 767] width 89 height 33
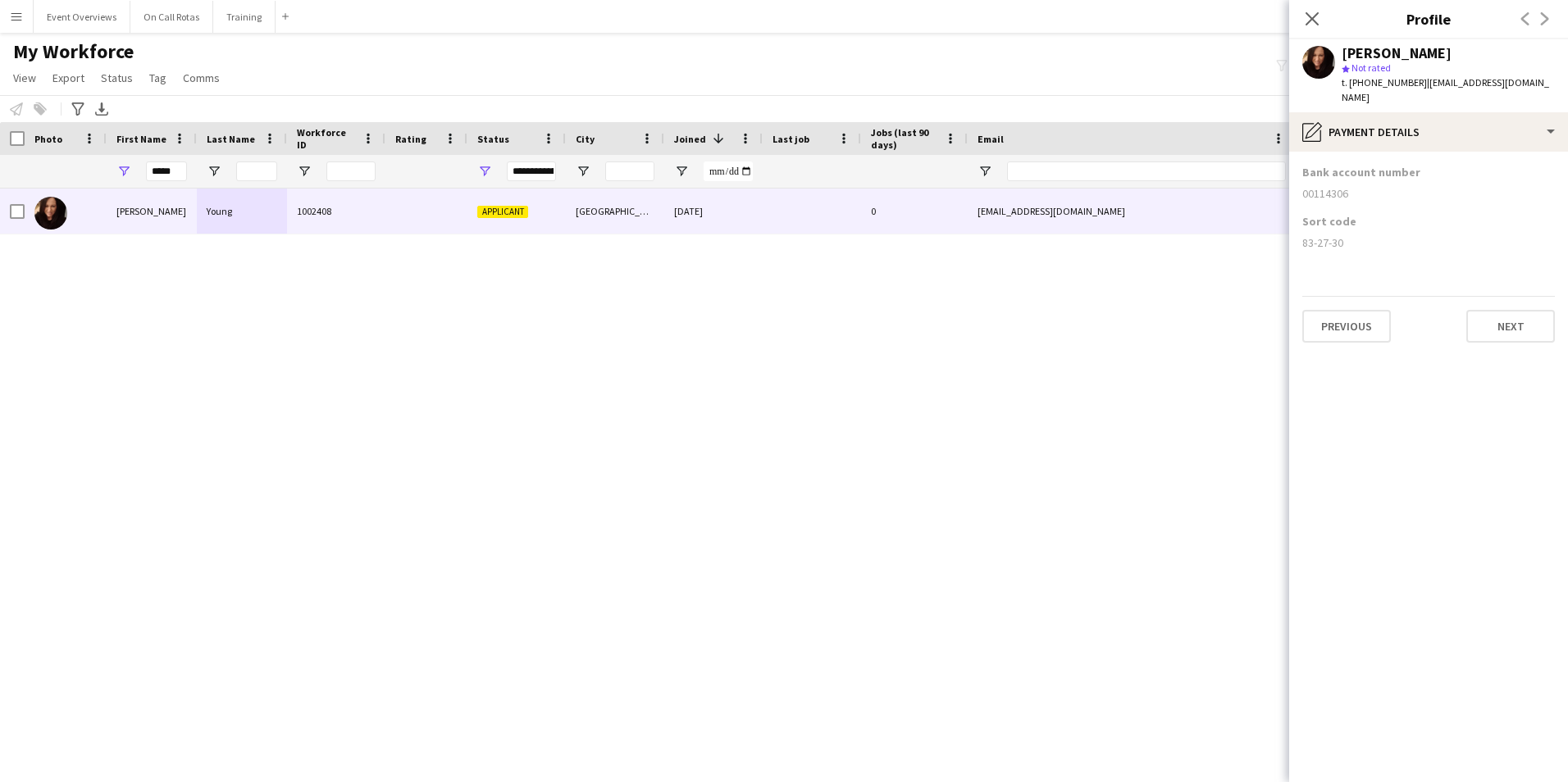
scroll to position [0, 0]
click at [1478, 319] on button "Next" at bounding box center [1510, 326] width 89 height 33
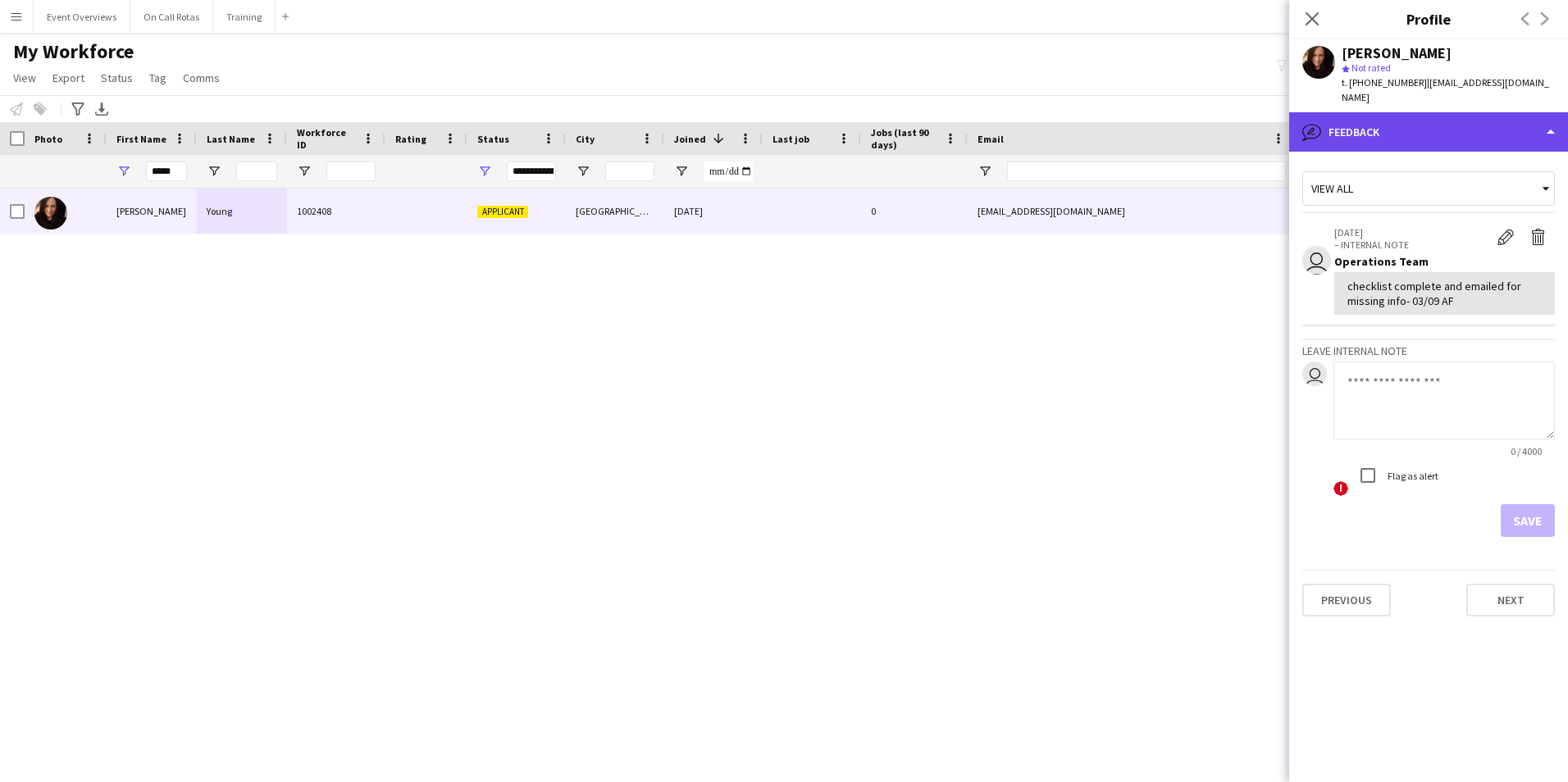
click at [1373, 112] on div "bubble-pencil Feedback" at bounding box center [1428, 131] width 279 height 40
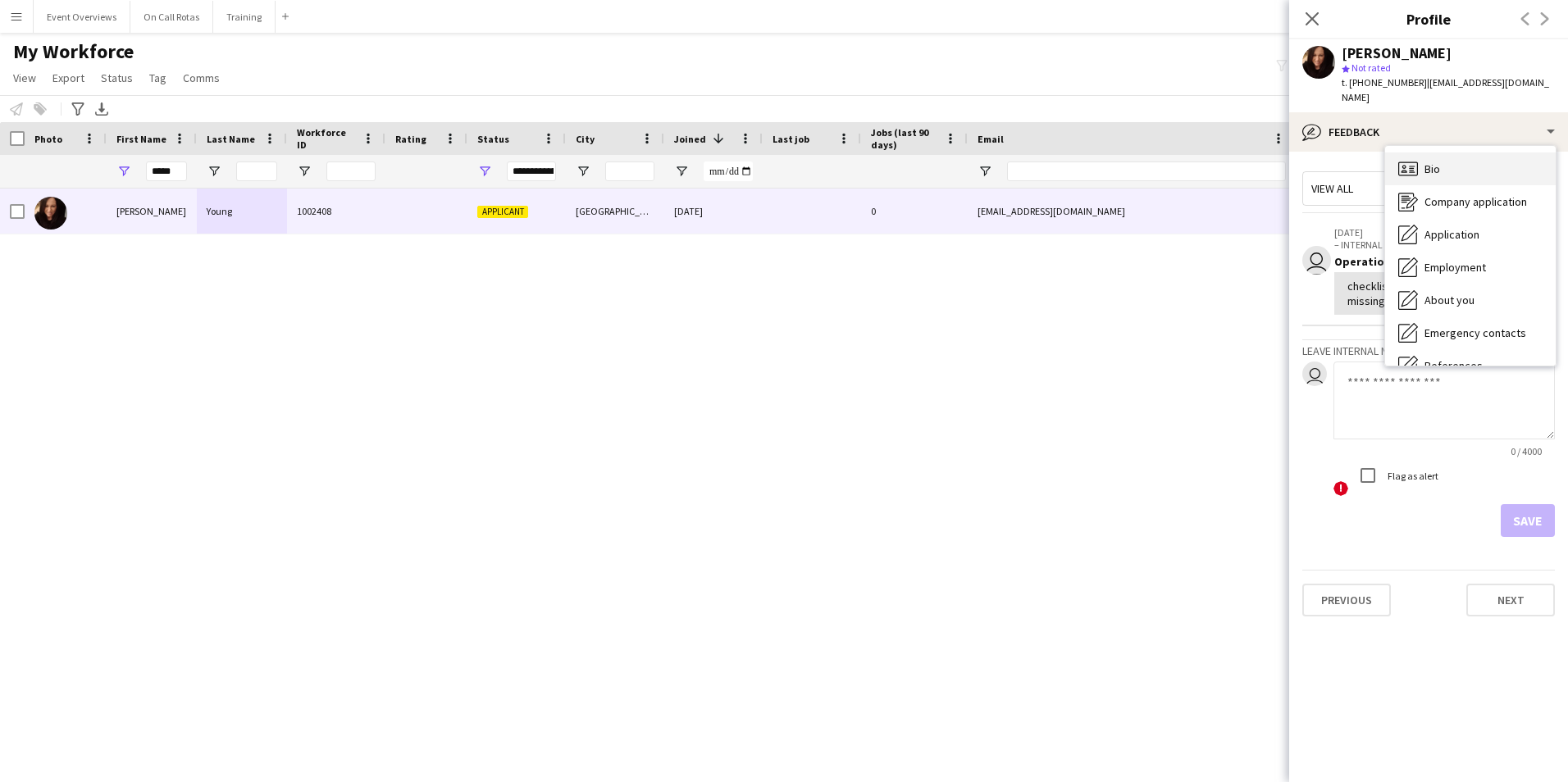
click at [1468, 153] on div "Bio Bio" at bounding box center [1470, 169] width 170 height 33
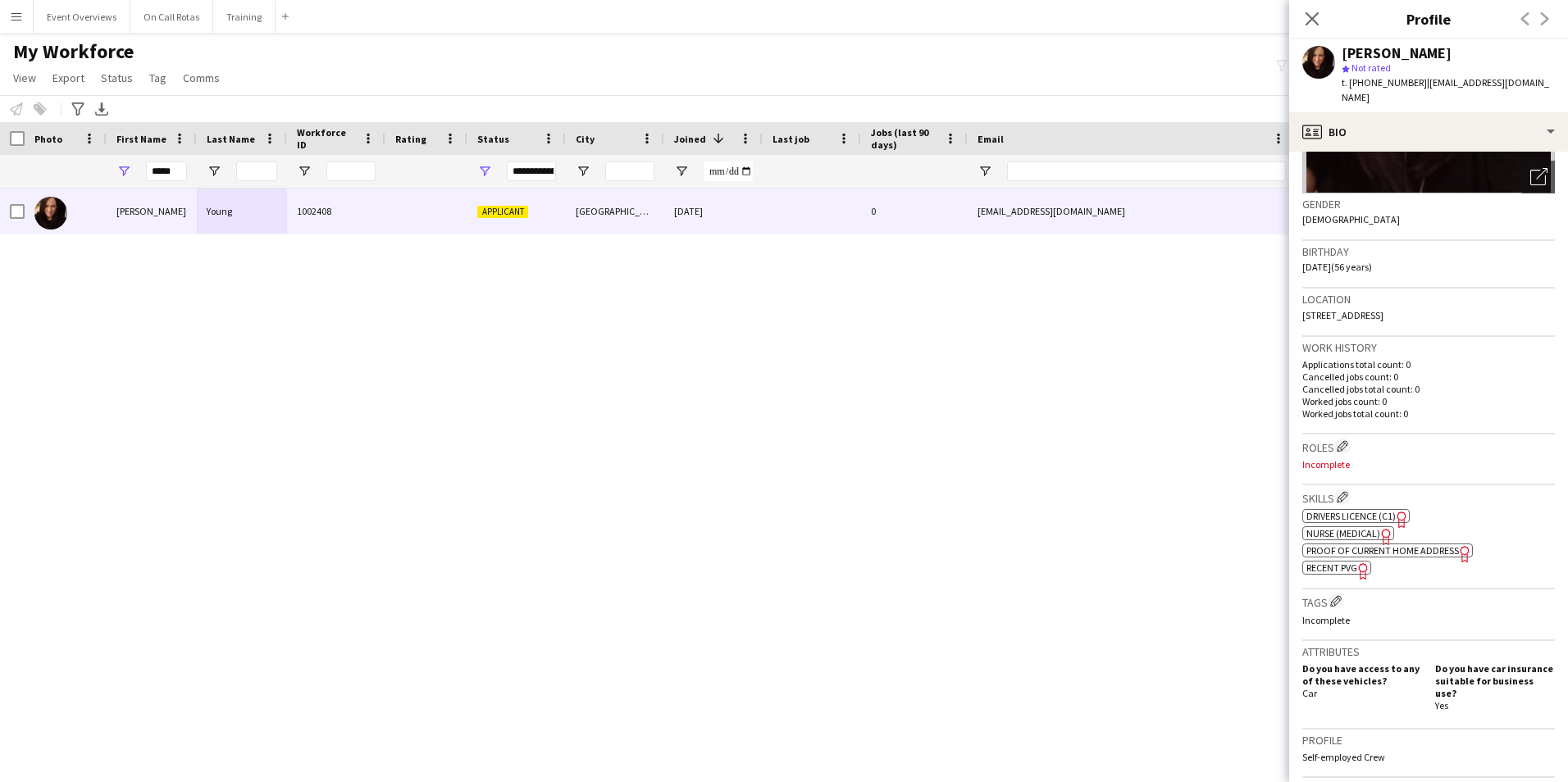
scroll to position [246, 0]
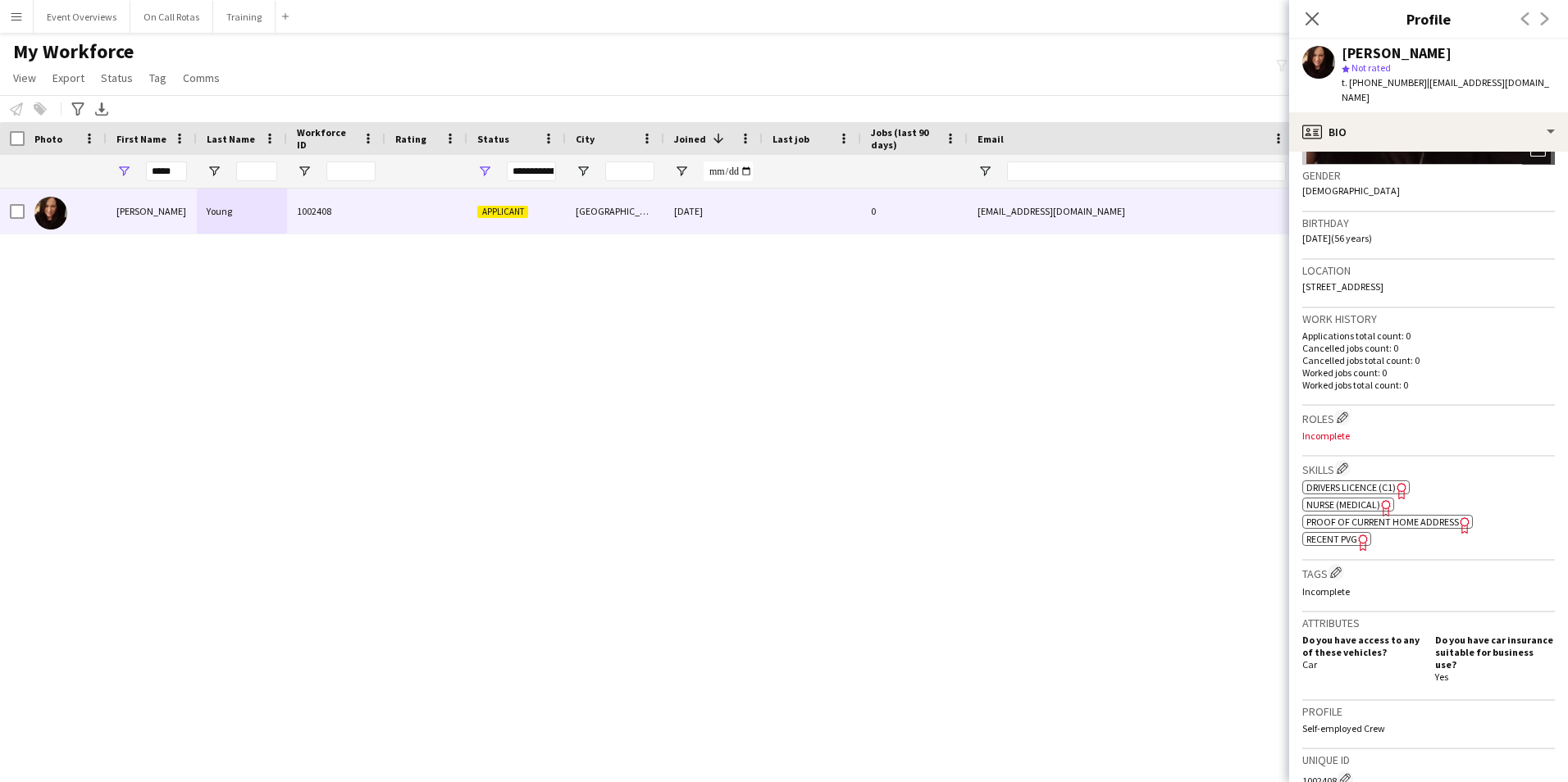
click at [1424, 516] on span "Proof of Current Home Address" at bounding box center [1382, 522] width 153 height 13
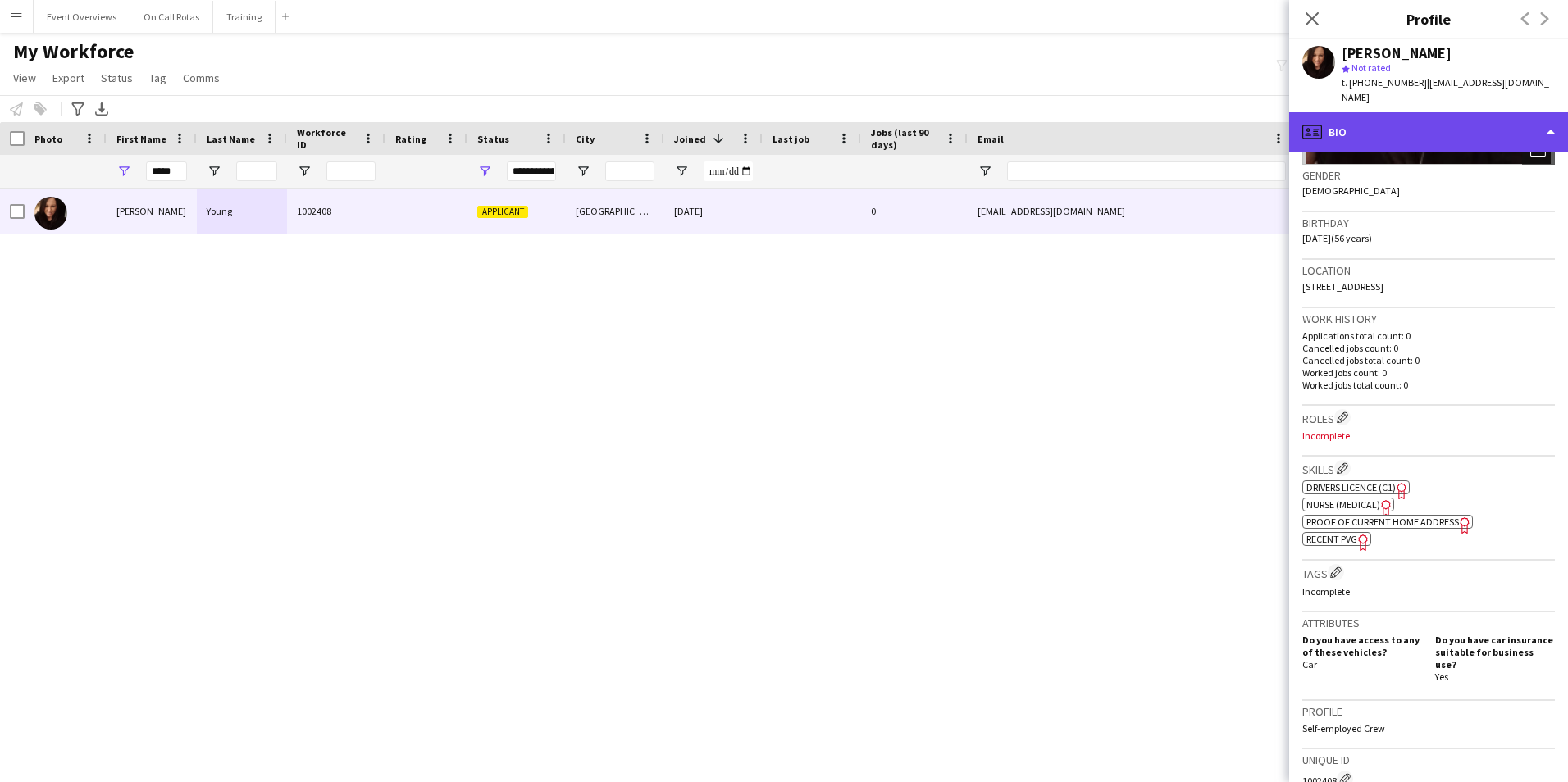
click at [1415, 115] on div "profile Bio" at bounding box center [1428, 131] width 279 height 40
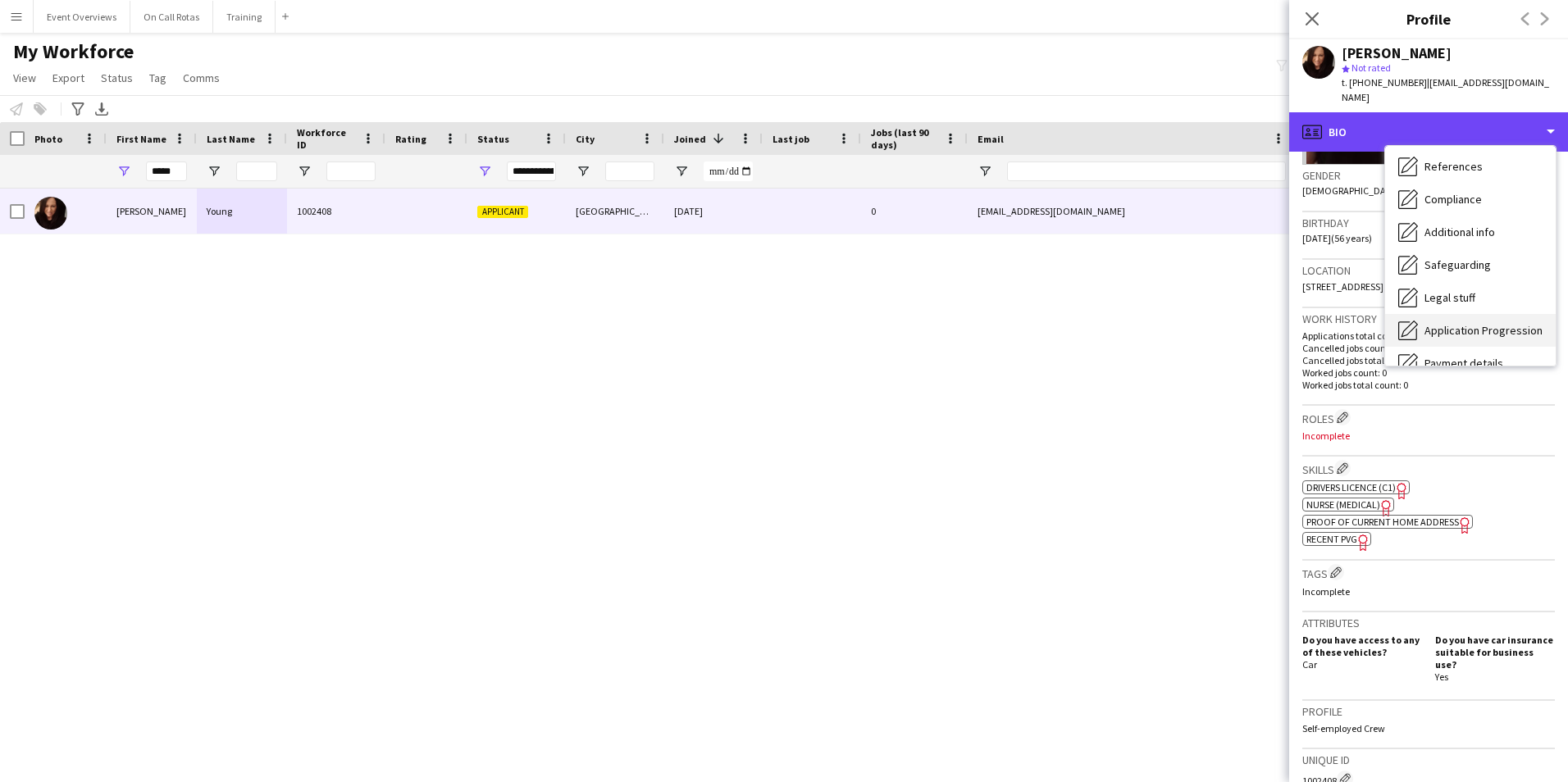
scroll to position [285, 0]
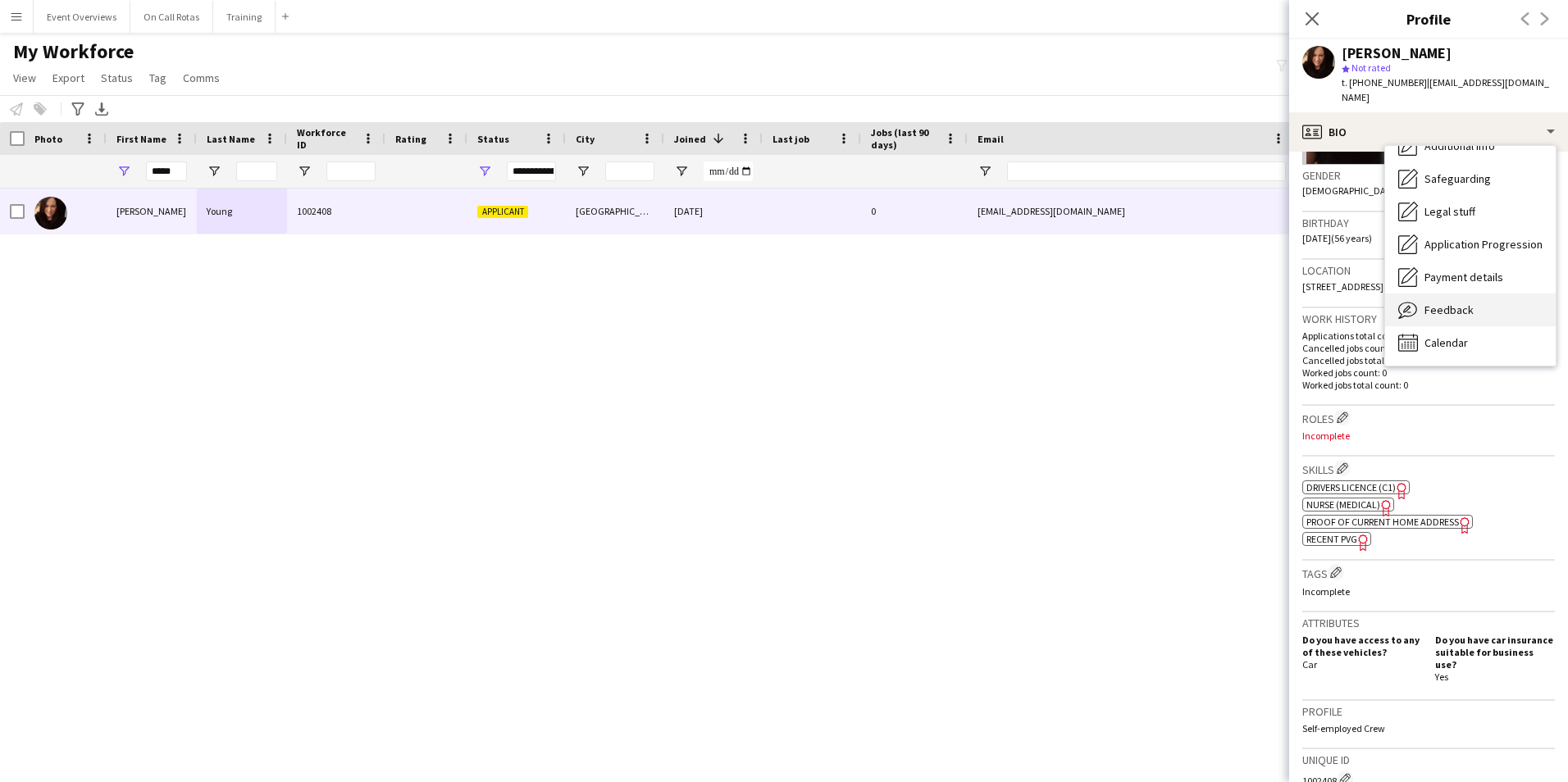
click at [1442, 303] on span "Feedback" at bounding box center [1448, 310] width 49 height 15
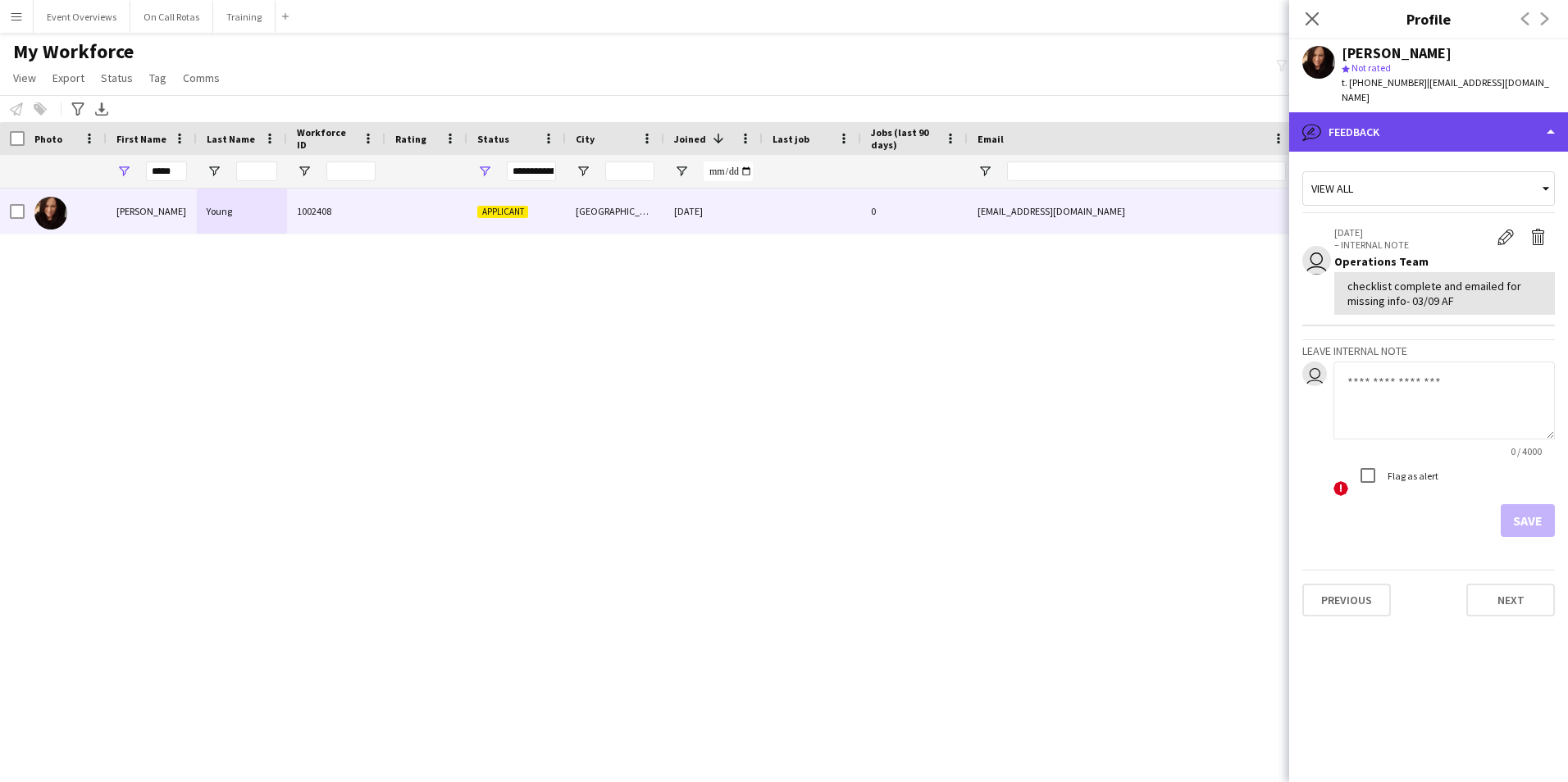
click at [1377, 121] on div "bubble-pencil Feedback" at bounding box center [1428, 131] width 279 height 40
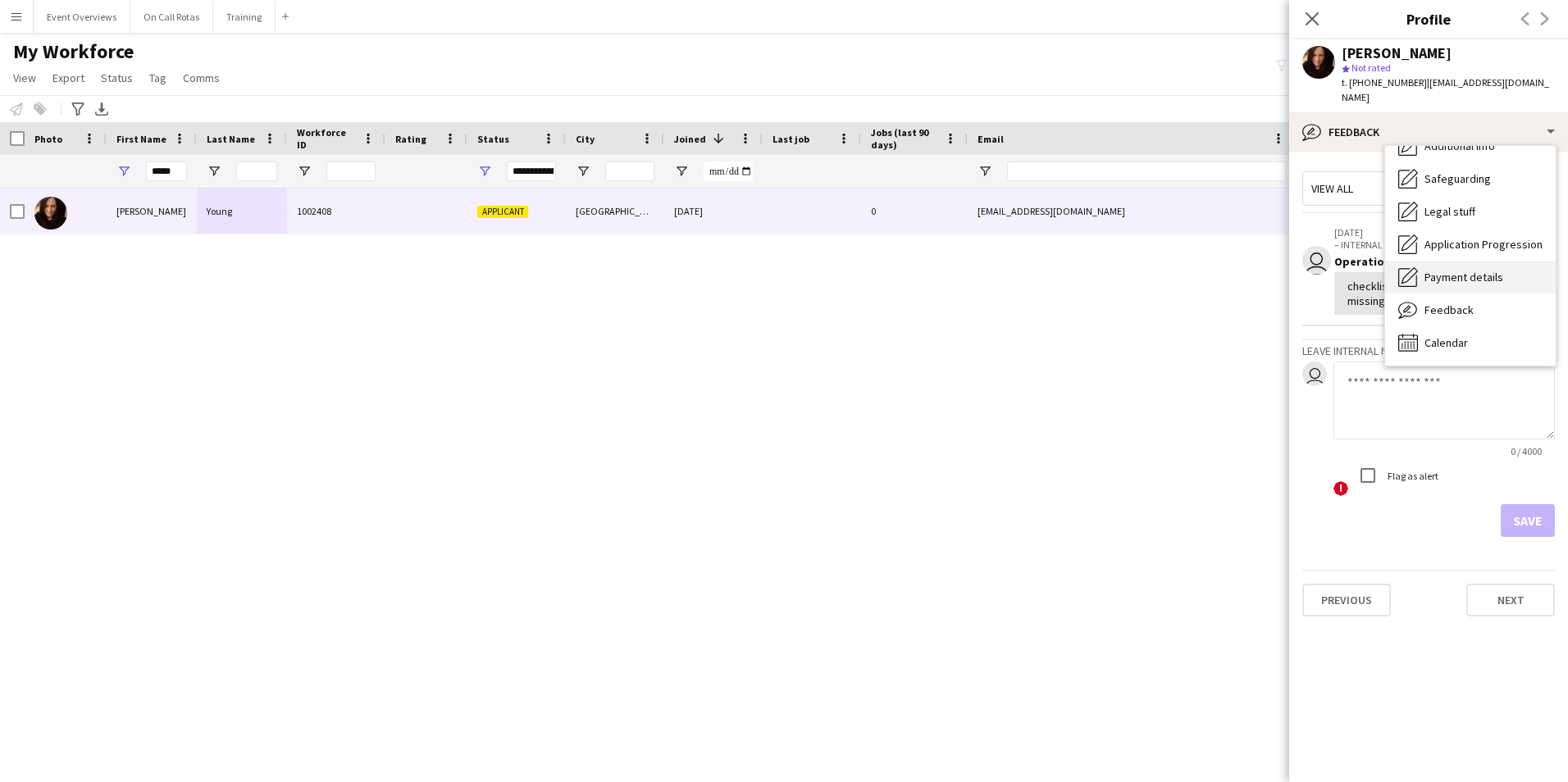
click at [1434, 270] on span "Payment details" at bounding box center [1463, 277] width 78 height 15
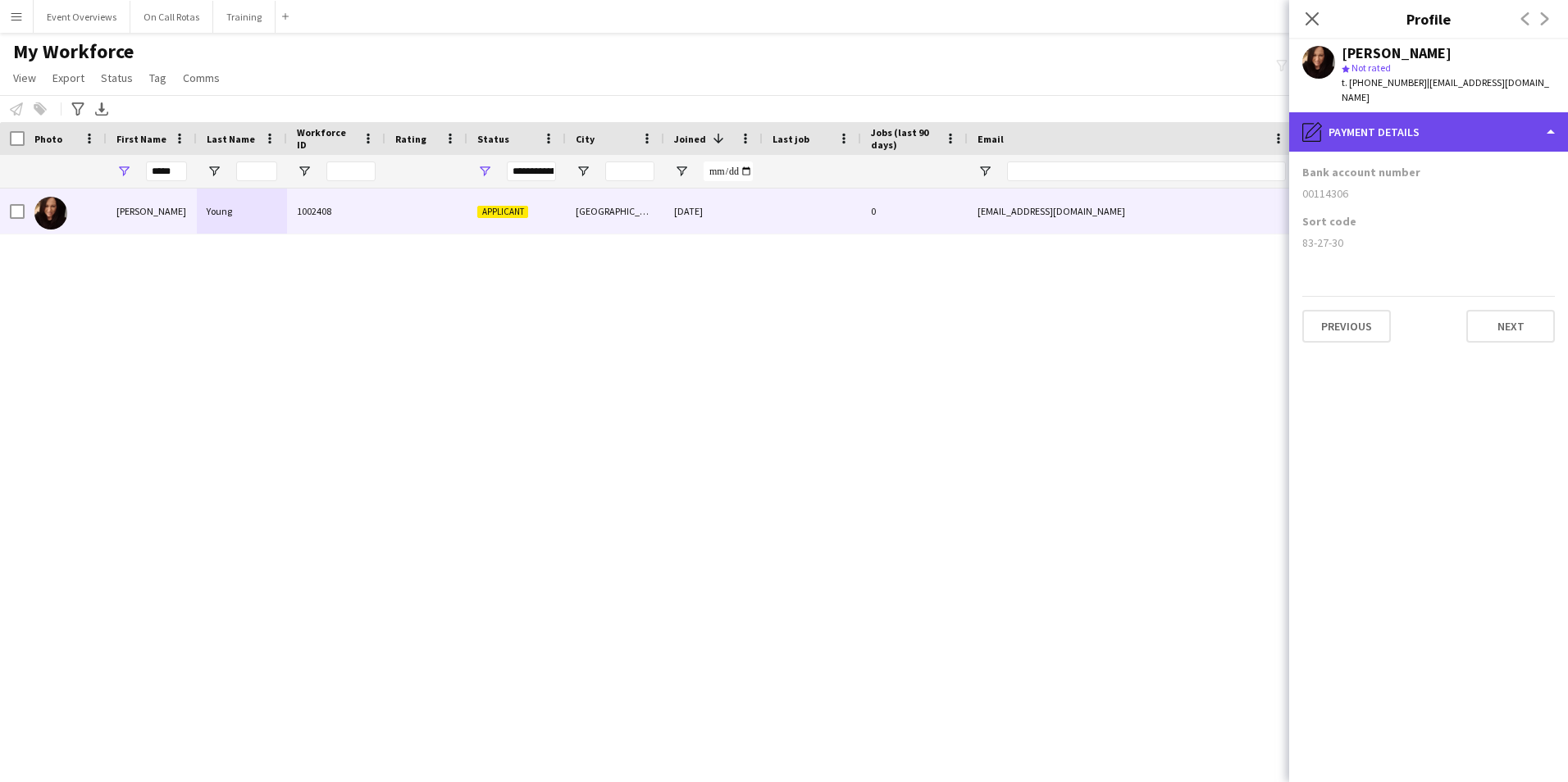
click at [1392, 112] on div "pencil4 Payment details" at bounding box center [1428, 131] width 279 height 40
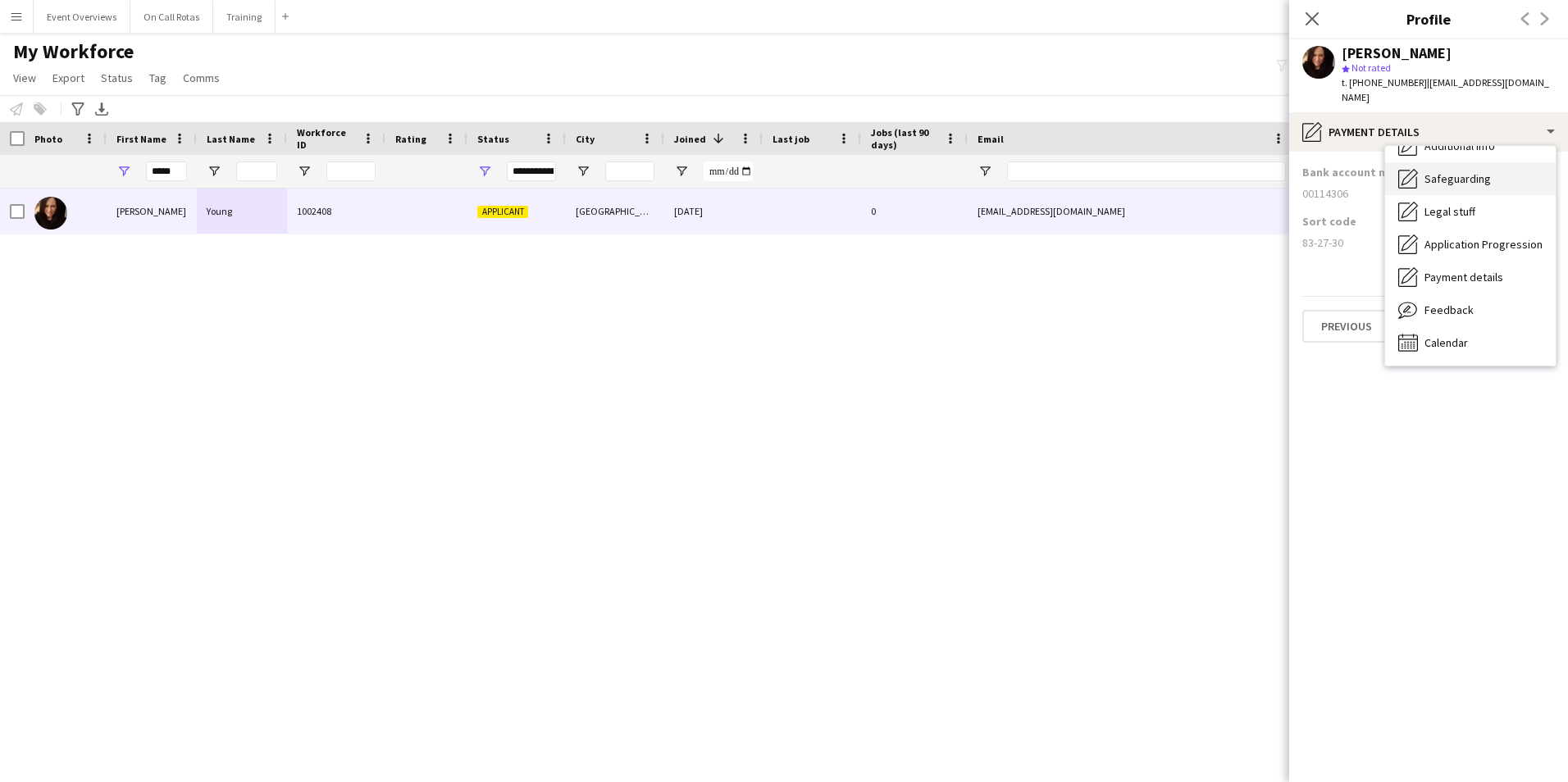
click at [1452, 172] on div "Safeguarding Safeguarding" at bounding box center [1470, 179] width 170 height 33
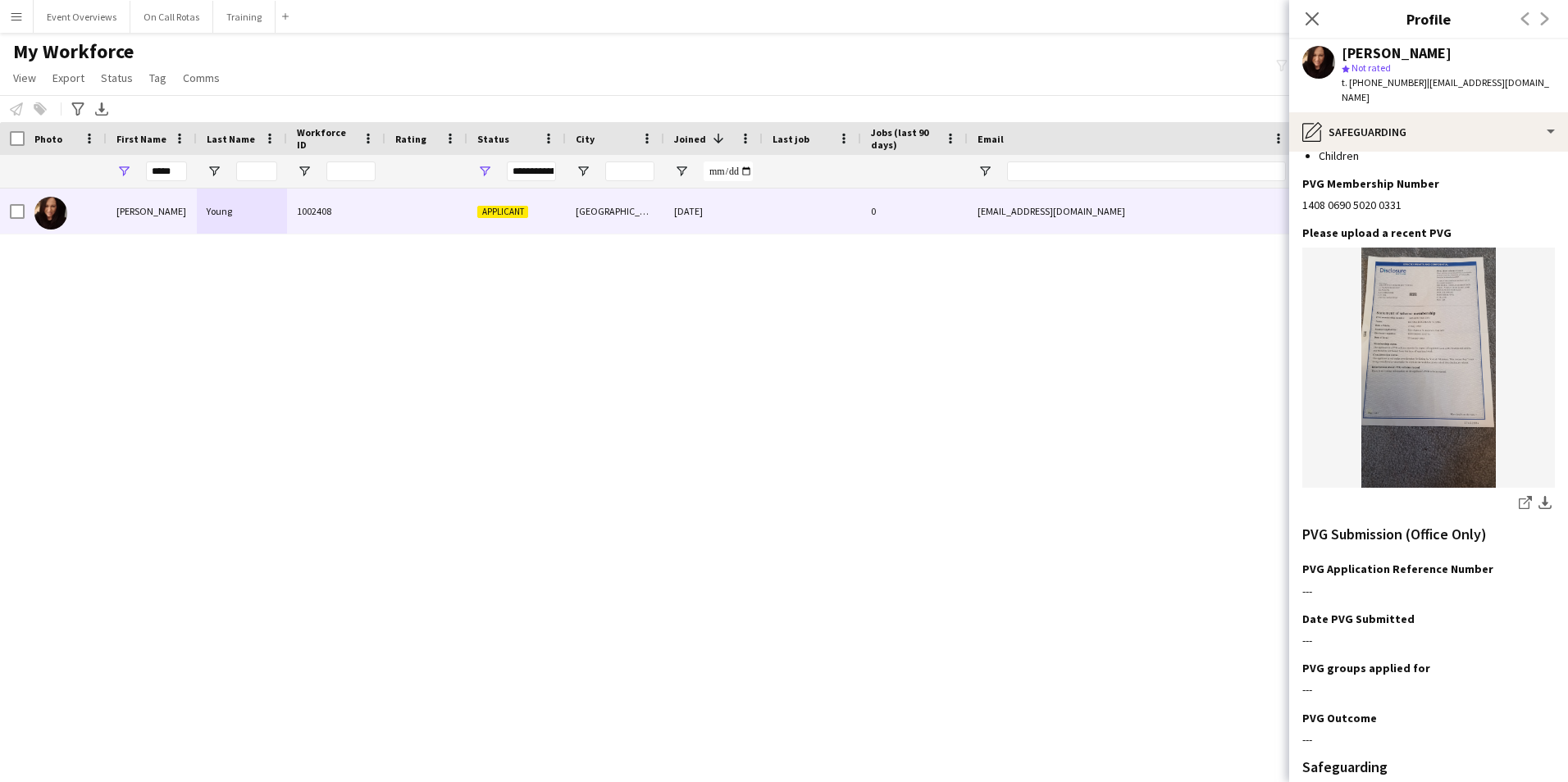
scroll to position [0, 0]
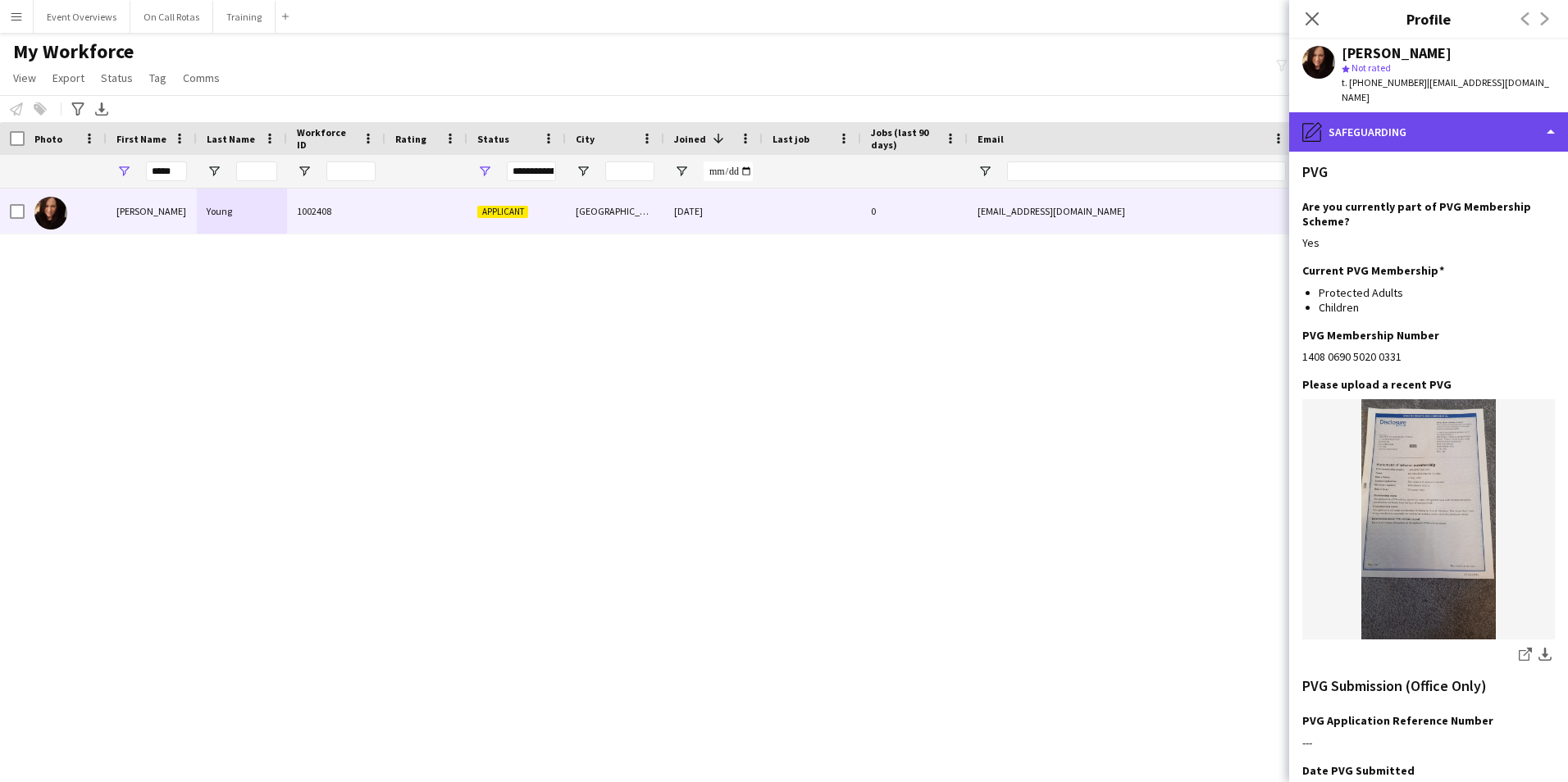
click at [1383, 112] on div "pencil4 Safeguarding" at bounding box center [1428, 131] width 279 height 40
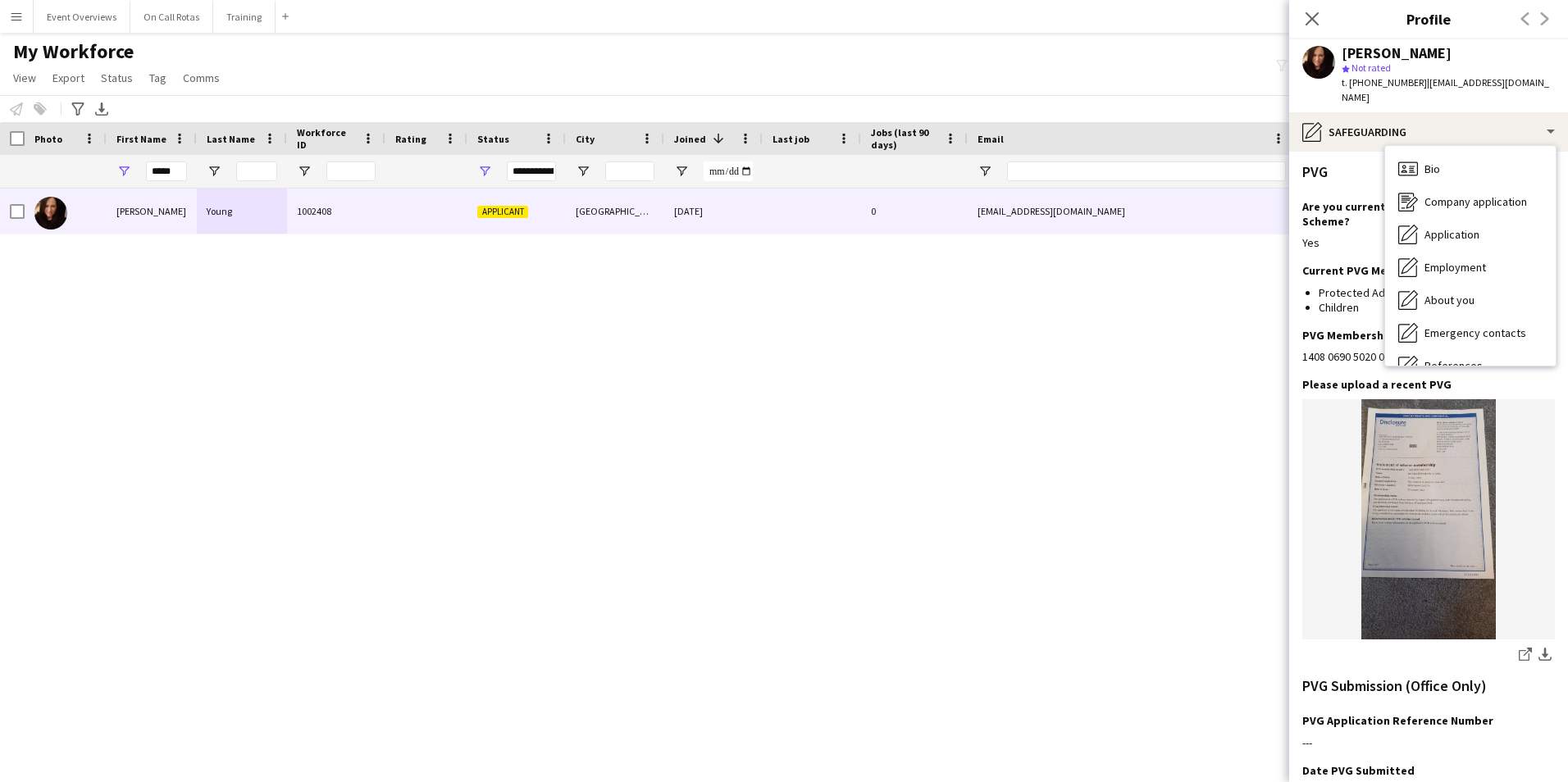
click at [1417, 153] on div "Bio Bio" at bounding box center [1470, 169] width 170 height 33
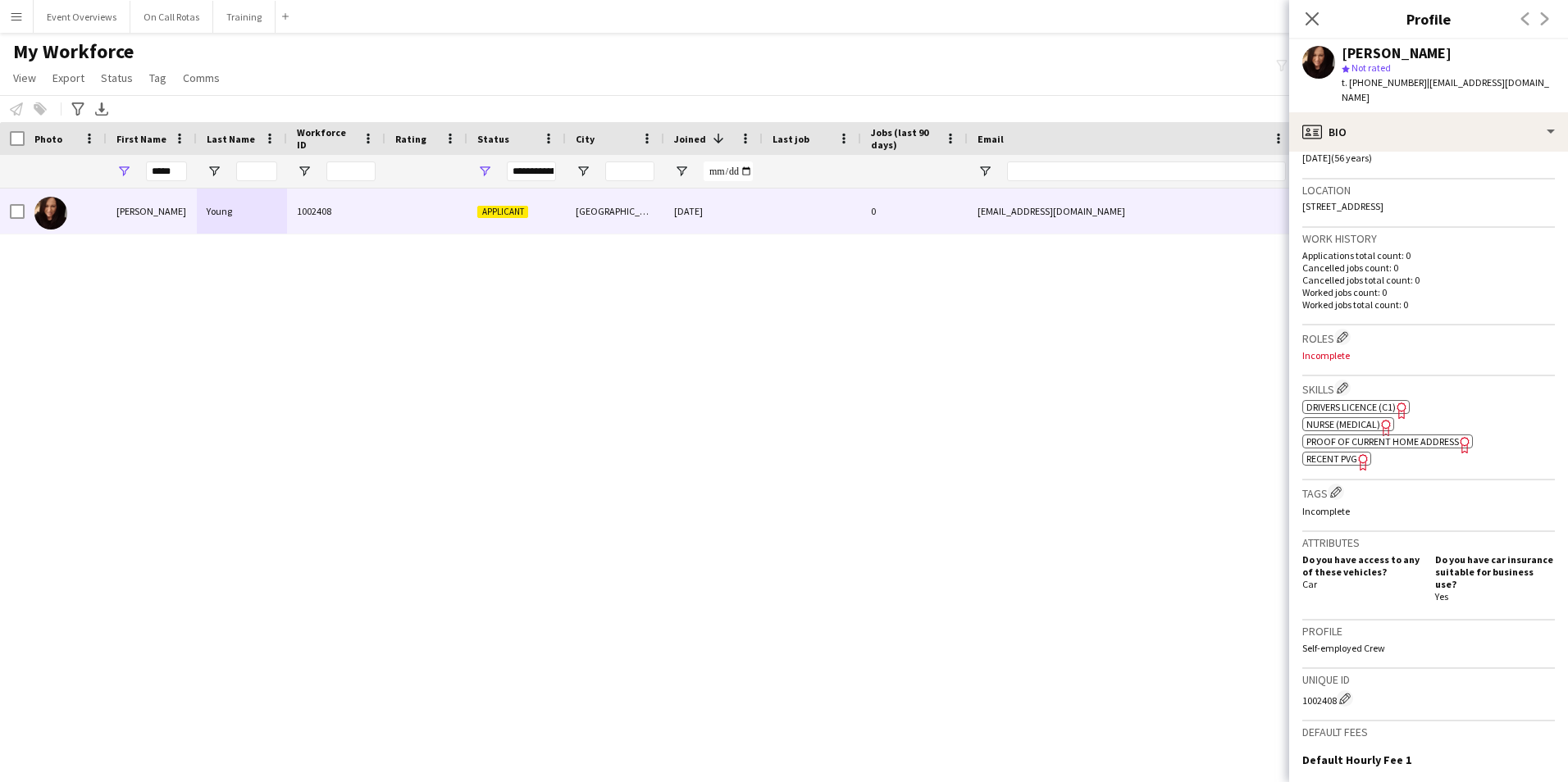
scroll to position [527, 0]
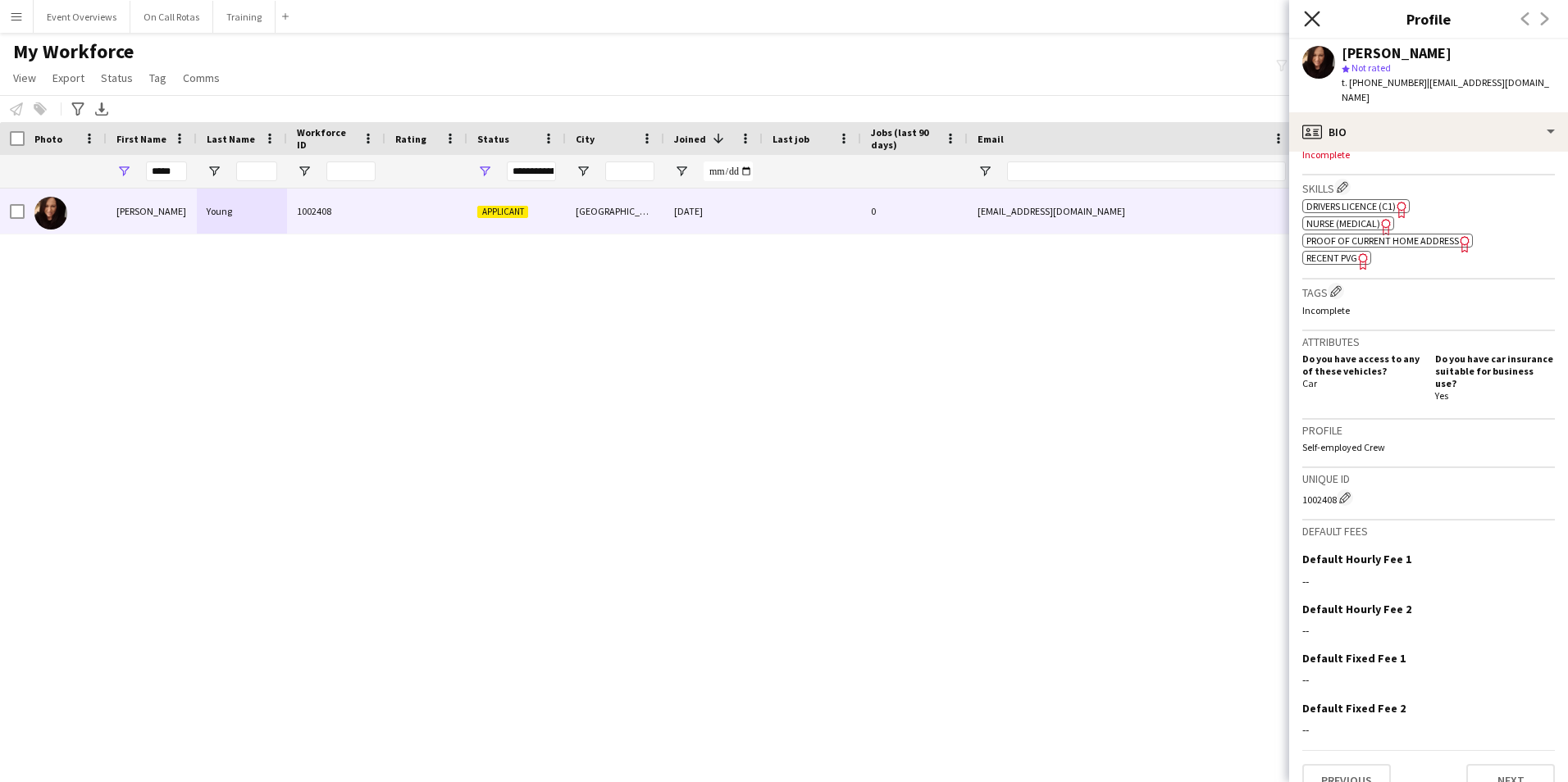
click at [1307, 19] on icon "Close pop-in" at bounding box center [1311, 19] width 15 height 15
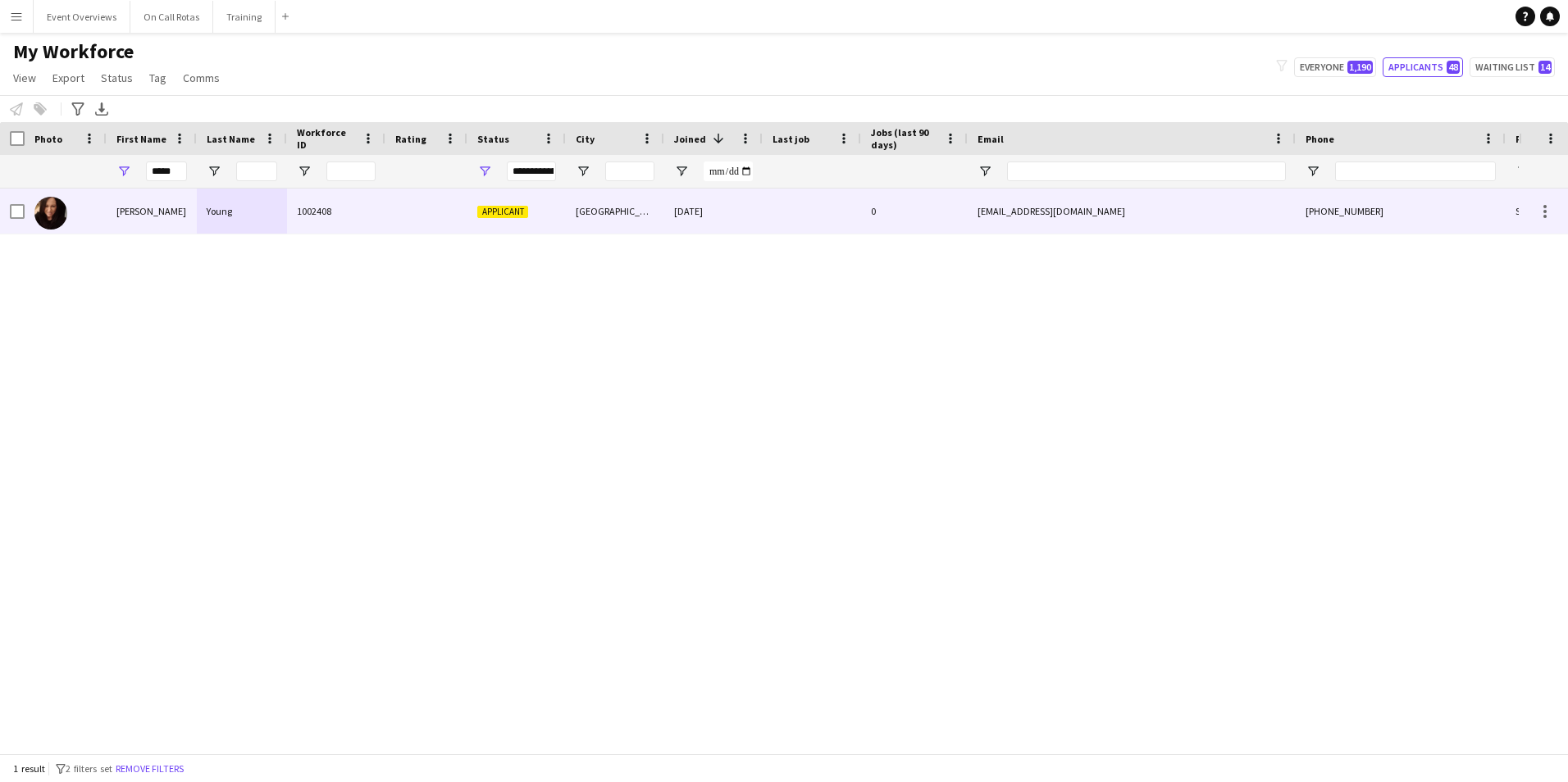
click at [433, 205] on div at bounding box center [426, 211] width 82 height 45
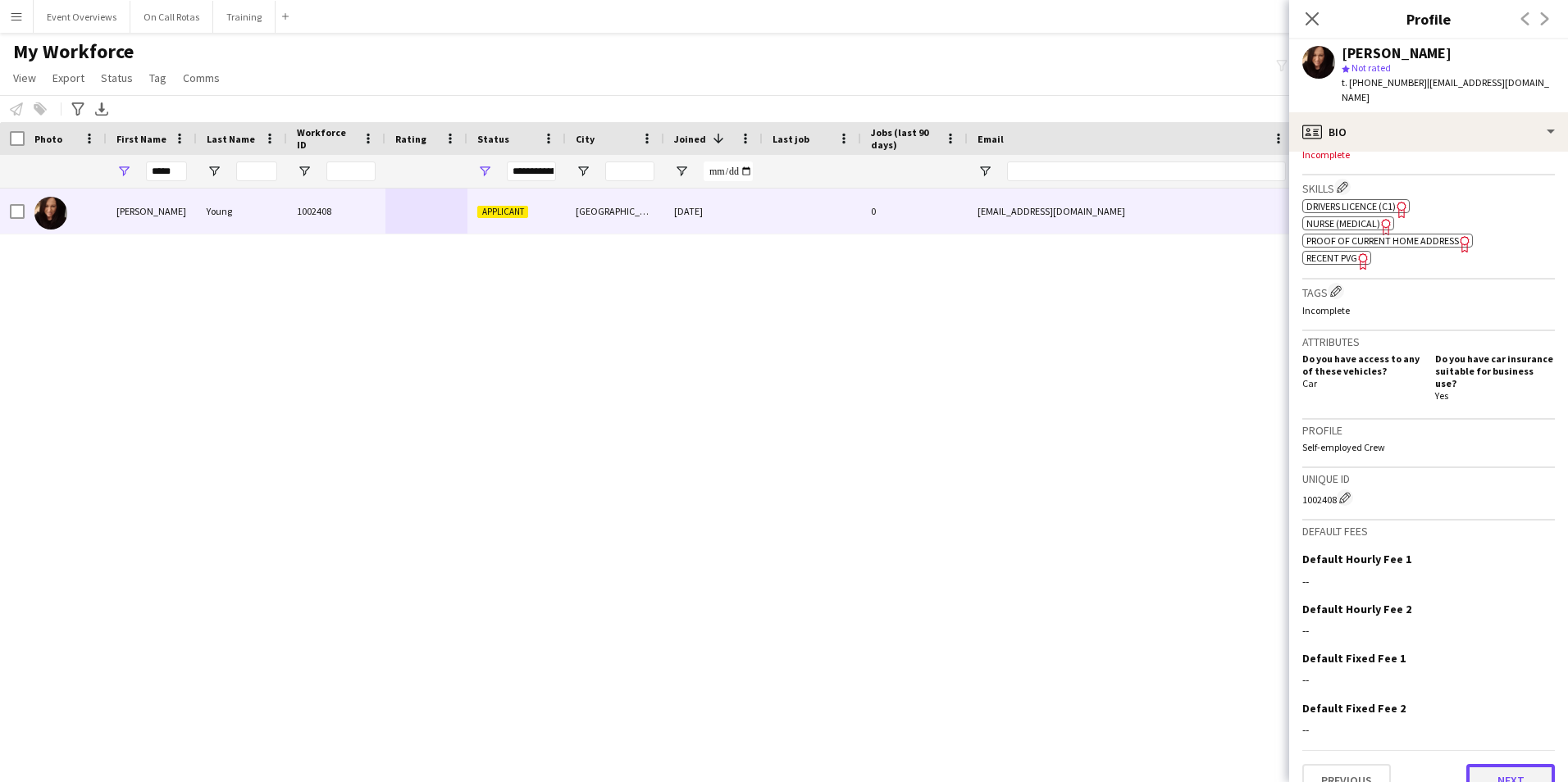
click at [1481, 763] on button "Next" at bounding box center [1510, 779] width 89 height 33
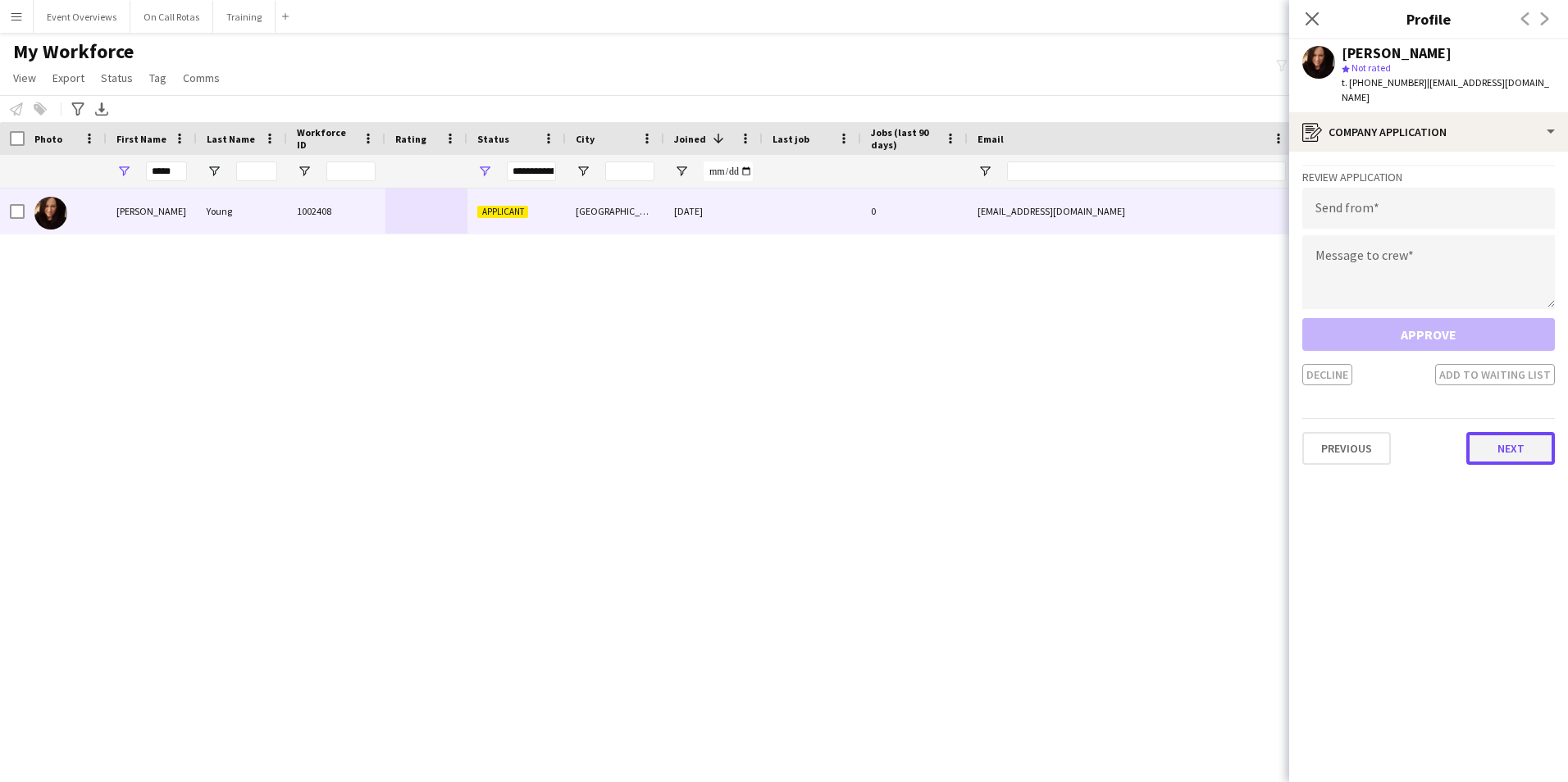
click at [1526, 437] on button "Next" at bounding box center [1510, 448] width 89 height 33
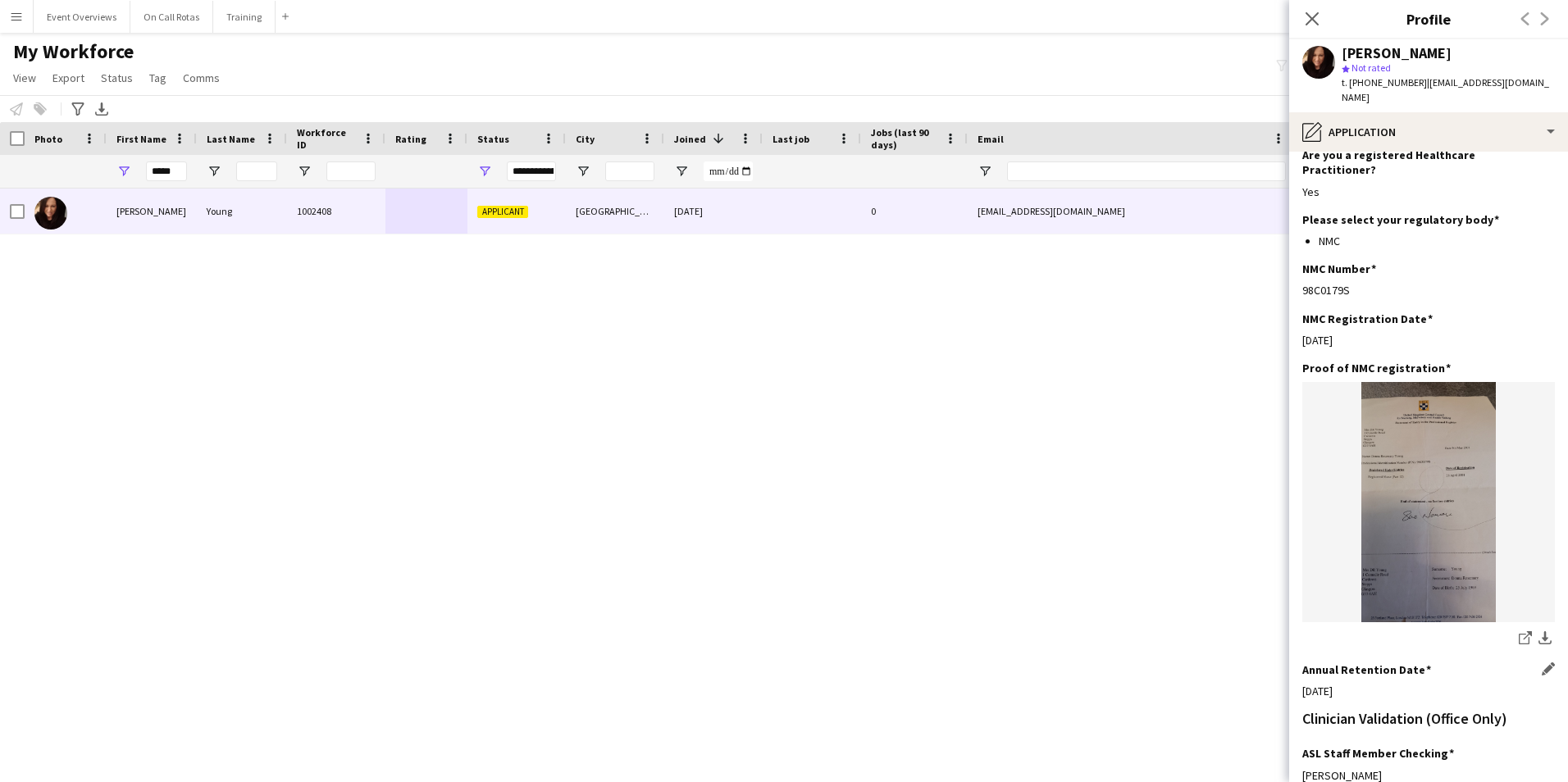
scroll to position [369, 0]
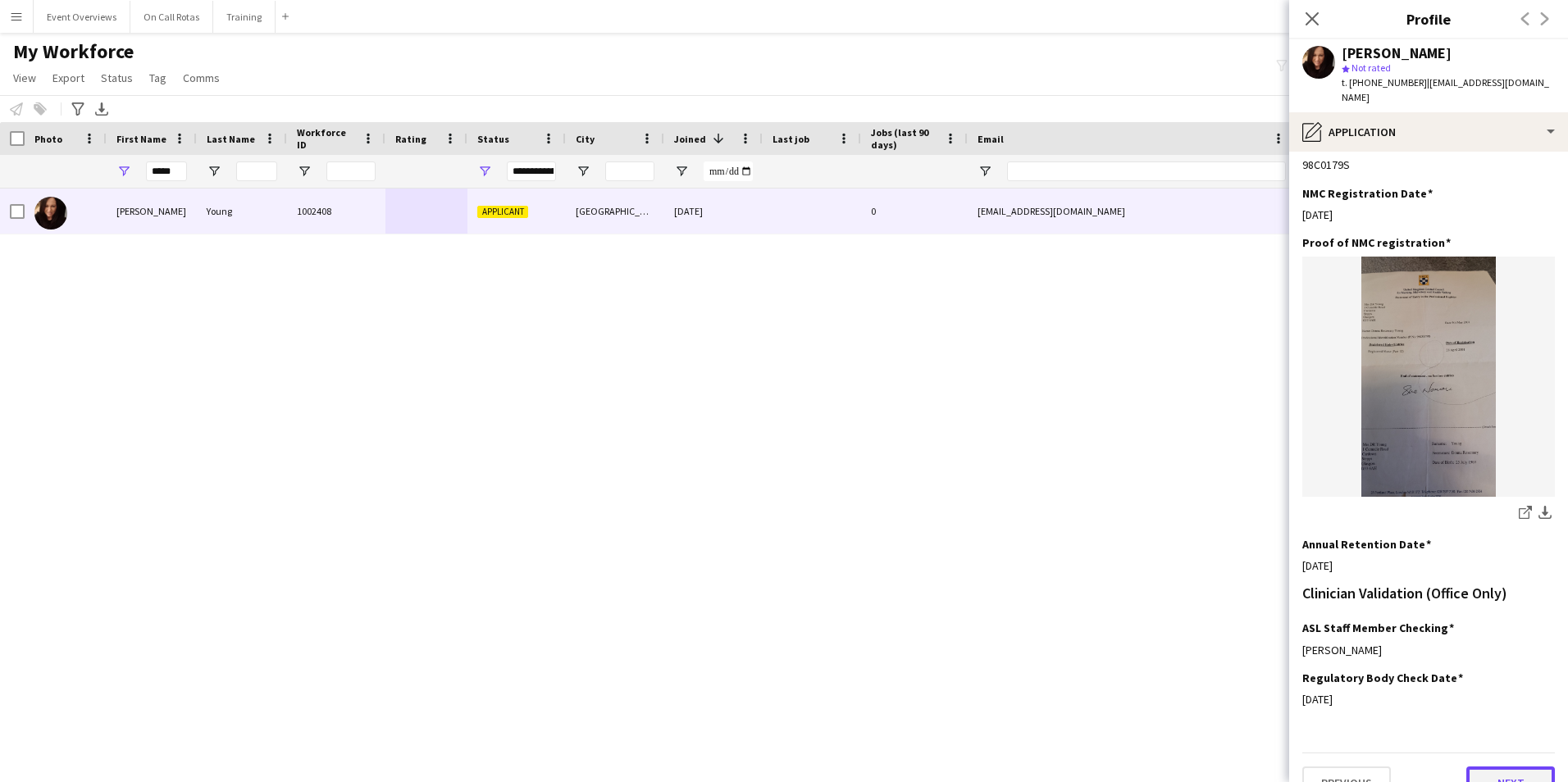
click at [1477, 766] on button "Next" at bounding box center [1510, 782] width 89 height 33
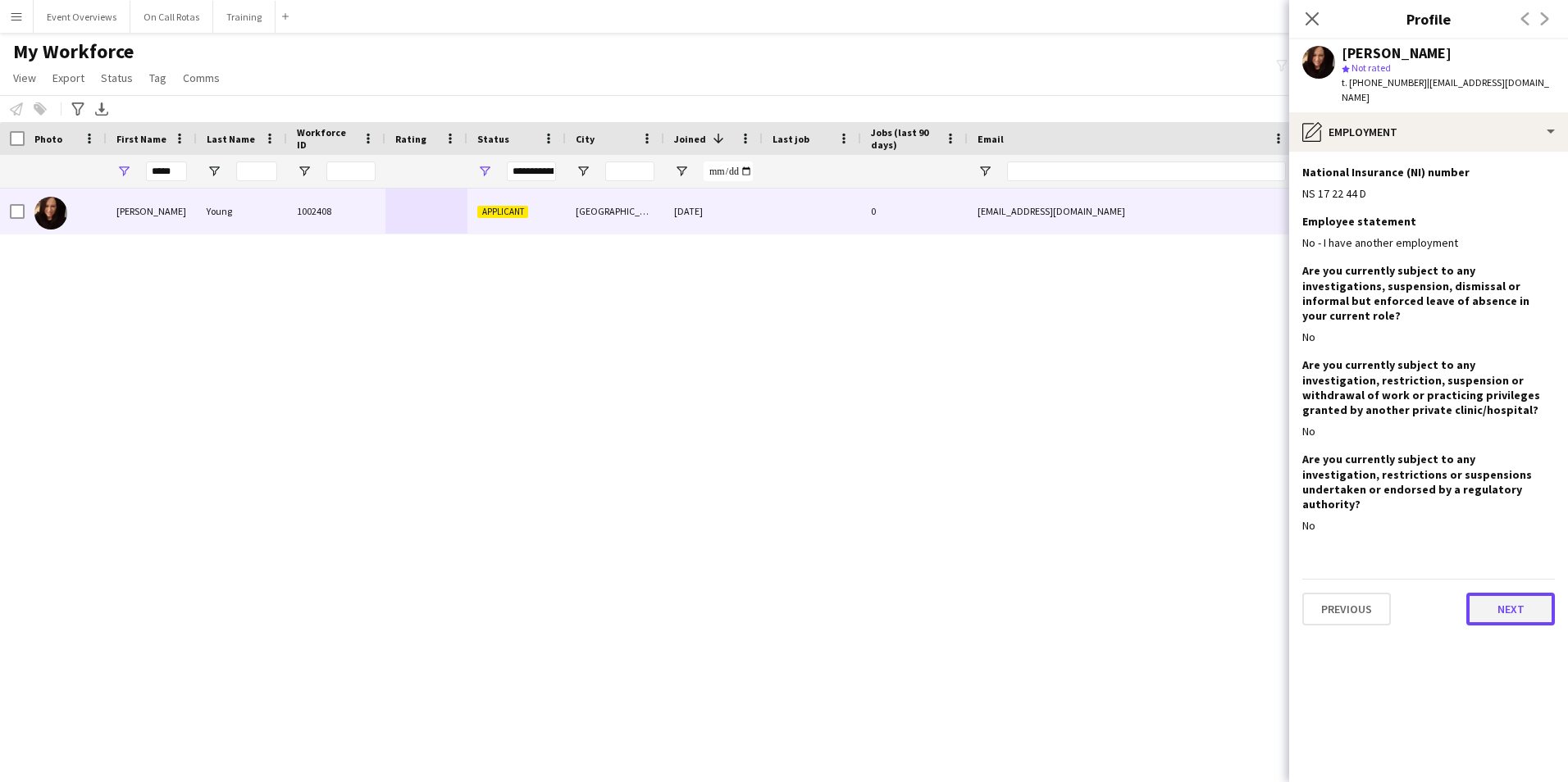
click at [1486, 592] on button "Next" at bounding box center [1510, 608] width 89 height 33
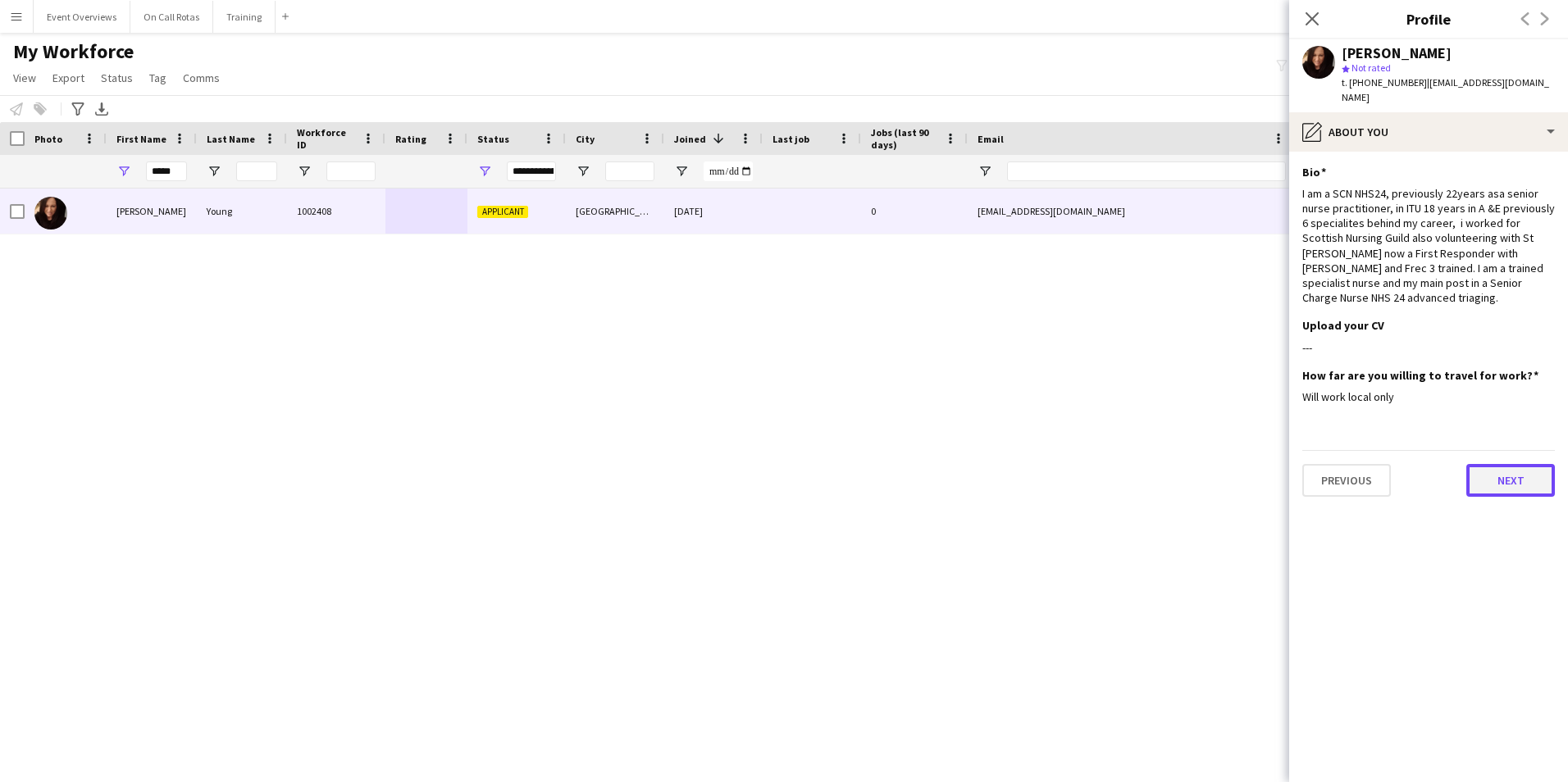
click at [1497, 463] on button "Next" at bounding box center [1510, 479] width 89 height 33
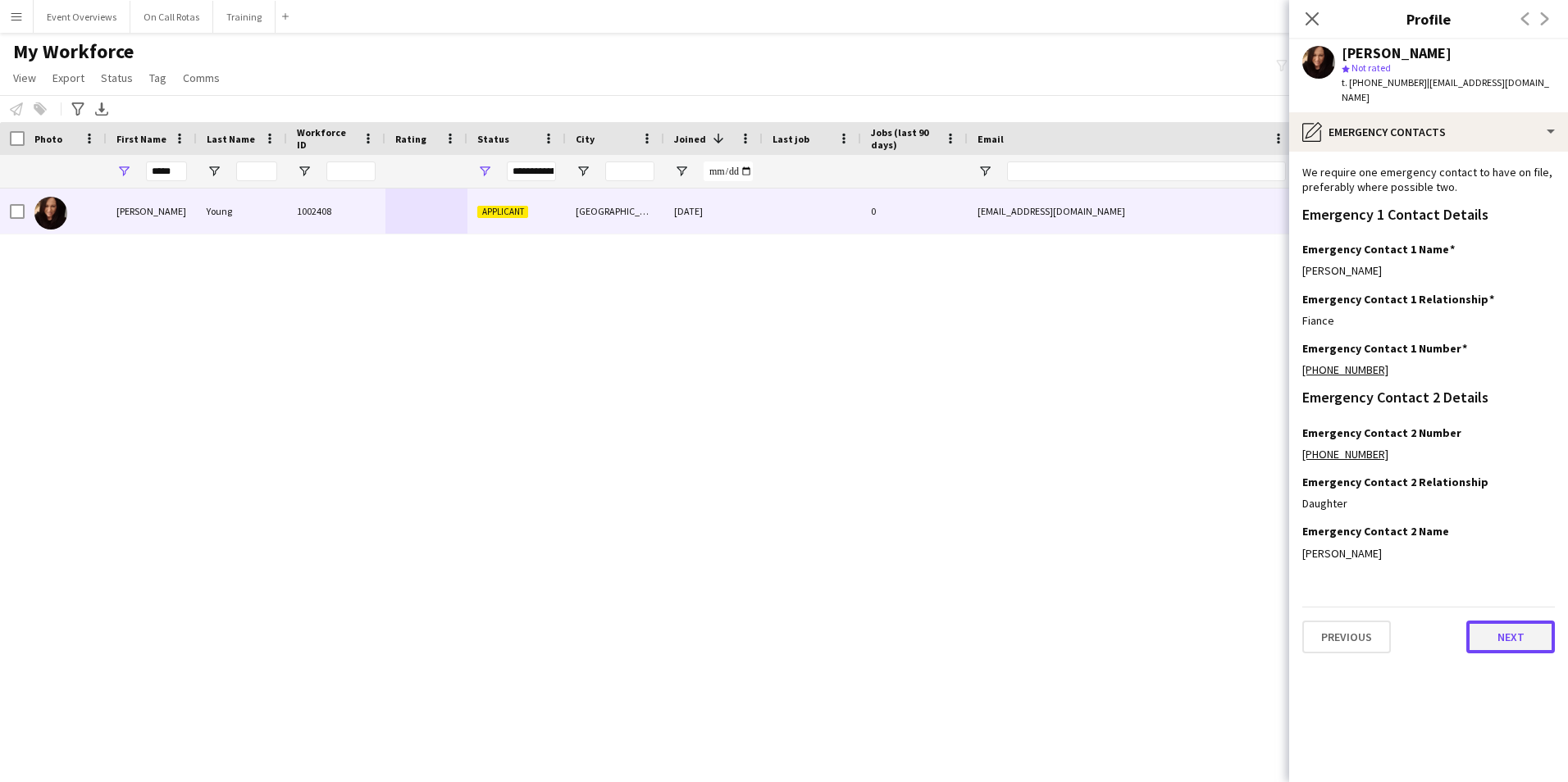
click at [1501, 632] on button "Next" at bounding box center [1510, 636] width 89 height 33
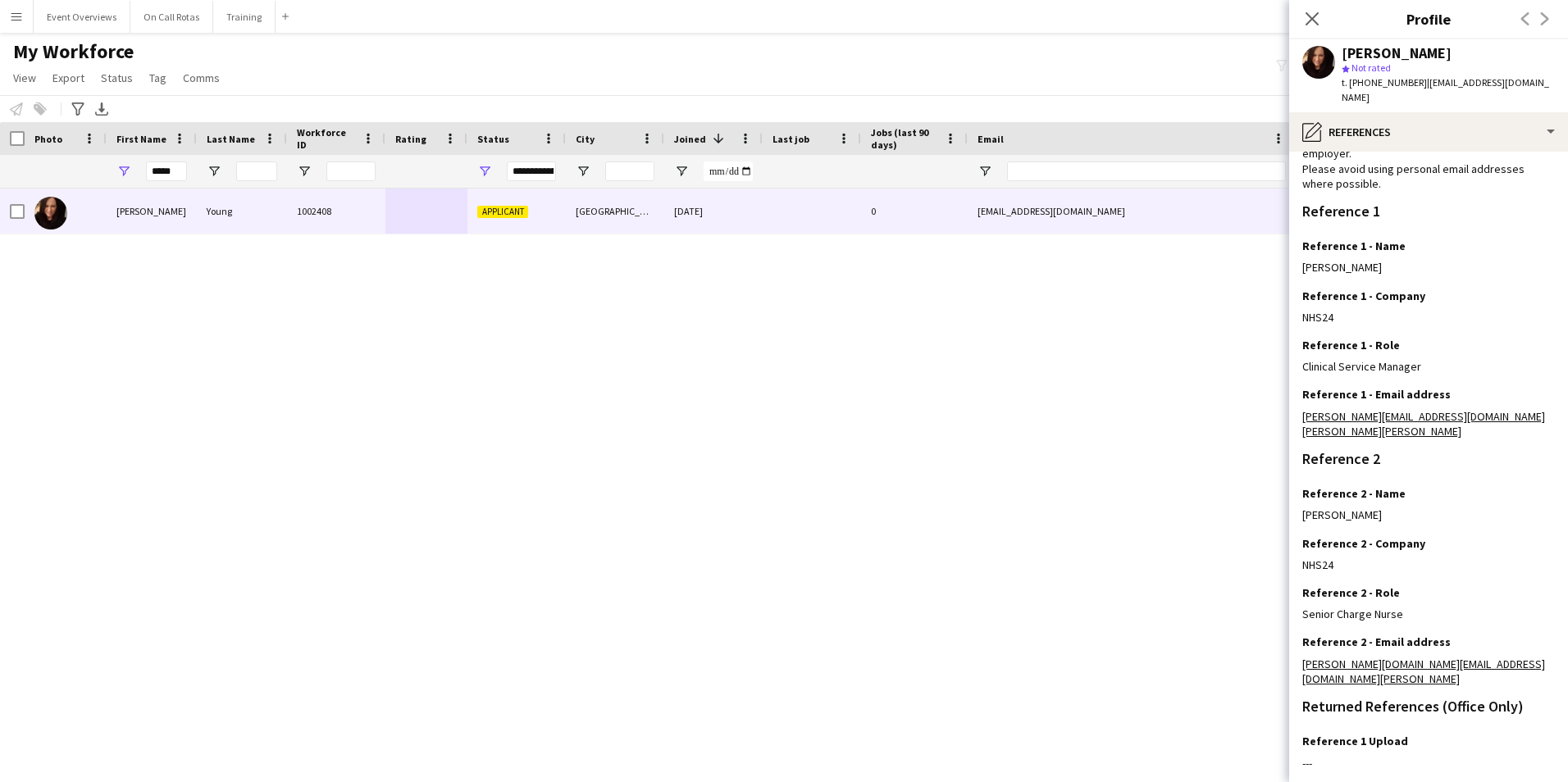
scroll to position [196, 0]
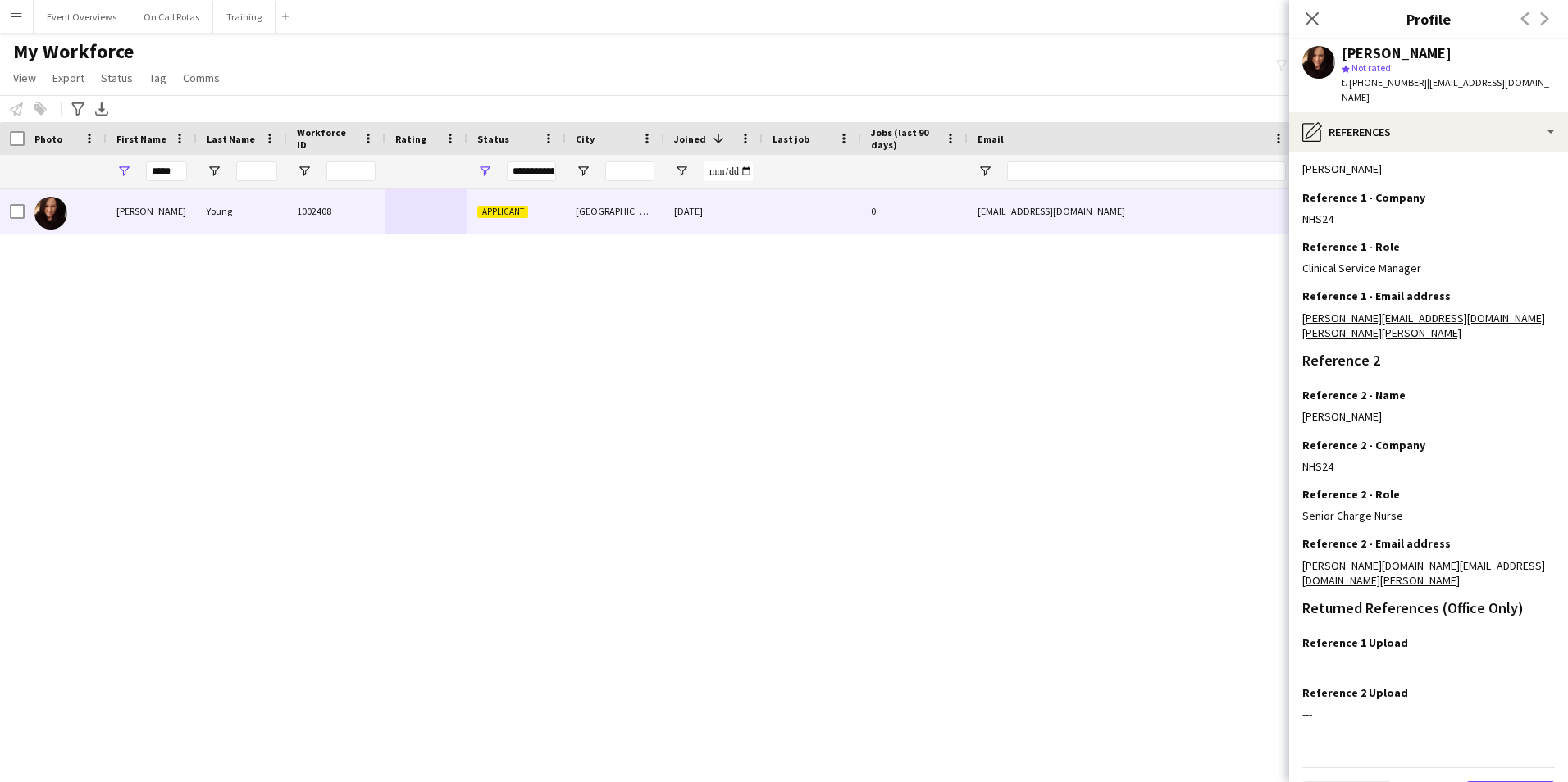
click at [1483, 781] on button "Next" at bounding box center [1510, 797] width 89 height 33
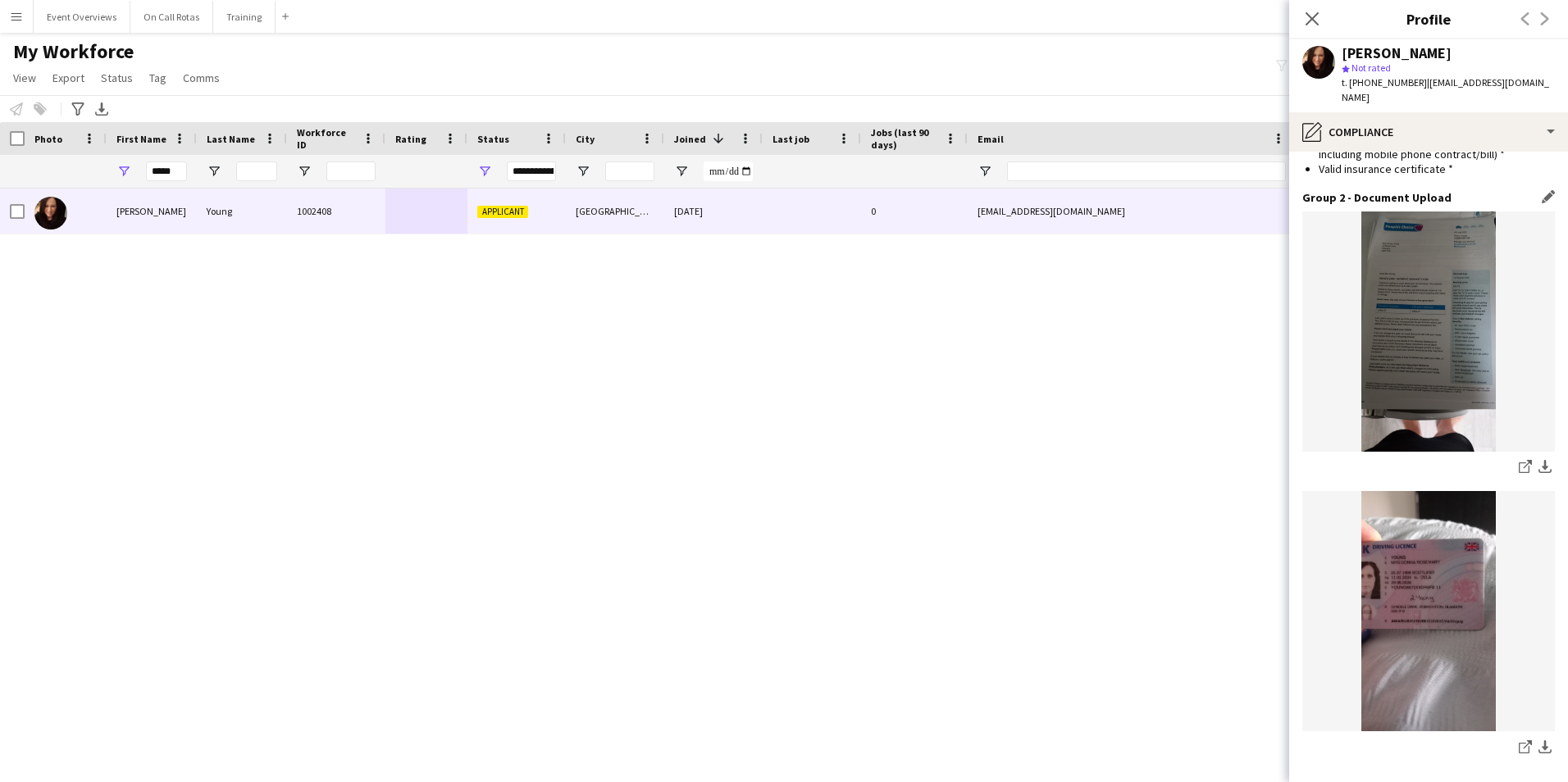
scroll to position [2006, 0]
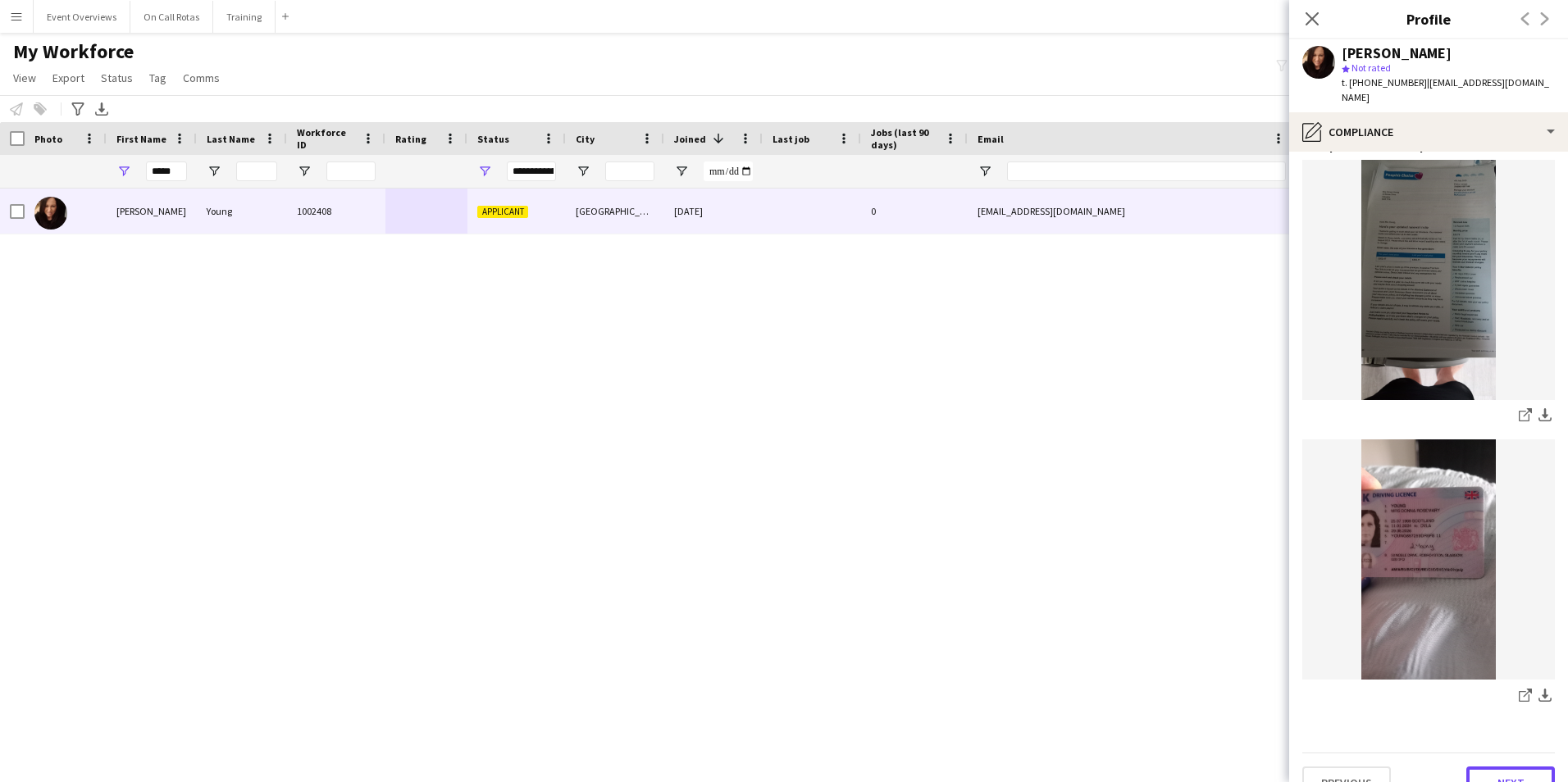
click at [1479, 766] on button "Next" at bounding box center [1510, 782] width 89 height 33
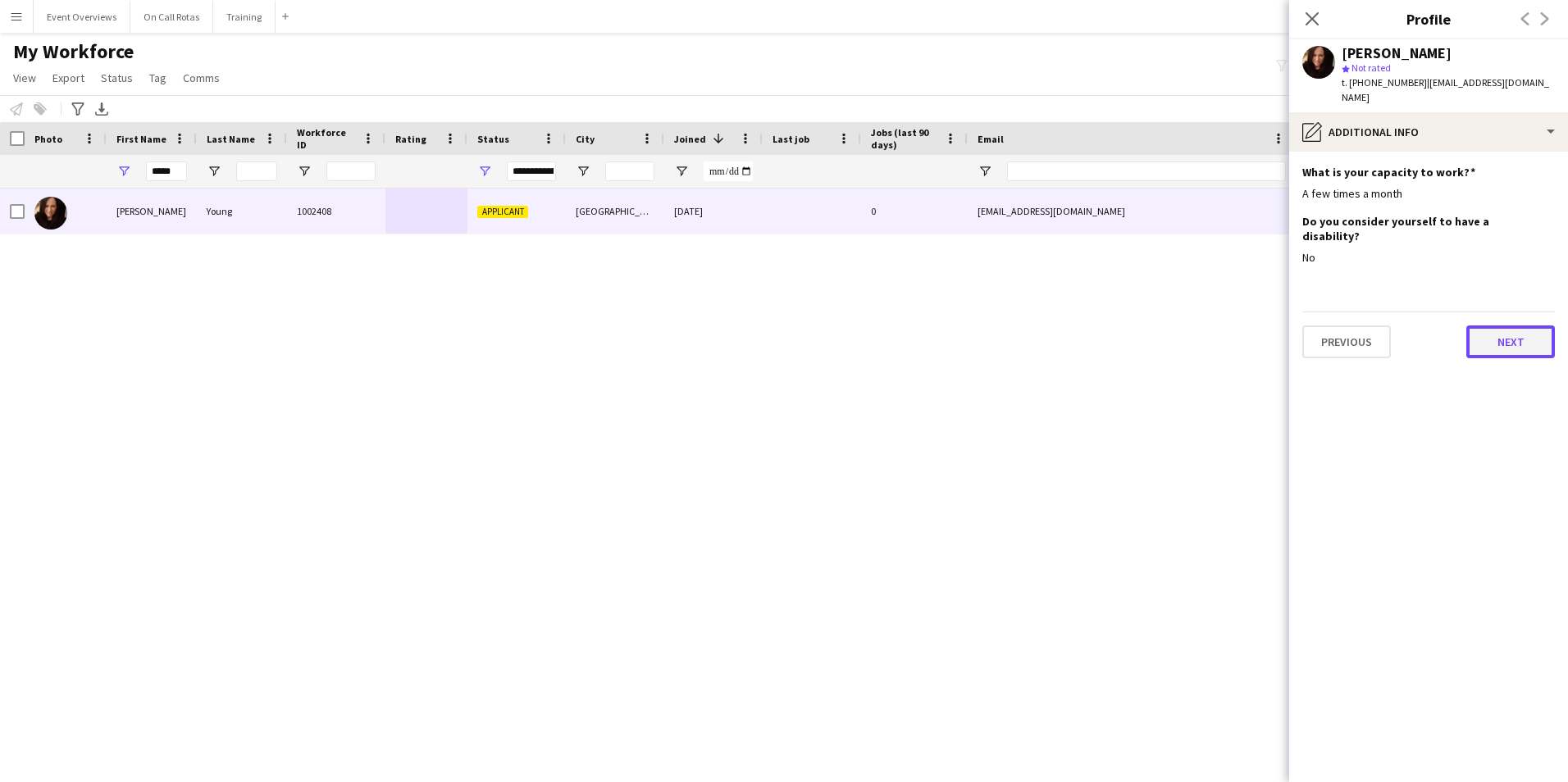
click at [1496, 325] on button "Next" at bounding box center [1510, 341] width 89 height 33
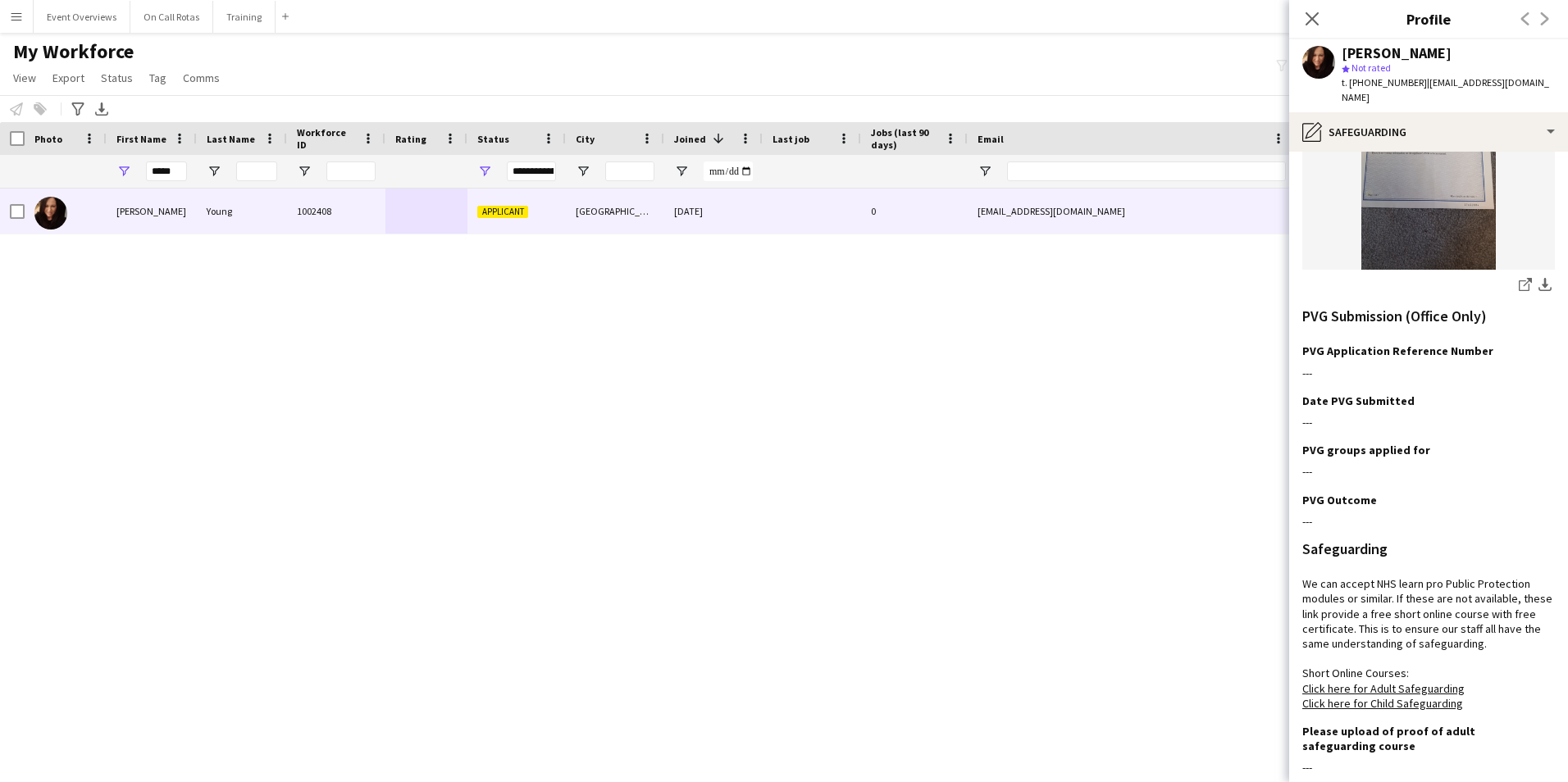
scroll to position [518, 0]
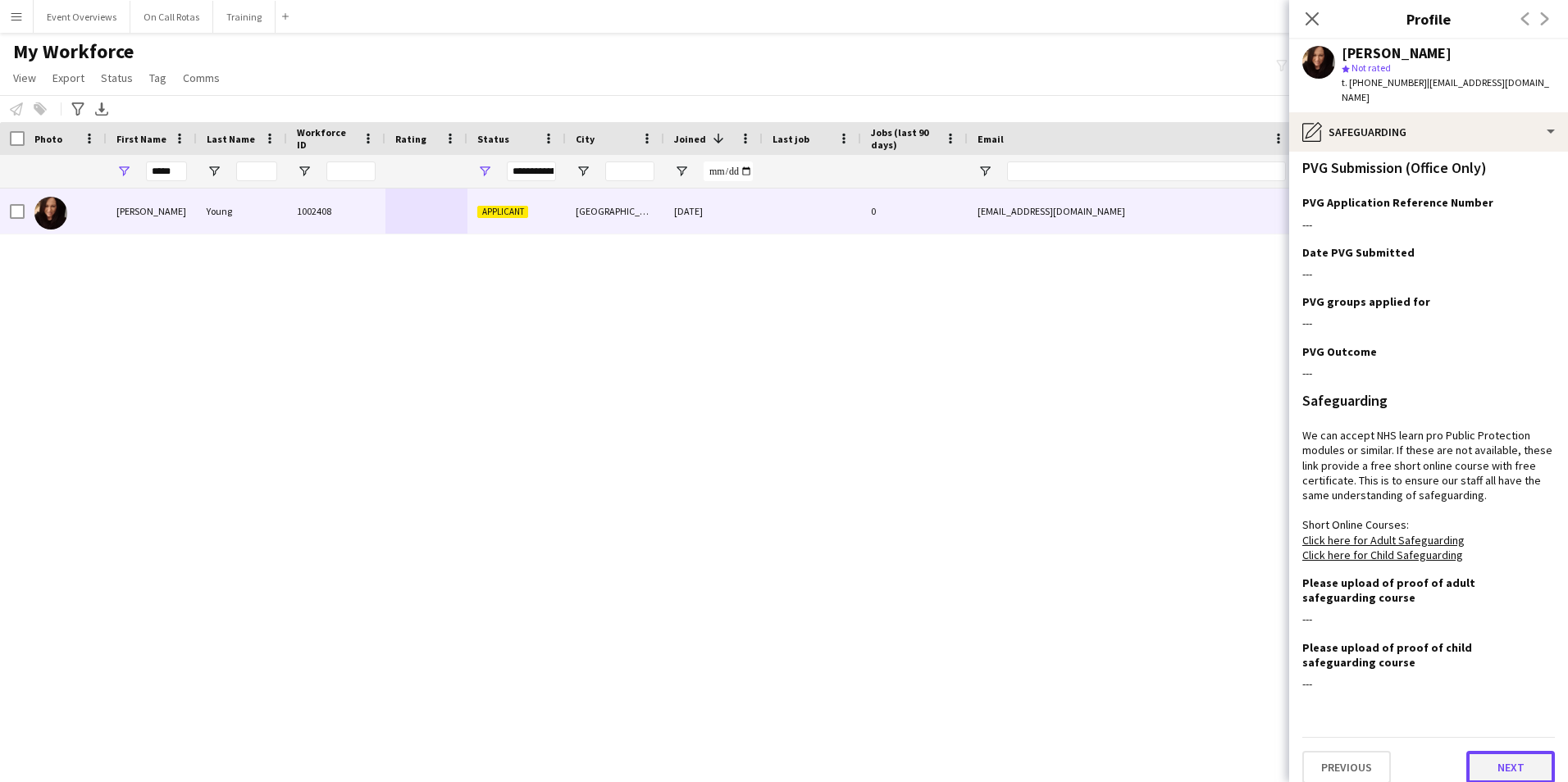
click at [1510, 758] on button "Next" at bounding box center [1510, 767] width 89 height 33
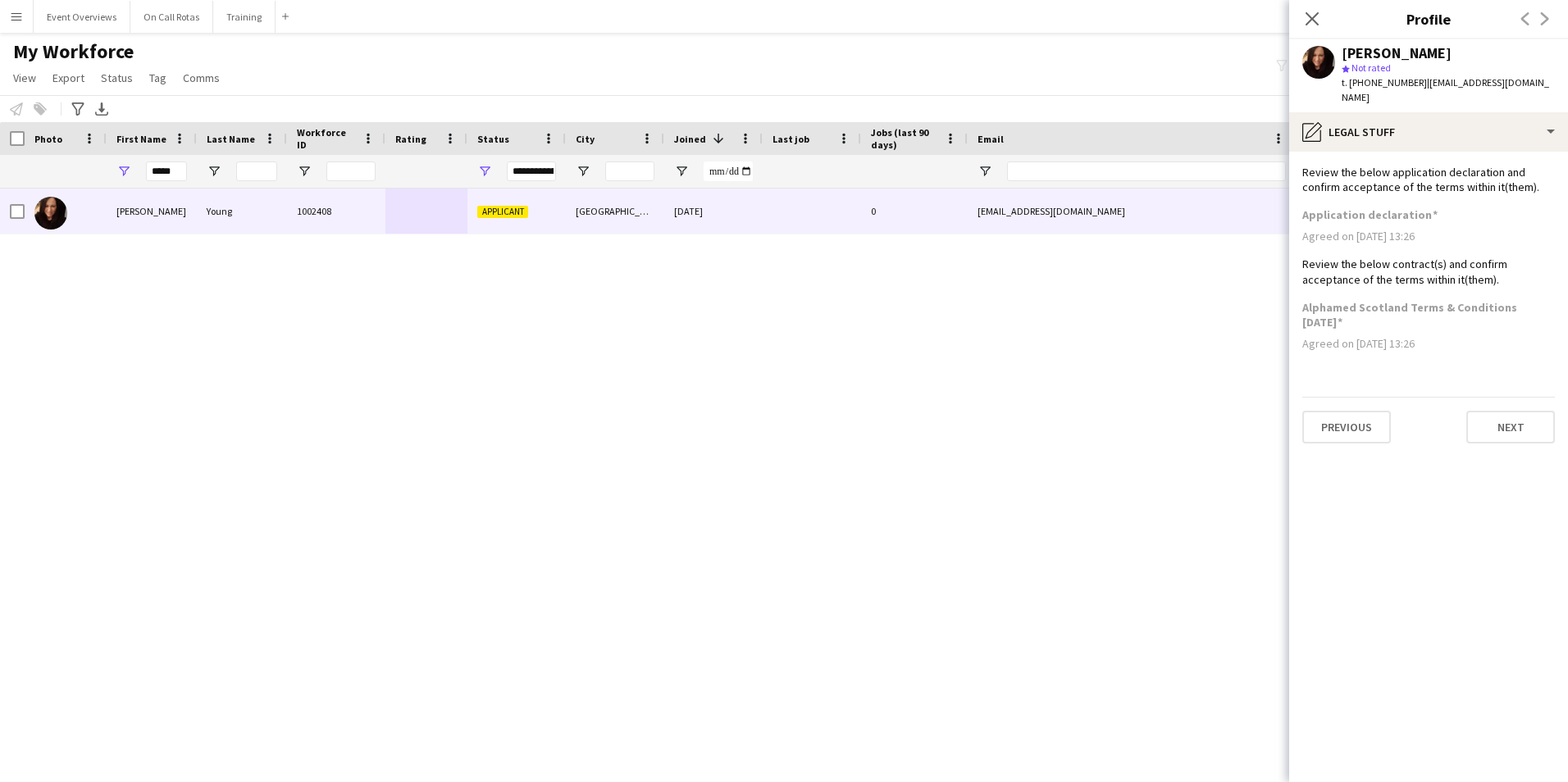
scroll to position [0, 0]
click at [1501, 410] on button "Next" at bounding box center [1510, 426] width 89 height 33
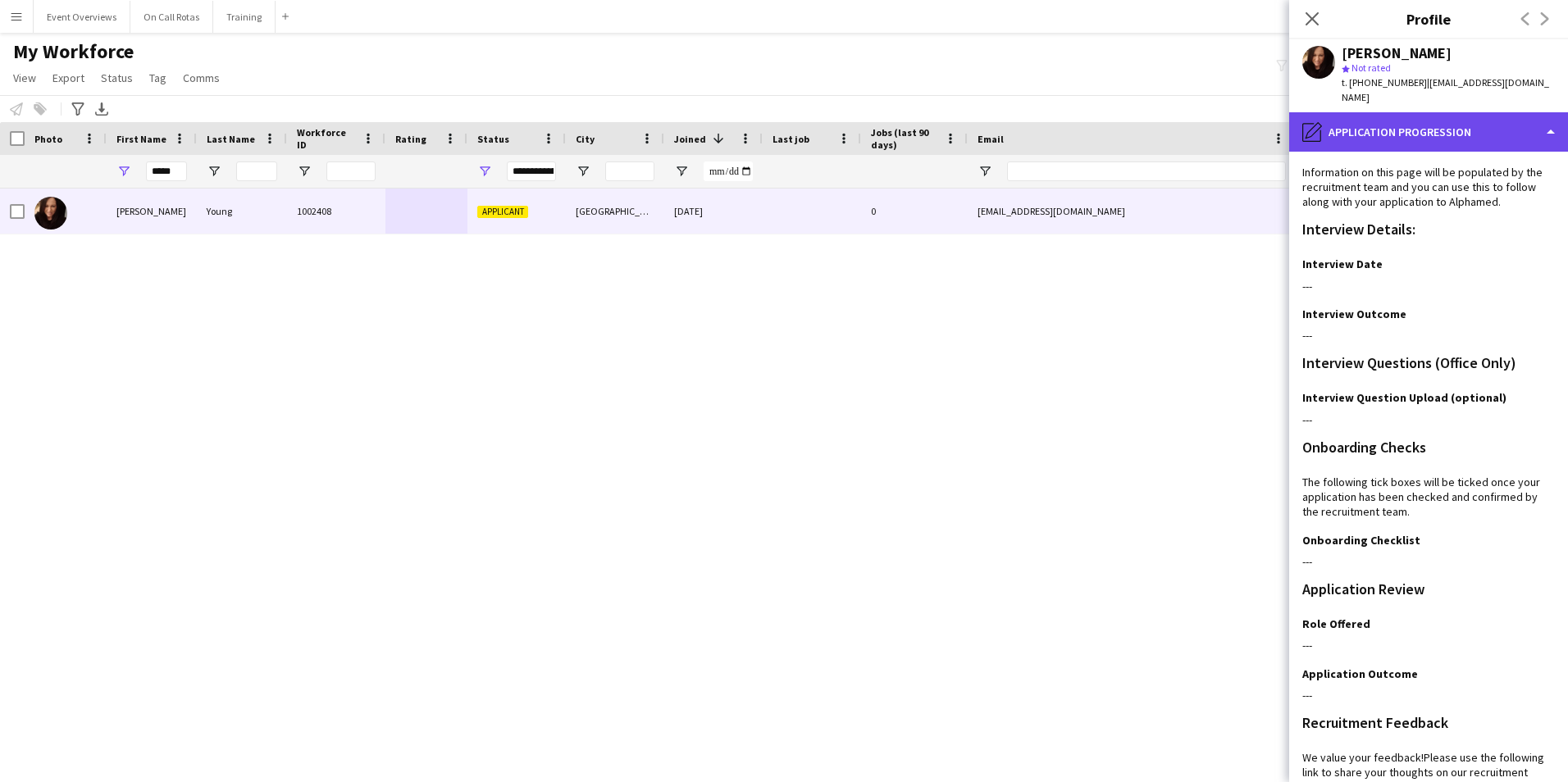
click at [1428, 127] on div "pencil4 Application Progression" at bounding box center [1428, 131] width 279 height 40
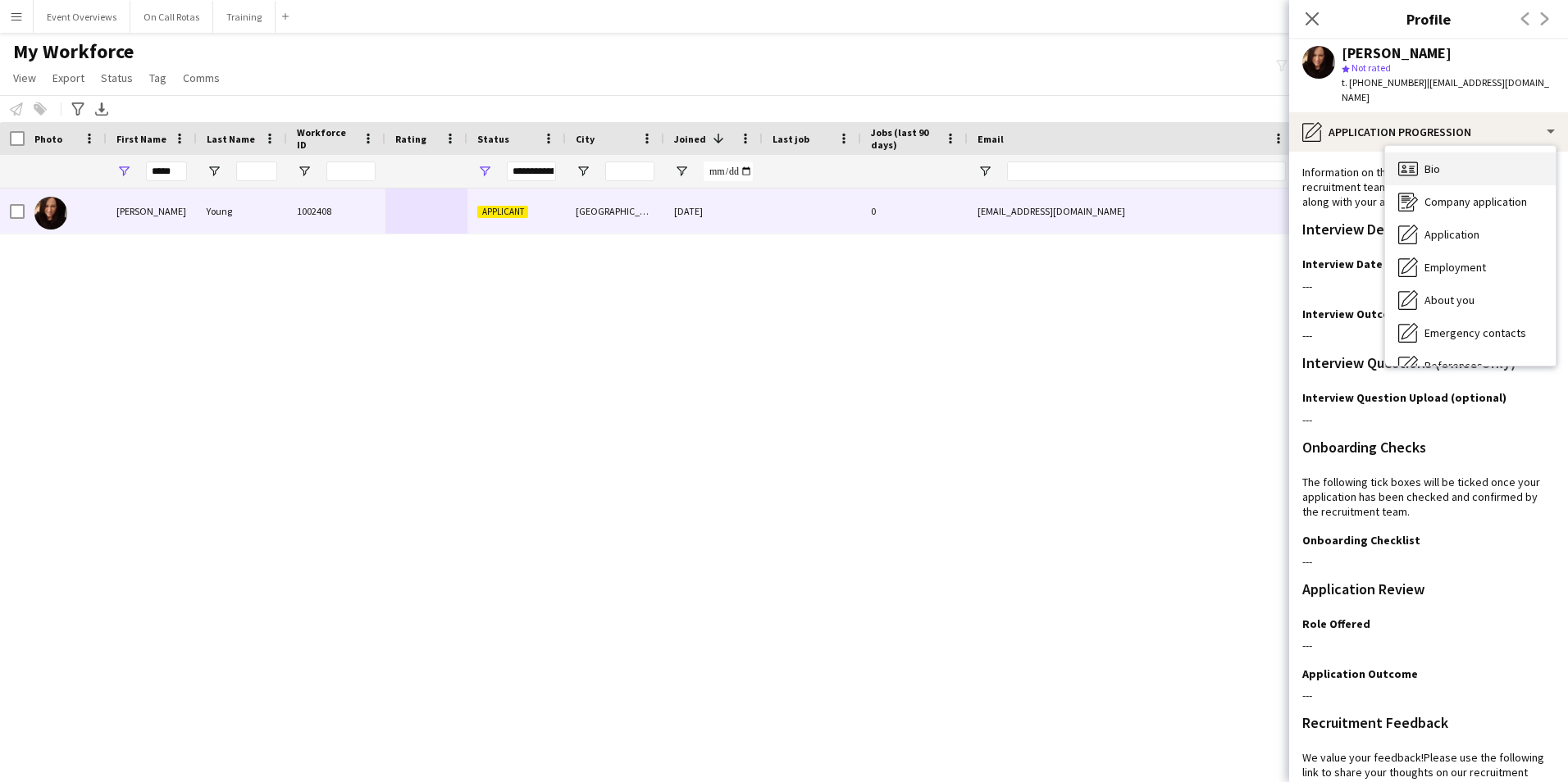
click at [1441, 155] on div "Bio Bio" at bounding box center [1470, 169] width 170 height 33
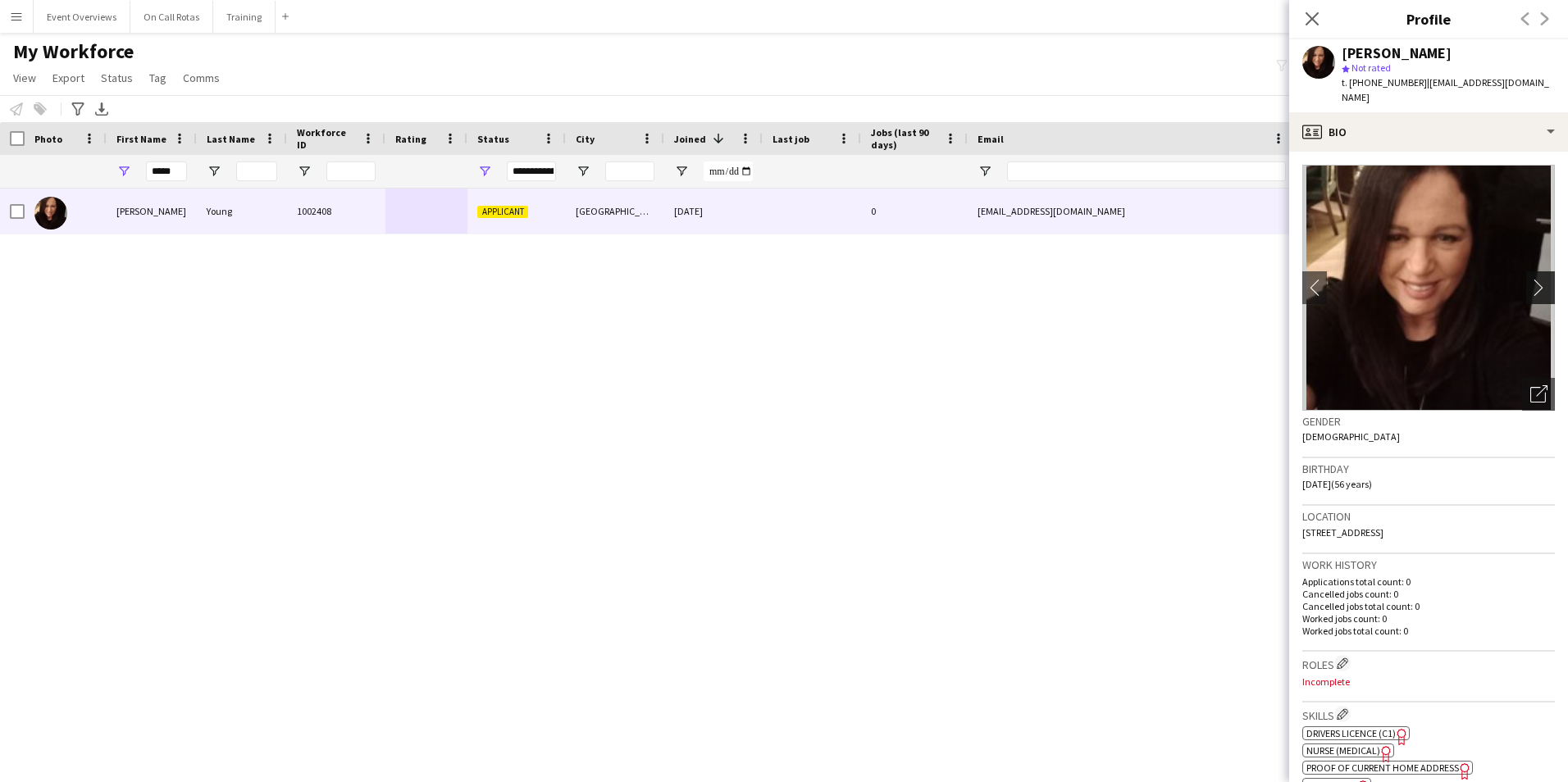
click at [1528, 281] on button "chevron-right" at bounding box center [1542, 287] width 33 height 33
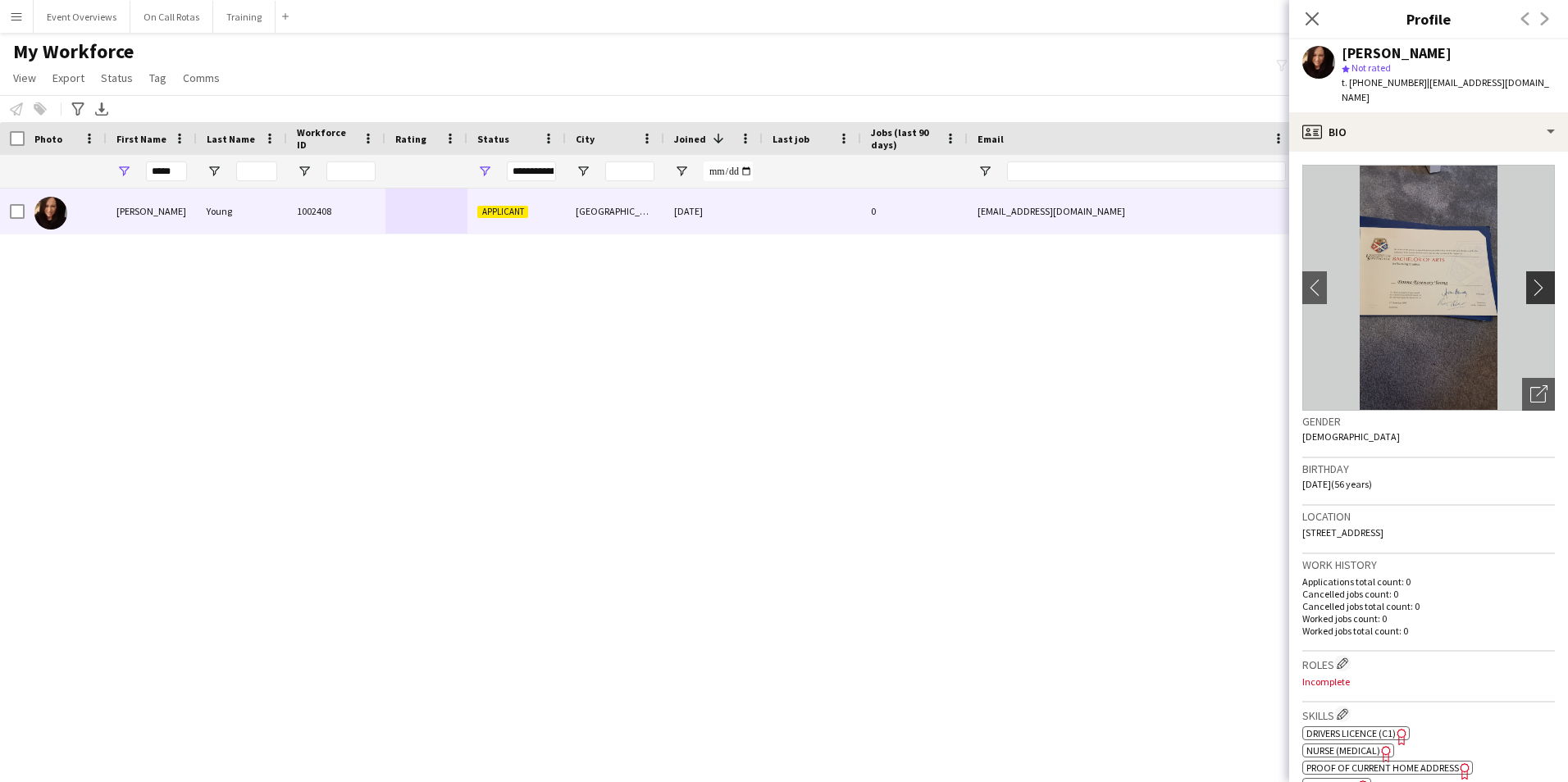
click at [1528, 281] on button "chevron-right" at bounding box center [1542, 287] width 33 height 33
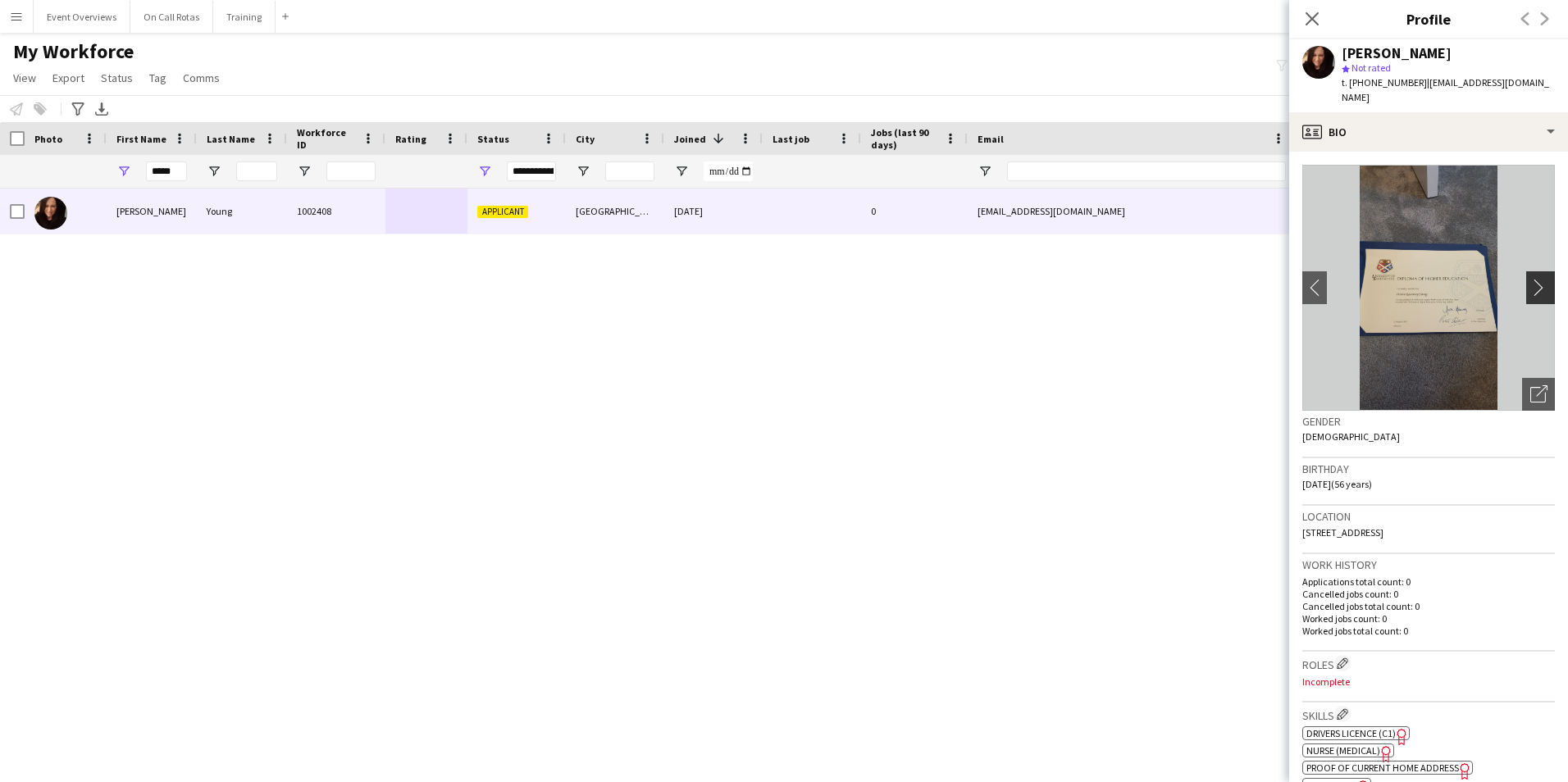
click at [1528, 281] on button "chevron-right" at bounding box center [1542, 287] width 33 height 33
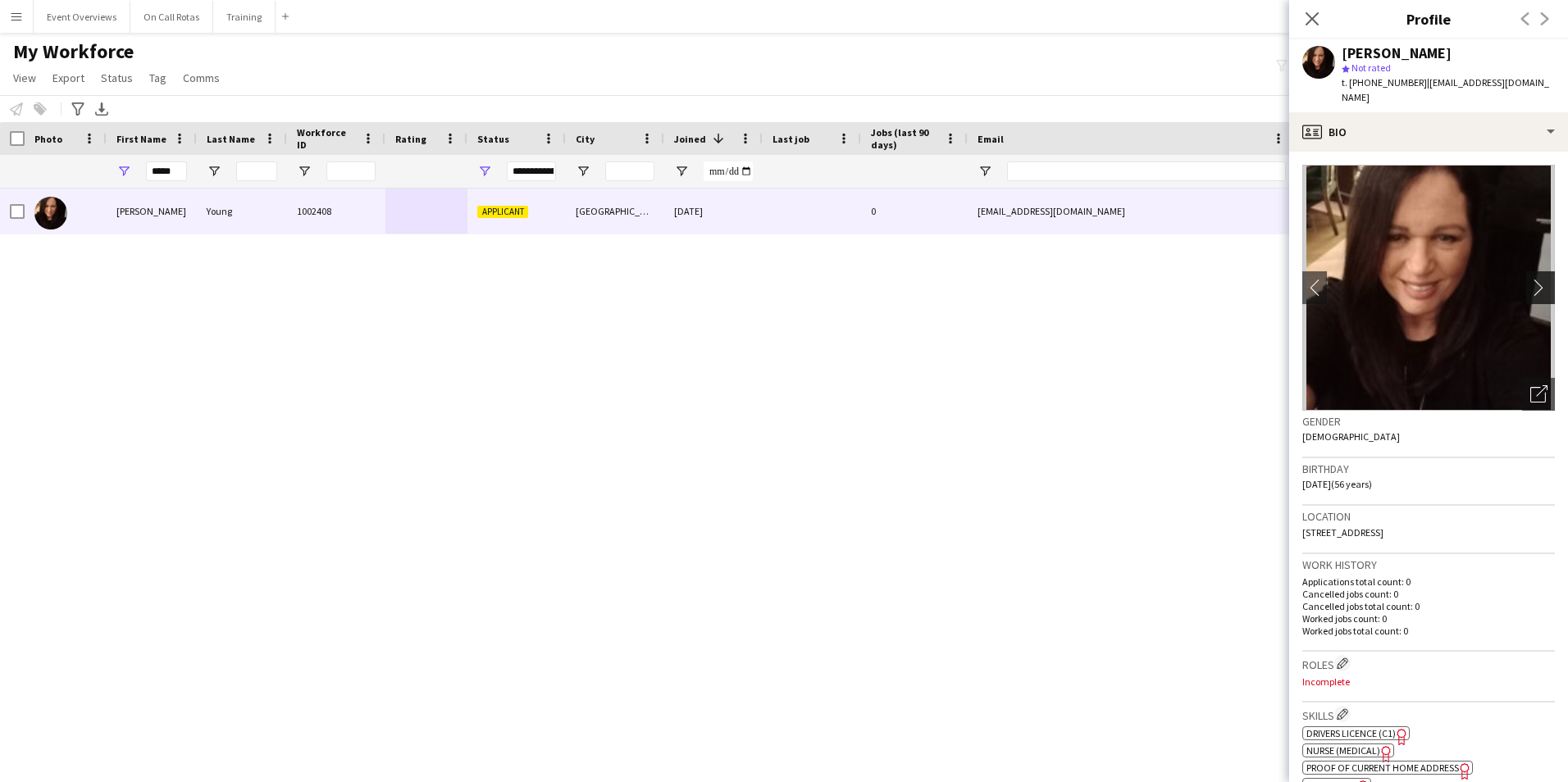
click at [1528, 281] on button "chevron-right" at bounding box center [1542, 287] width 33 height 33
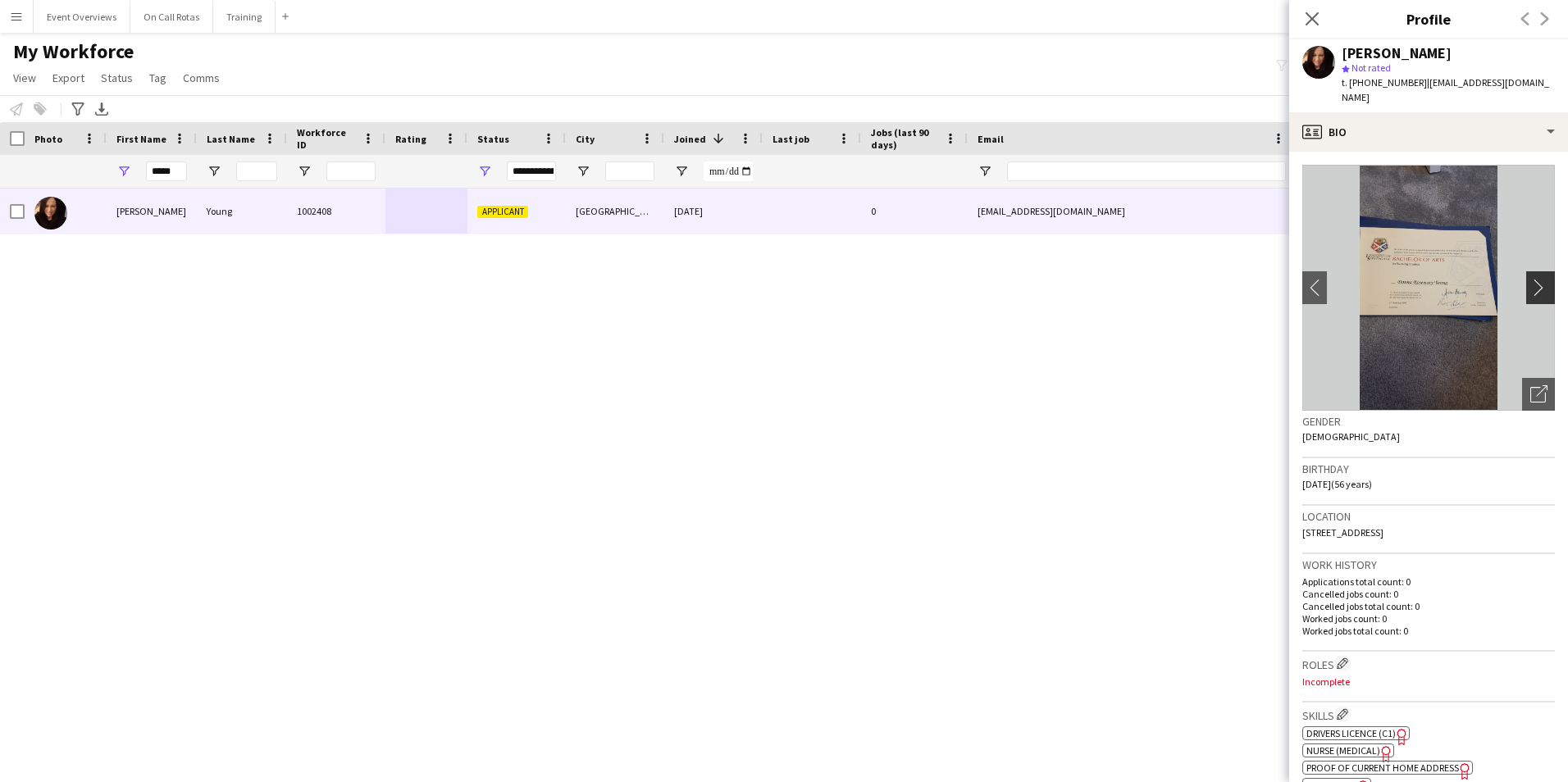
click at [1528, 281] on button "chevron-right" at bounding box center [1542, 287] width 33 height 33
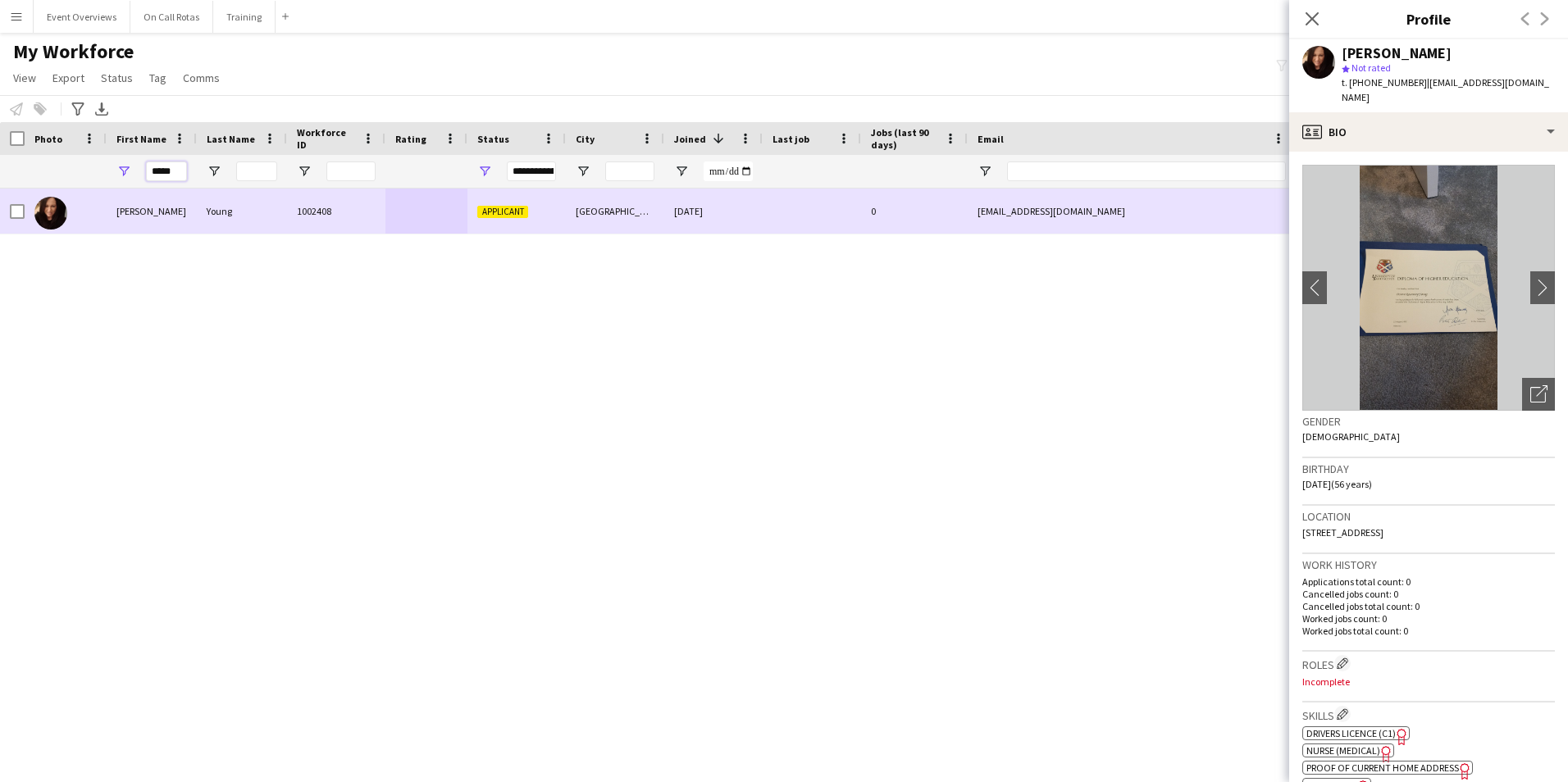
drag, startPoint x: 142, startPoint y: 185, endPoint x: 98, endPoint y: 190, distance: 44.3
click at [98, 190] on div "Workforce Details Photo First Name" at bounding box center [784, 437] width 1568 height 631
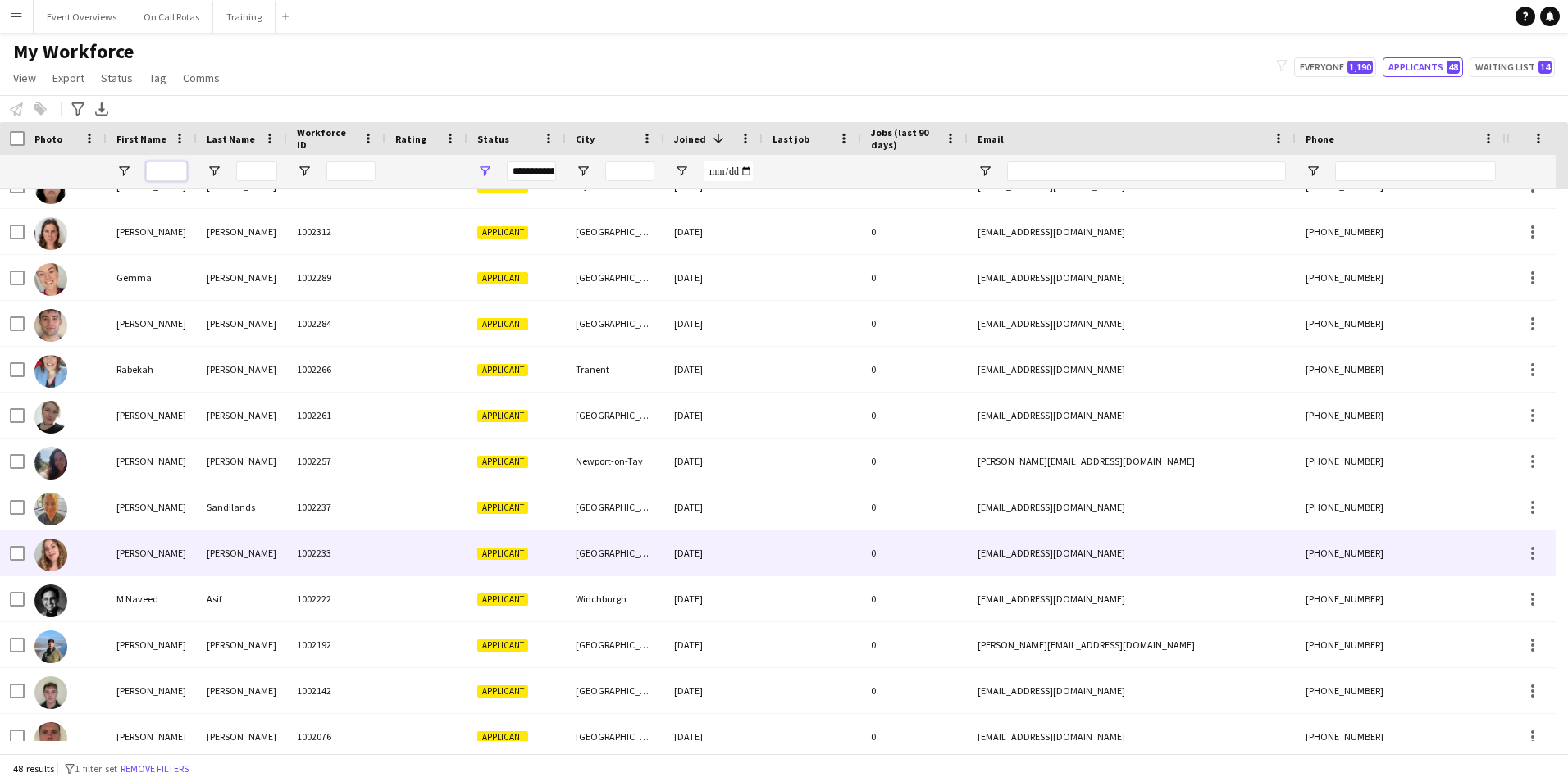
scroll to position [1065, 0]
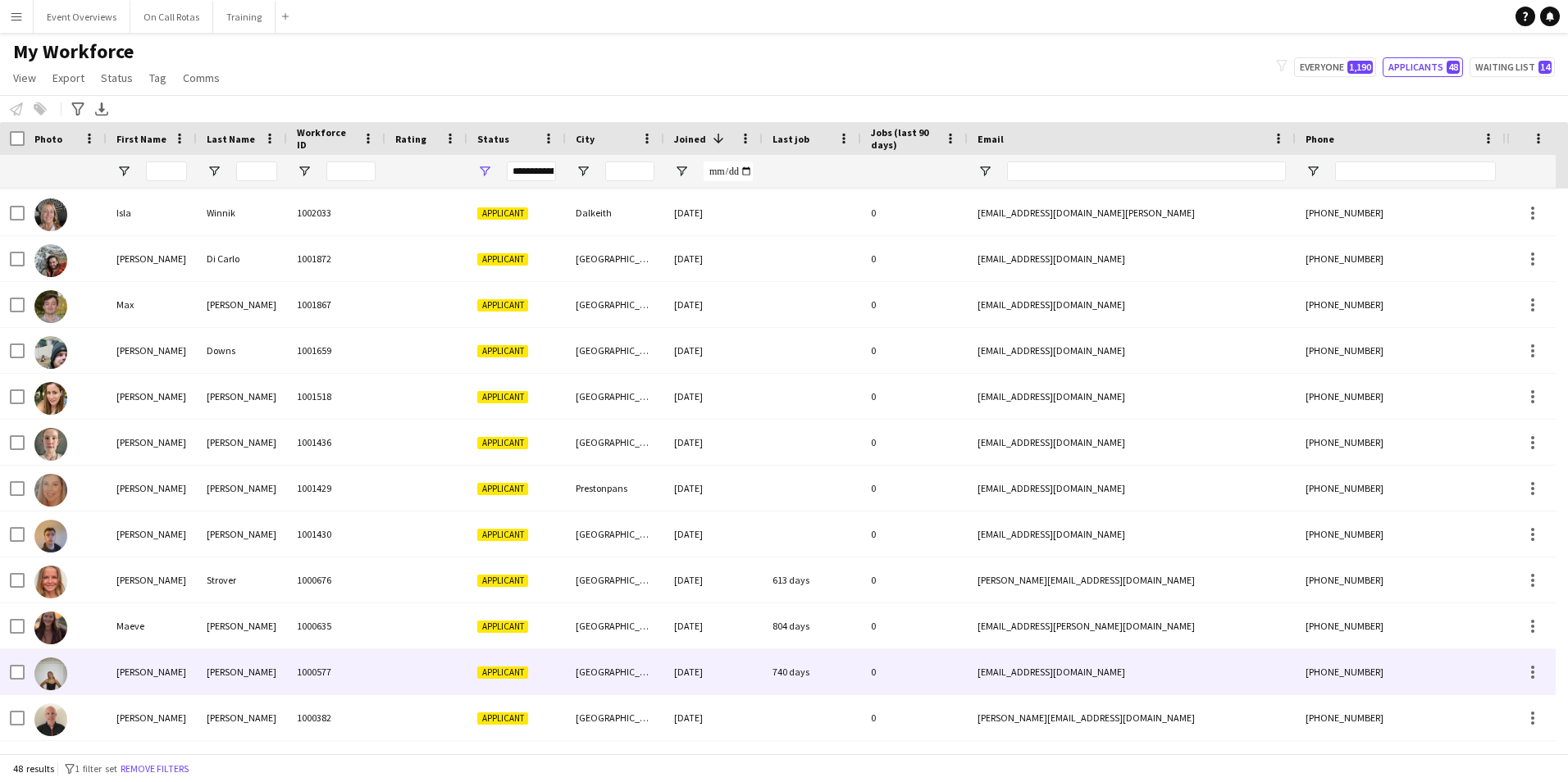
click at [289, 677] on div "1000577" at bounding box center [336, 671] width 99 height 45
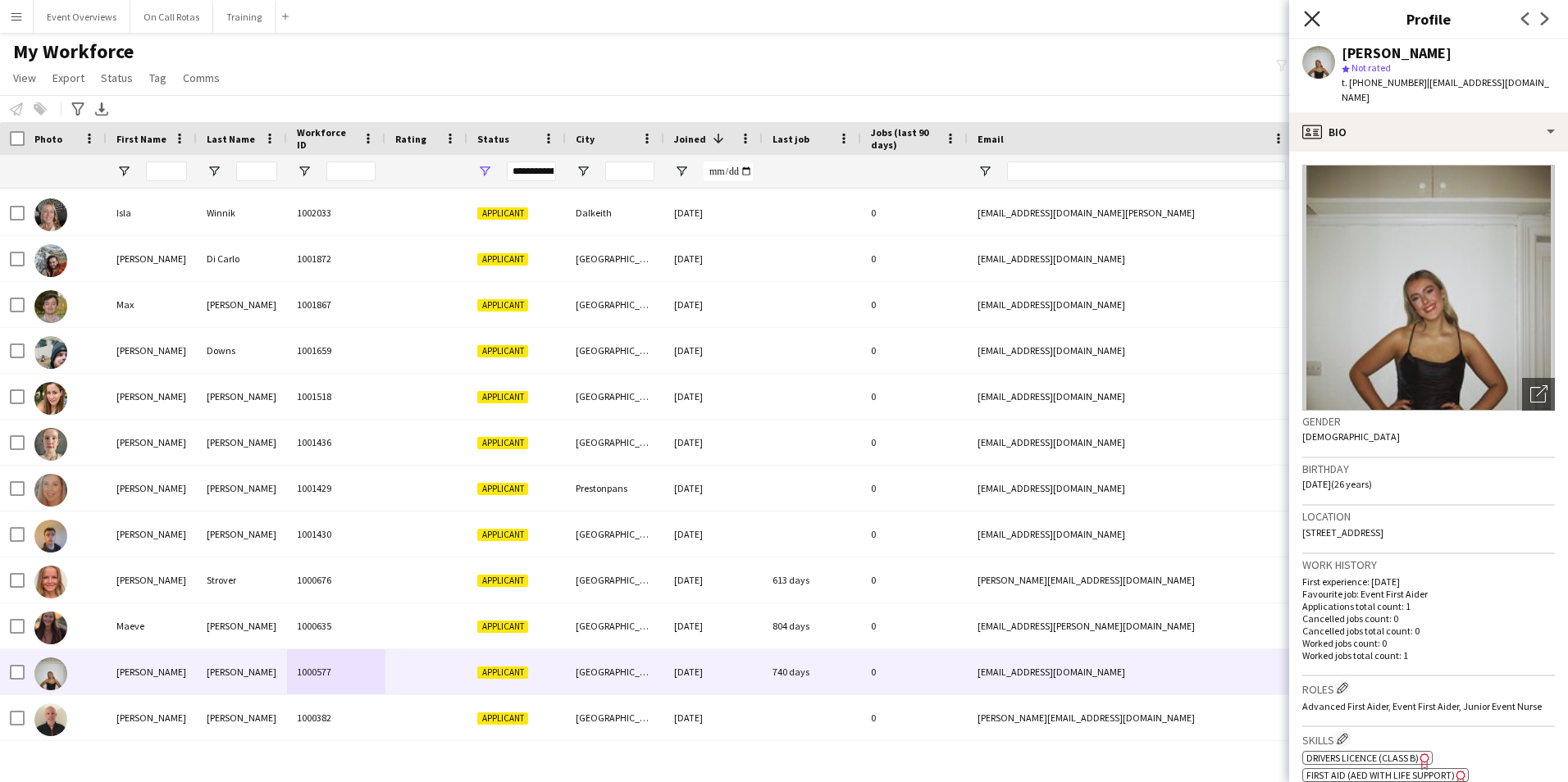
click at [1304, 19] on icon "Close pop-in" at bounding box center [1311, 19] width 15 height 15
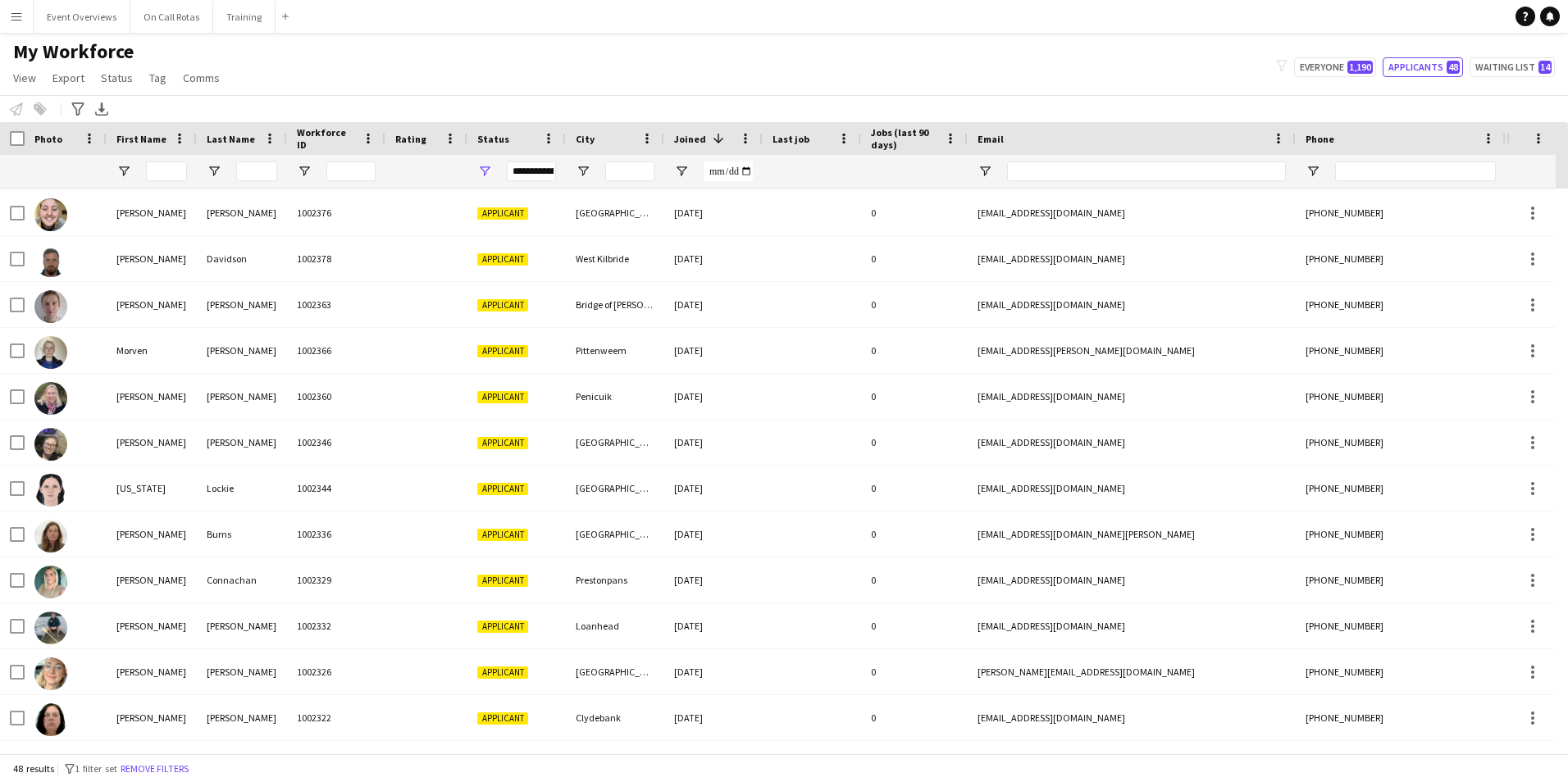
scroll to position [257, 0]
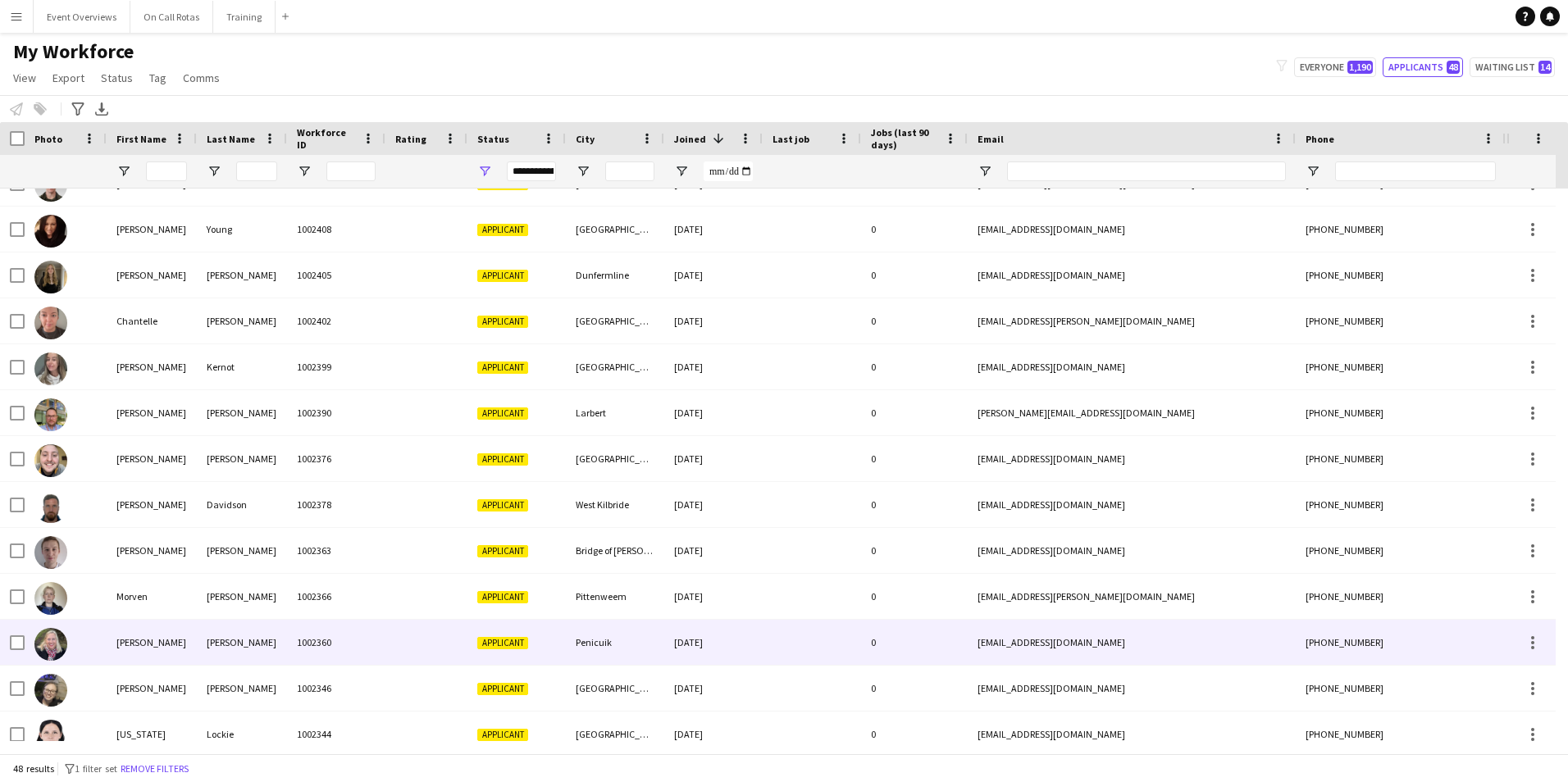
click at [541, 649] on div "Applicant" at bounding box center [516, 641] width 99 height 45
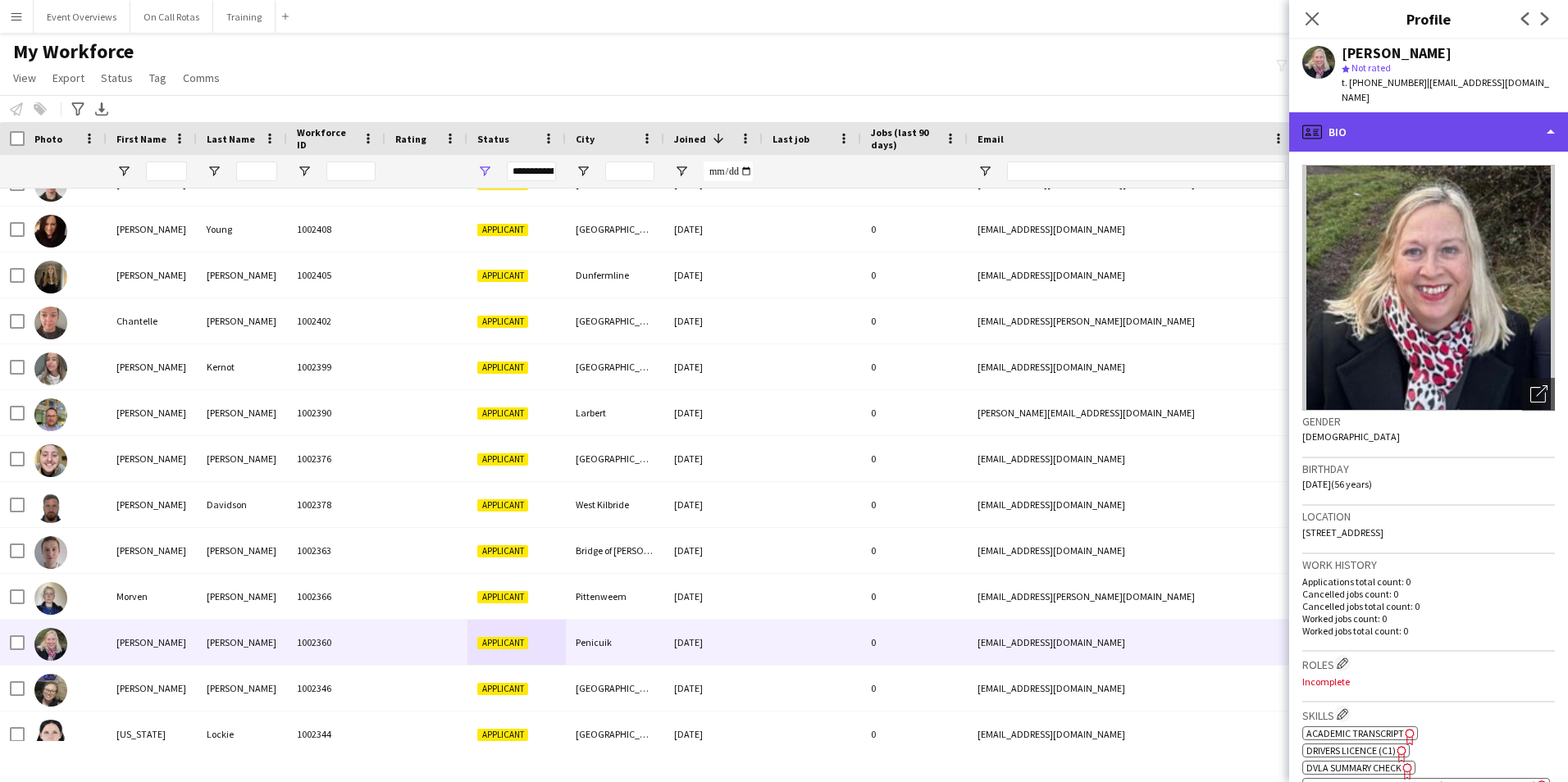
click at [1457, 115] on div "profile Bio" at bounding box center [1428, 131] width 279 height 40
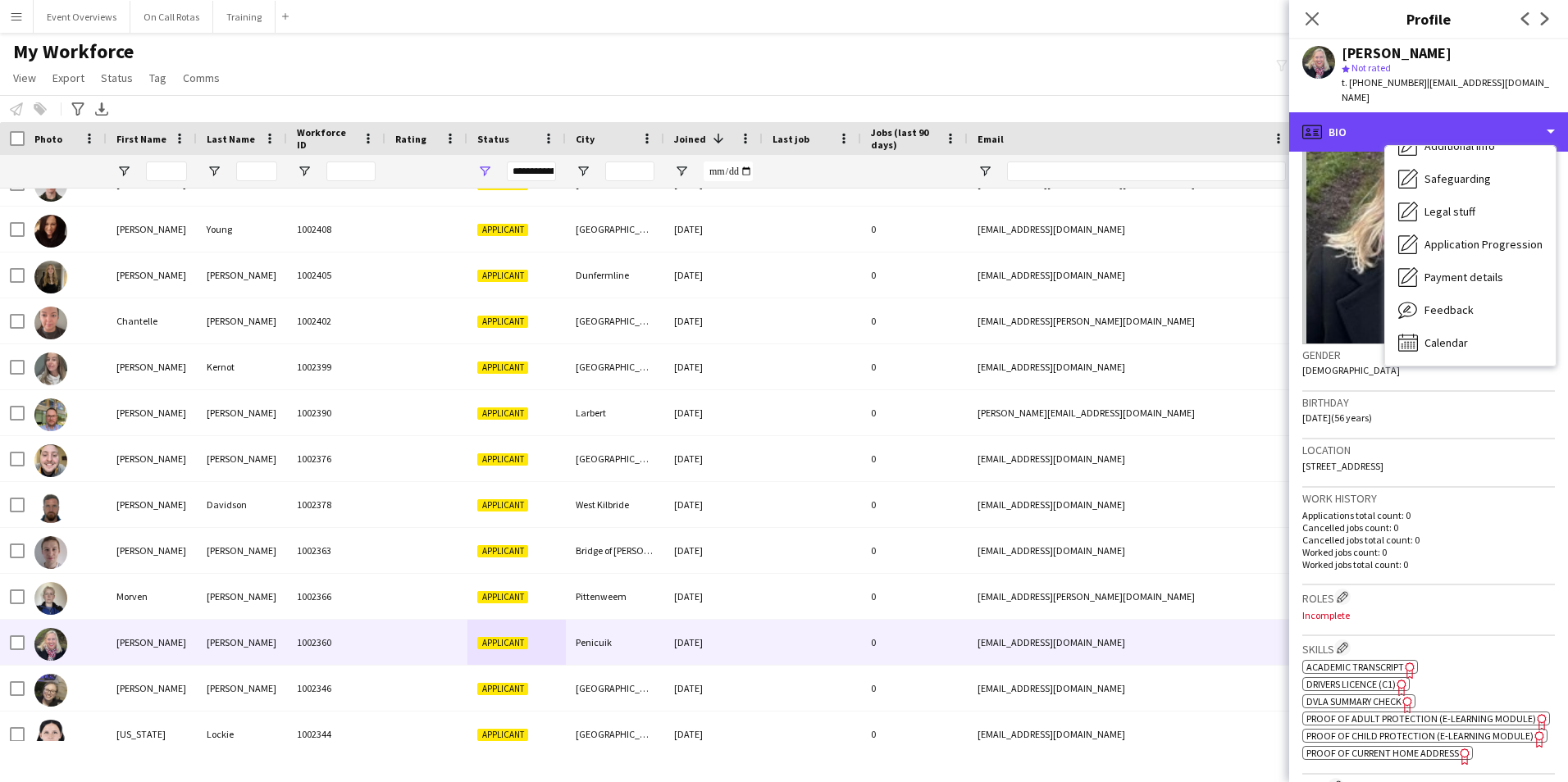
scroll to position [164, 0]
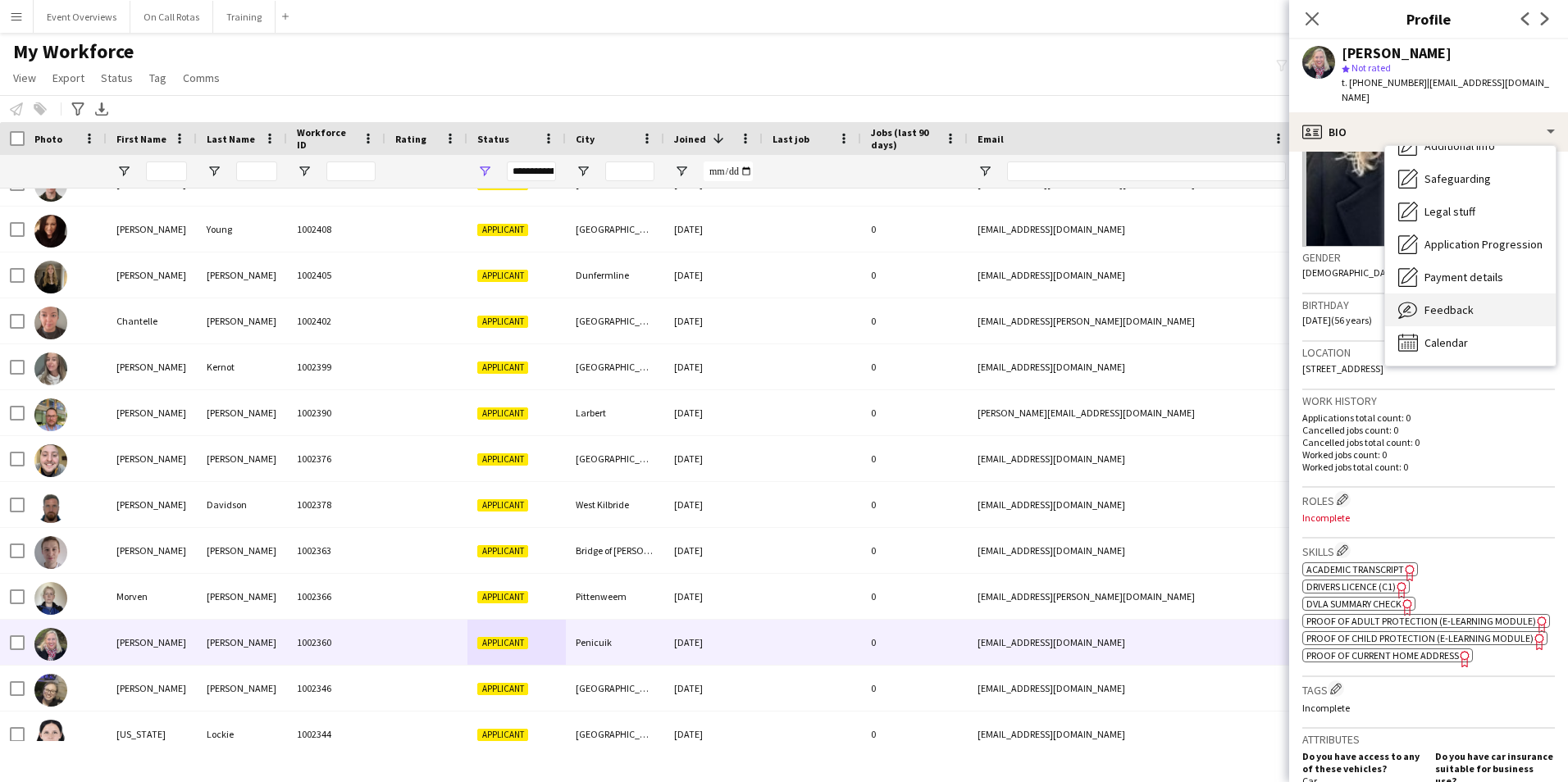
click at [1449, 303] on span "Feedback" at bounding box center [1448, 310] width 49 height 15
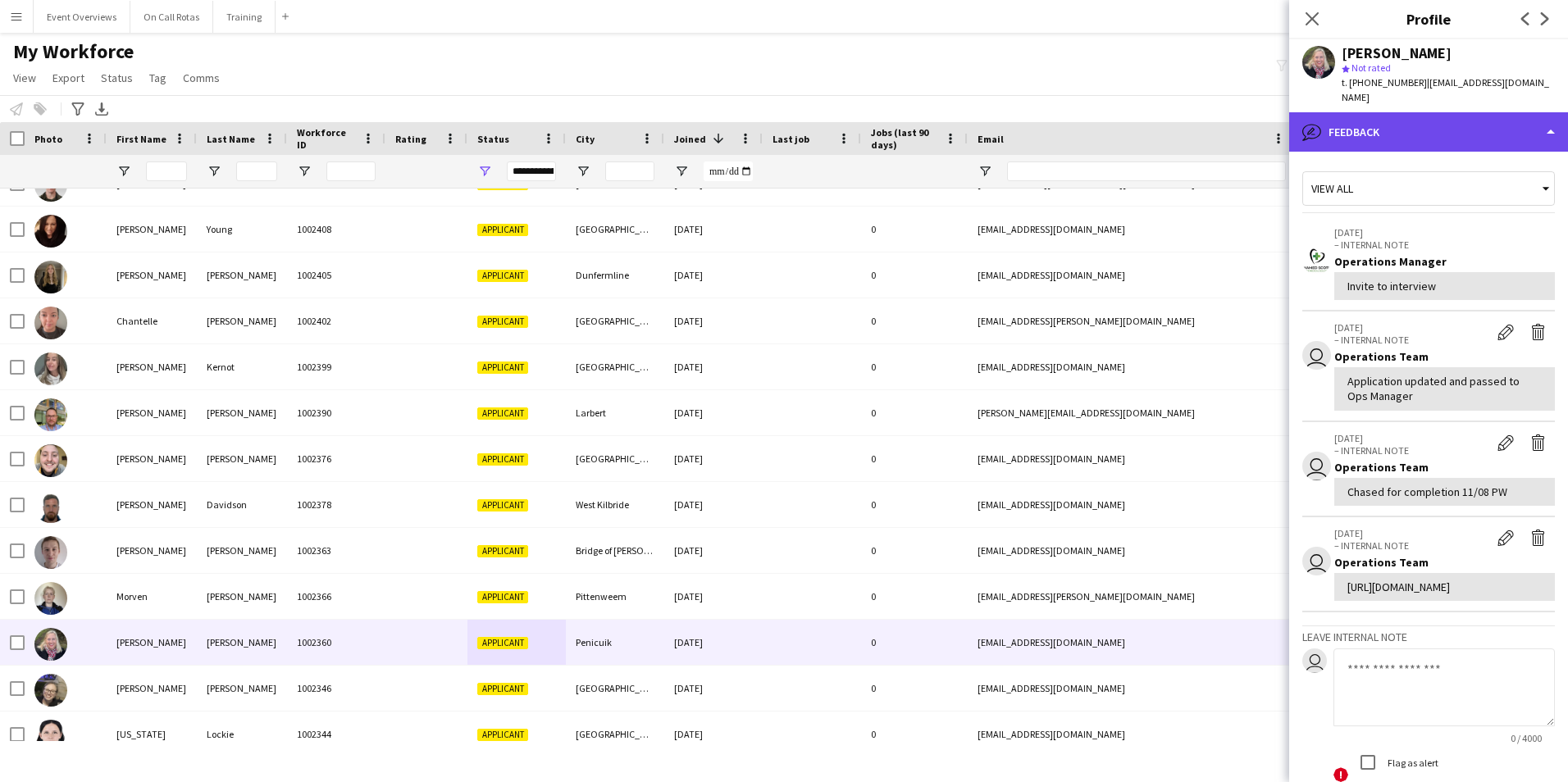
click at [1396, 121] on div "bubble-pencil Feedback" at bounding box center [1428, 131] width 279 height 40
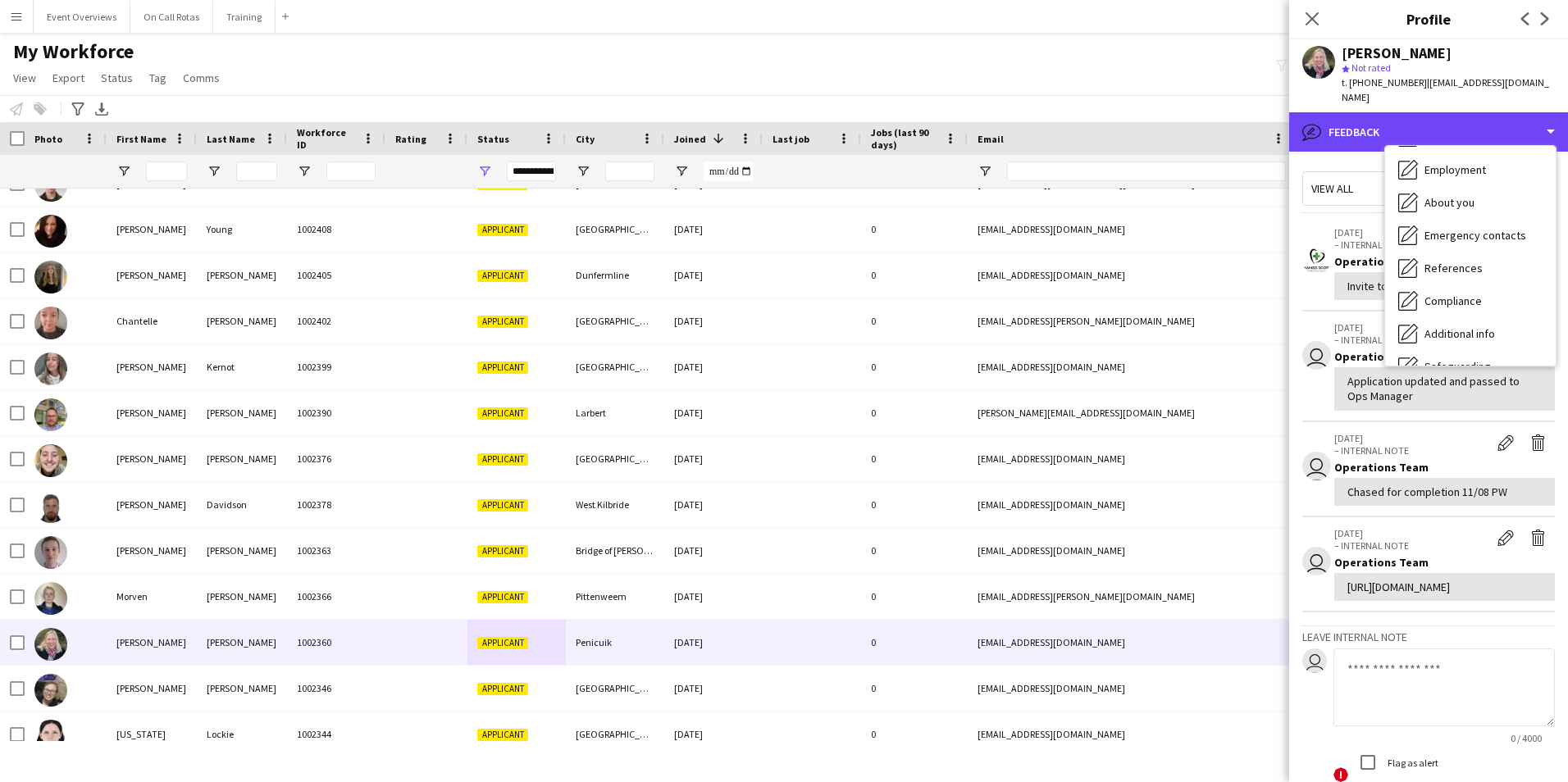
scroll to position [0, 0]
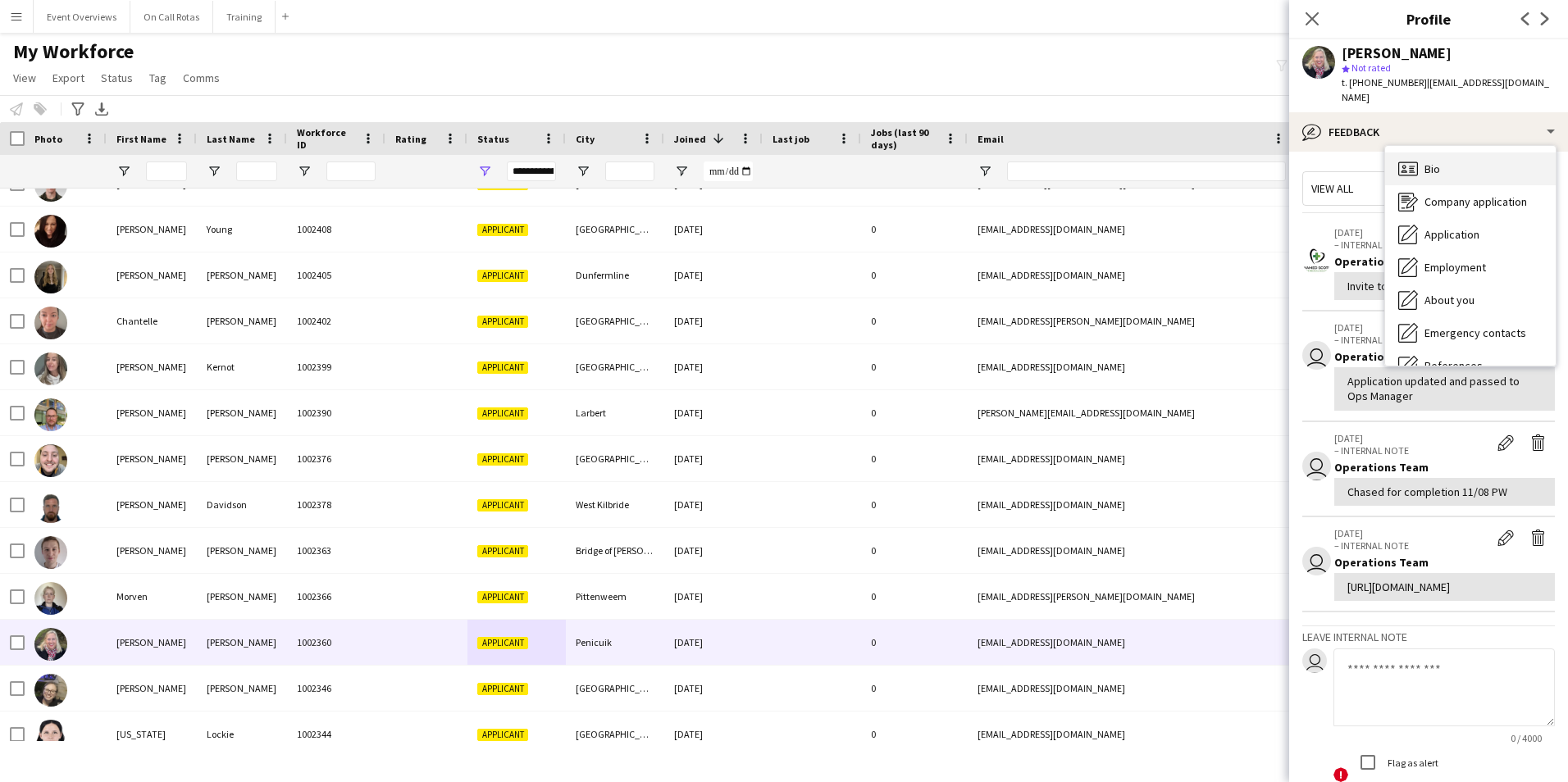
click at [1432, 162] on span "Bio" at bounding box center [1431, 169] width 15 height 15
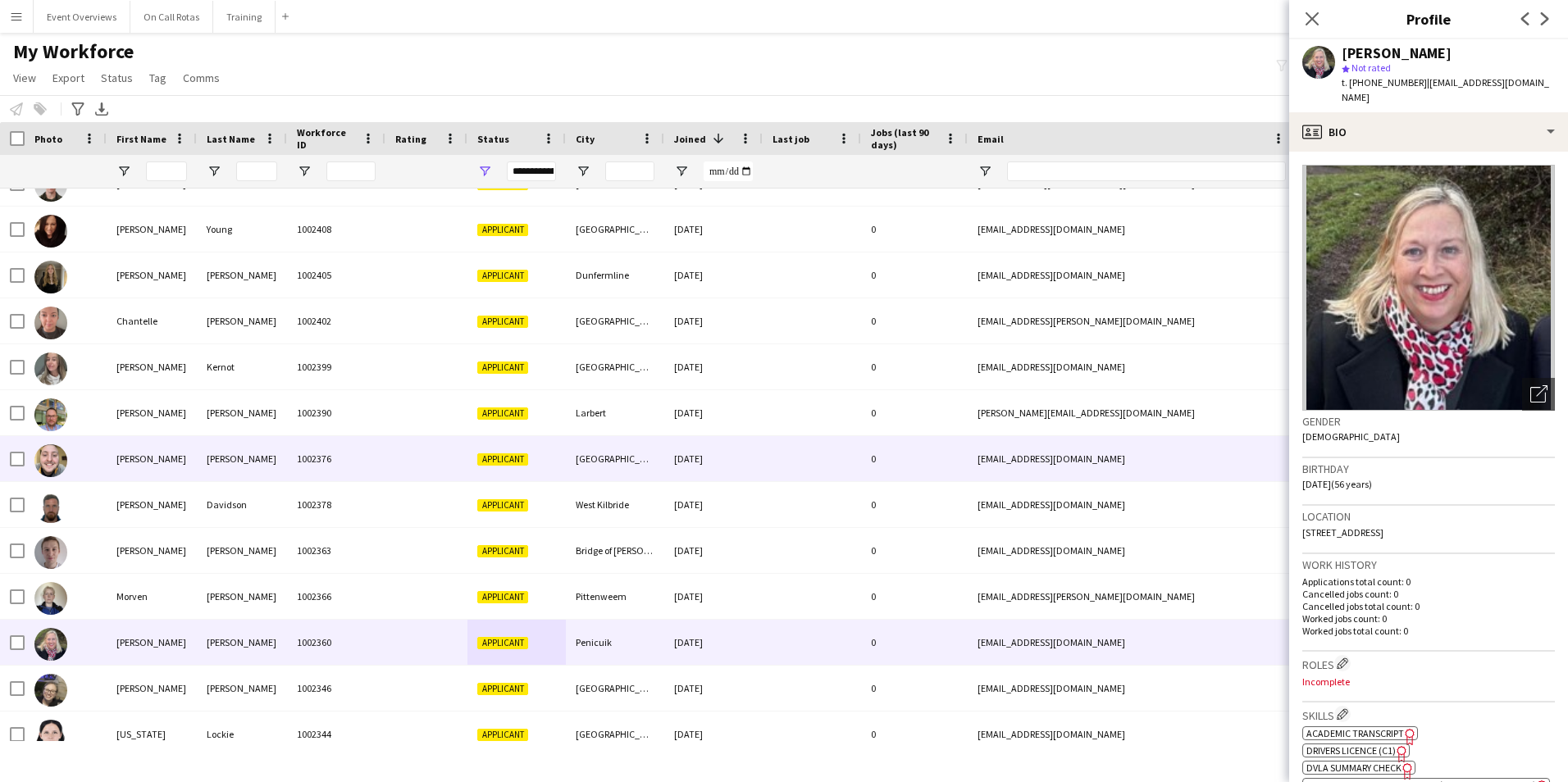
click at [452, 463] on div at bounding box center [426, 458] width 82 height 45
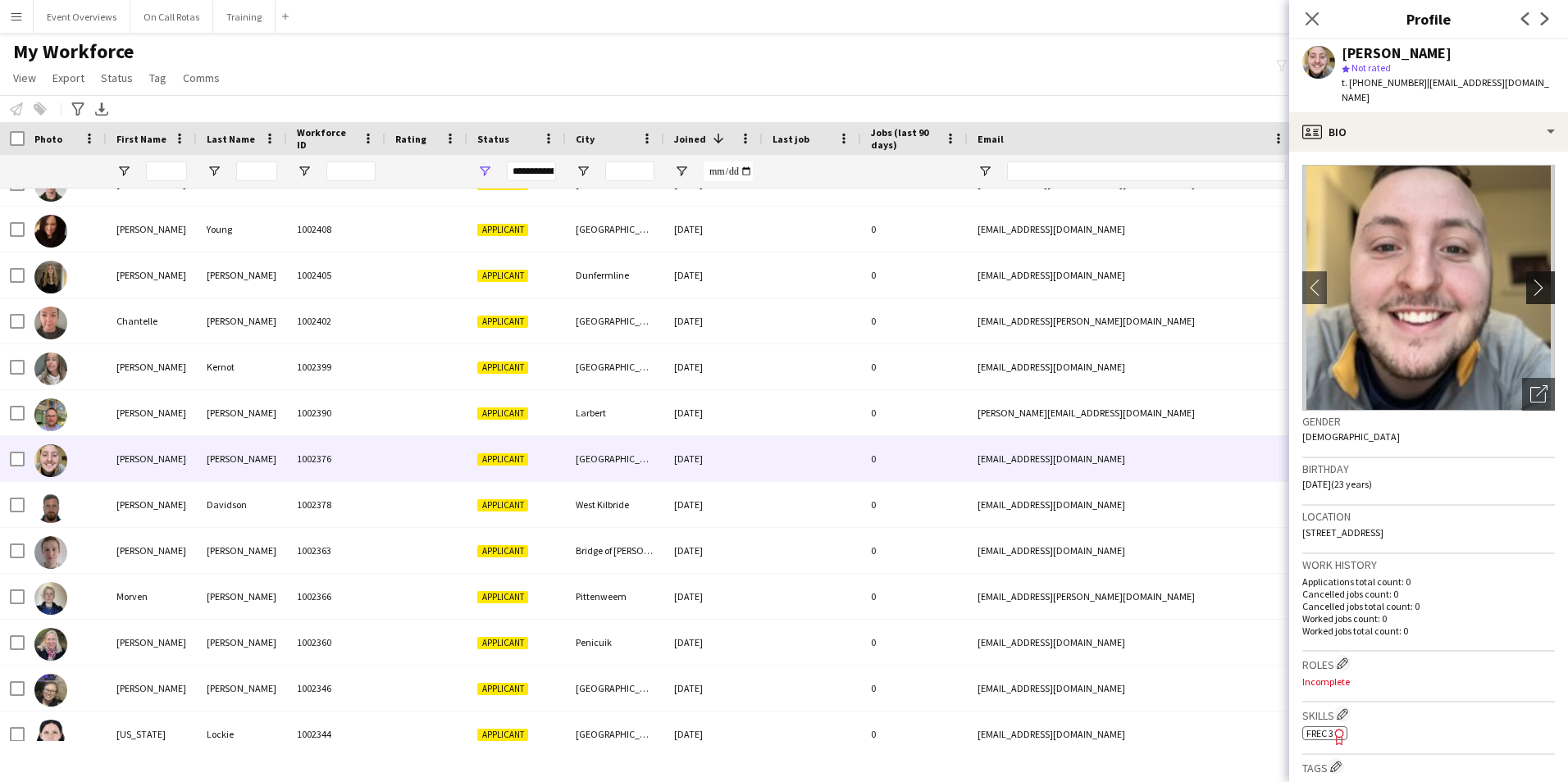
click at [1532, 279] on app-icon "chevron-right" at bounding box center [1543, 287] width 25 height 17
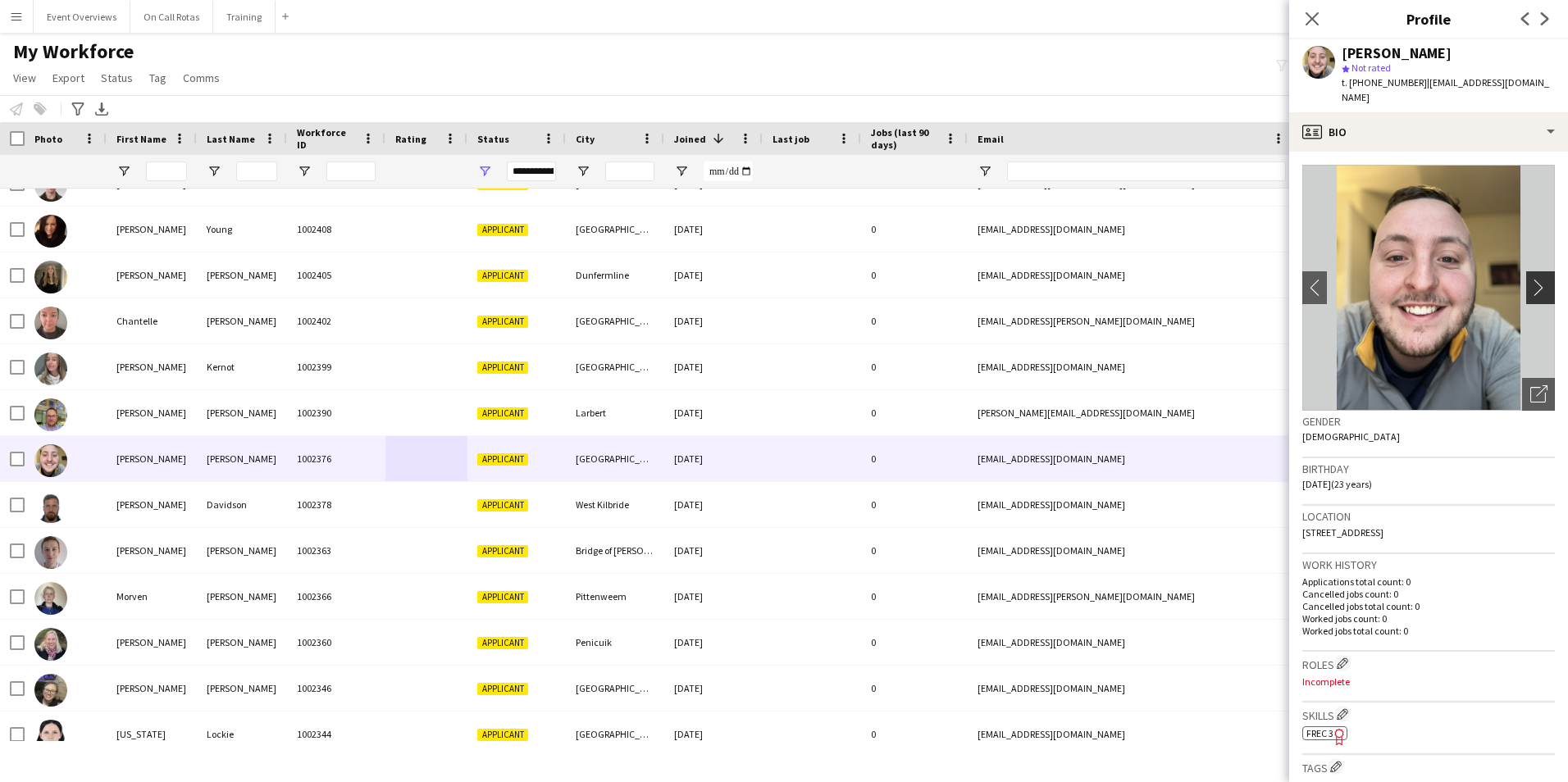
click at [1532, 279] on app-icon "chevron-right" at bounding box center [1543, 287] width 25 height 17
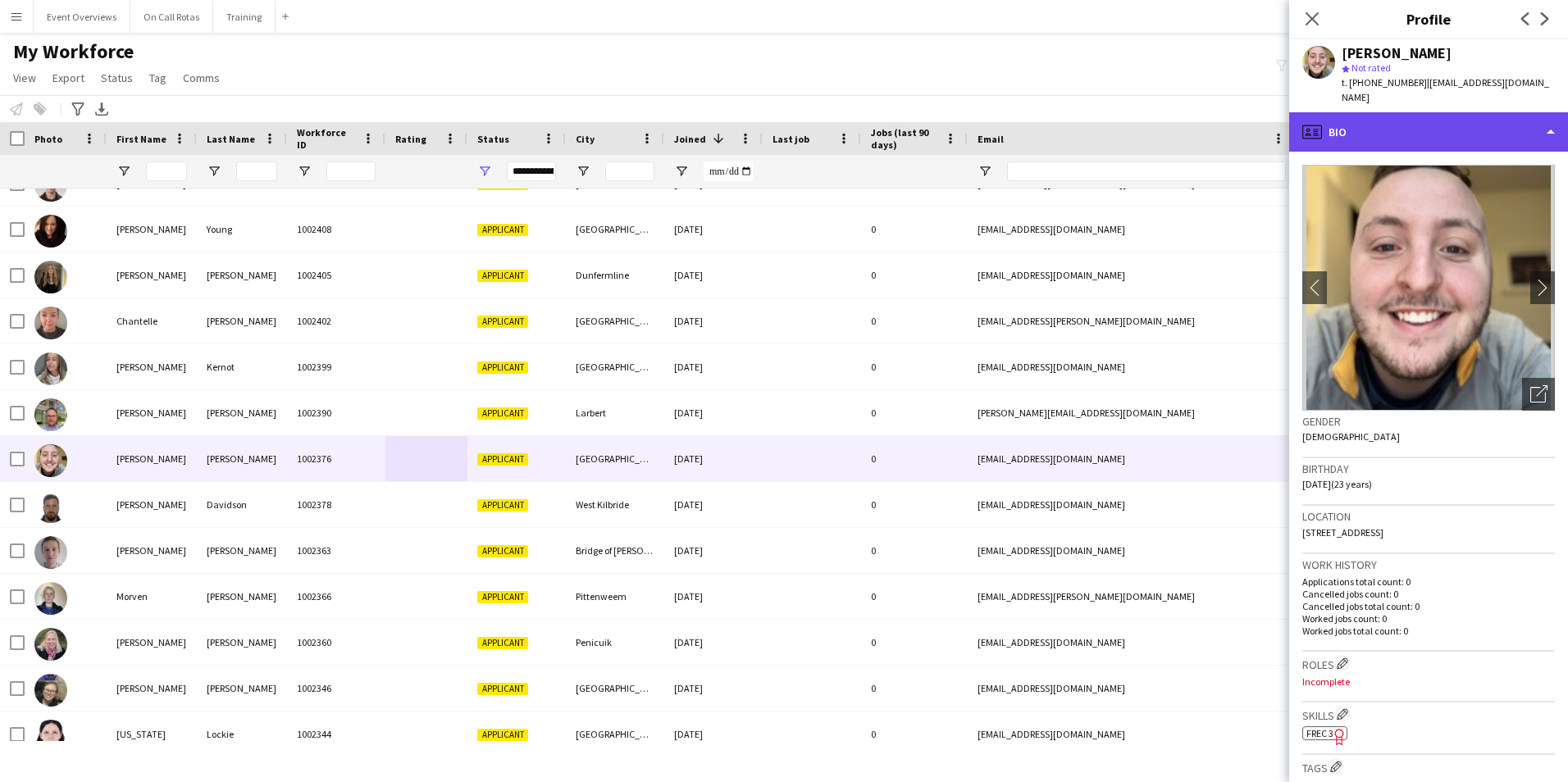
click at [1400, 123] on div "profile Bio" at bounding box center [1428, 131] width 279 height 40
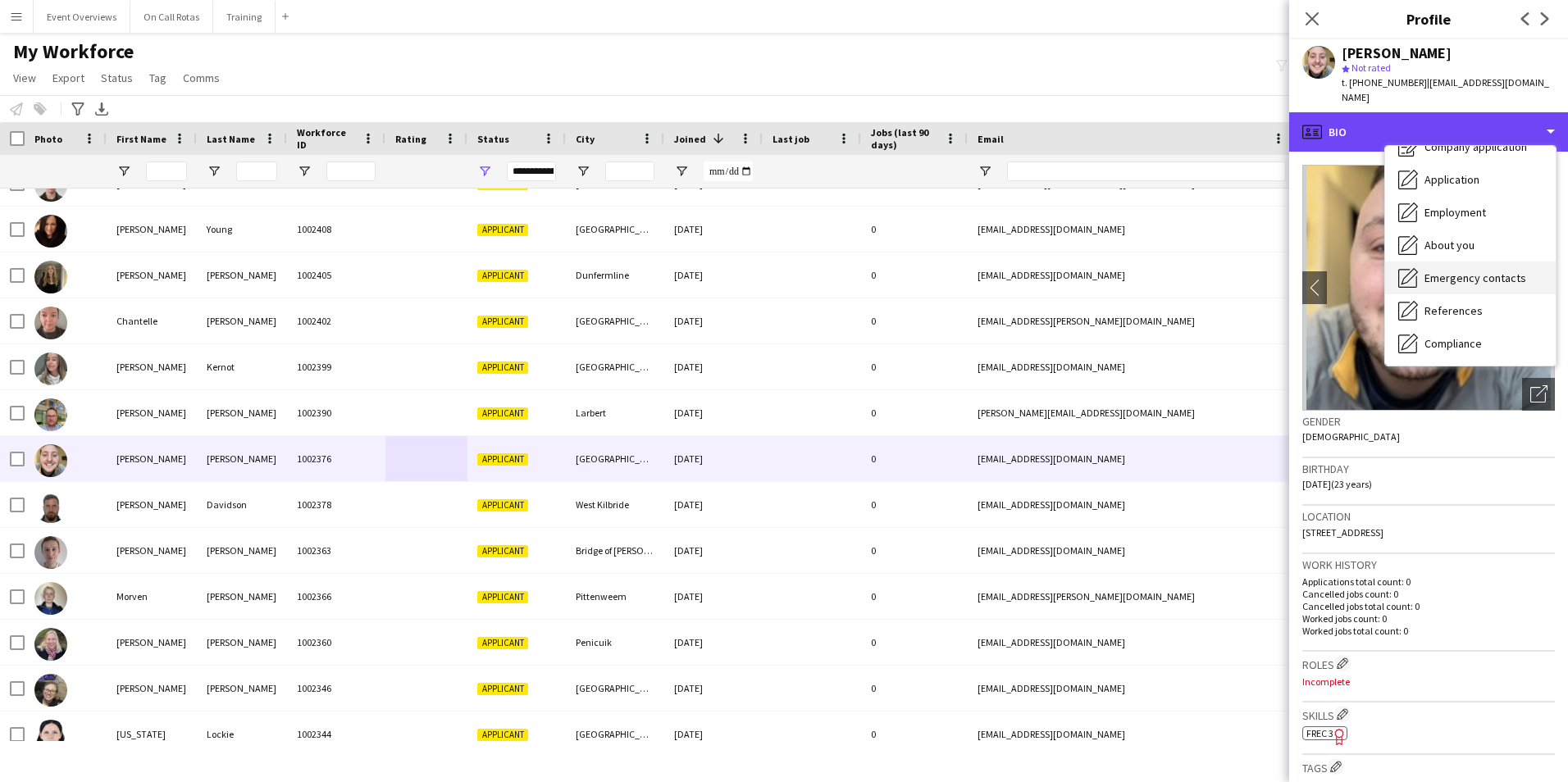
scroll to position [82, 0]
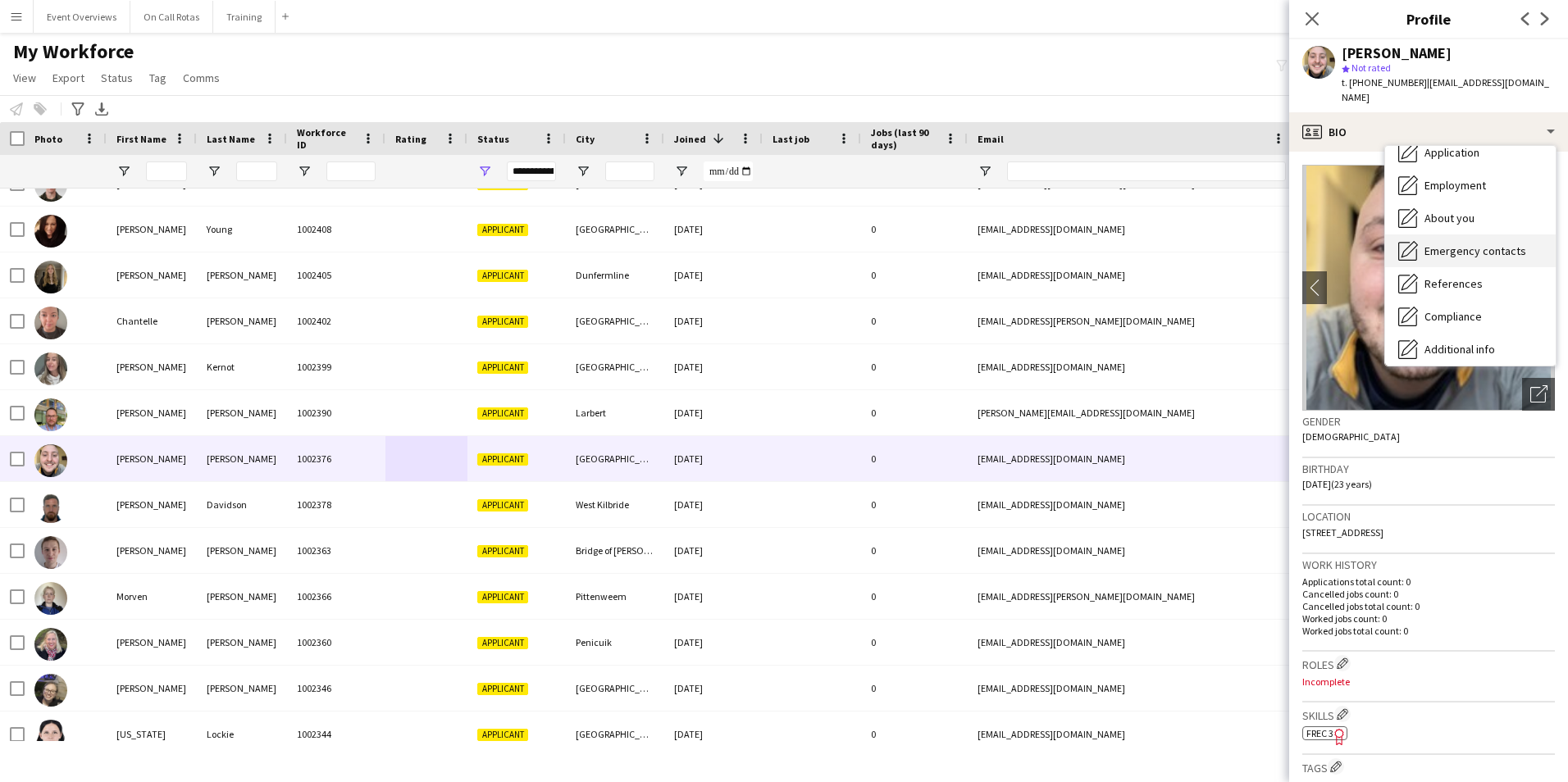
click at [1436, 244] on span "Emergency contacts" at bounding box center [1474, 251] width 102 height 15
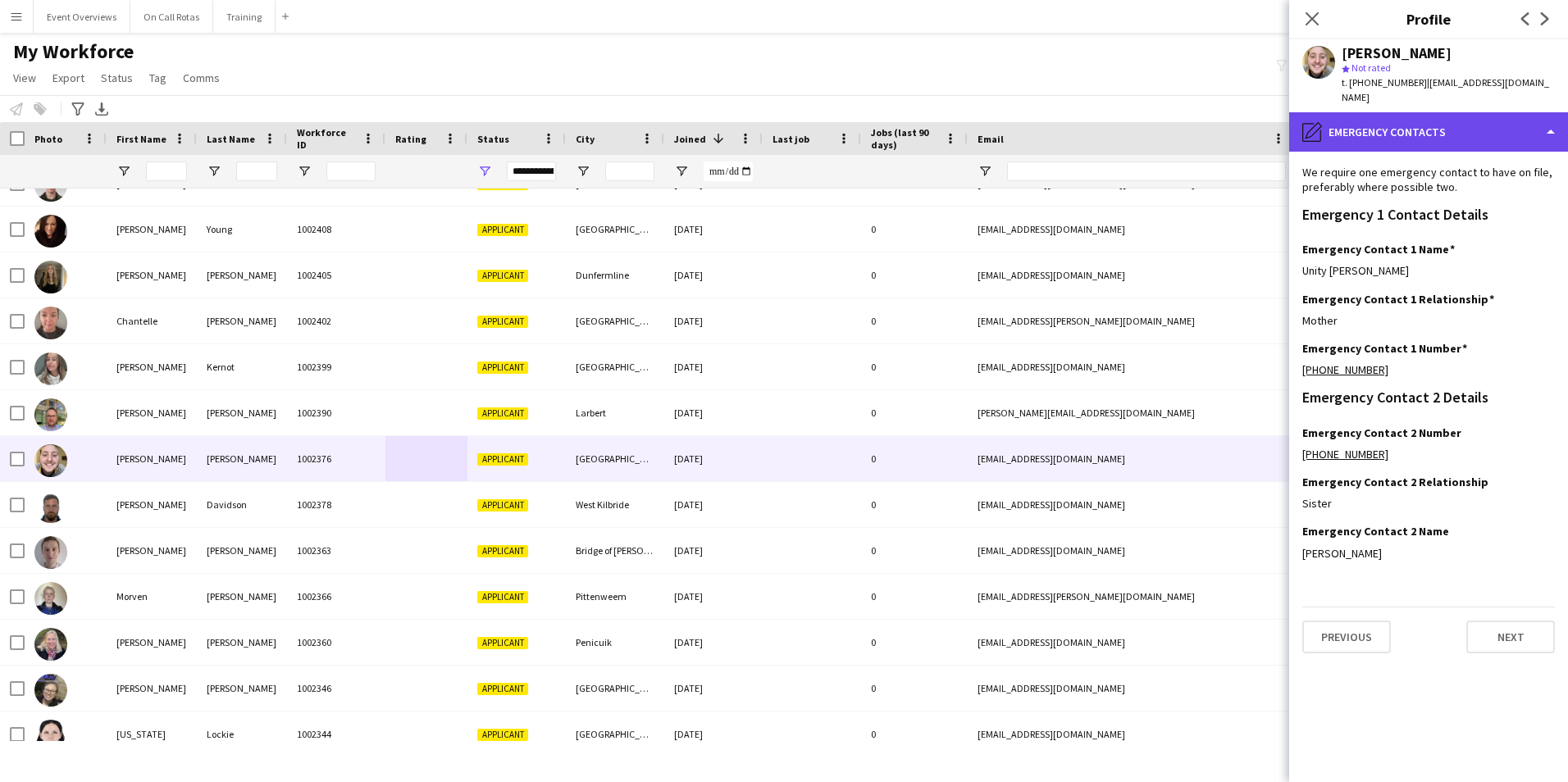
click at [1406, 112] on div "pencil4 Emergency contacts" at bounding box center [1428, 131] width 279 height 40
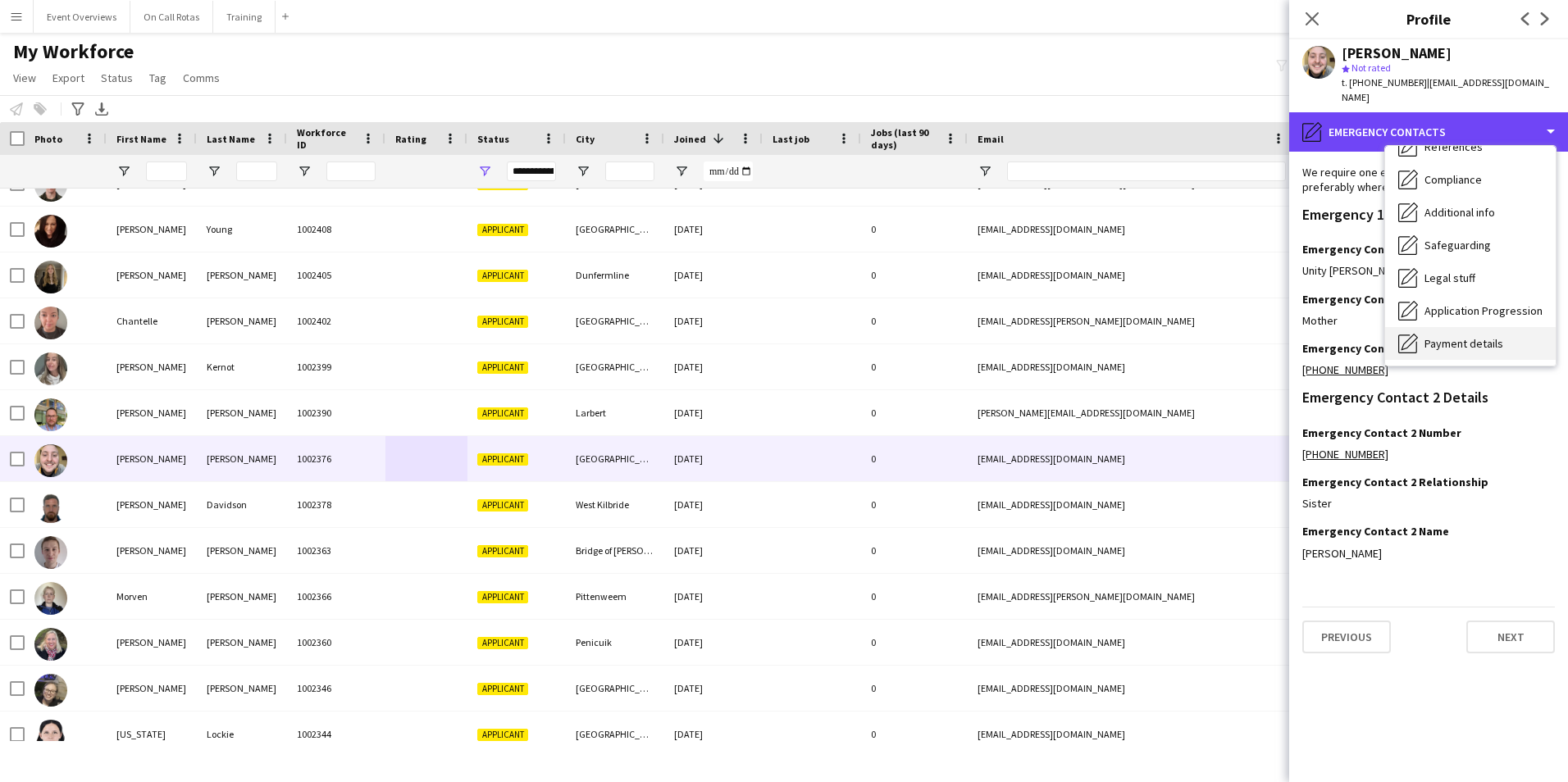
scroll to position [285, 0]
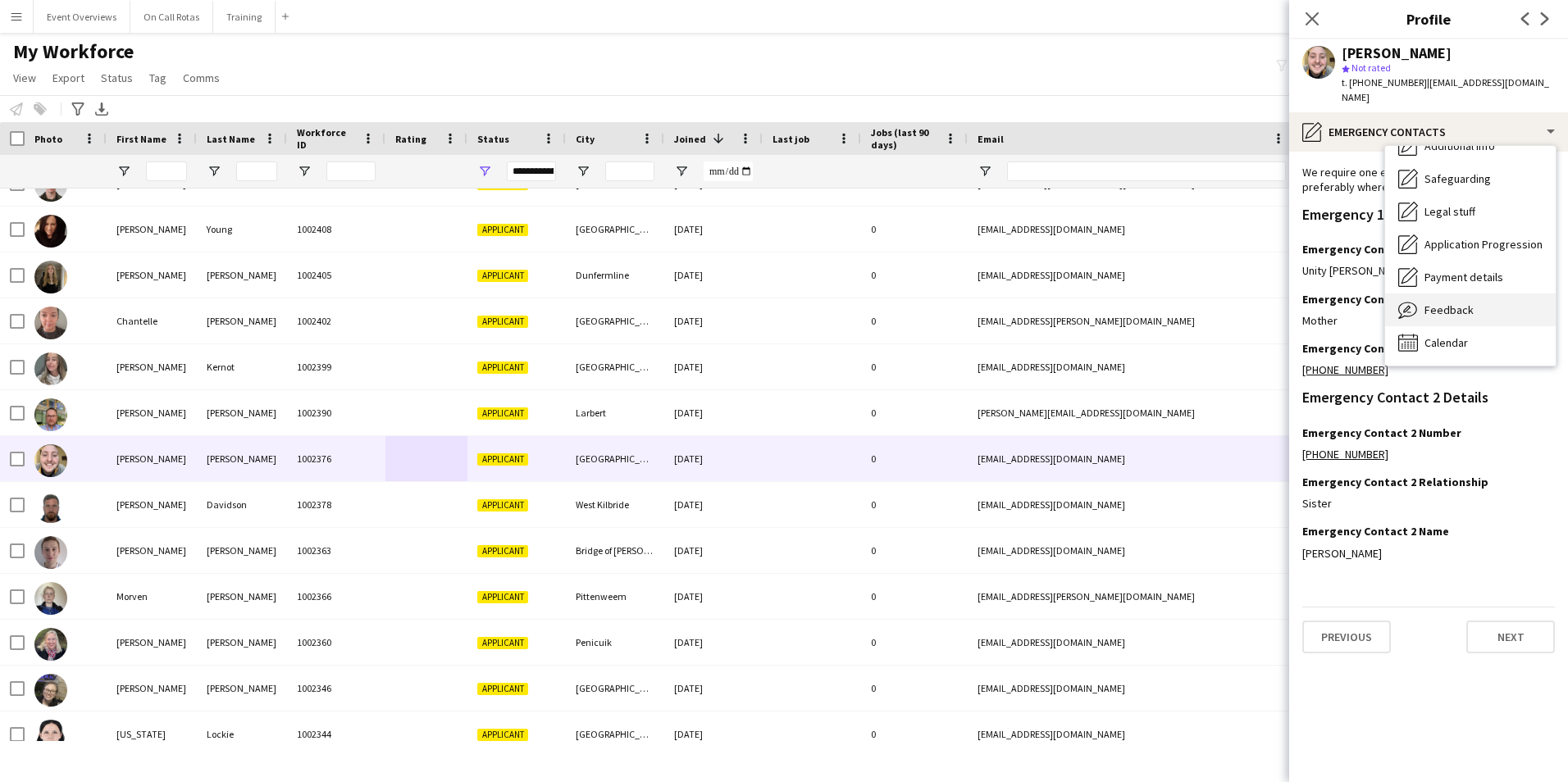
click at [1450, 303] on span "Feedback" at bounding box center [1448, 310] width 49 height 15
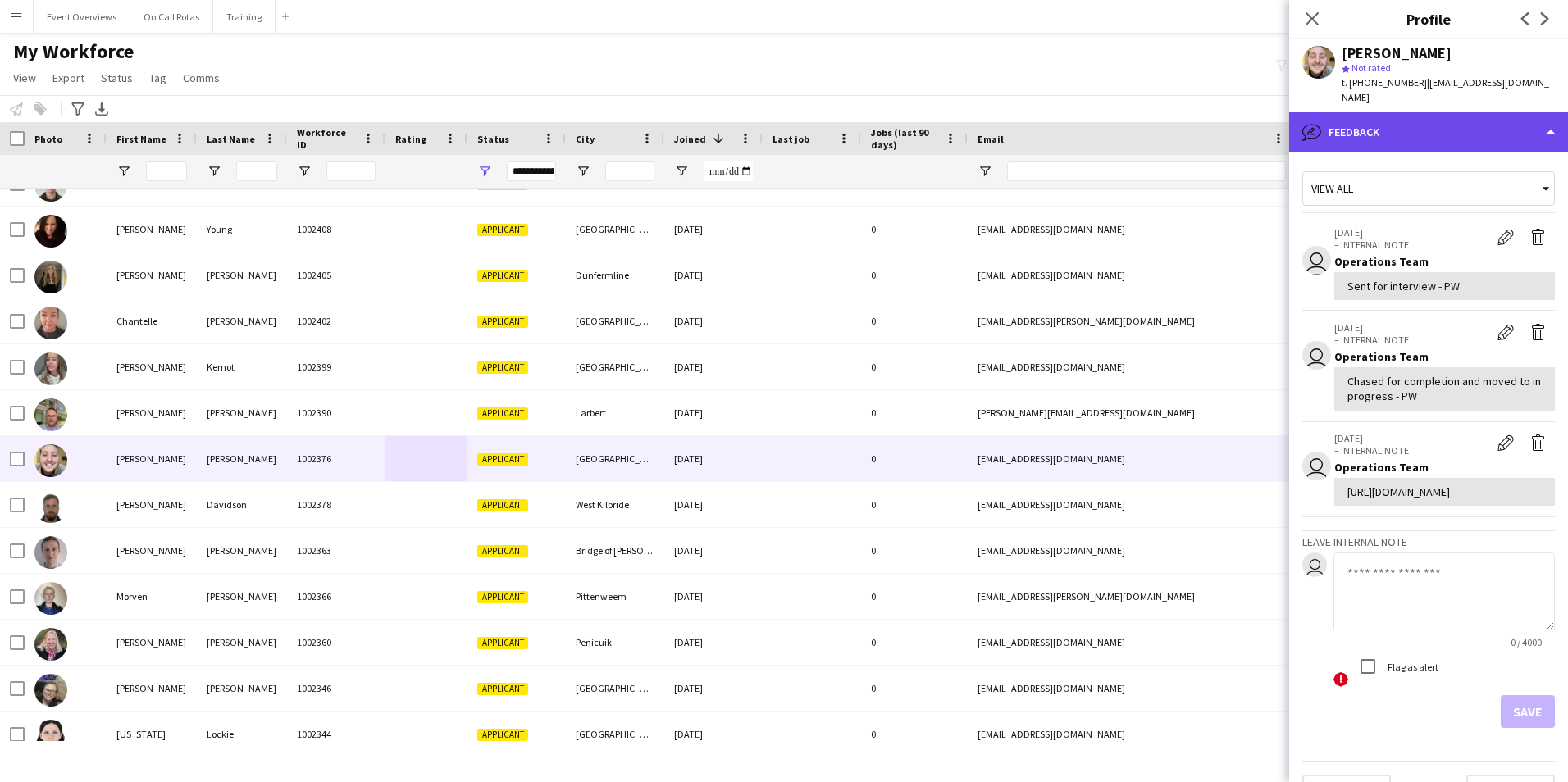
click at [1406, 115] on div "bubble-pencil Feedback" at bounding box center [1428, 131] width 279 height 40
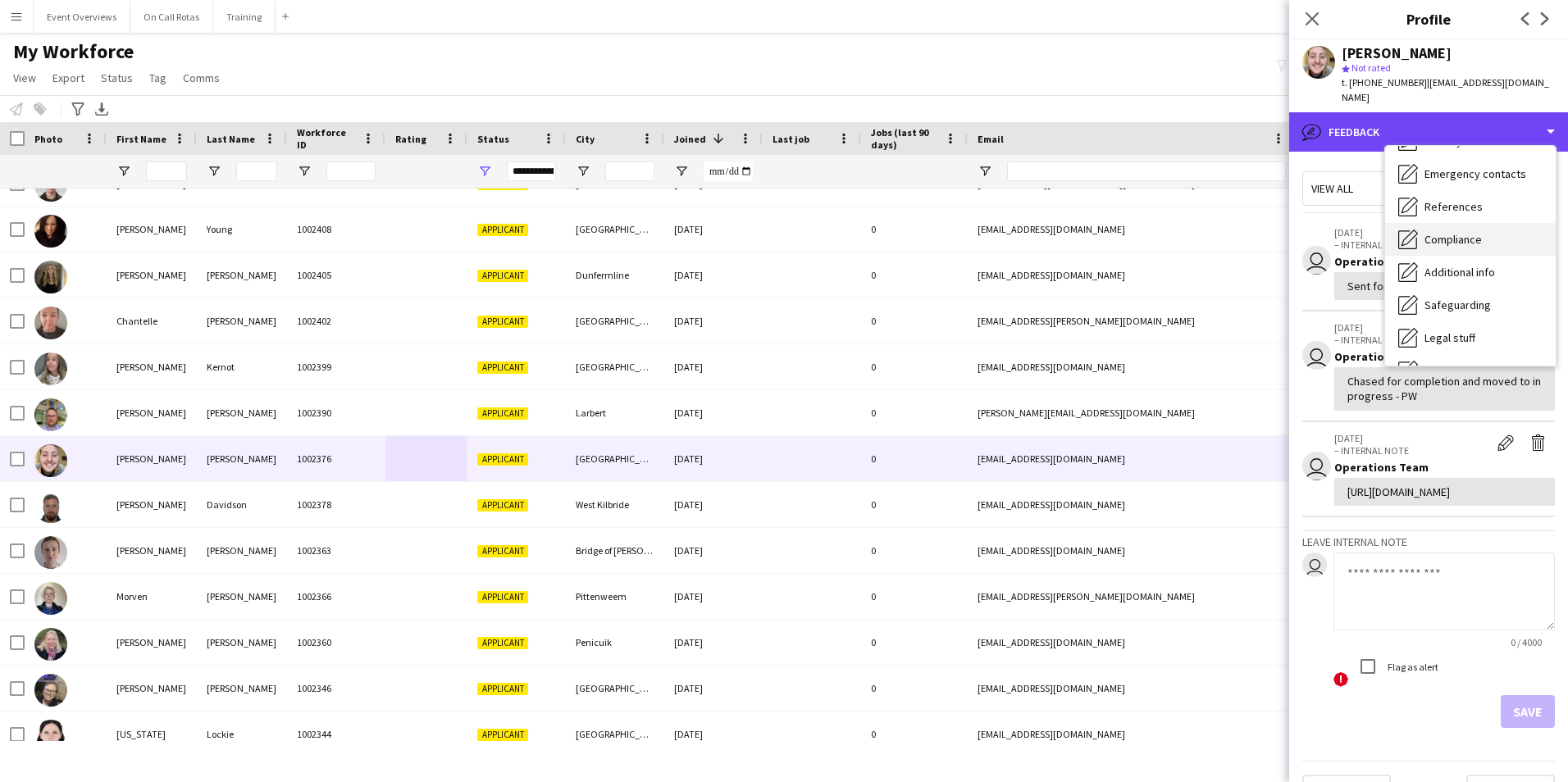
scroll to position [0, 0]
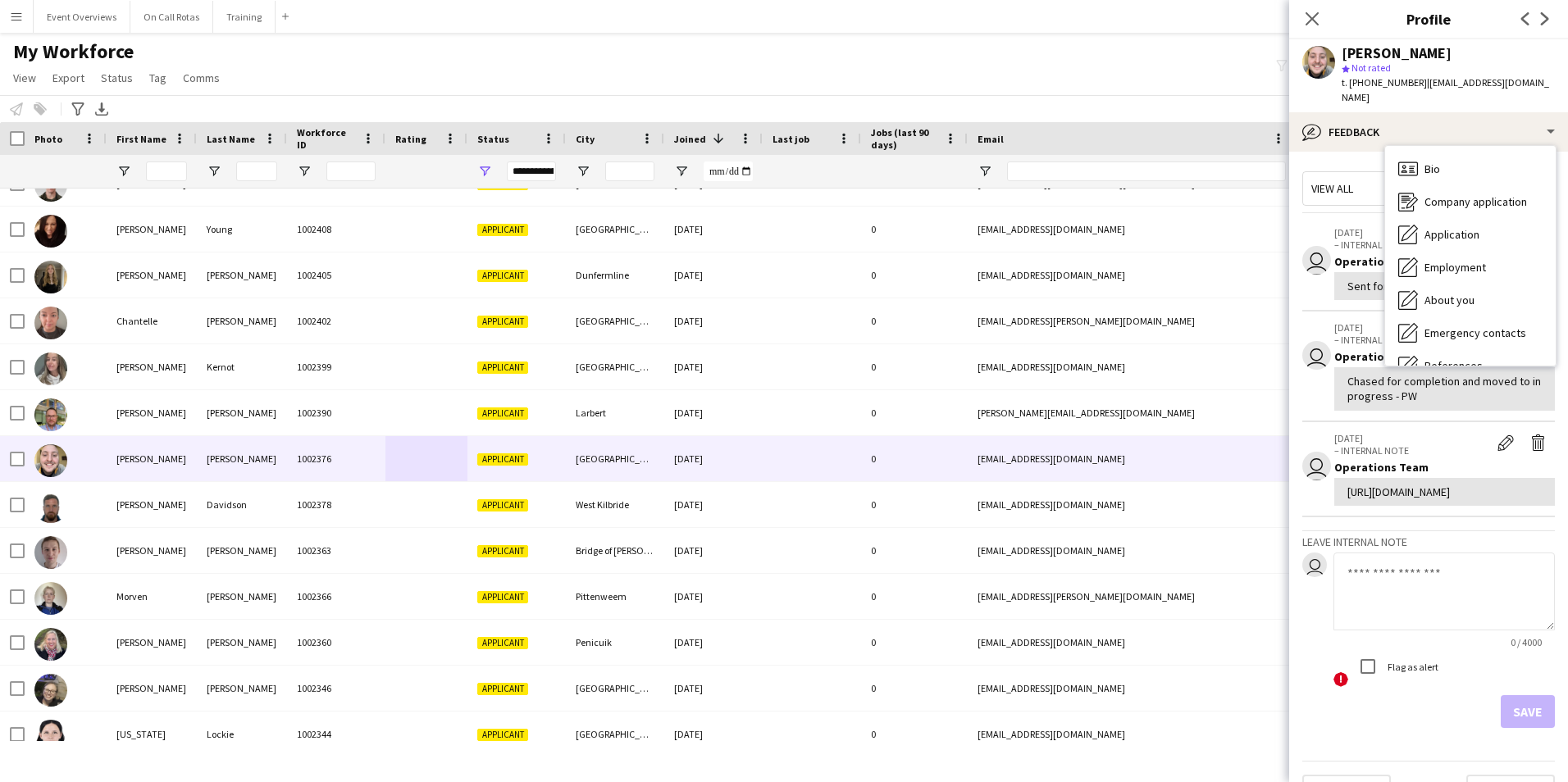
click at [1441, 155] on div "Bio Bio" at bounding box center [1470, 169] width 170 height 33
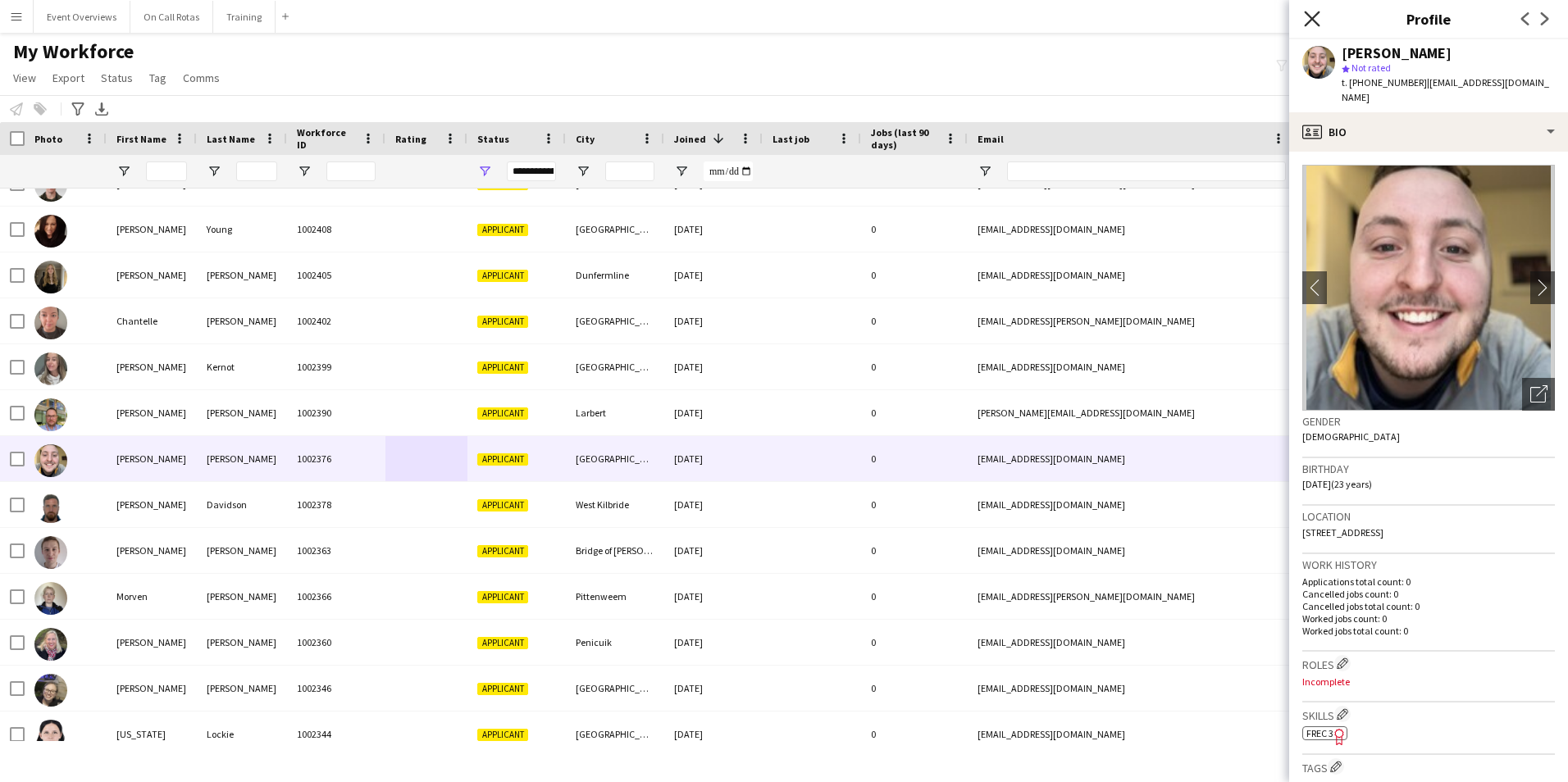
click at [1313, 24] on icon "Close pop-in" at bounding box center [1311, 19] width 15 height 15
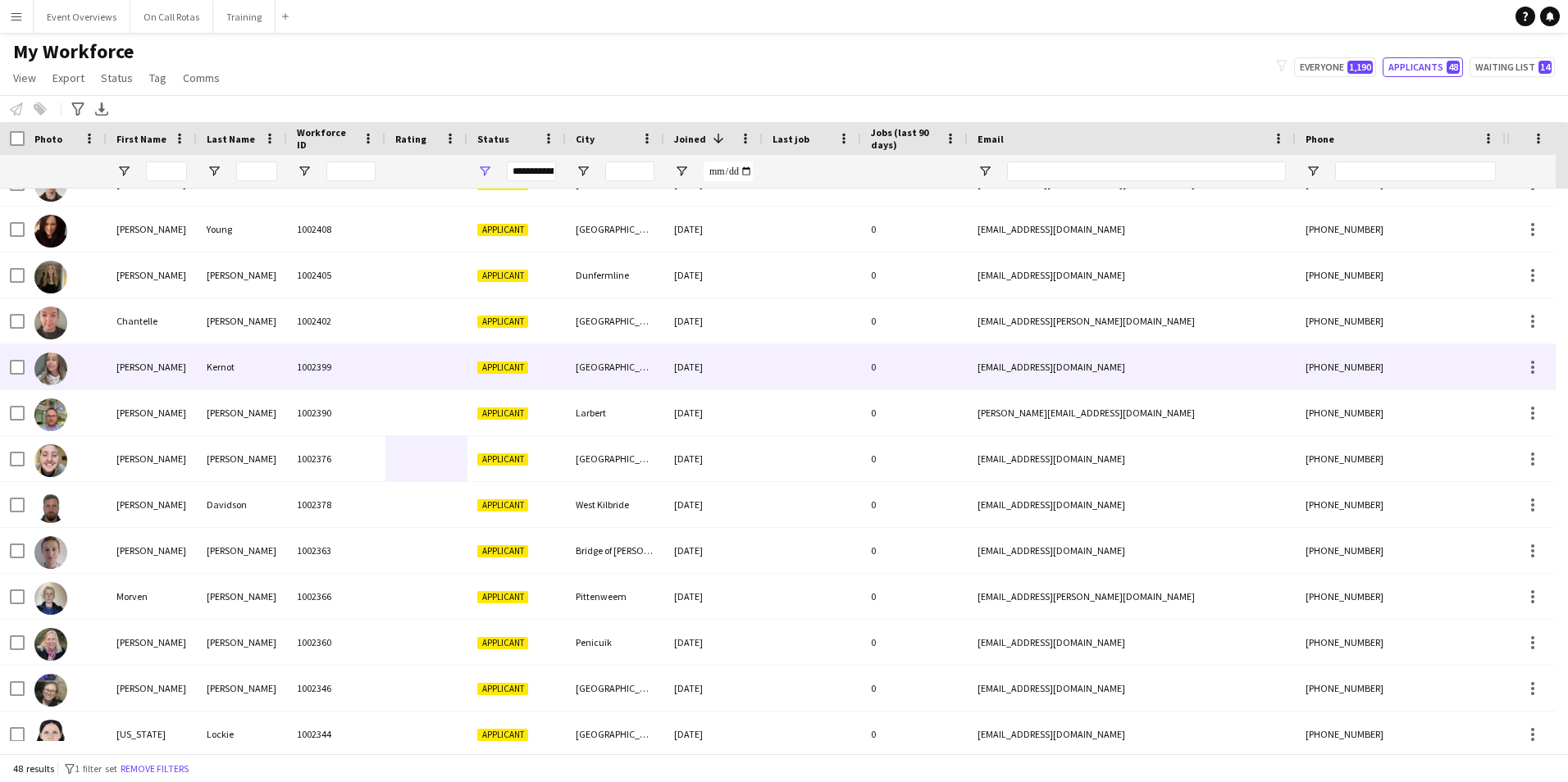
click at [600, 367] on div "[GEOGRAPHIC_DATA]" at bounding box center [615, 366] width 99 height 45
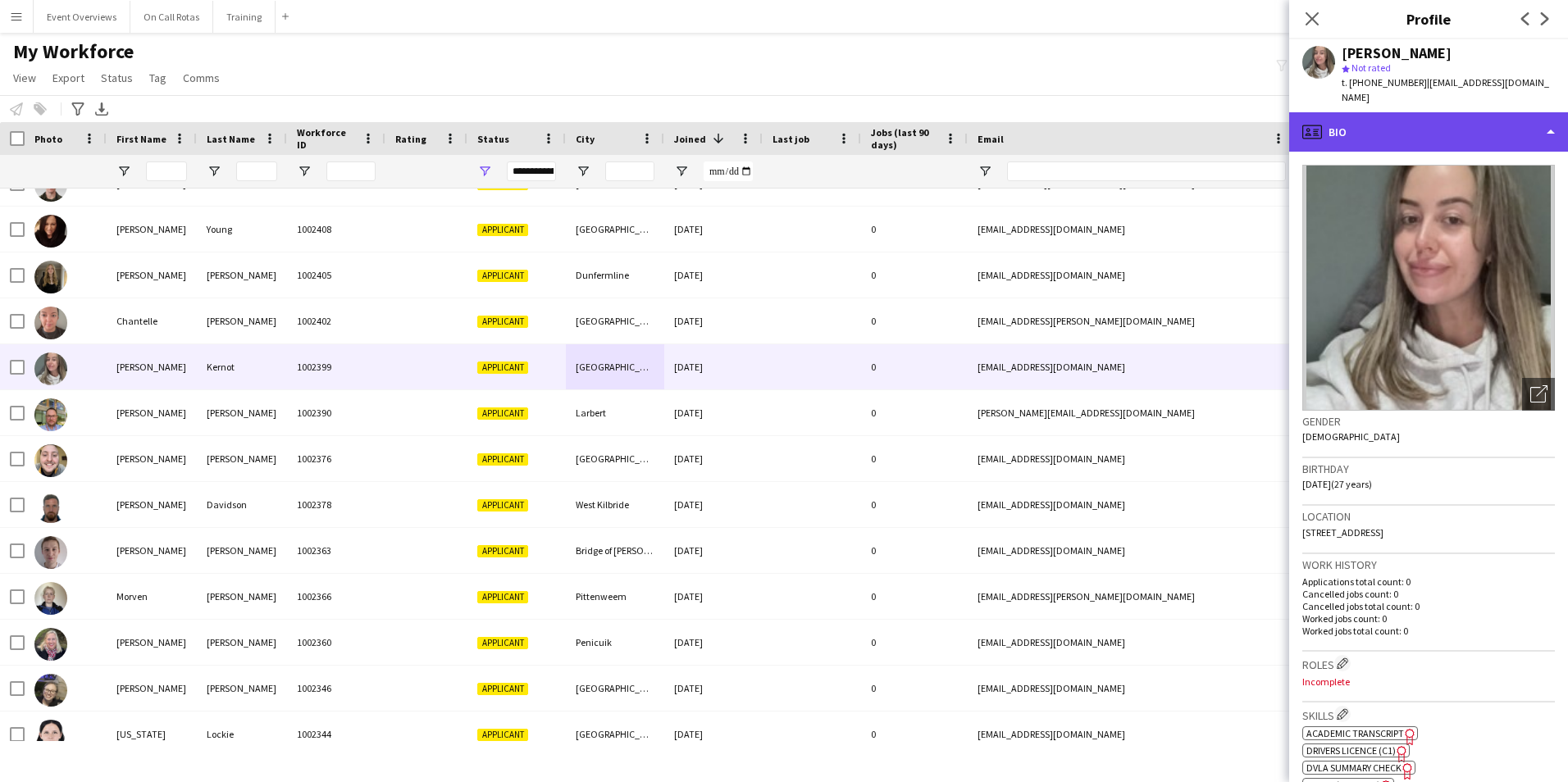
click at [1447, 121] on div "profile Bio" at bounding box center [1428, 131] width 279 height 40
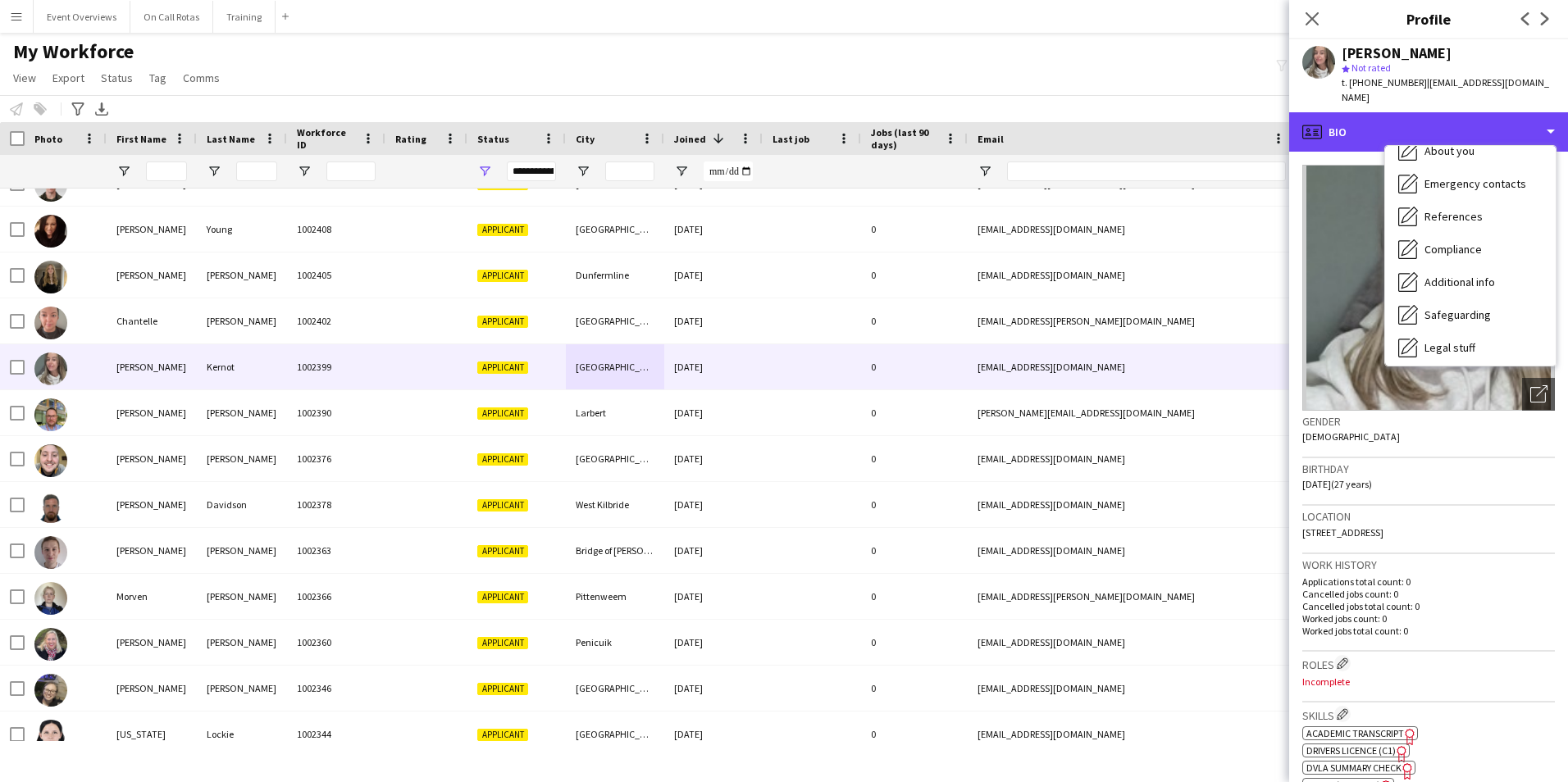
scroll to position [285, 0]
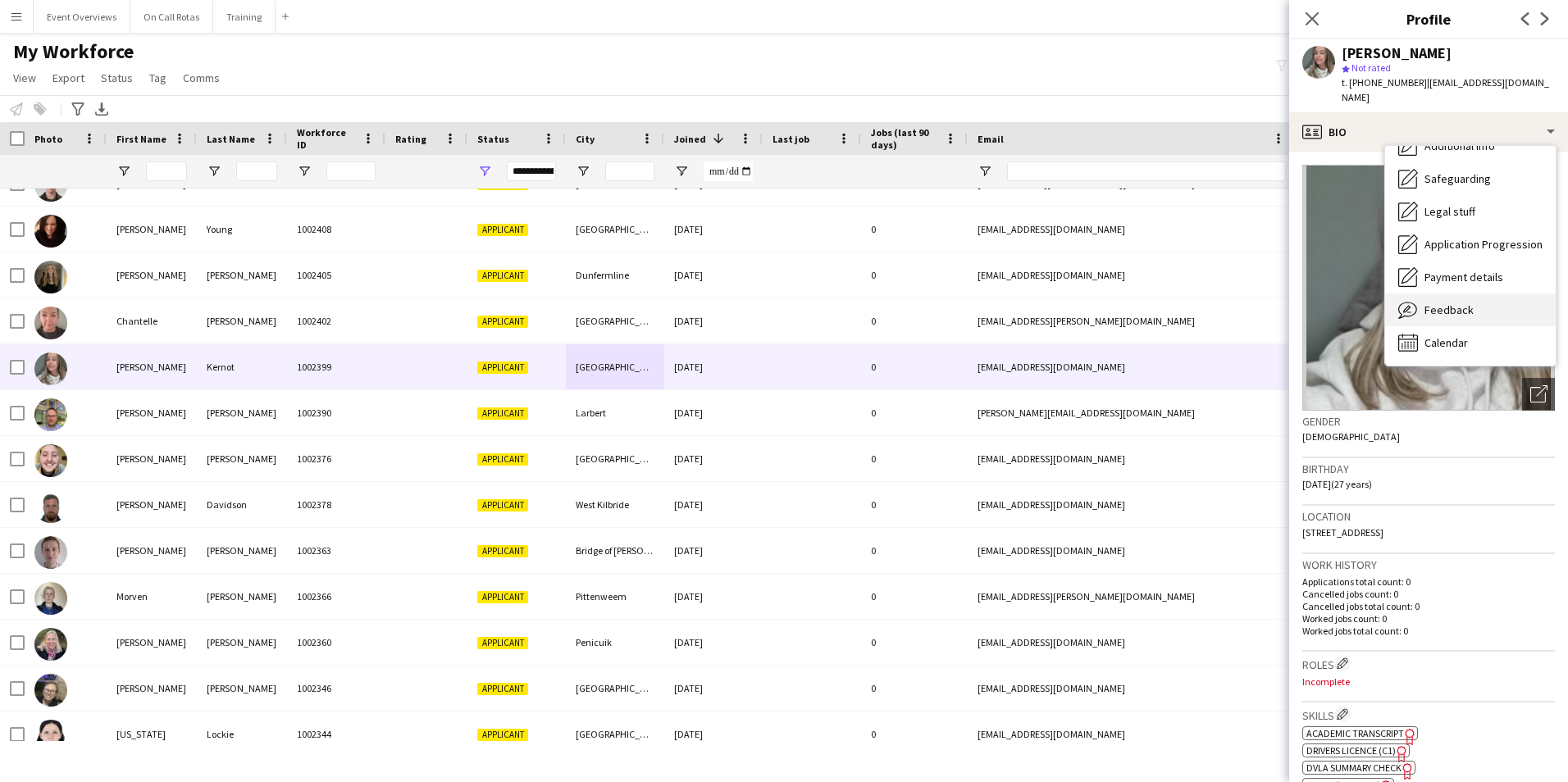
click at [1460, 307] on span "Feedback" at bounding box center [1448, 310] width 49 height 15
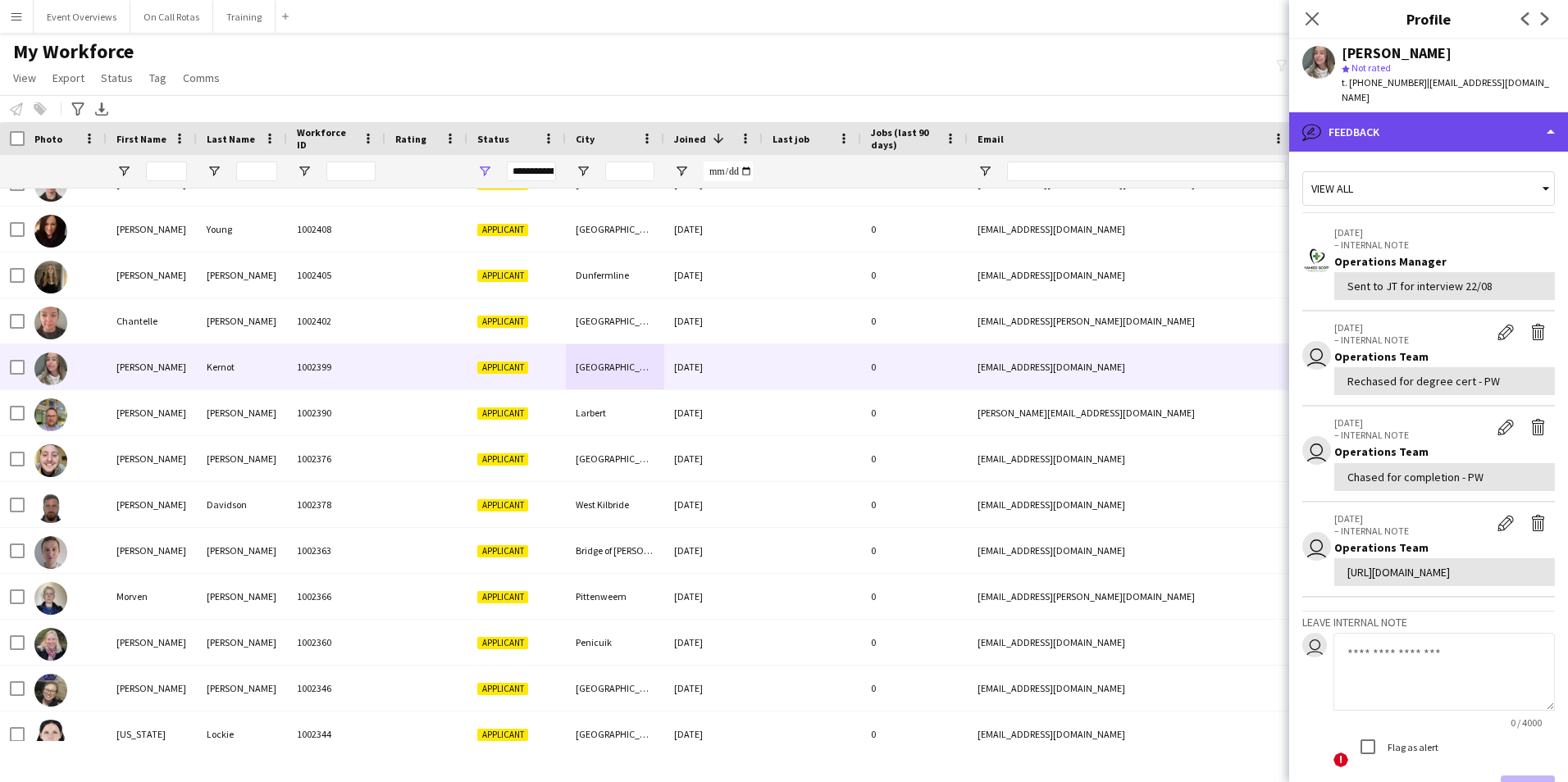
click at [1421, 135] on div "bubble-pencil Feedback" at bounding box center [1428, 131] width 279 height 40
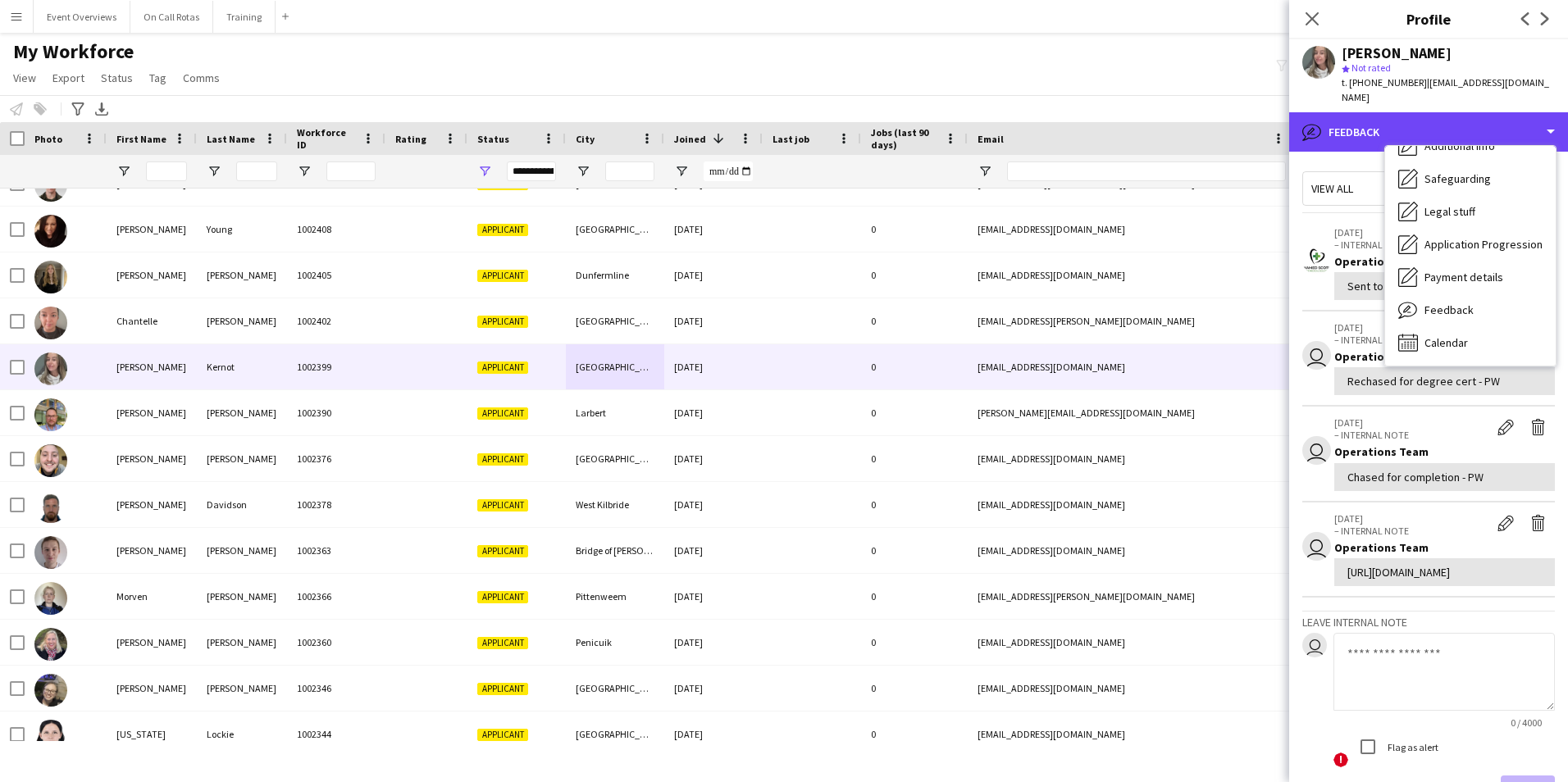
scroll to position [0, 0]
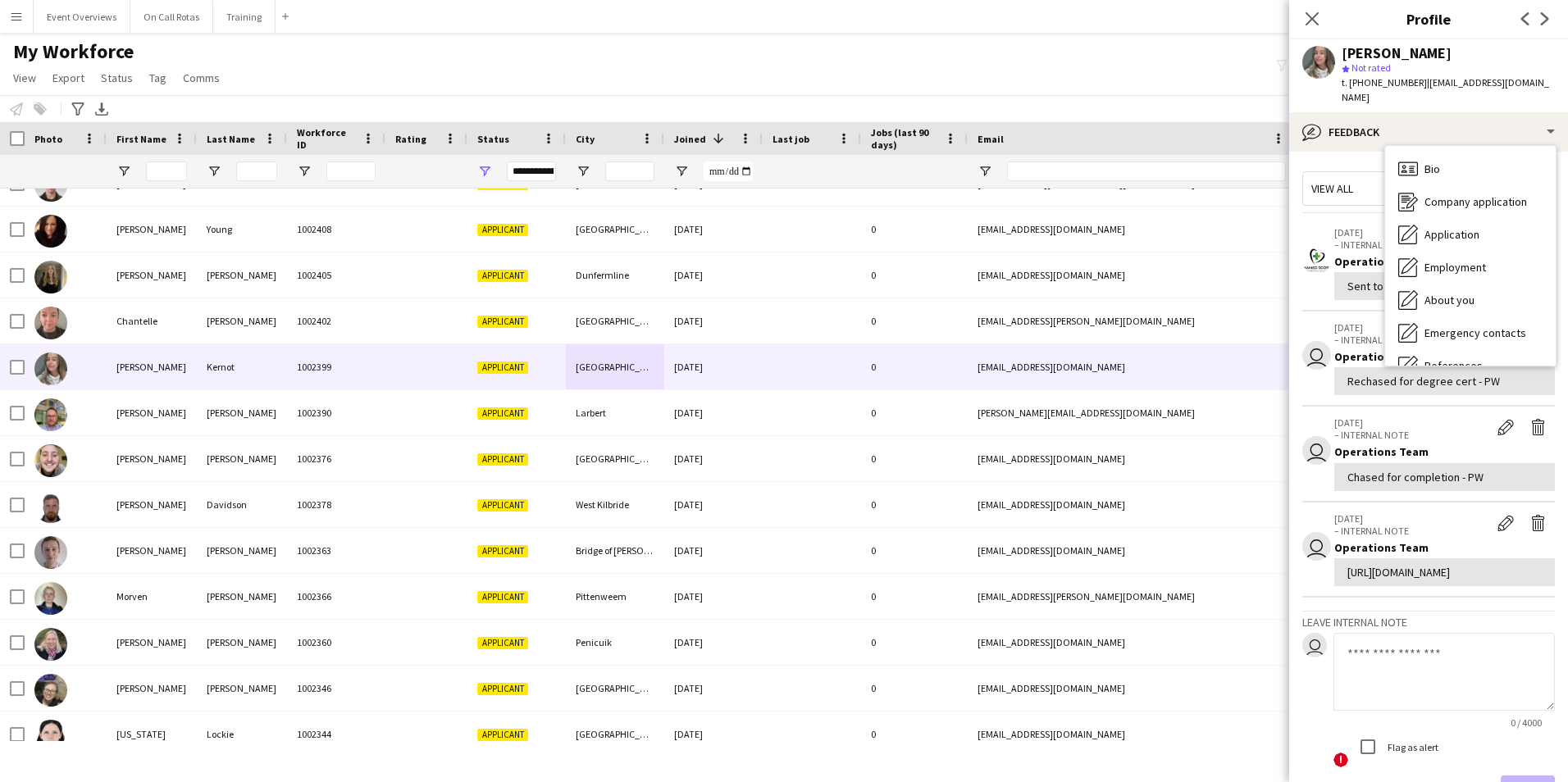
click at [1430, 158] on div "Bio Bio" at bounding box center [1470, 169] width 170 height 33
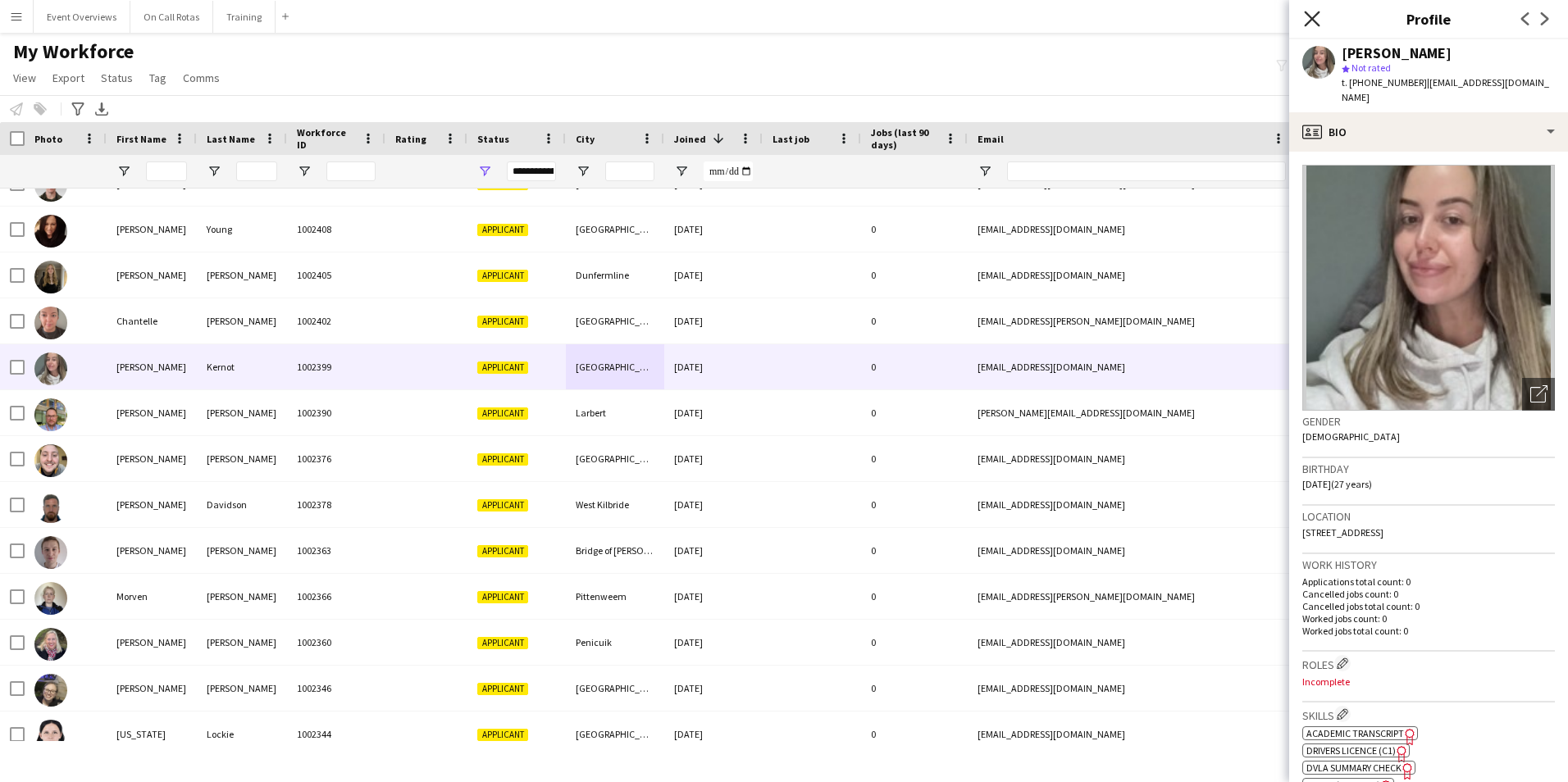
click at [1314, 15] on icon at bounding box center [1311, 19] width 15 height 15
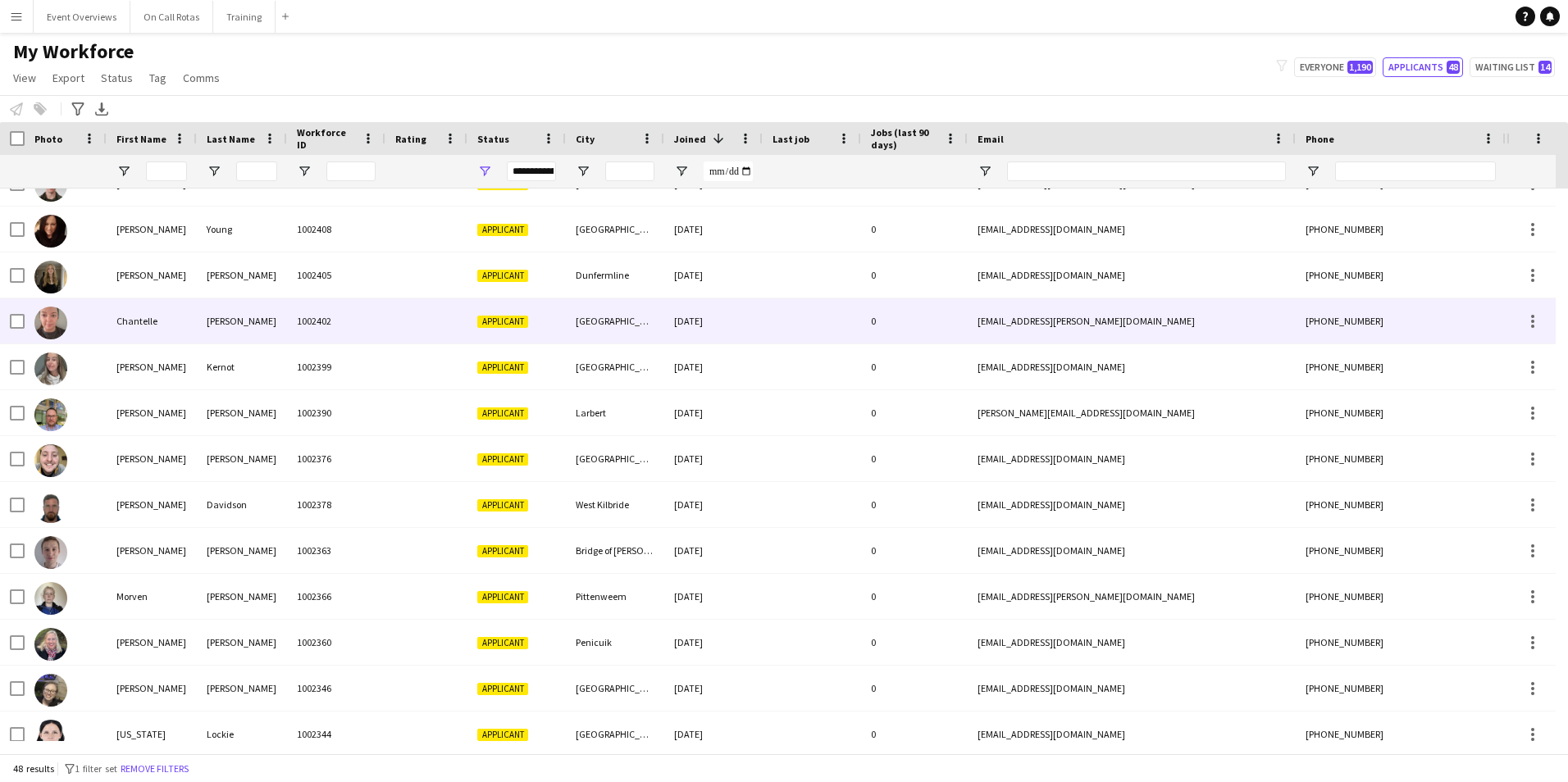
click at [403, 324] on div at bounding box center [426, 320] width 82 height 45
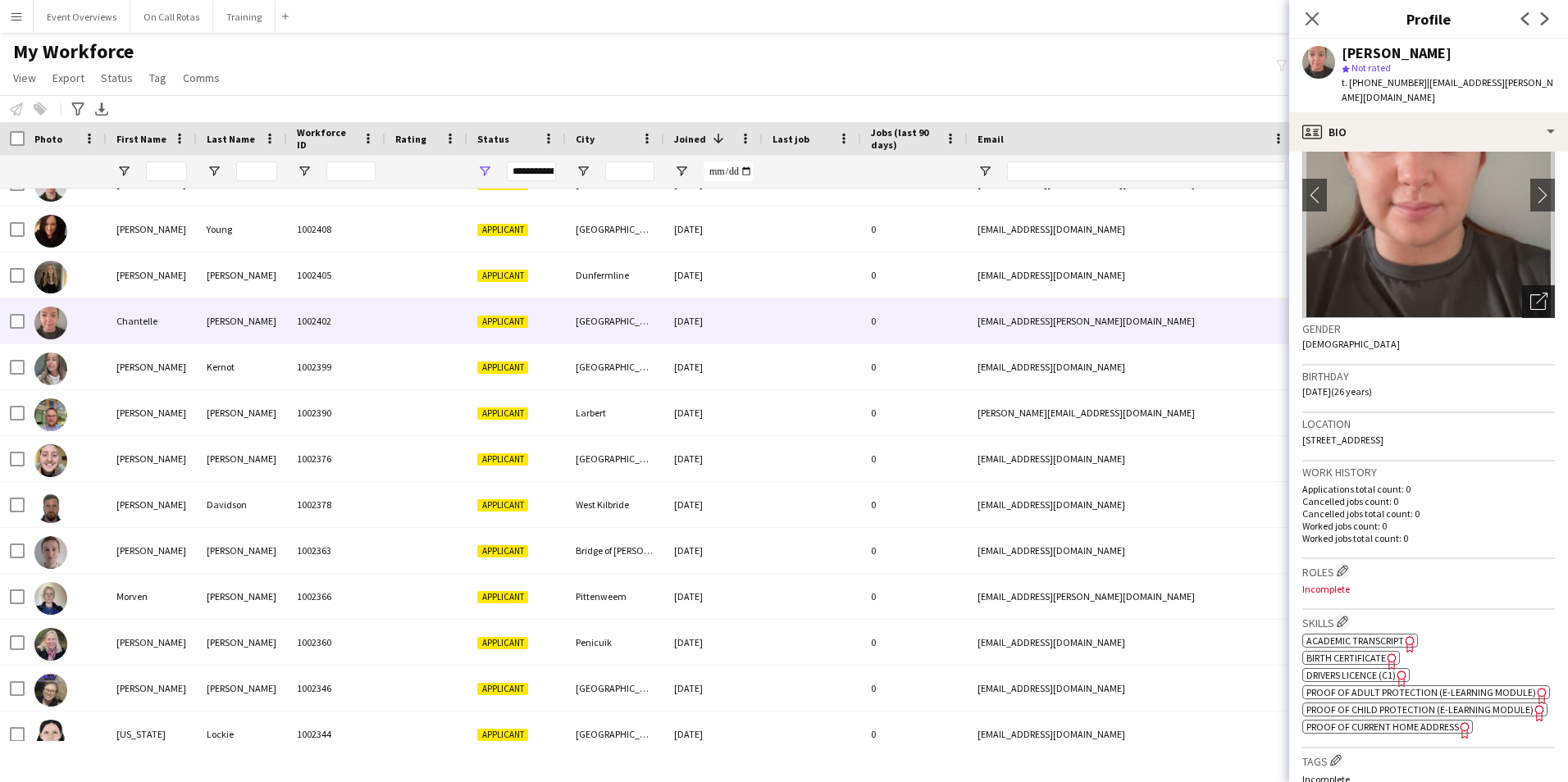
scroll to position [164, 0]
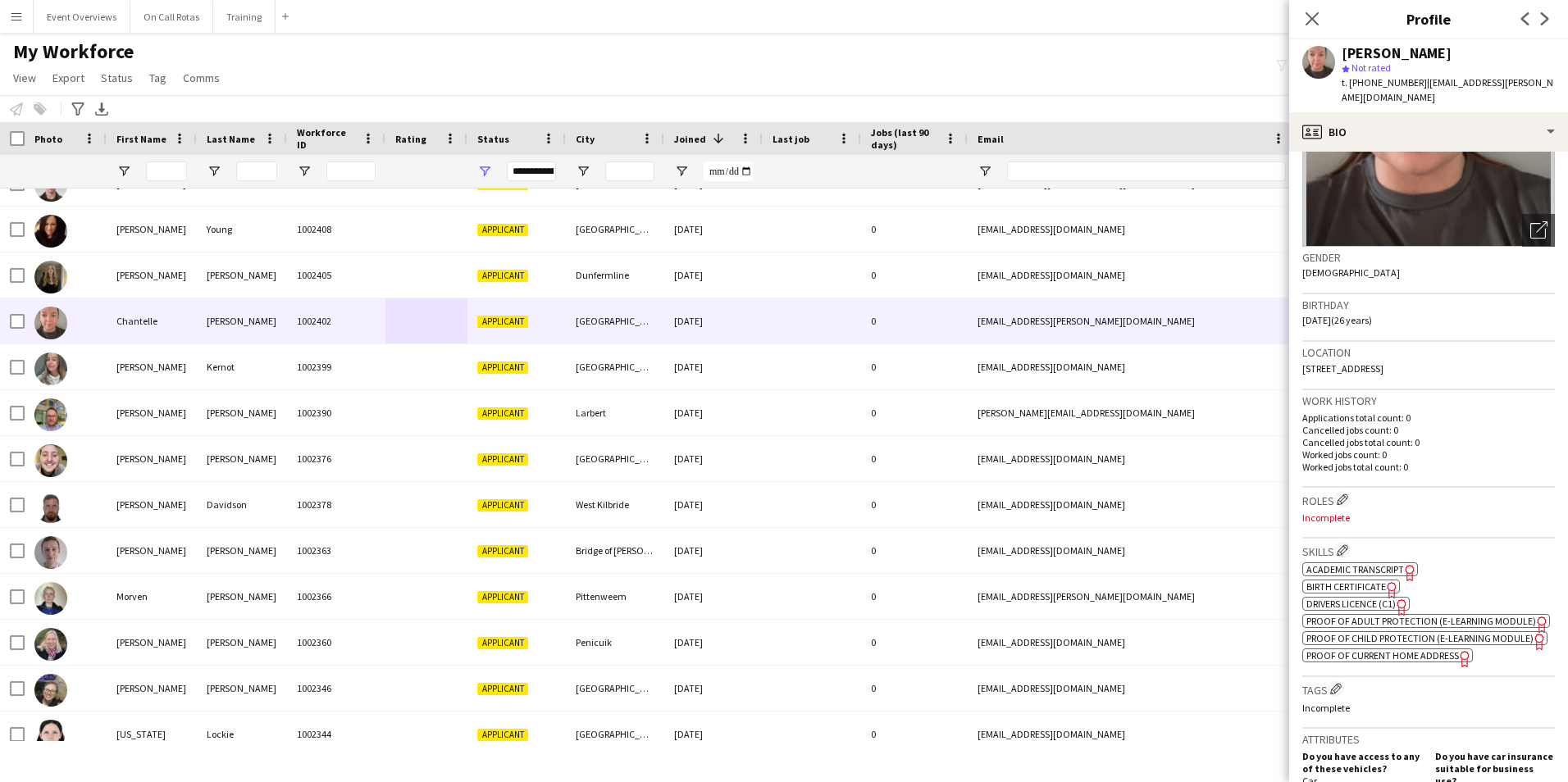
drag, startPoint x: 1317, startPoint y: 27, endPoint x: 1472, endPoint y: 339, distance: 348.4
click at [1472, 339] on app-crew-profile "Close pop-in Profile Previous Next [PERSON_NAME] star Not rated t. [PHONE_NUMBE…" at bounding box center [1428, 391] width 279 height 782
click at [1313, 8] on app-icon "Close pop-in" at bounding box center [1312, 19] width 24 height 24
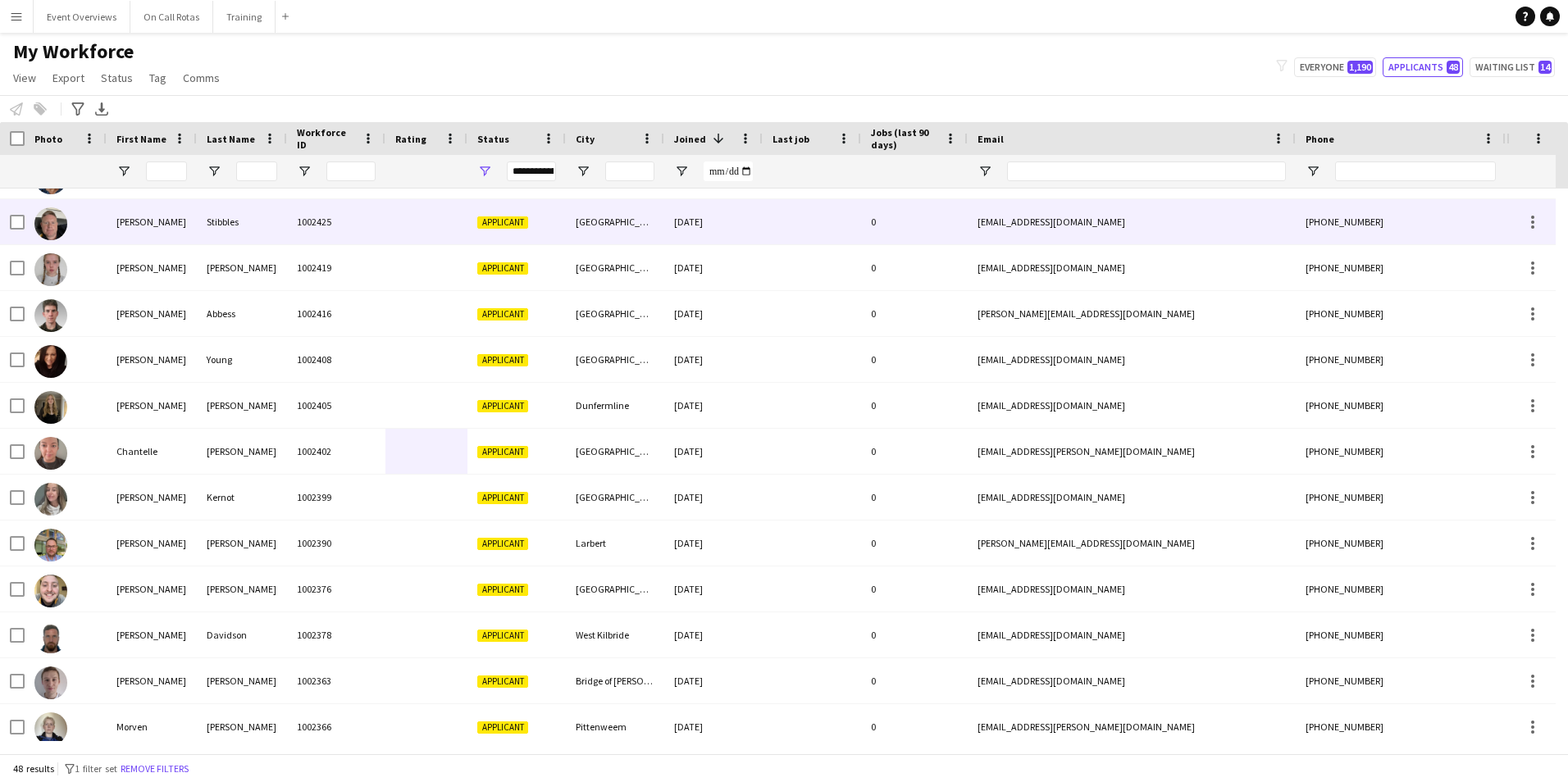
scroll to position [0, 0]
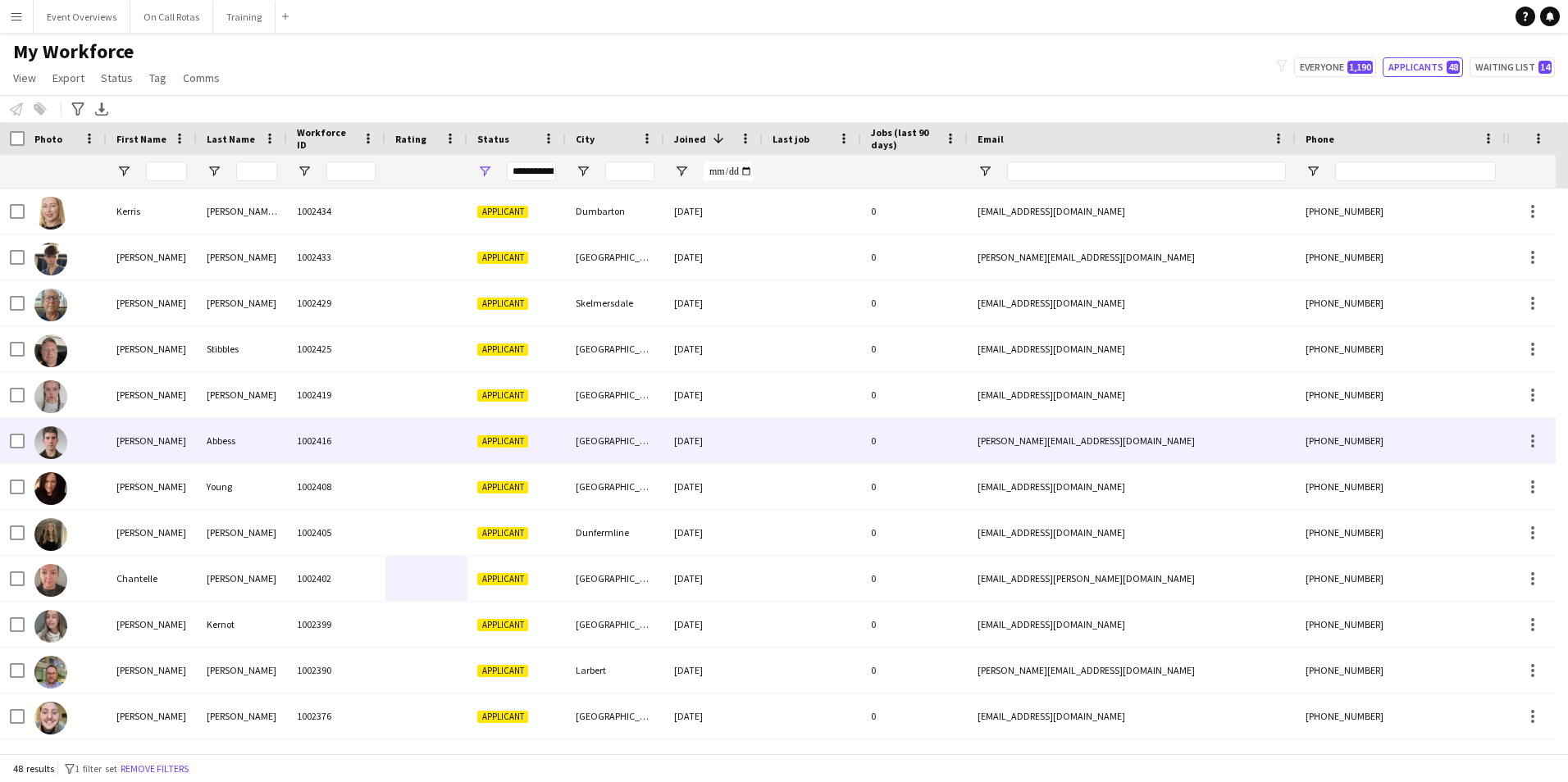
click at [343, 437] on div "1002416" at bounding box center [336, 440] width 99 height 45
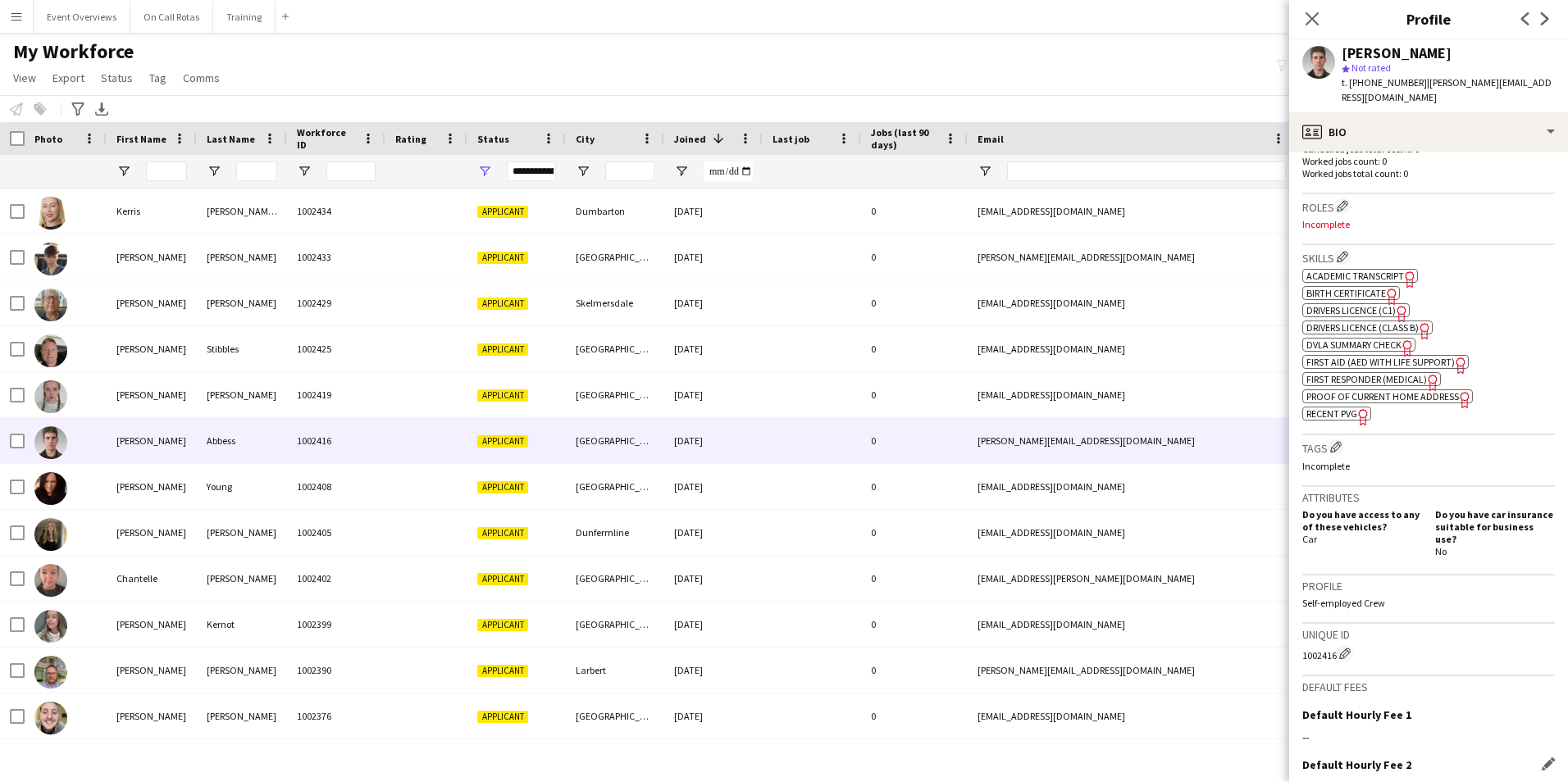
scroll to position [613, 0]
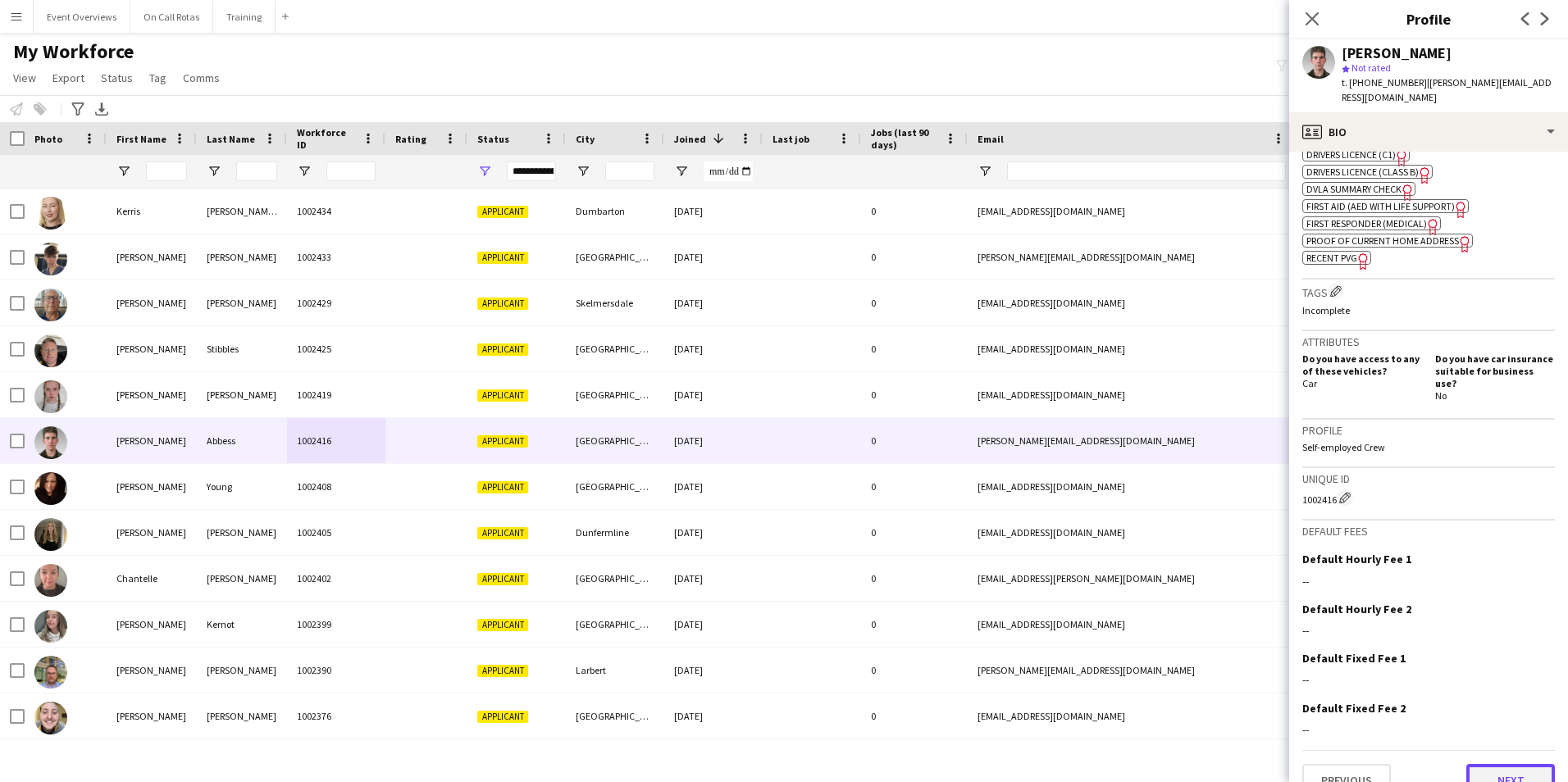
click at [1499, 763] on button "Next" at bounding box center [1510, 779] width 89 height 33
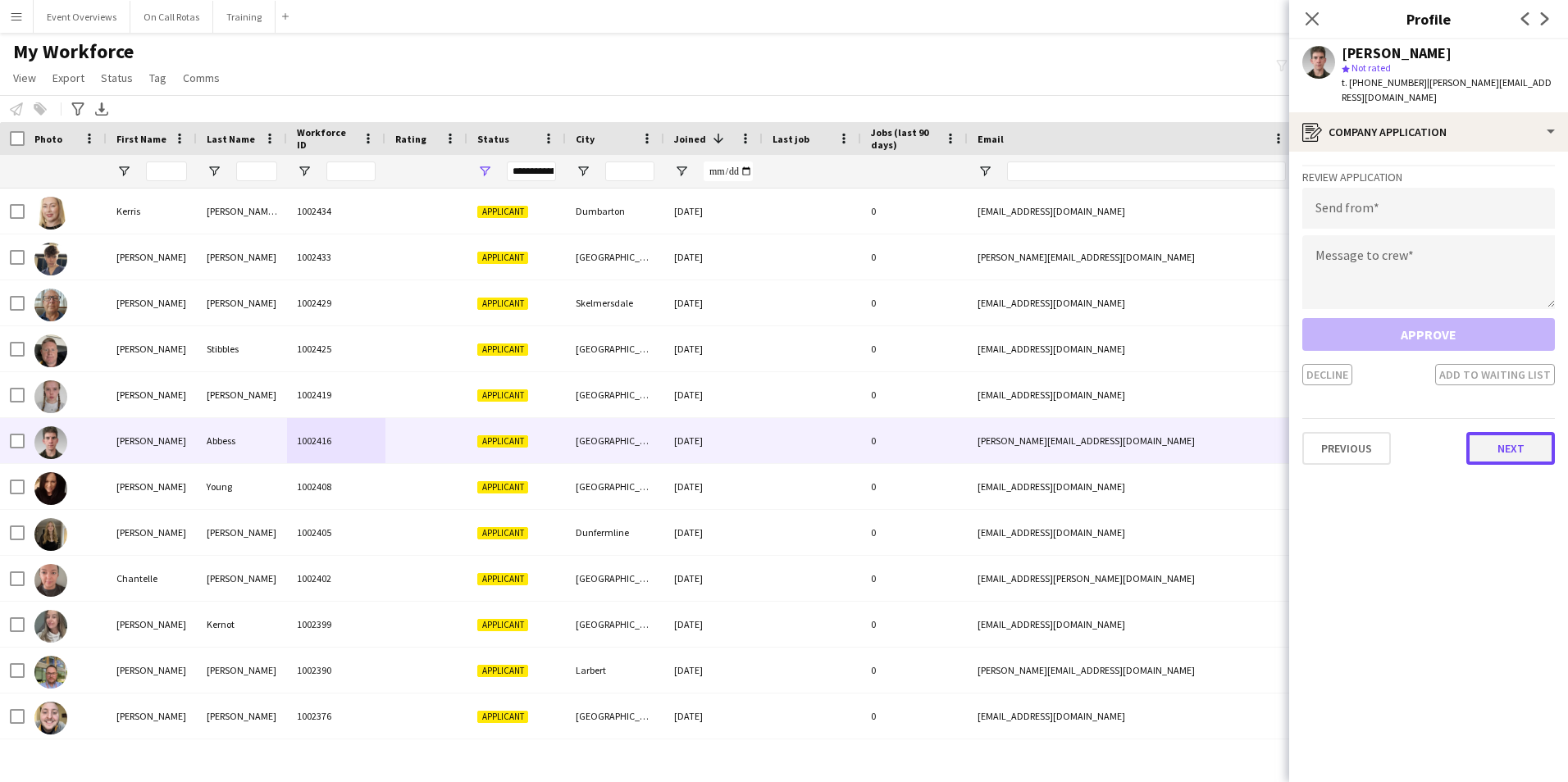
click at [1493, 432] on button "Next" at bounding box center [1510, 448] width 89 height 33
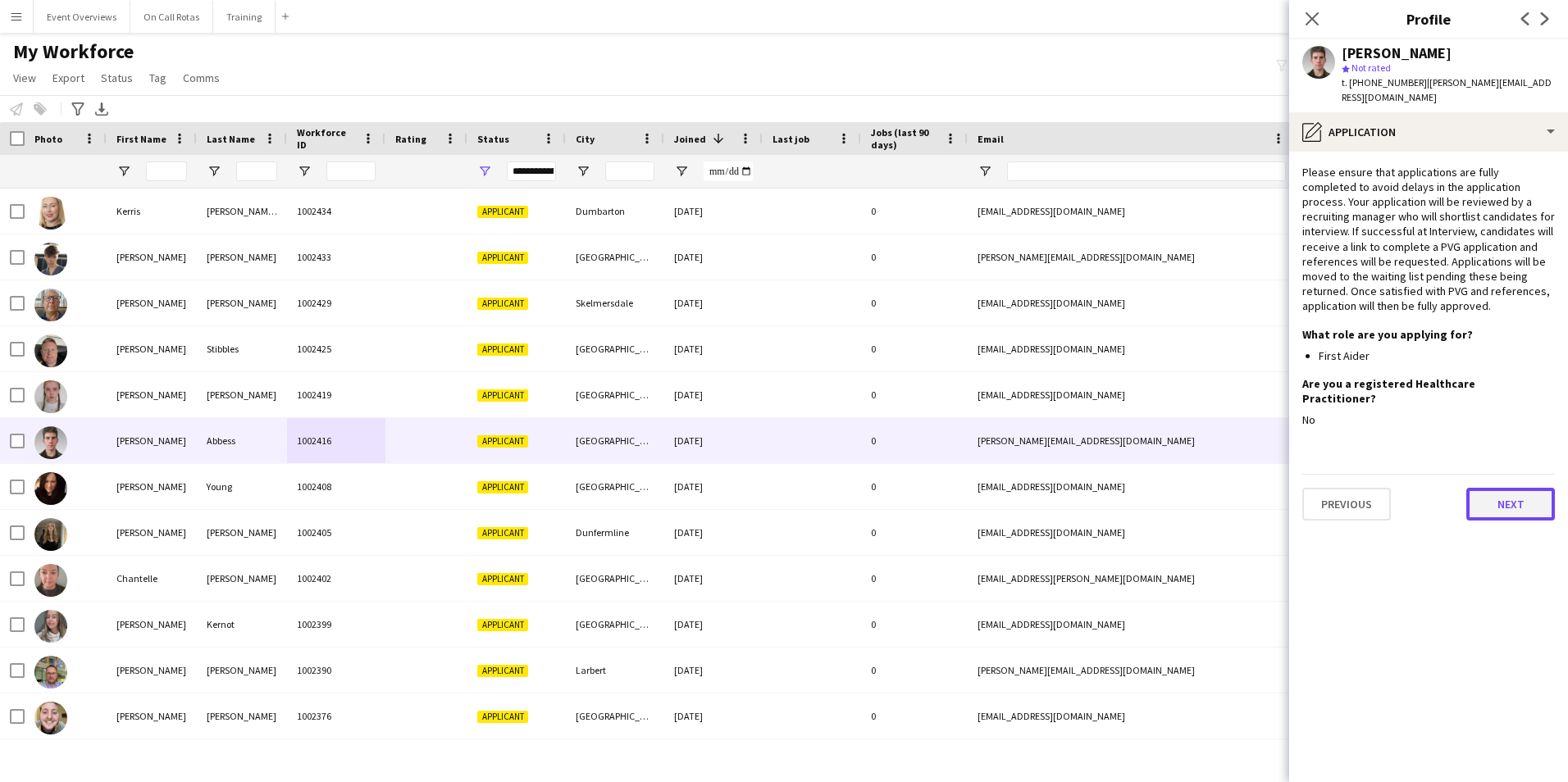
click at [1506, 488] on button "Next" at bounding box center [1510, 504] width 89 height 33
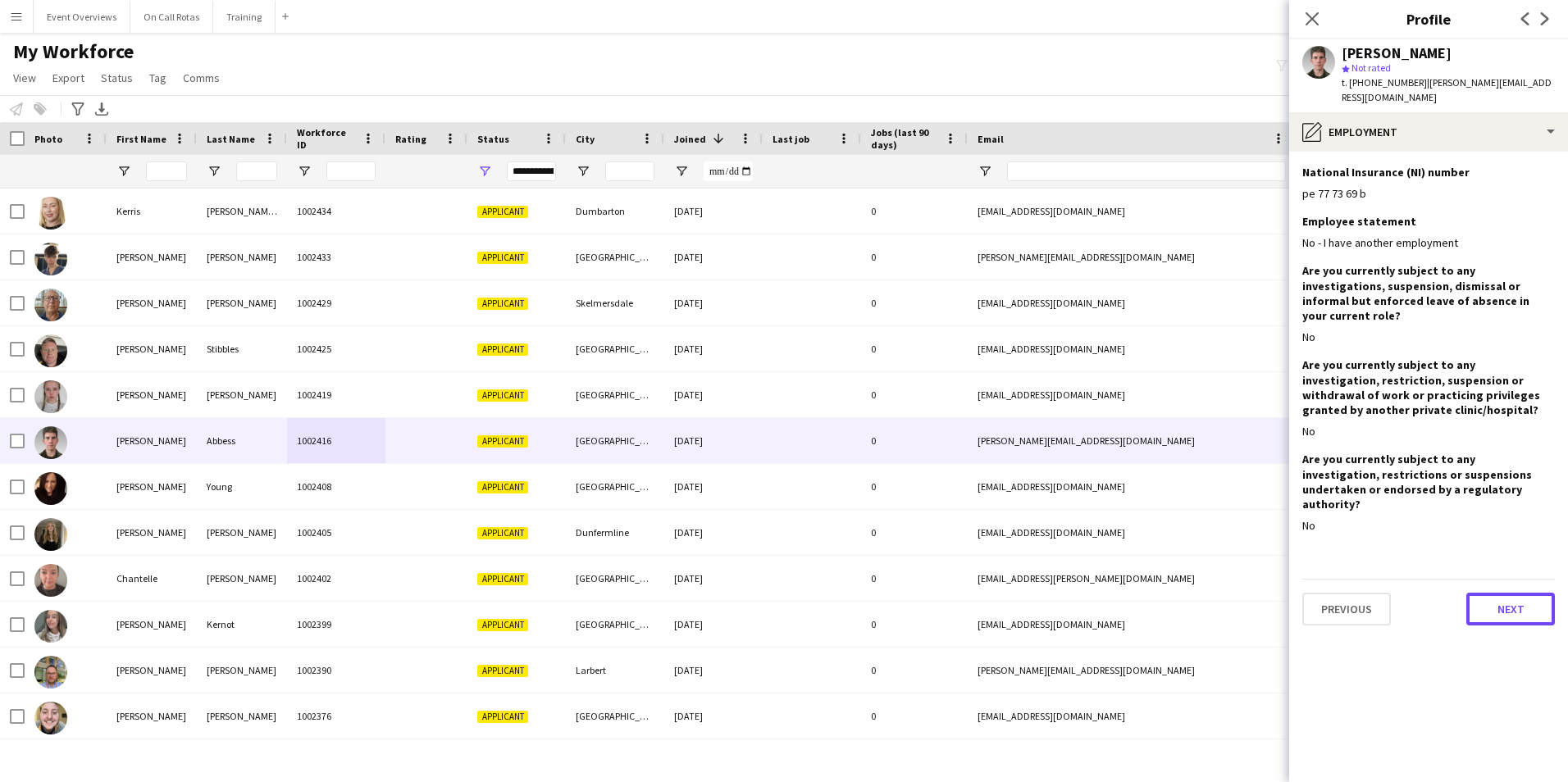
drag, startPoint x: 1483, startPoint y: 554, endPoint x: 1485, endPoint y: 565, distance: 11.2
click at [1483, 592] on button "Next" at bounding box center [1510, 608] width 89 height 33
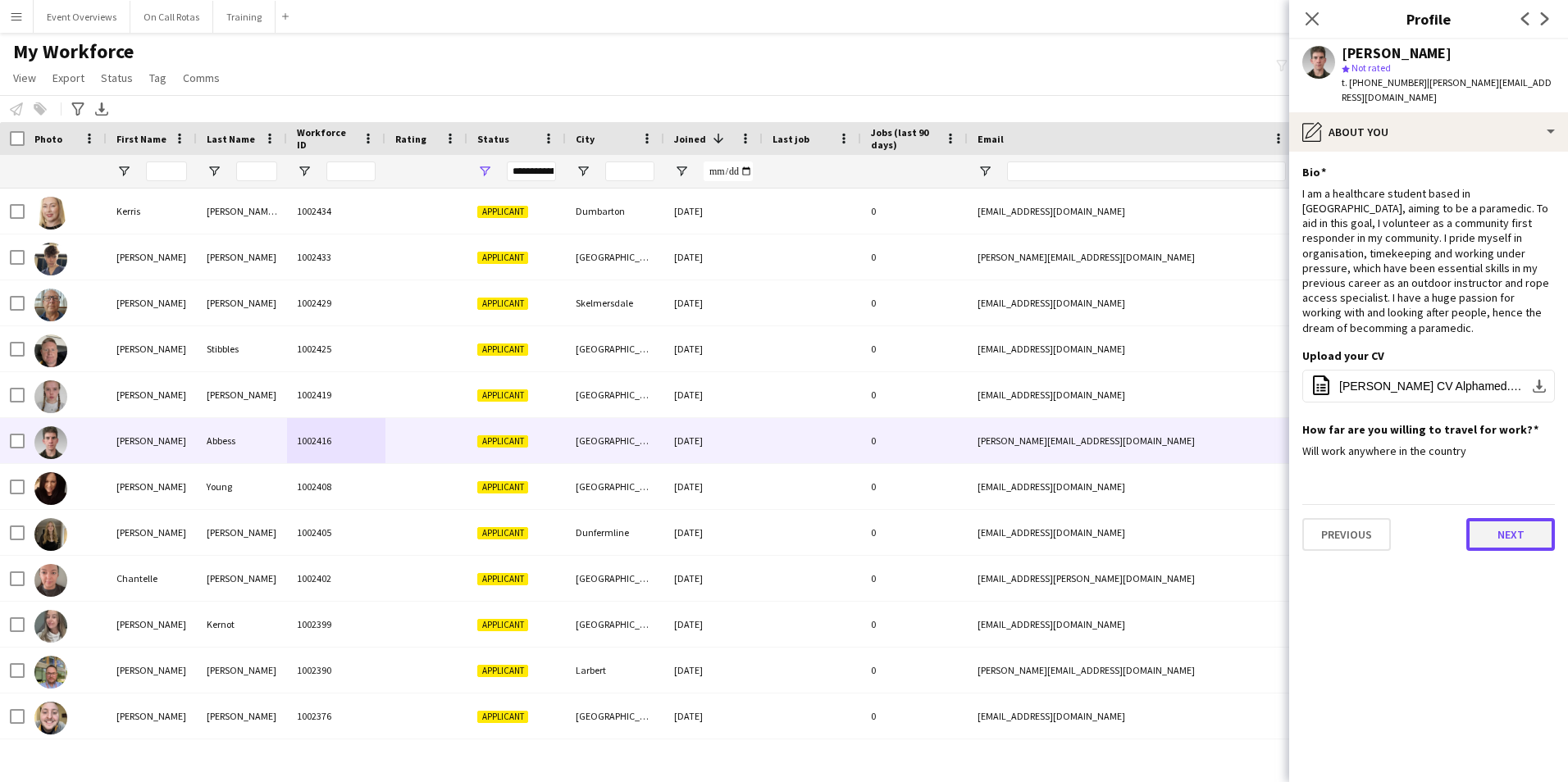
click at [1492, 518] on button "Next" at bounding box center [1510, 534] width 89 height 33
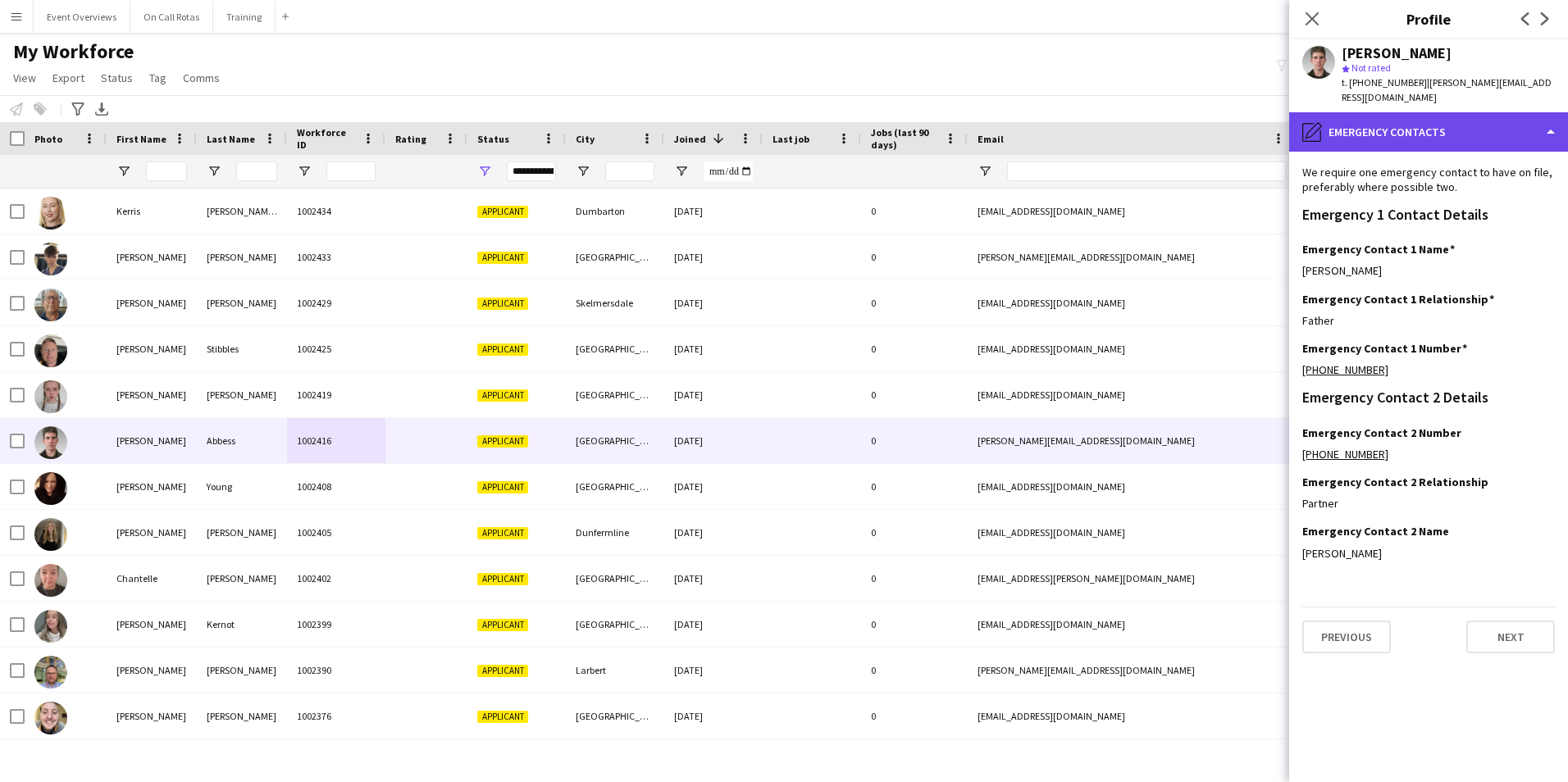
click at [1364, 117] on div "pencil4 Emergency contacts" at bounding box center [1428, 131] width 279 height 40
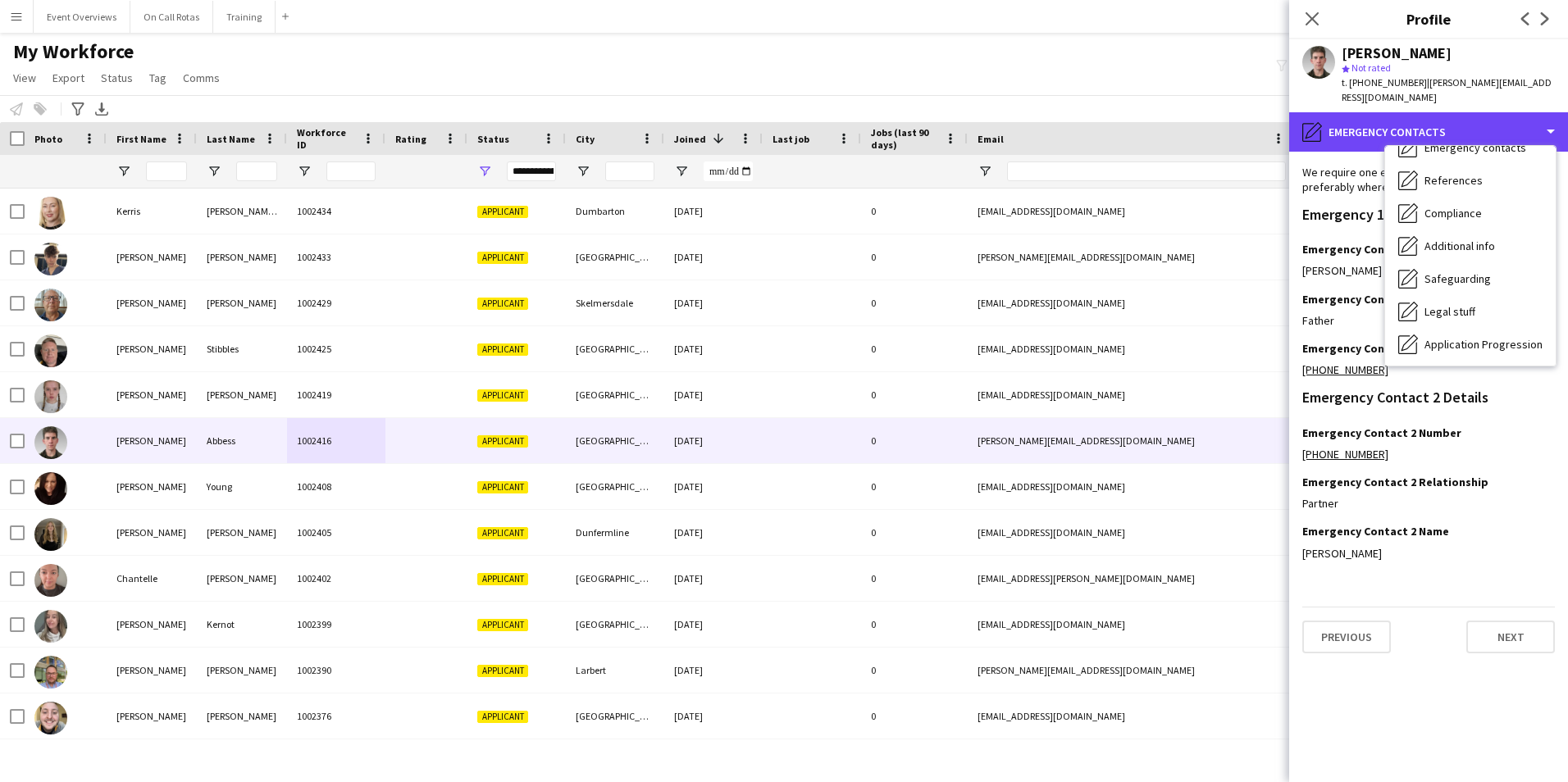
scroll to position [285, 0]
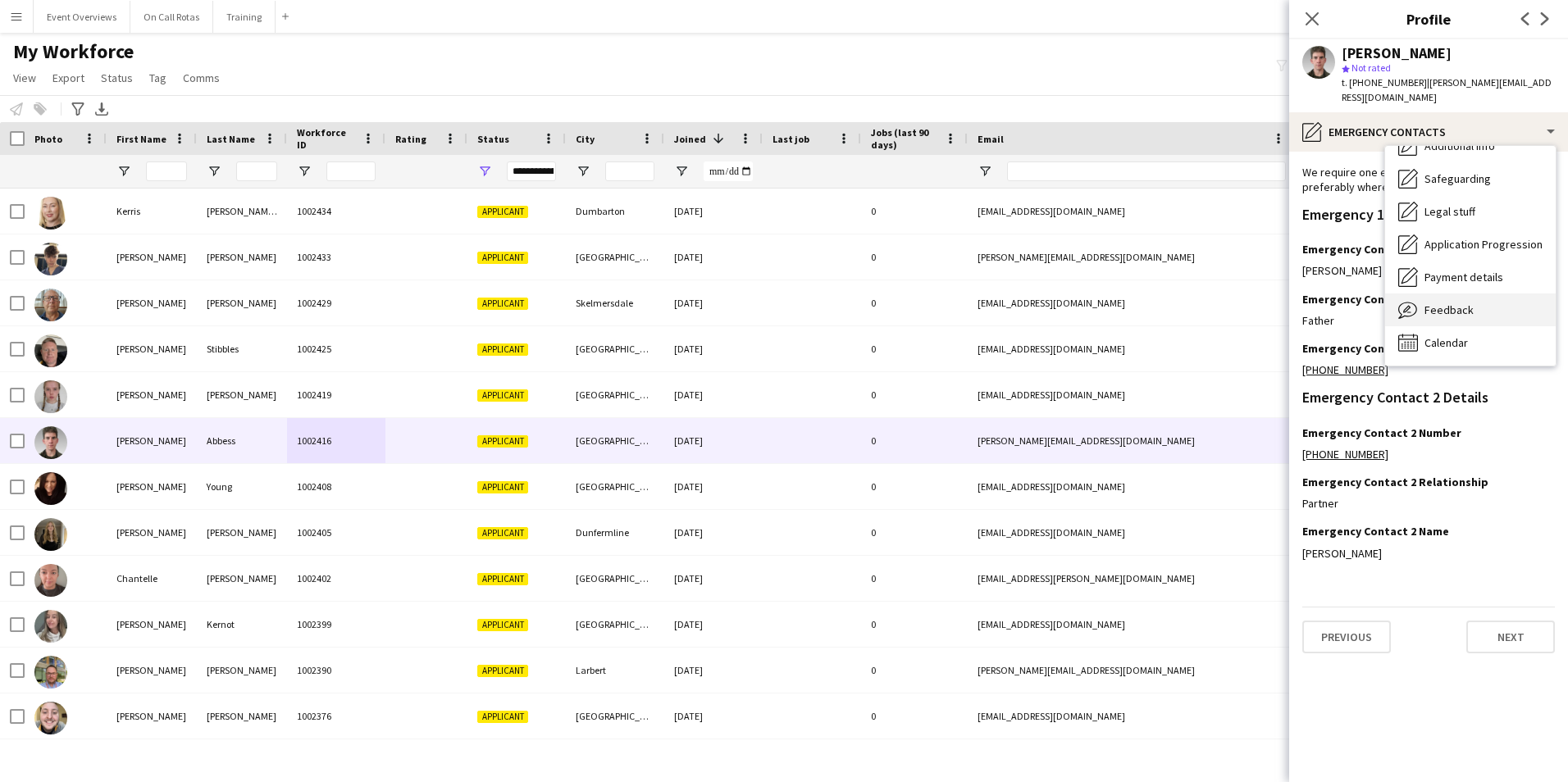
click at [1447, 293] on div "Feedback Feedback" at bounding box center [1470, 309] width 170 height 33
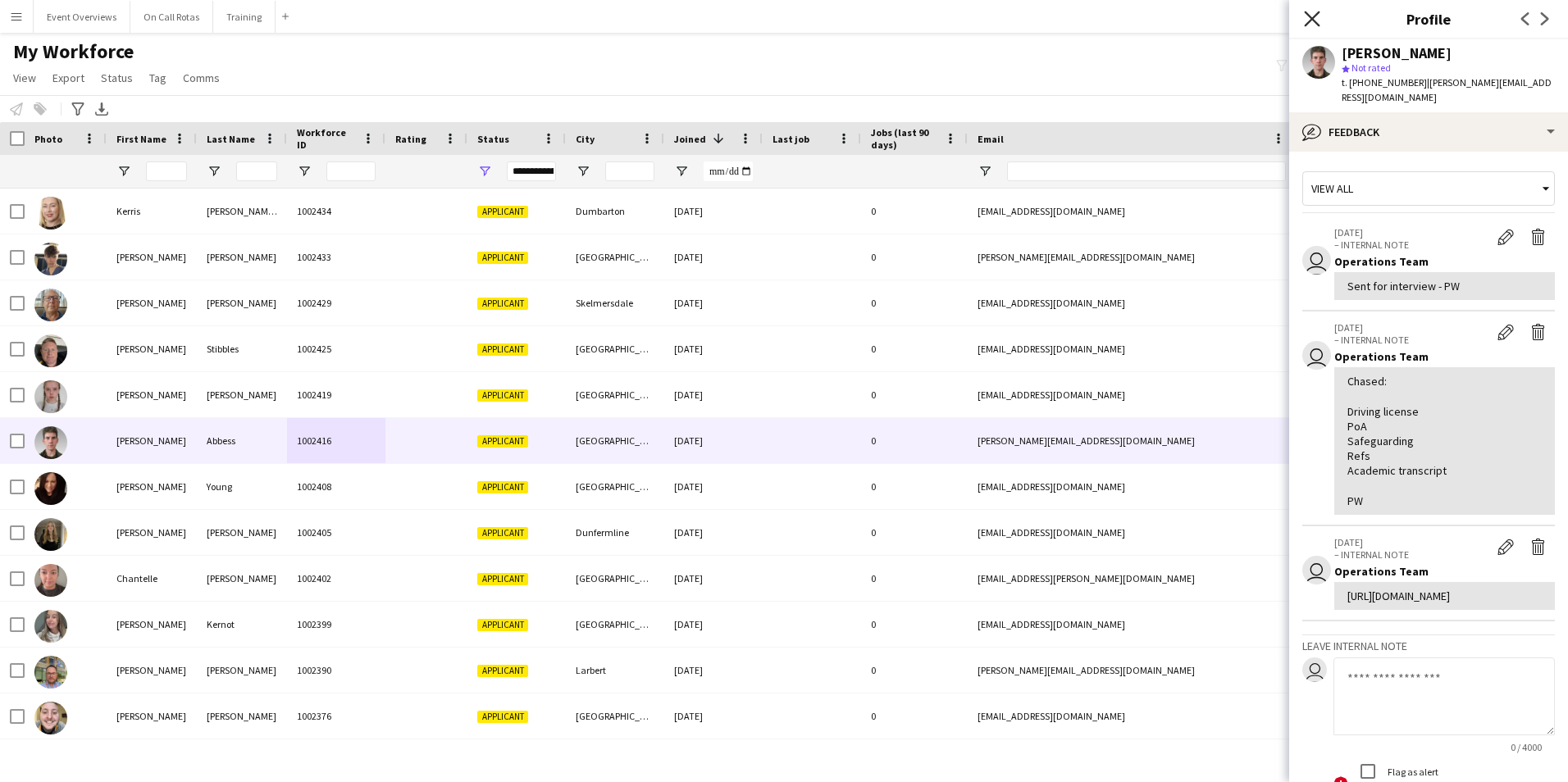
click at [1313, 13] on icon "Close pop-in" at bounding box center [1311, 19] width 15 height 15
